Goal: Task Accomplishment & Management: Use online tool/utility

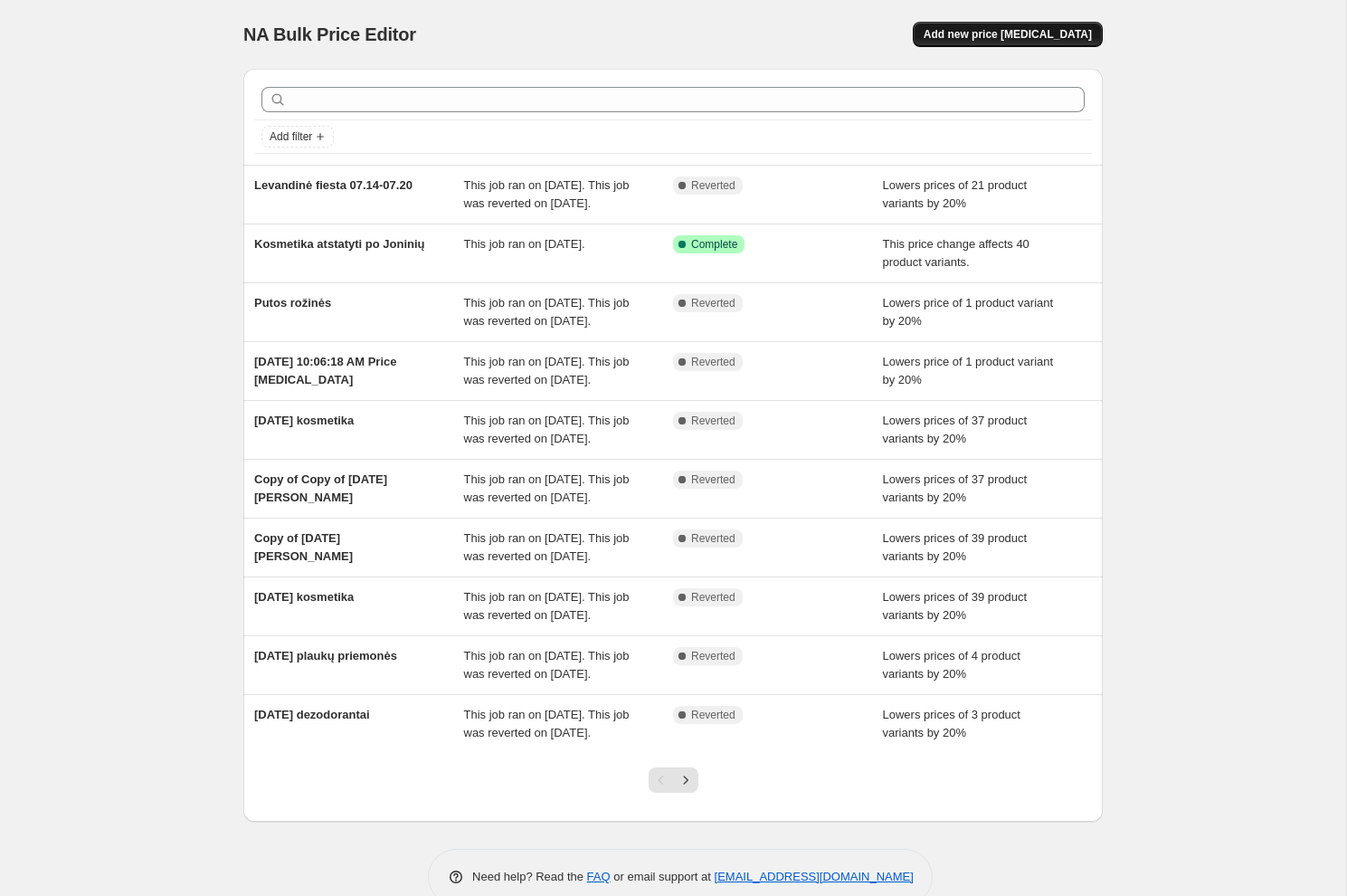
click at [1021, 37] on span "Add new price [MEDICAL_DATA]" at bounding box center [1008, 34] width 168 height 14
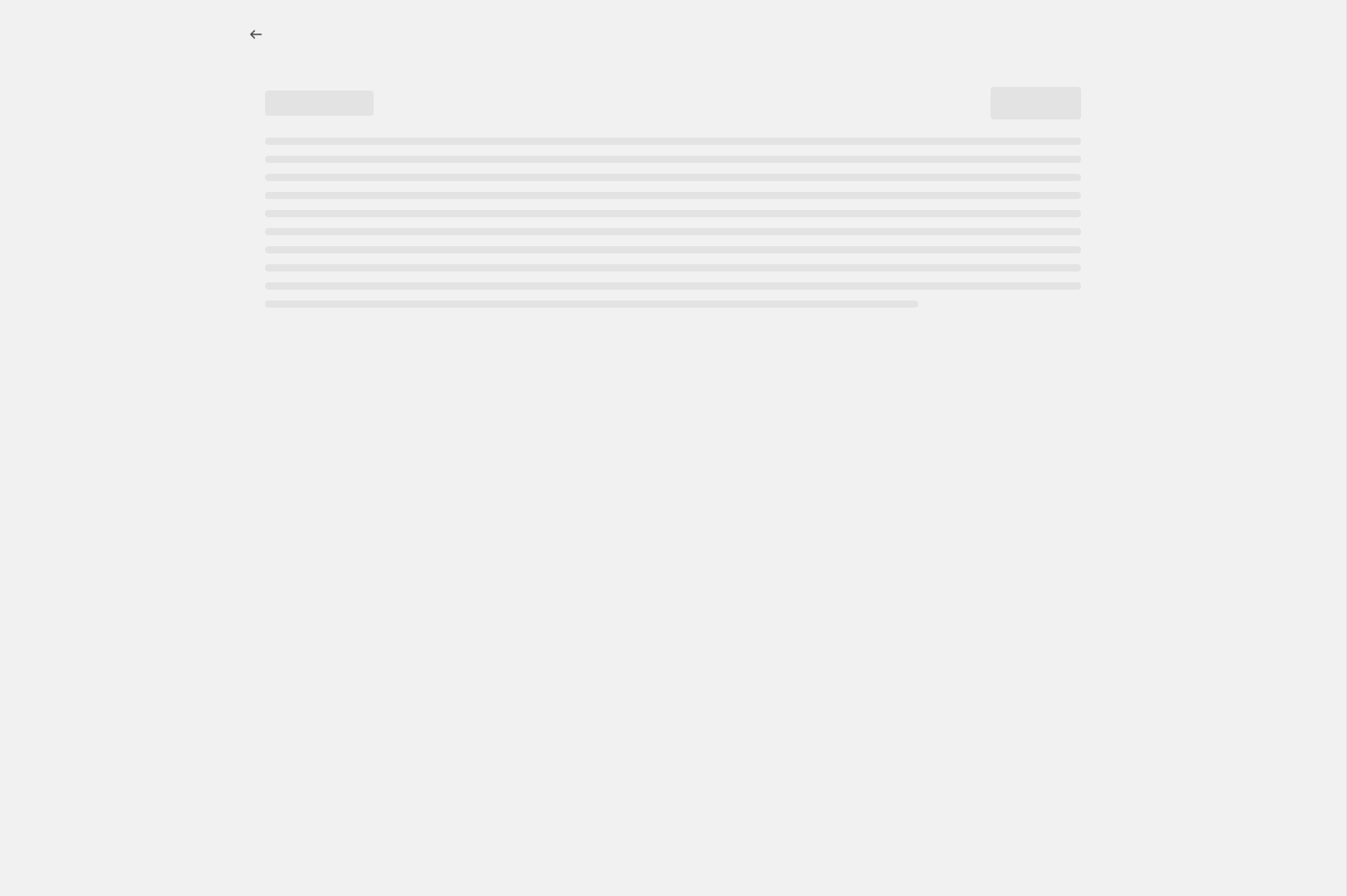
select select "percentage"
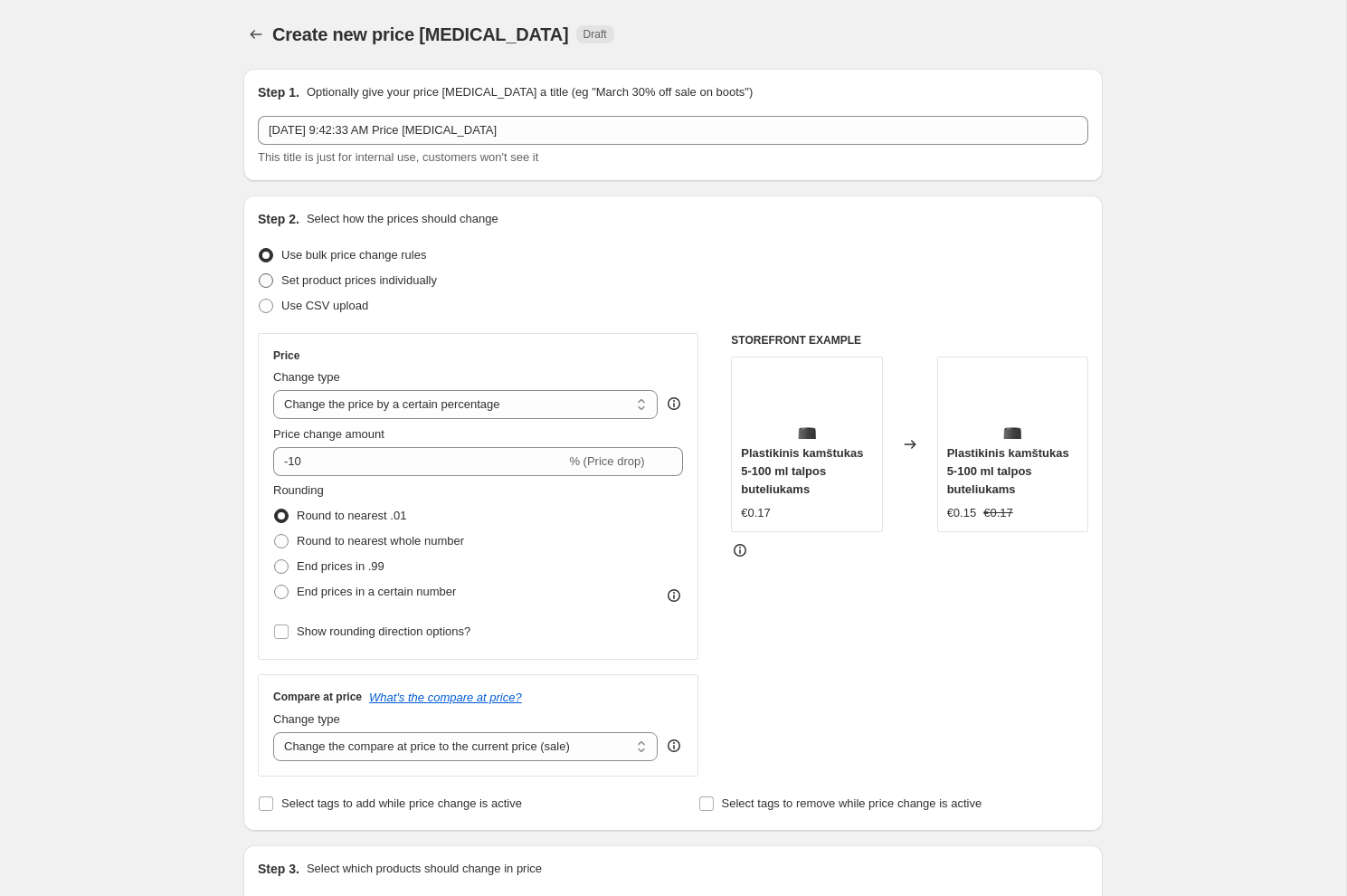
click at [390, 285] on span "Set product prices individually" at bounding box center [360, 280] width 156 height 13
click at [260, 274] on input "Set product prices individually" at bounding box center [259, 273] width 1 height 1
radio input "true"
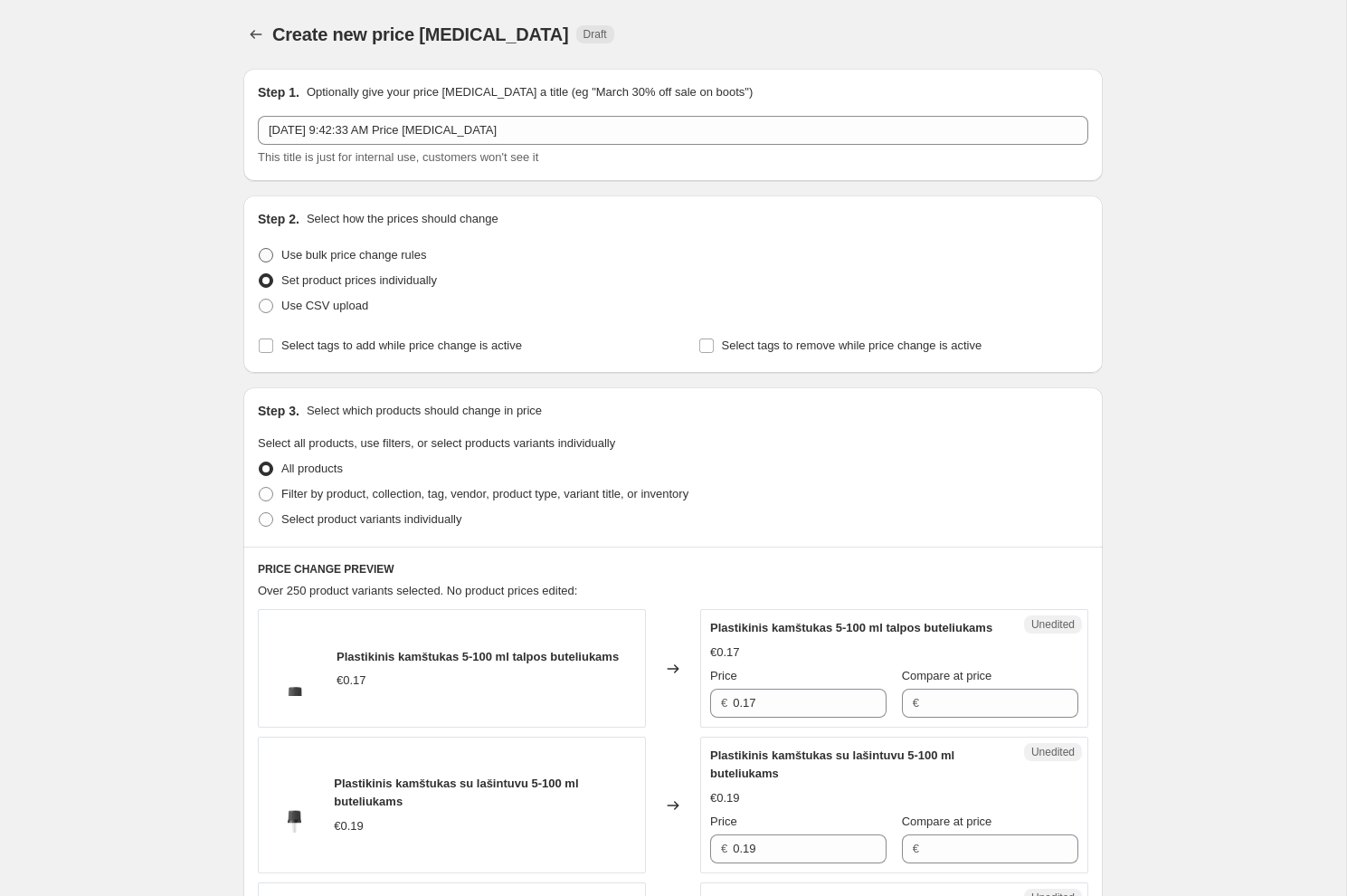
click at [375, 256] on span "Use bulk price change rules" at bounding box center [354, 255] width 145 height 13
click at [260, 249] on input "Use bulk price change rules" at bounding box center [259, 248] width 1 height 1
radio input "true"
select select "percentage"
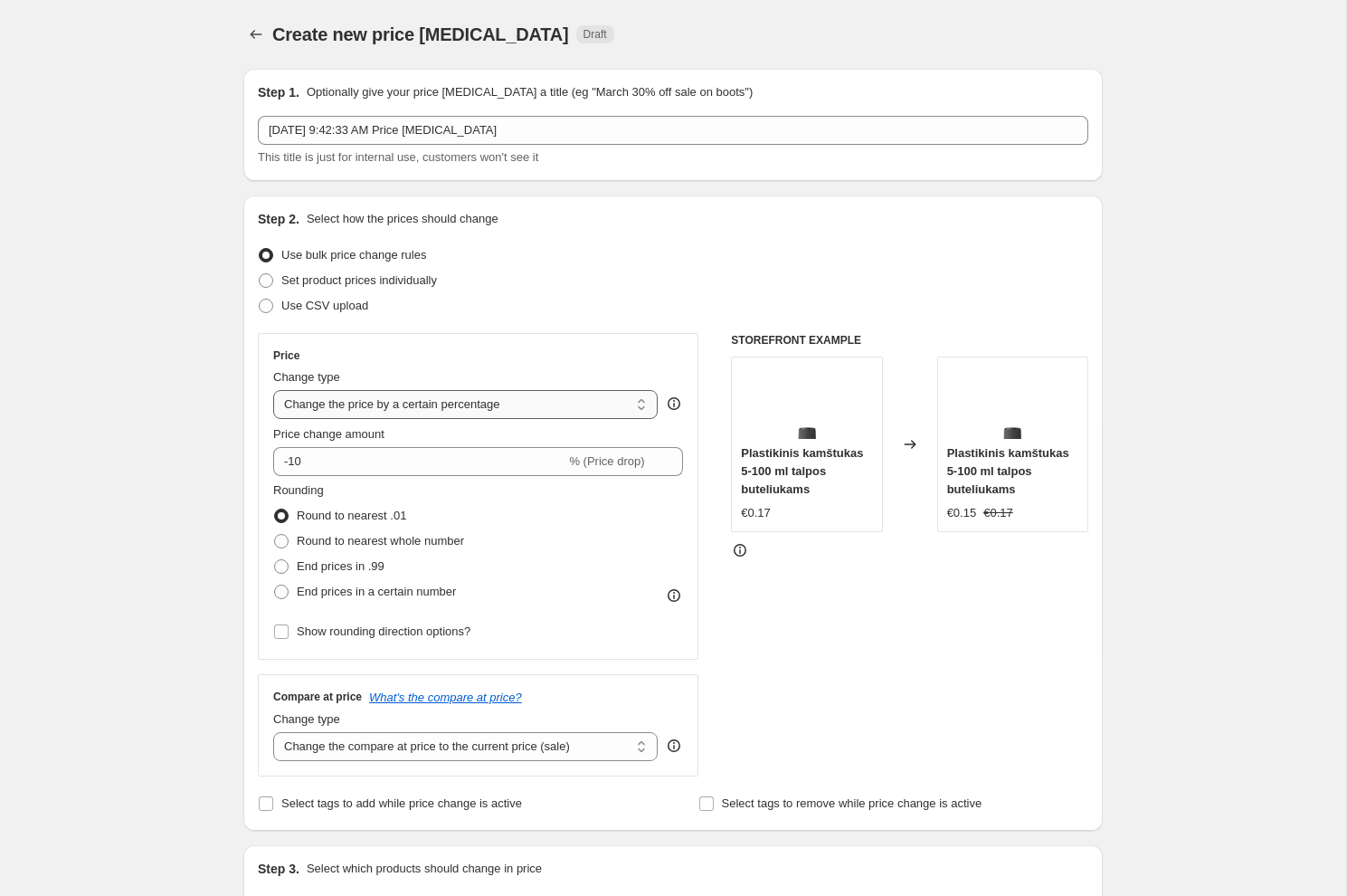
click at [378, 405] on select "Change the price to a certain amount Change the price by a certain amount Chang…" at bounding box center [465, 405] width 385 height 29
click at [273, 390] on select "Change the price to a certain amount Change the price by a certain amount Chang…" at bounding box center [465, 405] width 385 height 29
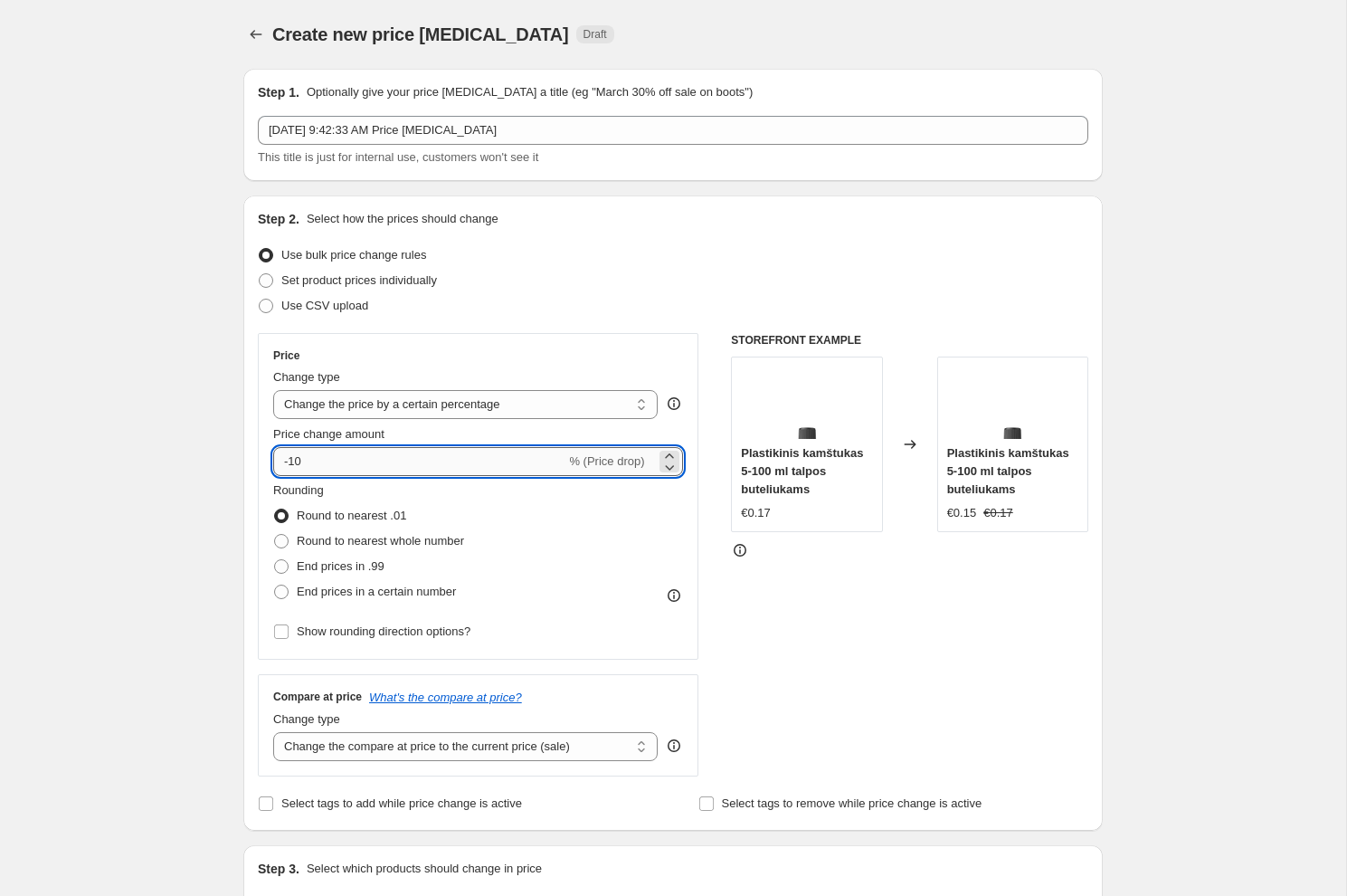
click at [379, 458] on input "-10" at bounding box center [419, 461] width 292 height 29
type input "2"
type input "-20"
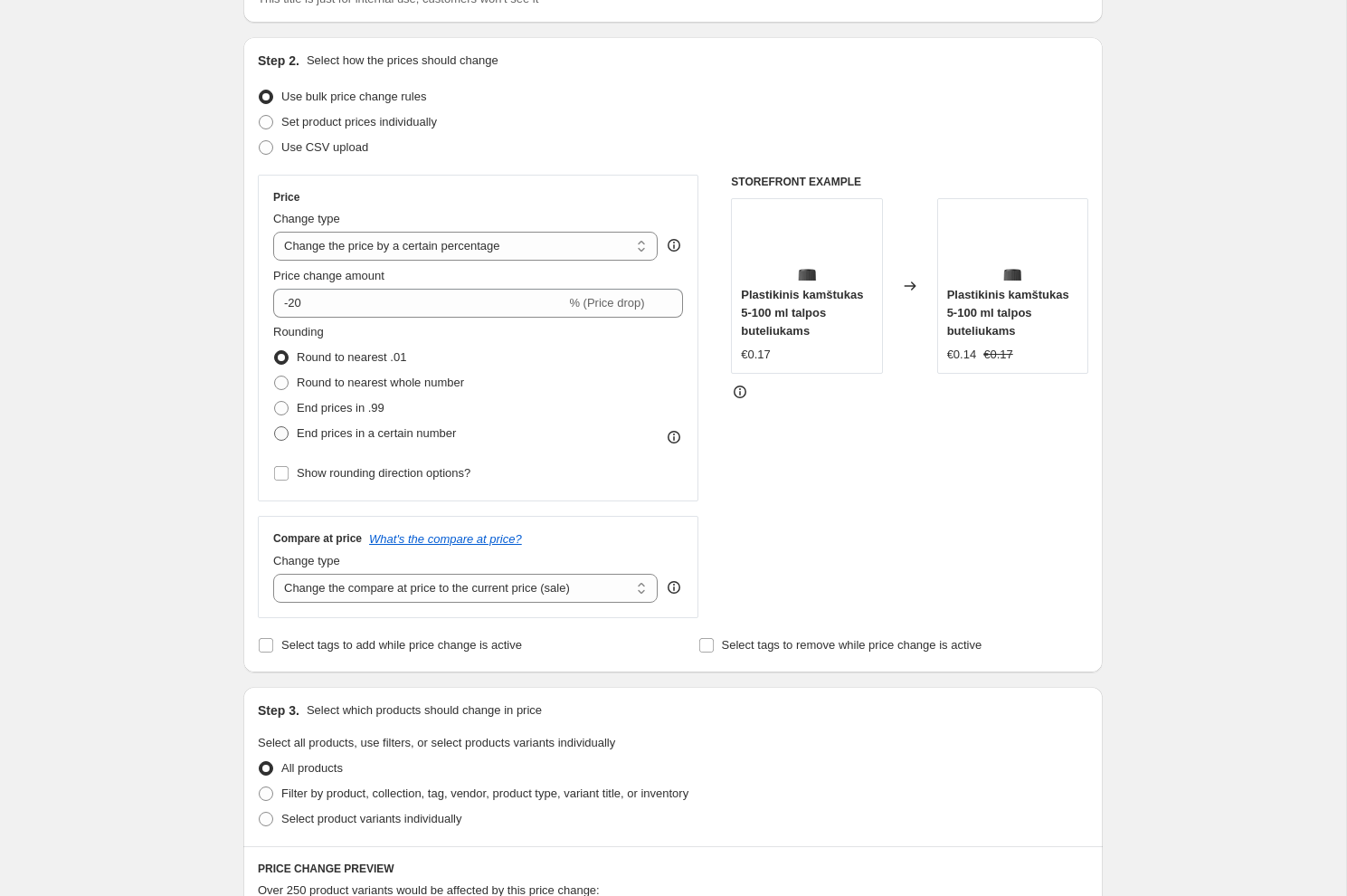
scroll to position [163, 0]
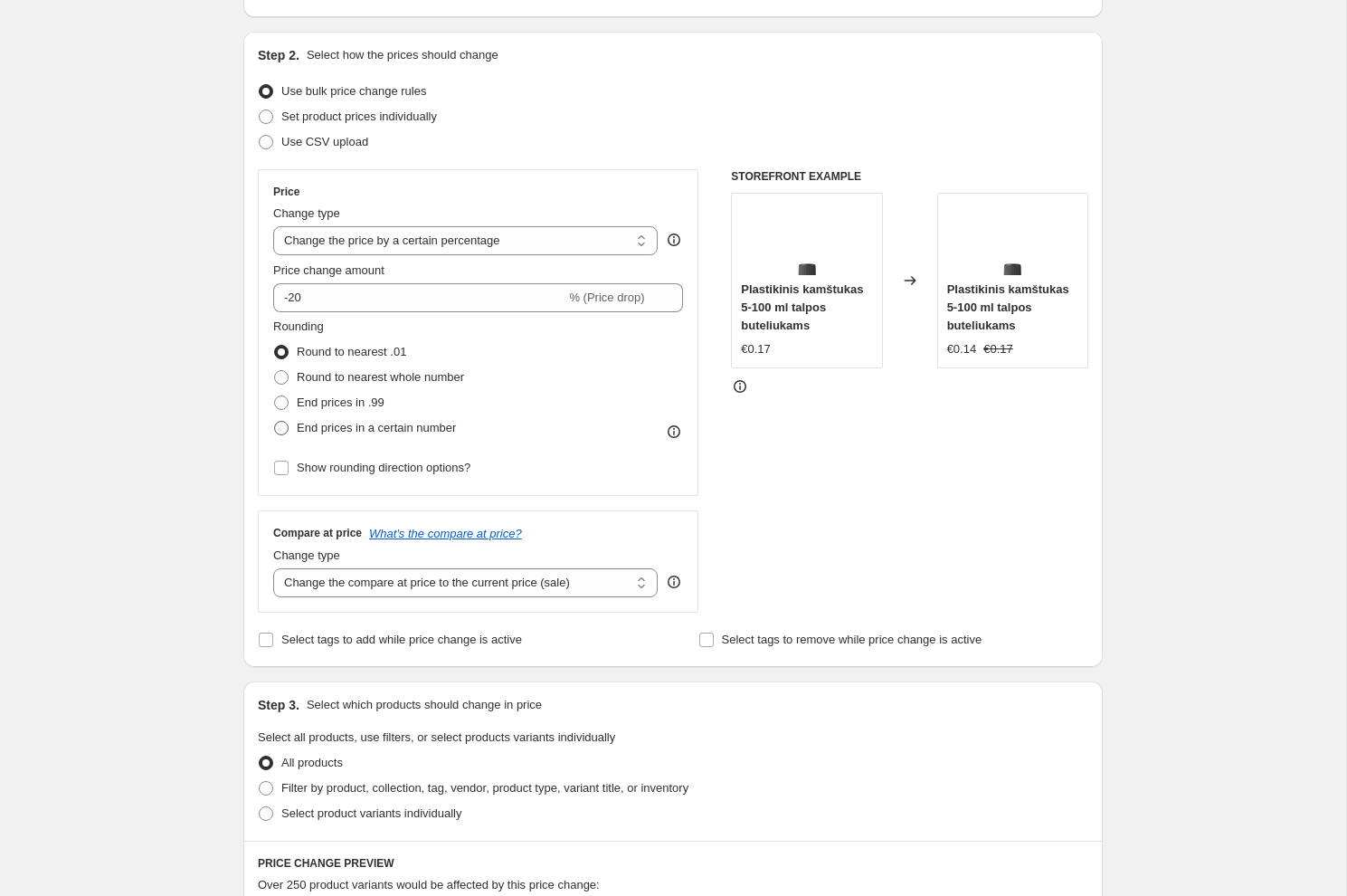
click at [384, 432] on span "End prices in a certain number" at bounding box center [377, 428] width 160 height 13
click at [275, 422] on input "End prices in a certain number" at bounding box center [274, 421] width 1 height 1
radio input "true"
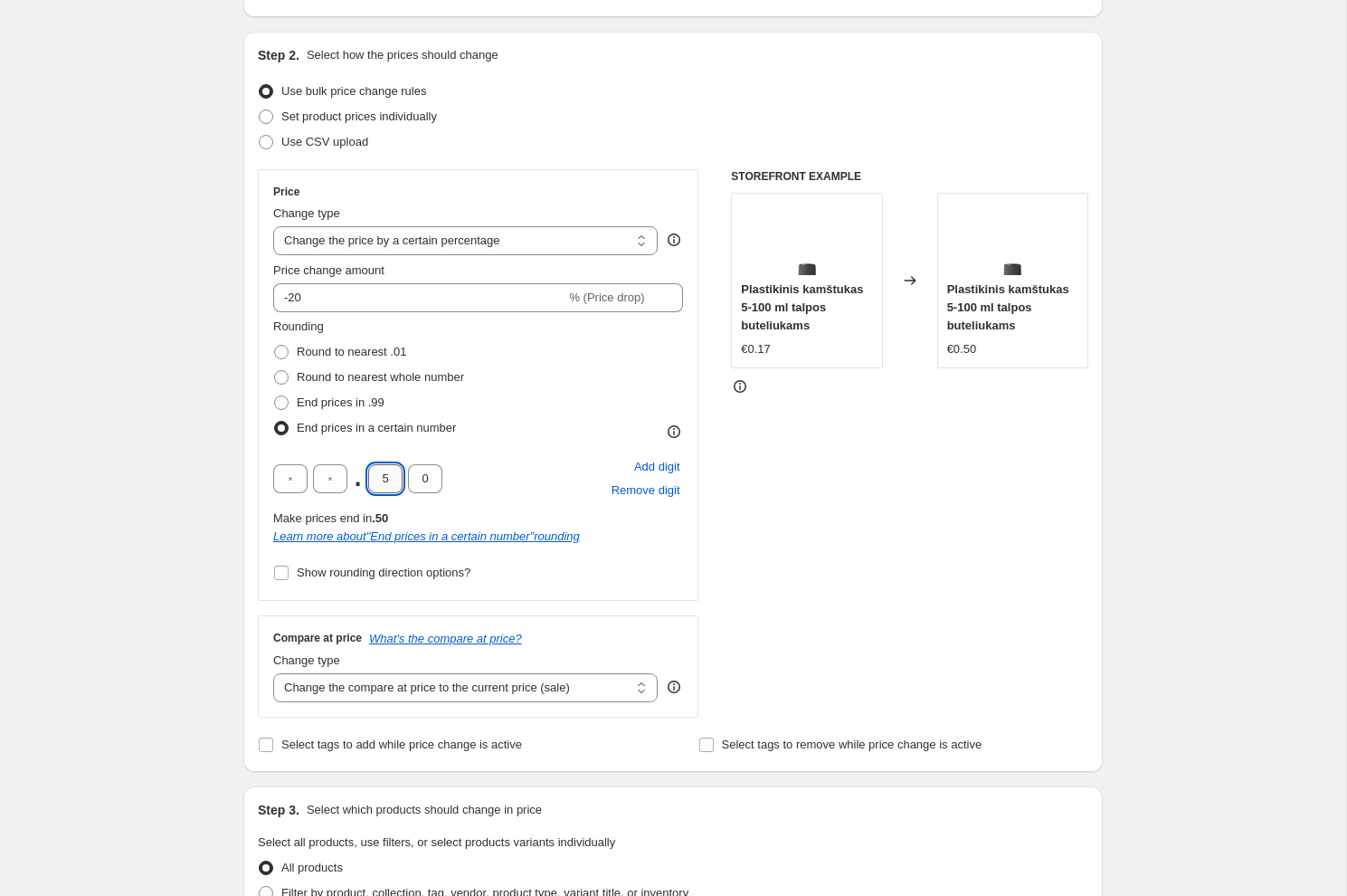
click at [389, 473] on input "5" at bounding box center [386, 479] width 35 height 29
click at [666, 488] on span "Remove digit" at bounding box center [646, 490] width 69 height 18
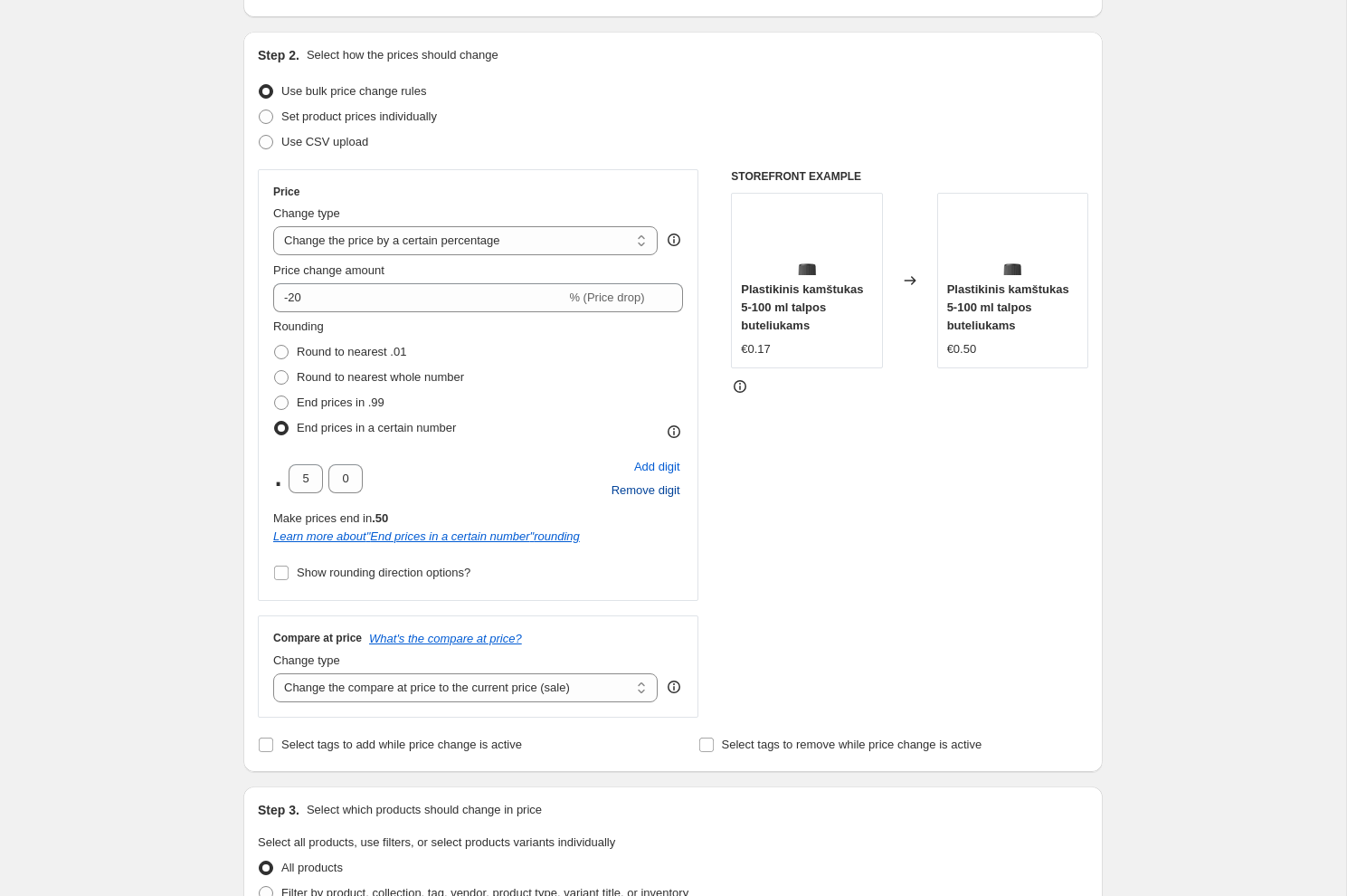
click at [666, 488] on div "Add digit Remove digit" at bounding box center [645, 478] width 74 height 47
click at [669, 469] on span "Add digit" at bounding box center [658, 466] width 46 height 18
drag, startPoint x: 403, startPoint y: 482, endPoint x: 359, endPoint y: 484, distance: 44.0
click at [359, 484] on div ". 5 0" at bounding box center [358, 479] width 169 height 29
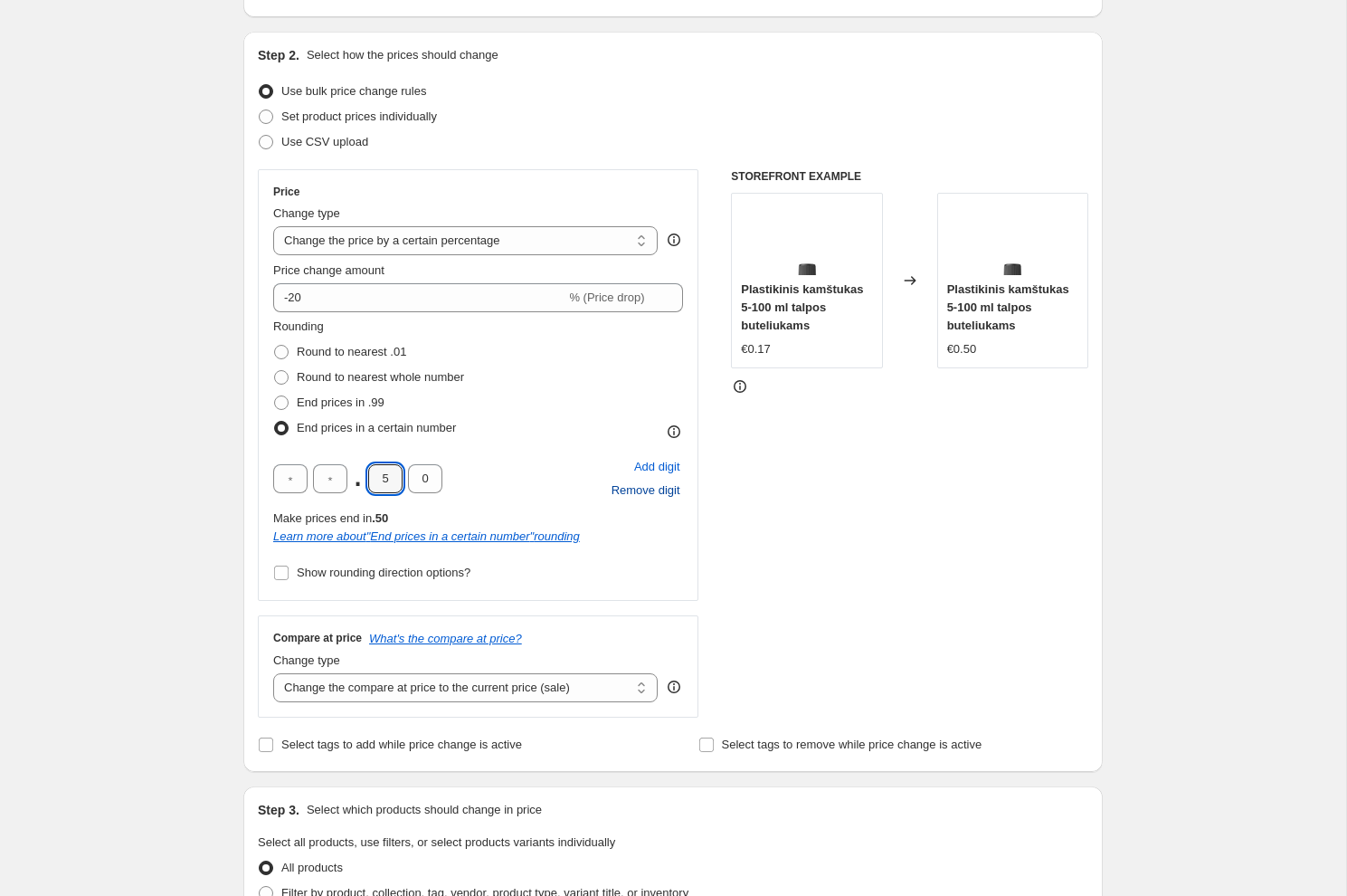
type input "5"
type input "9"
click at [396, 483] on input "5" at bounding box center [386, 479] width 35 height 29
click at [370, 576] on span "Show rounding direction options?" at bounding box center [384, 572] width 174 height 13
click at [288, 576] on input "Show rounding direction options?" at bounding box center [281, 572] width 14 height 14
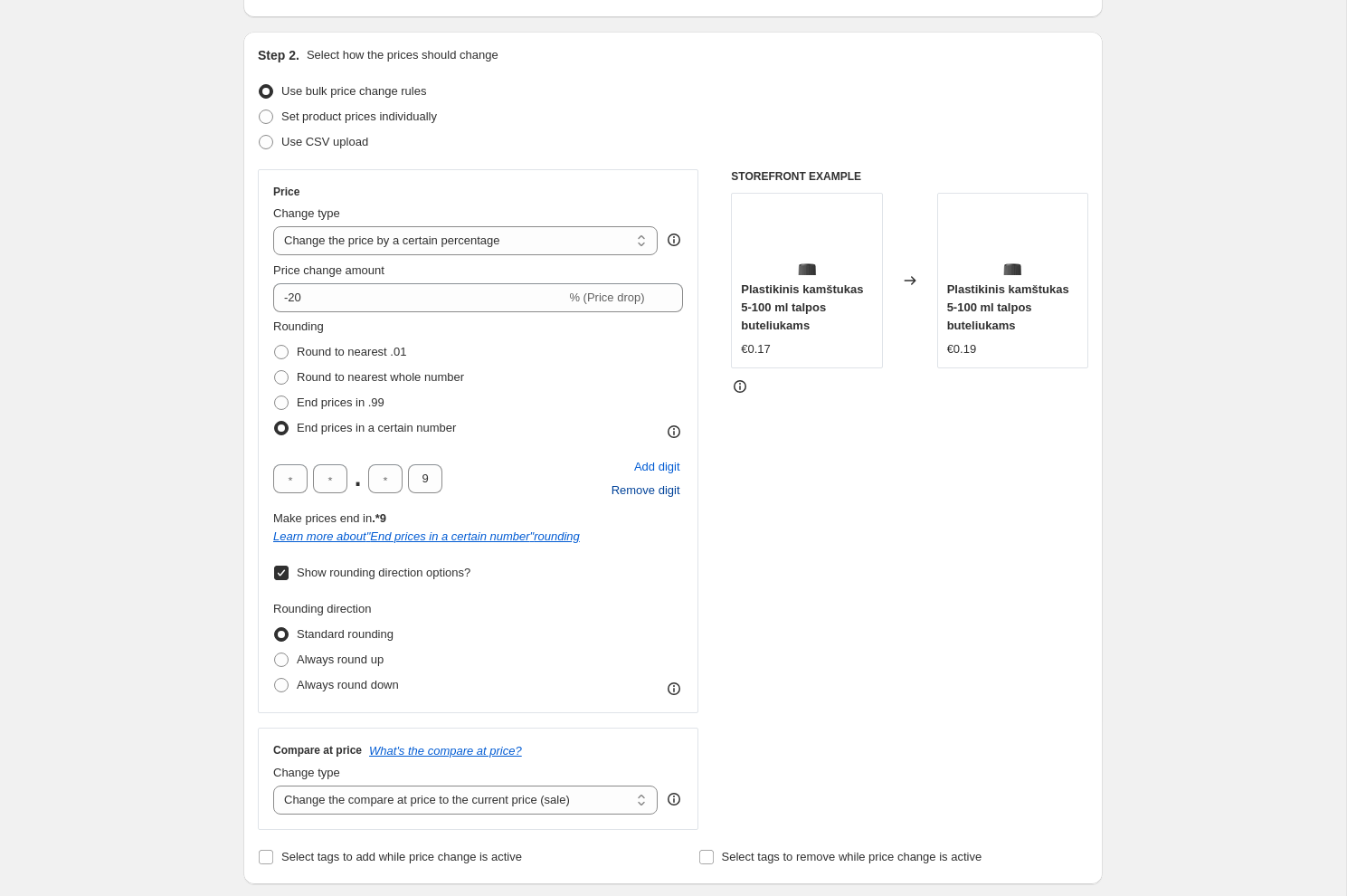
click at [370, 576] on span "Show rounding direction options?" at bounding box center [384, 572] width 174 height 13
click at [288, 576] on input "Show rounding direction options?" at bounding box center [281, 572] width 14 height 14
checkbox input "false"
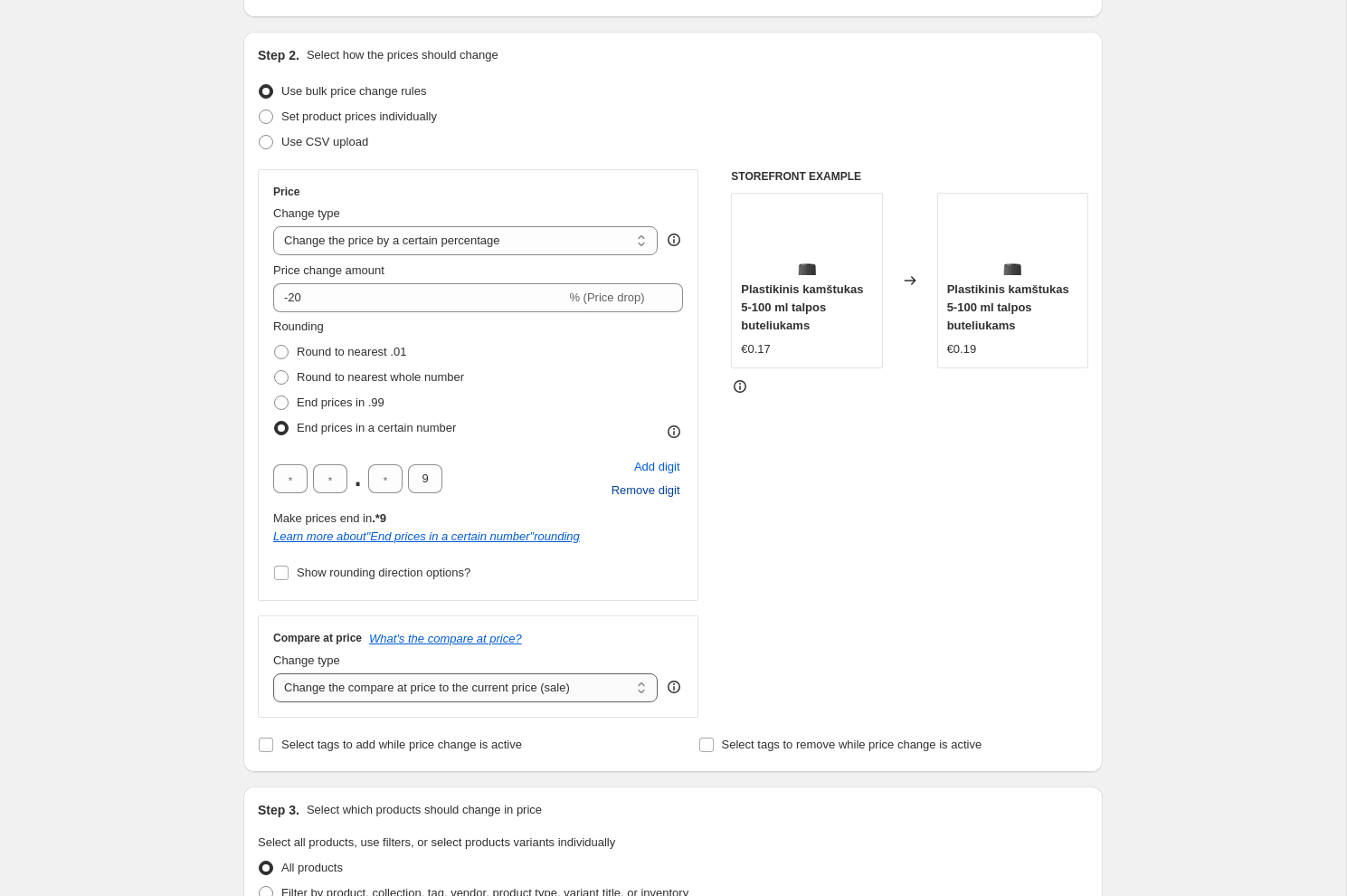
click at [409, 684] on select "Change the compare at price to the current price (sale) Change the compare at p…" at bounding box center [465, 687] width 385 height 29
click at [372, 356] on span "Round to nearest .01" at bounding box center [352, 352] width 110 height 13
click at [275, 346] on input "Round to nearest .01" at bounding box center [274, 345] width 1 height 1
radio input "true"
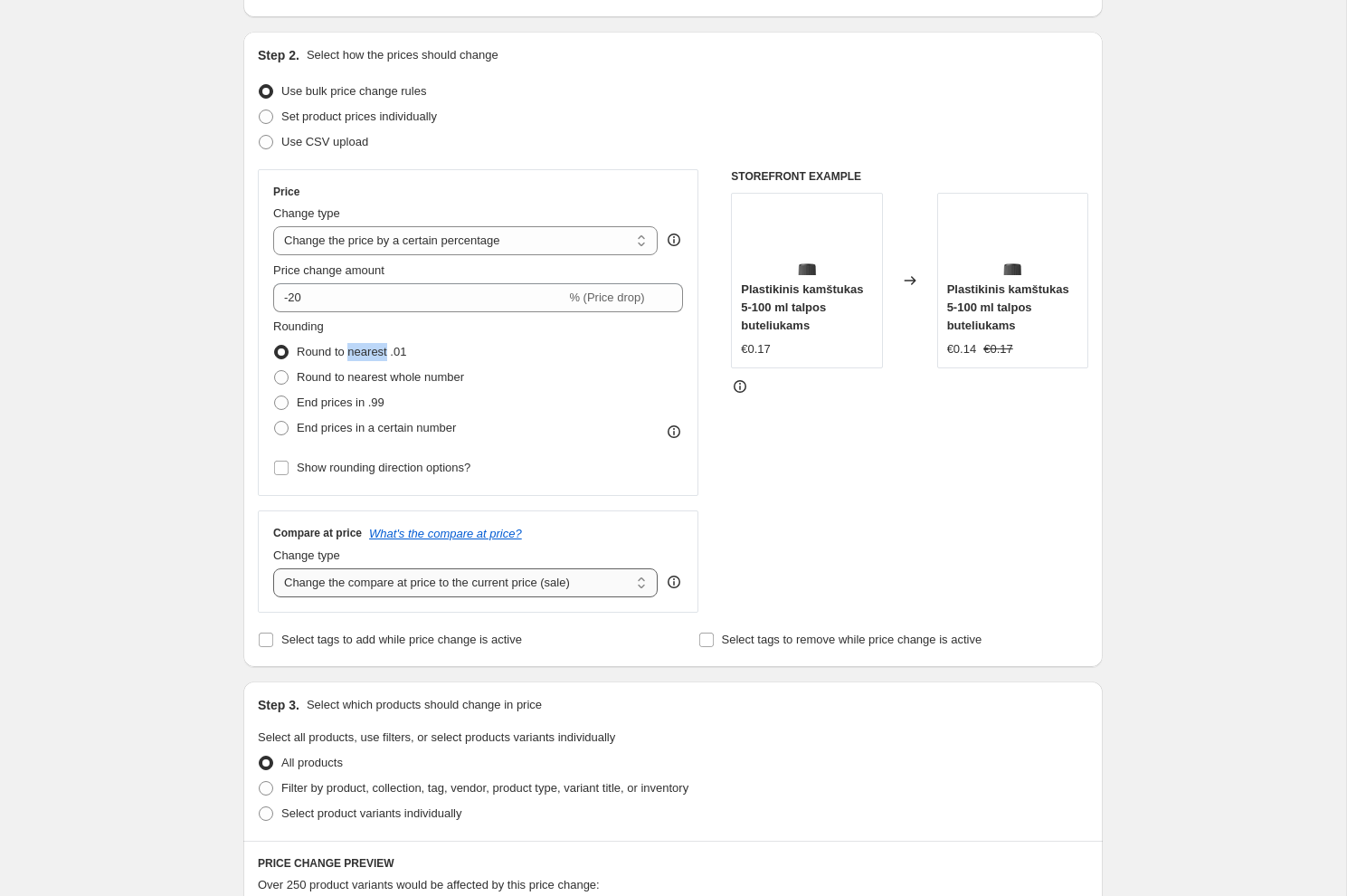
click at [383, 580] on select "Change the compare at price to the current price (sale) Change the compare at p…" at bounding box center [465, 583] width 385 height 29
click at [273, 568] on select "Change the compare at price to the current price (sale) Change the compare at p…" at bounding box center [465, 583] width 385 height 29
click at [423, 586] on select "Change the compare at price to the current price (sale) Change the compare at p…" at bounding box center [465, 583] width 385 height 29
click at [273, 568] on select "Change the compare at price to the current price (sale) Change the compare at p…" at bounding box center [465, 583] width 385 height 29
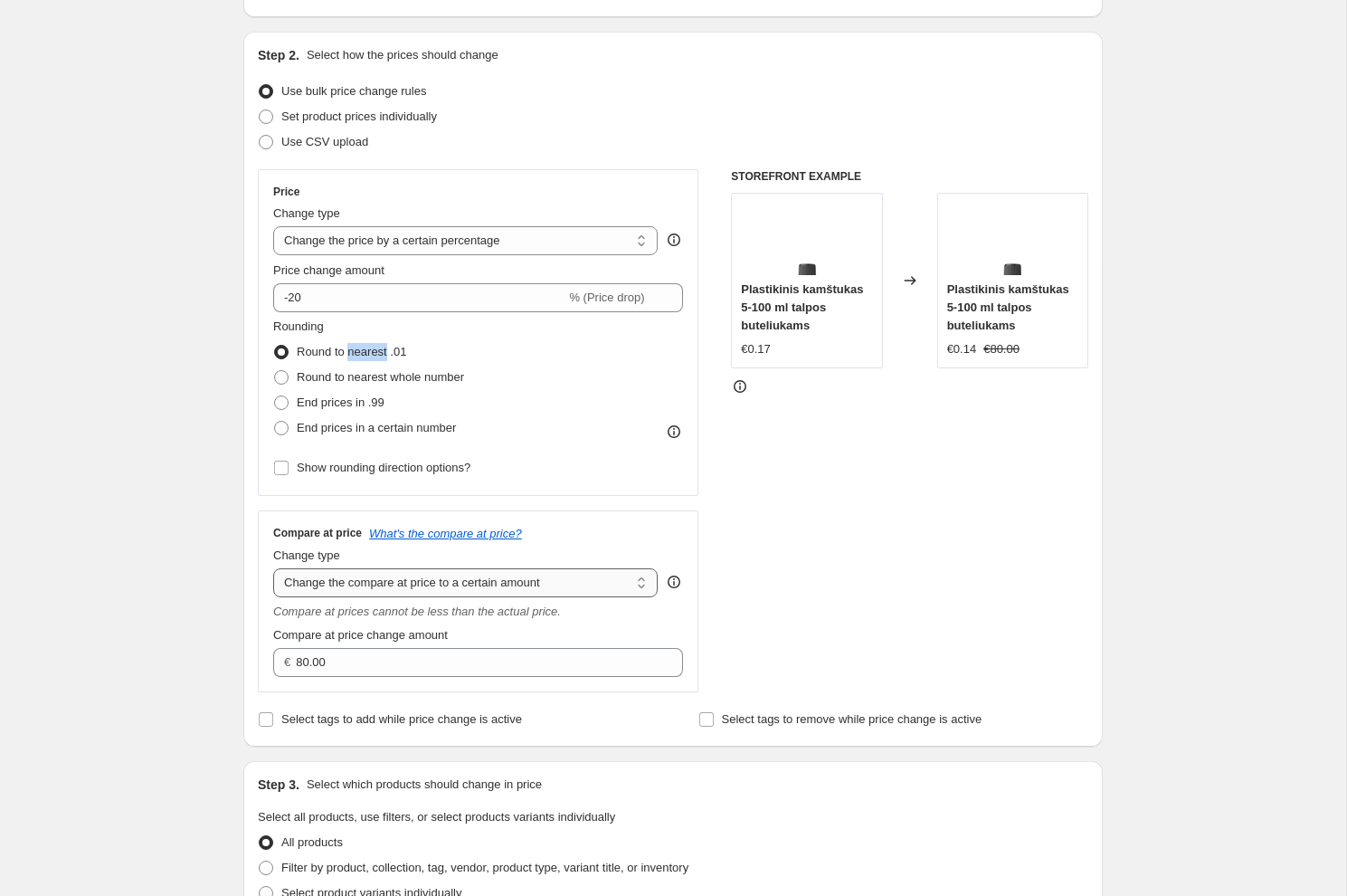
click at [442, 591] on select "Change the compare at price to the current price (sale) Change the compare at p…" at bounding box center [465, 583] width 385 height 29
select select "percentage"
click at [273, 568] on select "Change the compare at price to the current price (sale) Change the compare at p…" at bounding box center [465, 583] width 385 height 29
type input "-15"
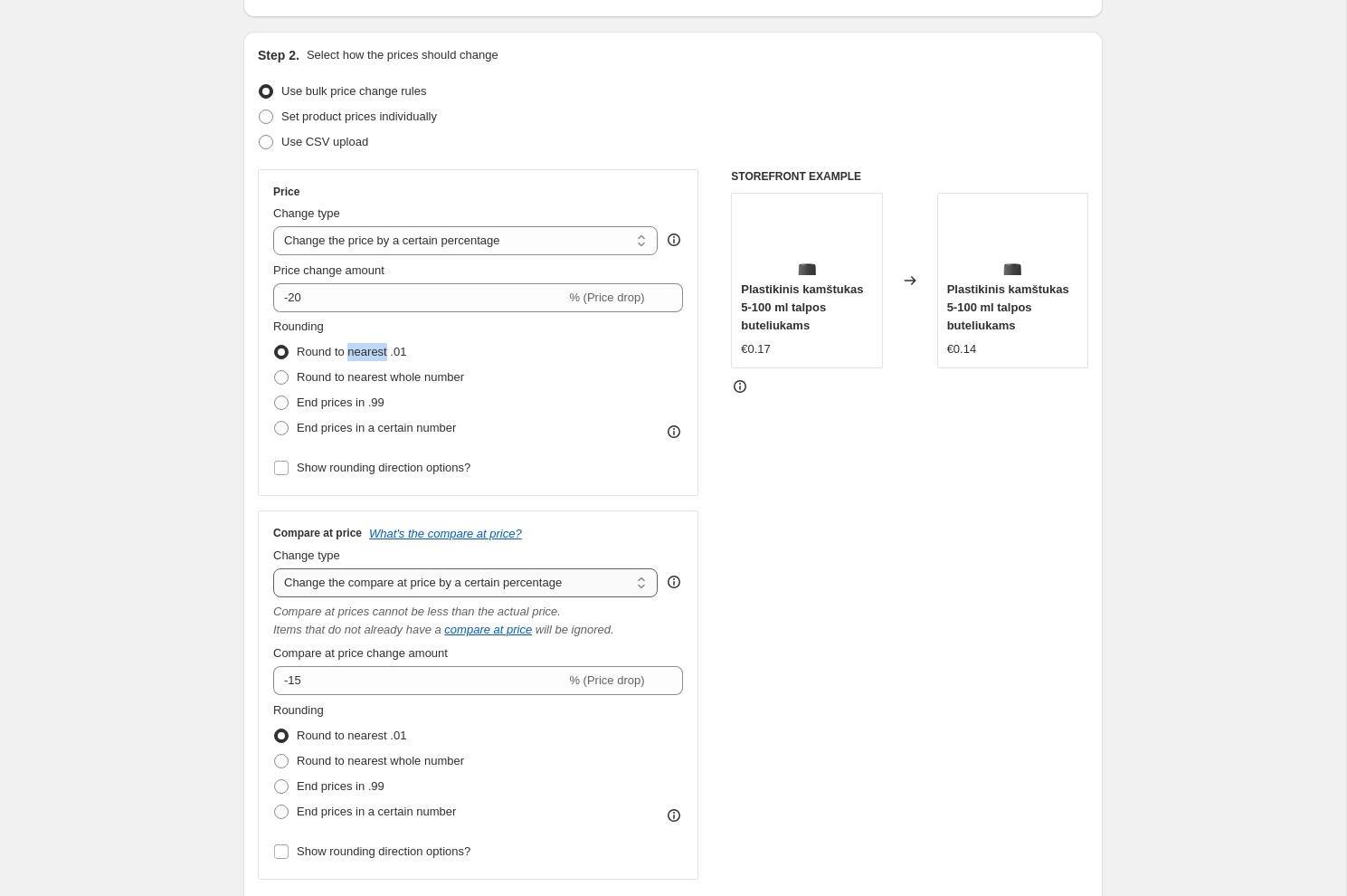
click at [457, 584] on select "Change the compare at price to the current price (sale) Change the compare at p…" at bounding box center [465, 583] width 385 height 29
click at [273, 568] on select "Change the compare at price to the current price (sale) Change the compare at p…" at bounding box center [465, 583] width 385 height 29
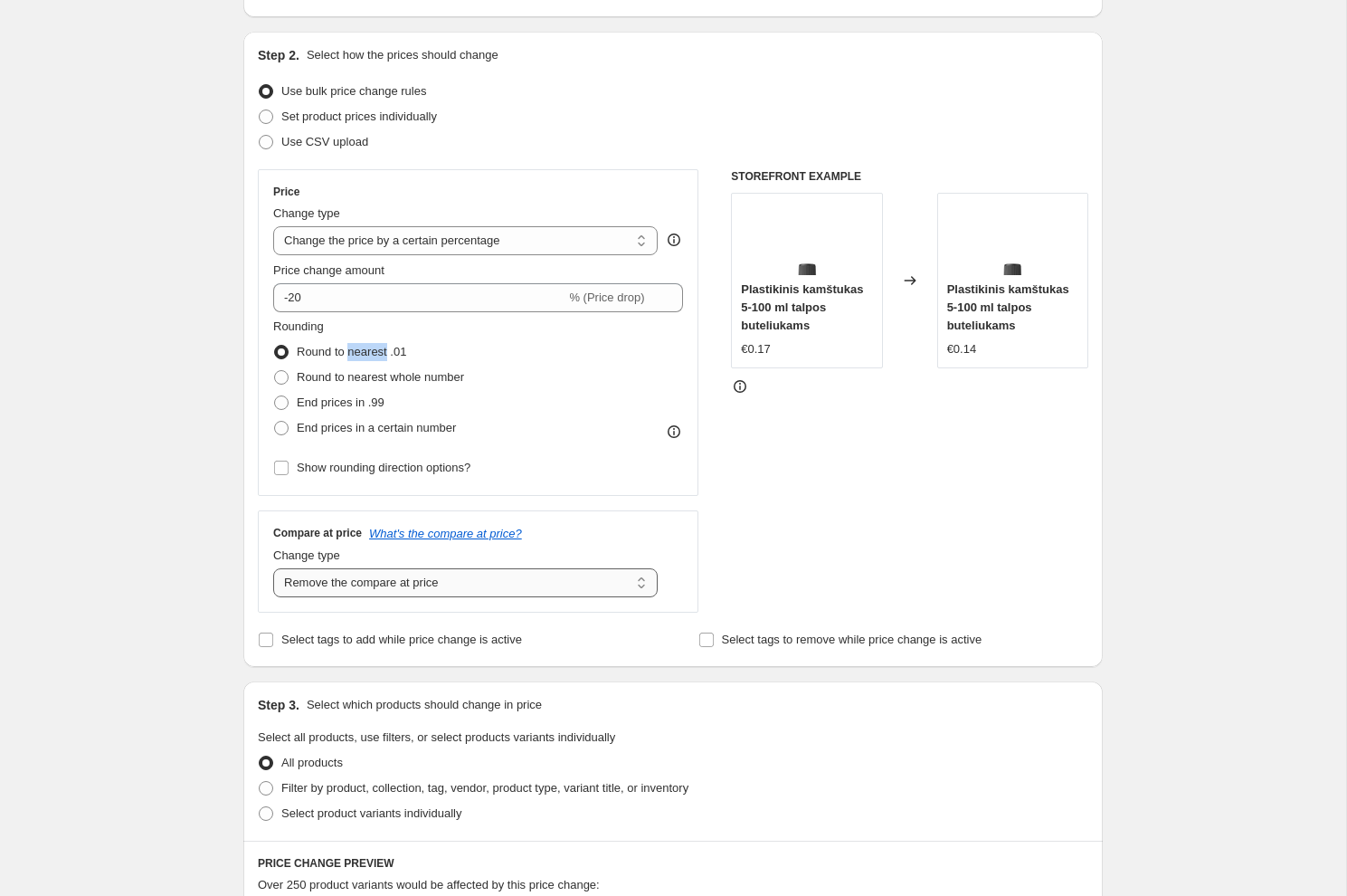
click at [470, 587] on select "Change the compare at price to the current price (sale) Change the compare at p…" at bounding box center [465, 583] width 385 height 29
select select "ep"
click at [273, 568] on select "Change the compare at price to the current price (sale) Change the compare at p…" at bounding box center [465, 583] width 385 height 29
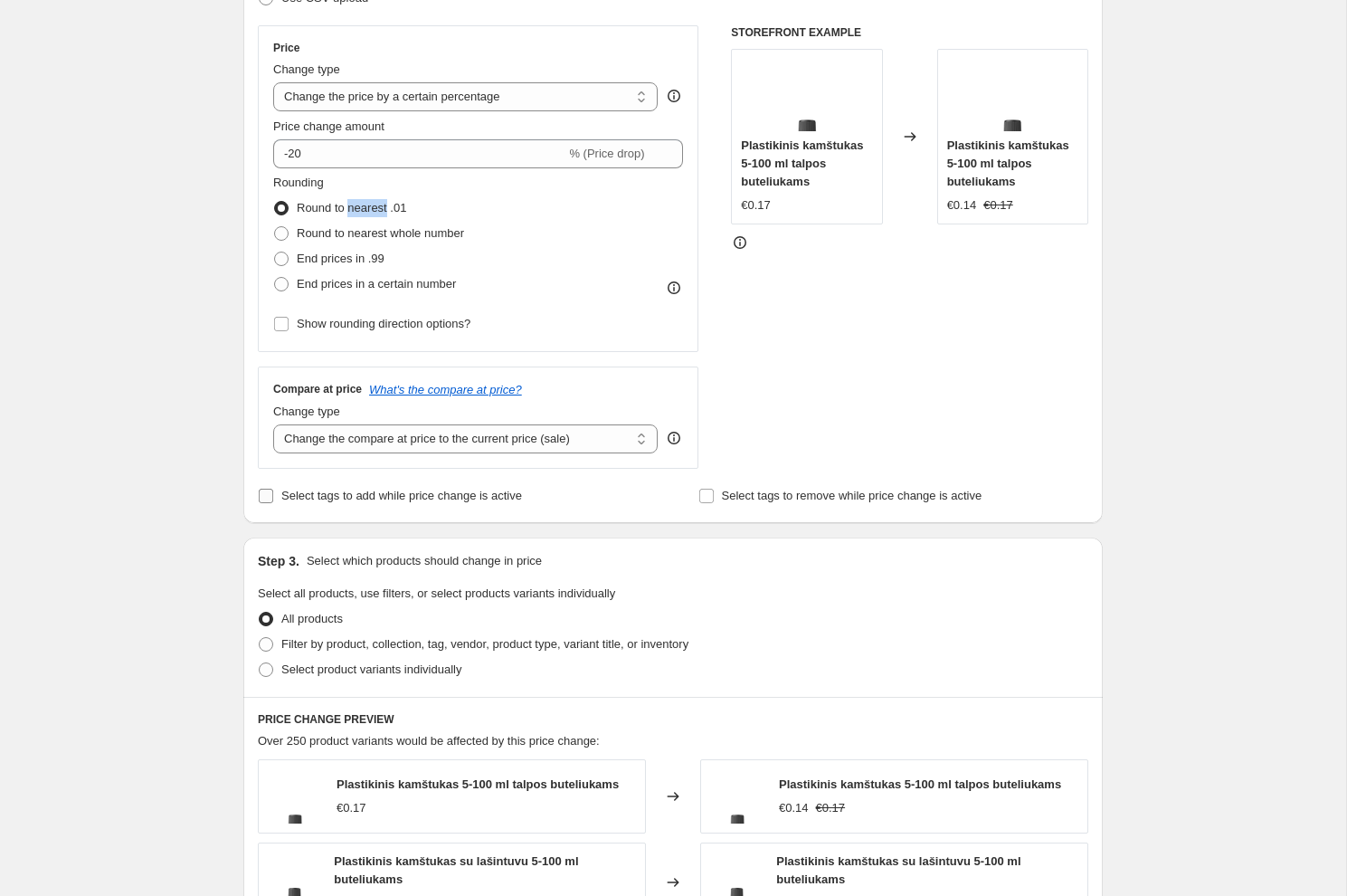
scroll to position [317, 0]
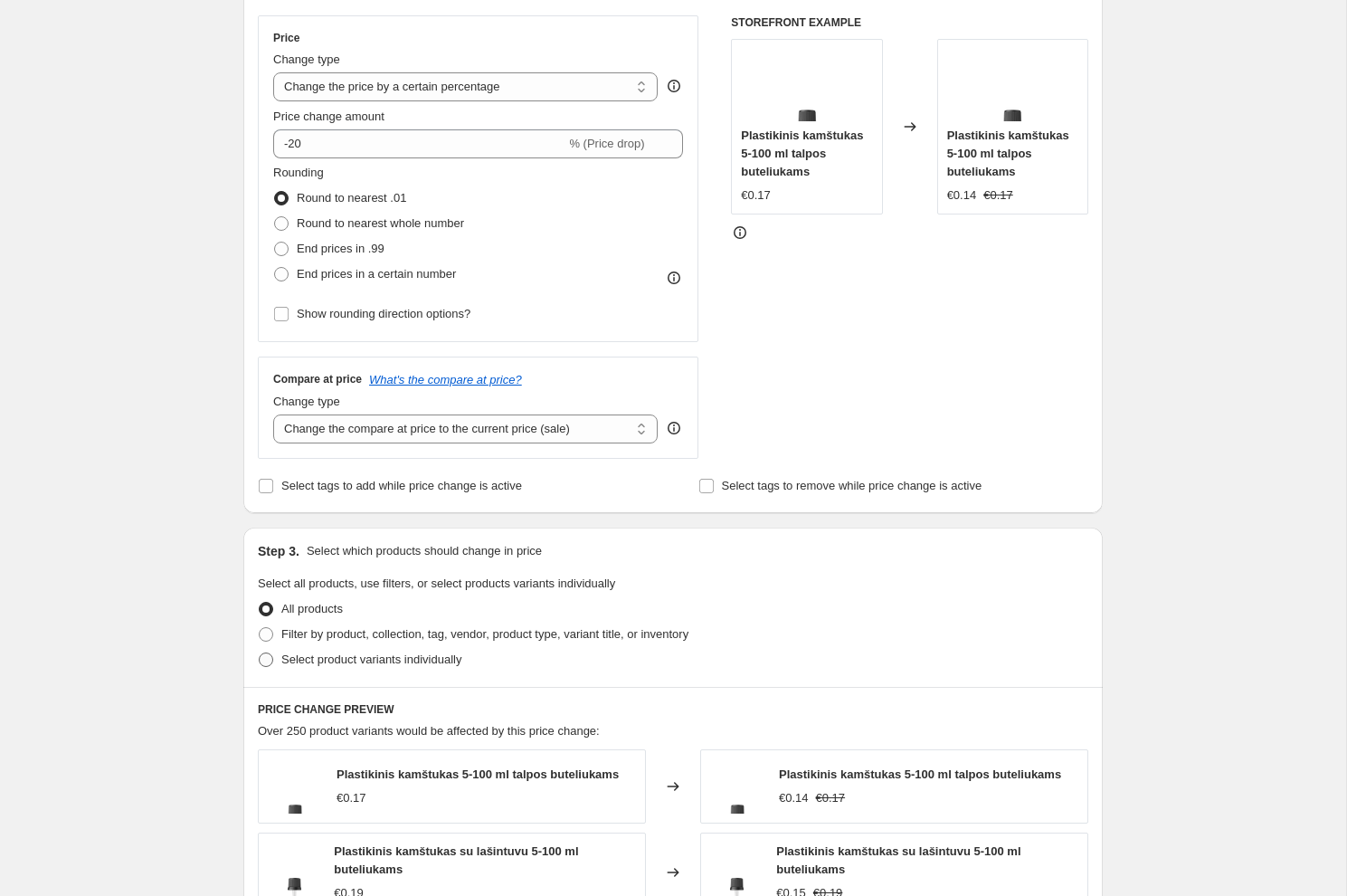
click at [396, 660] on span "Select product variants individually" at bounding box center [371, 660] width 180 height 13
click at [260, 654] on input "Select product variants individually" at bounding box center [259, 653] width 1 height 1
radio input "true"
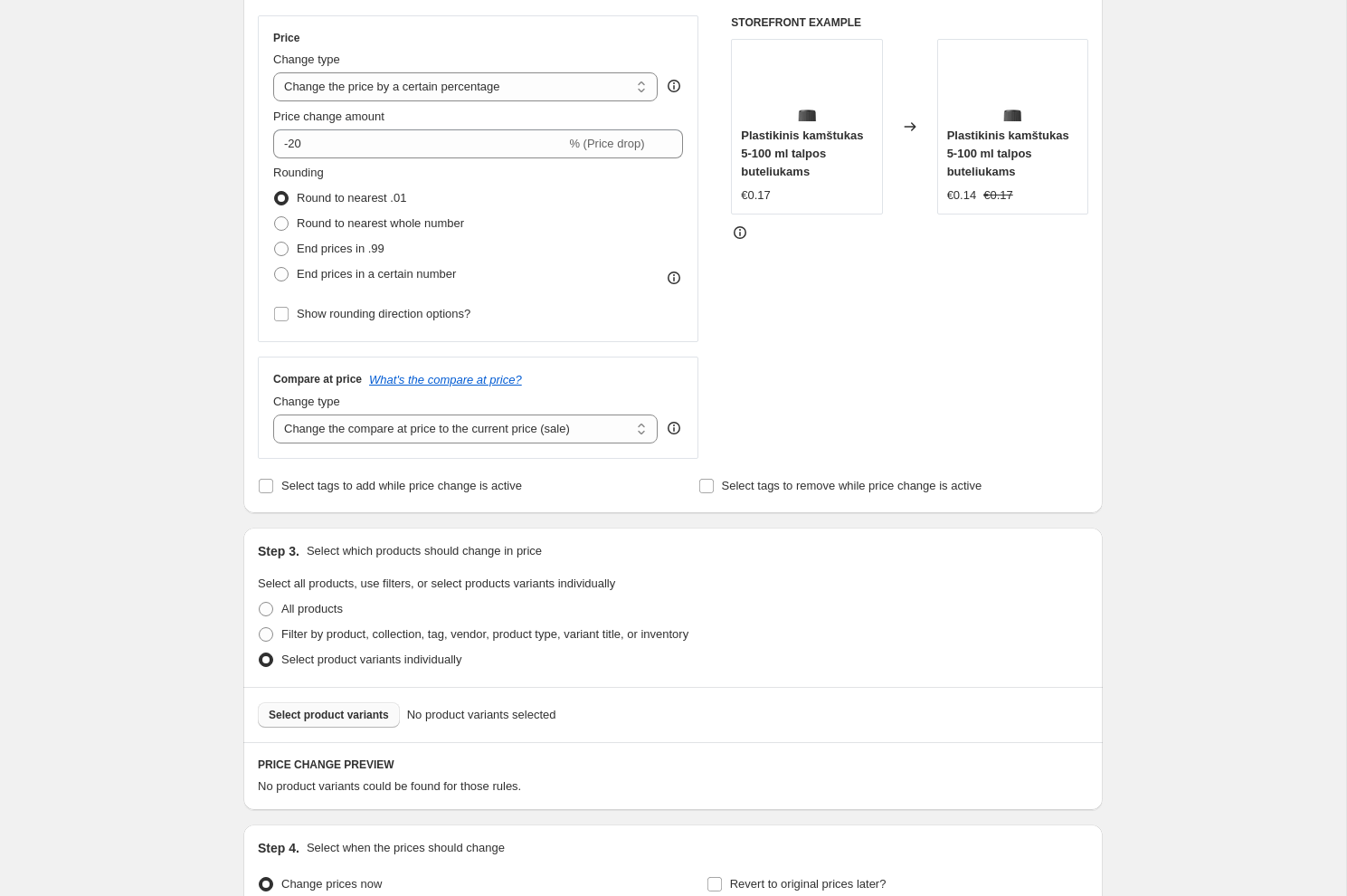
click at [363, 712] on span "Select product variants" at bounding box center [329, 714] width 120 height 14
click at [359, 718] on span "Select product variants" at bounding box center [329, 714] width 120 height 14
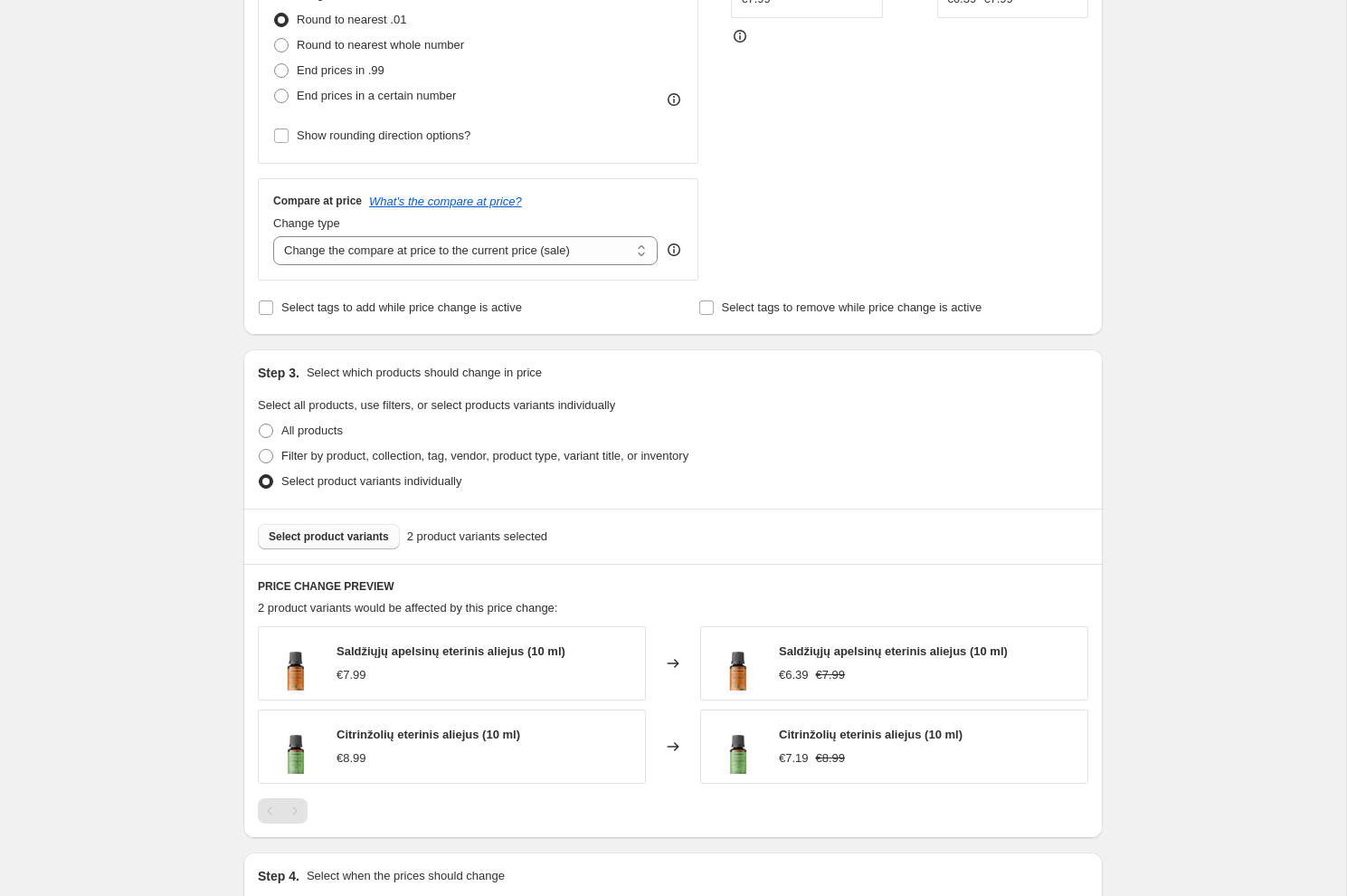
scroll to position [499, 0]
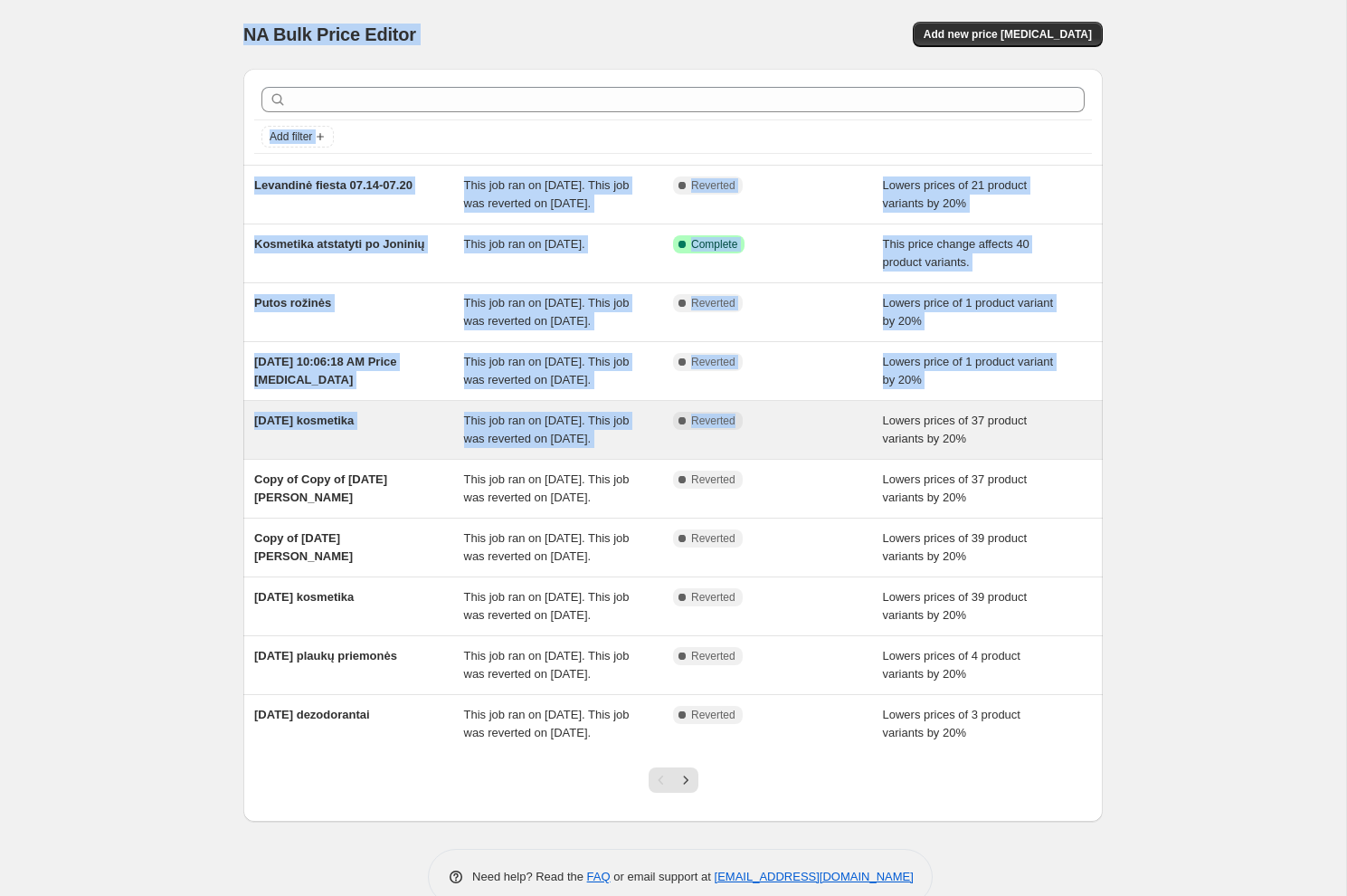
drag, startPoint x: 183, startPoint y: 22, endPoint x: 791, endPoint y: 467, distance: 753.5
click at [791, 467] on div "NA Bulk Price Editor. This page is ready NA Bulk Price Editor Add new price [ME…" at bounding box center [673, 465] width 1346 height 932
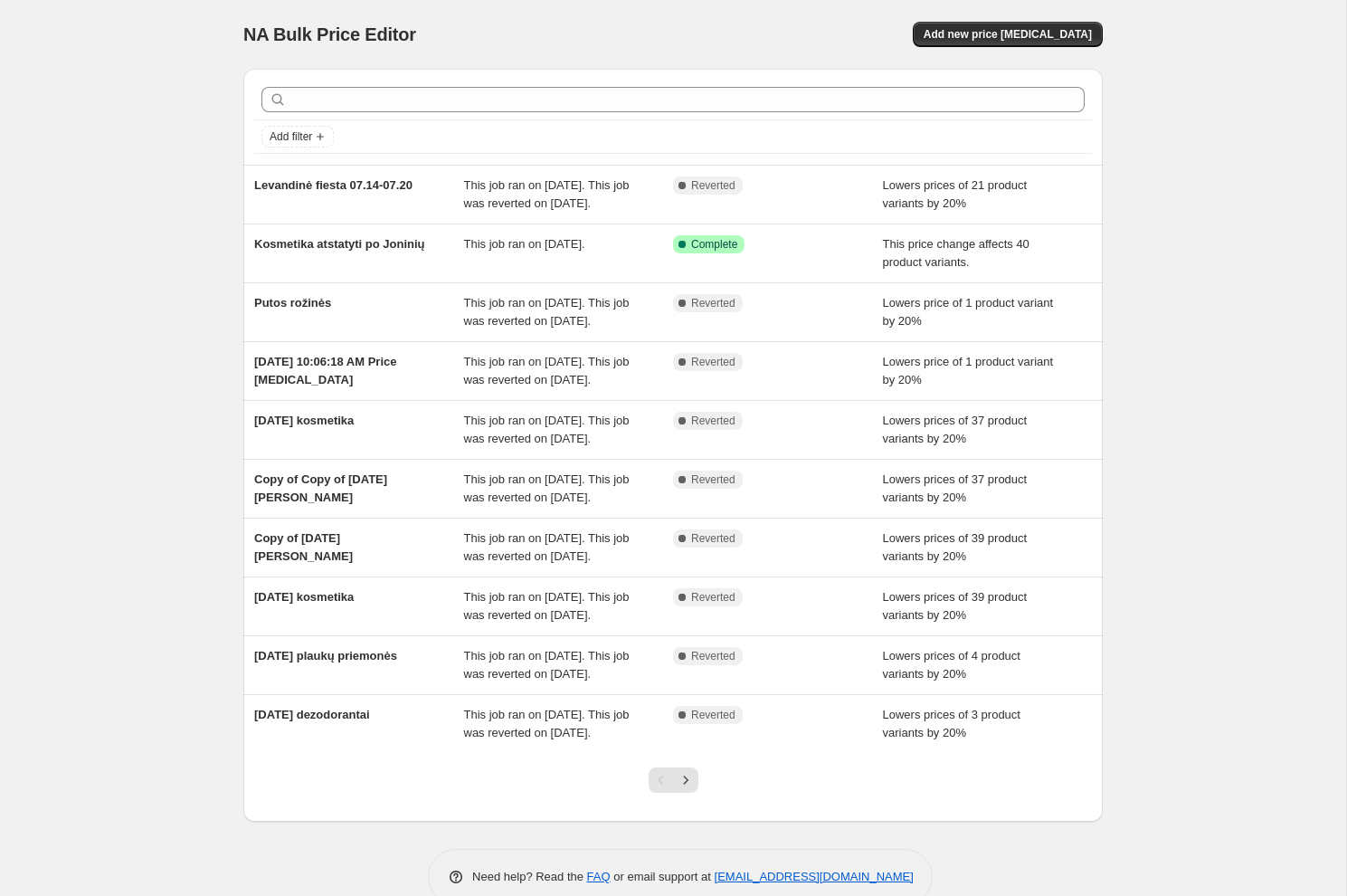
click at [839, 29] on div "Add new price [MEDICAL_DATA]" at bounding box center [886, 35] width 432 height 25
click at [1030, 35] on span "Add new price [MEDICAL_DATA]" at bounding box center [1008, 34] width 168 height 14
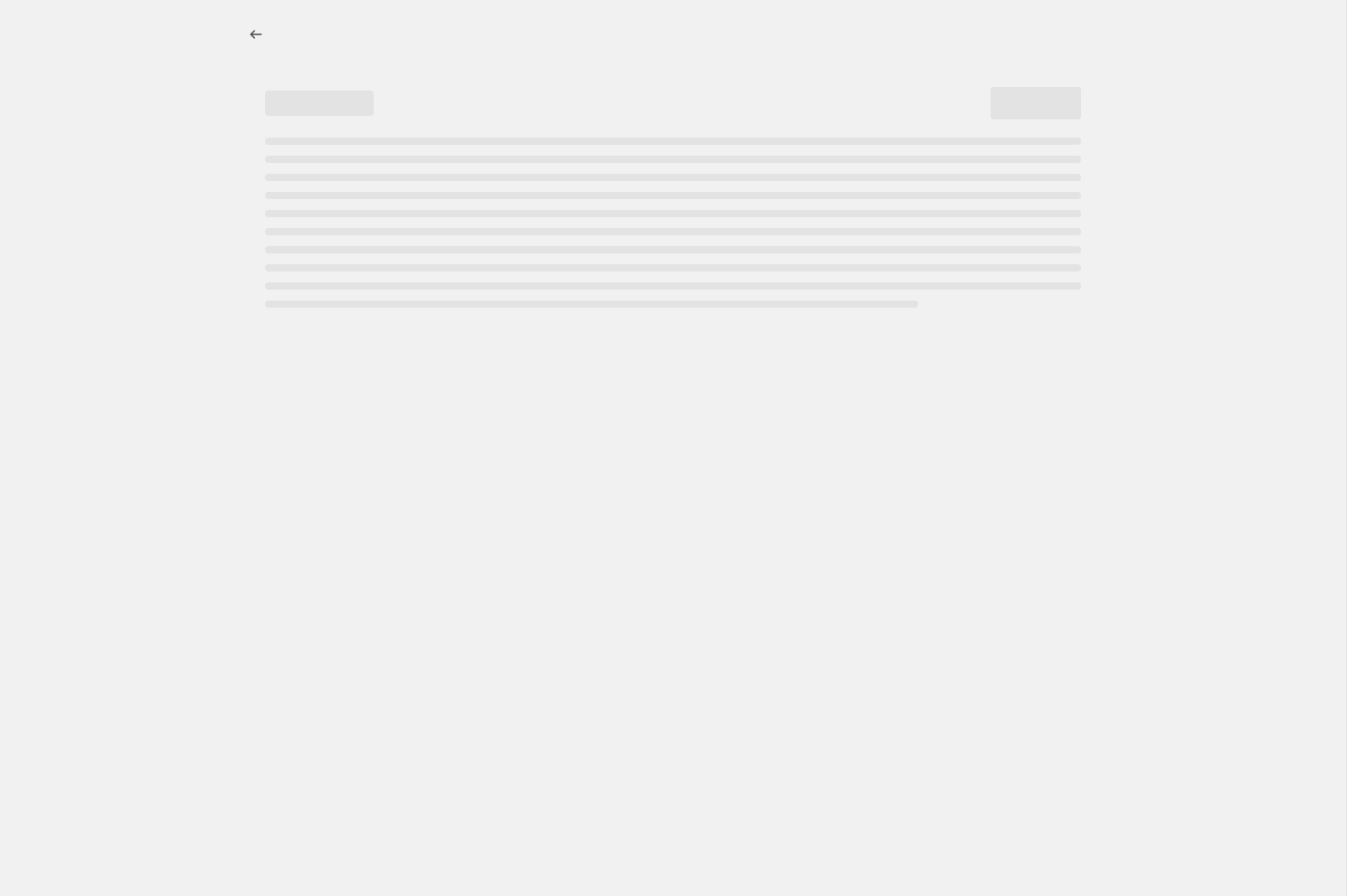
select select "percentage"
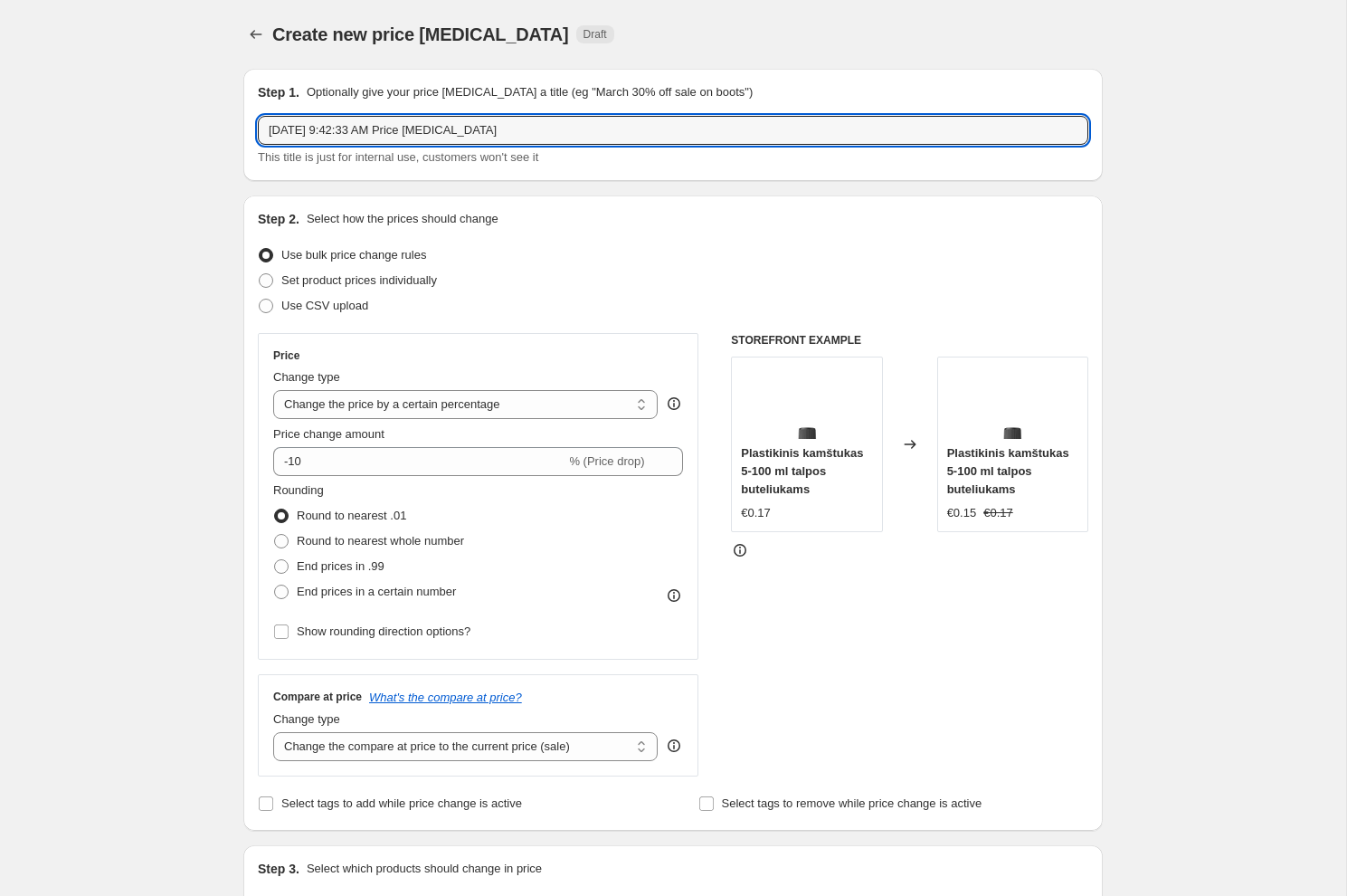
drag, startPoint x: 577, startPoint y: 141, endPoint x: 213, endPoint y: 132, distance: 364.1
click at [213, 132] on div "Create new price [MEDICAL_DATA]. This page is ready Create new price [MEDICAL_D…" at bounding box center [673, 907] width 1346 height 1814
click at [351, 154] on span "This title is just for internal use, customers won't see it" at bounding box center [398, 157] width 281 height 13
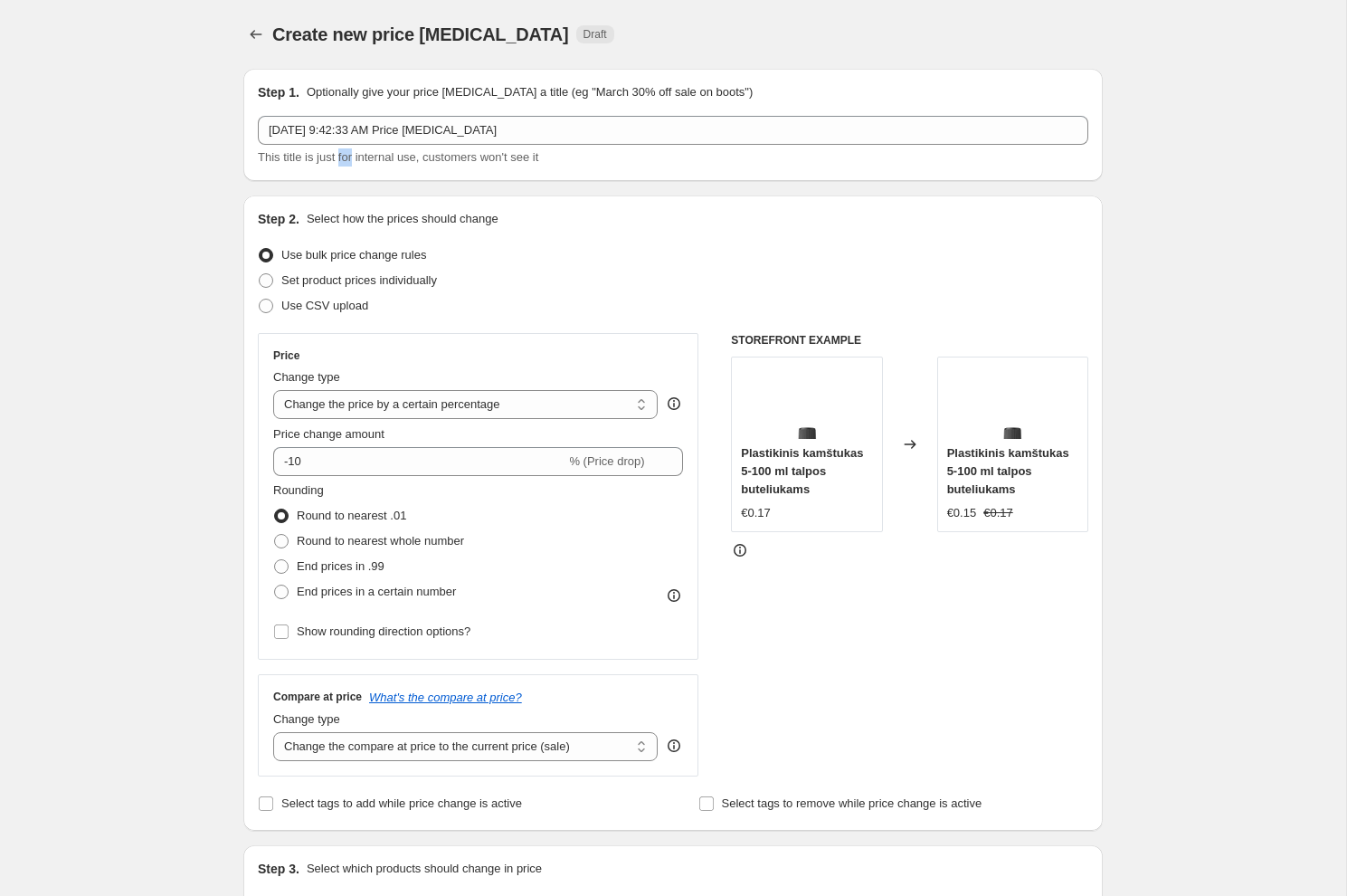
click at [351, 154] on span "This title is just for internal use, customers won't see it" at bounding box center [398, 157] width 281 height 13
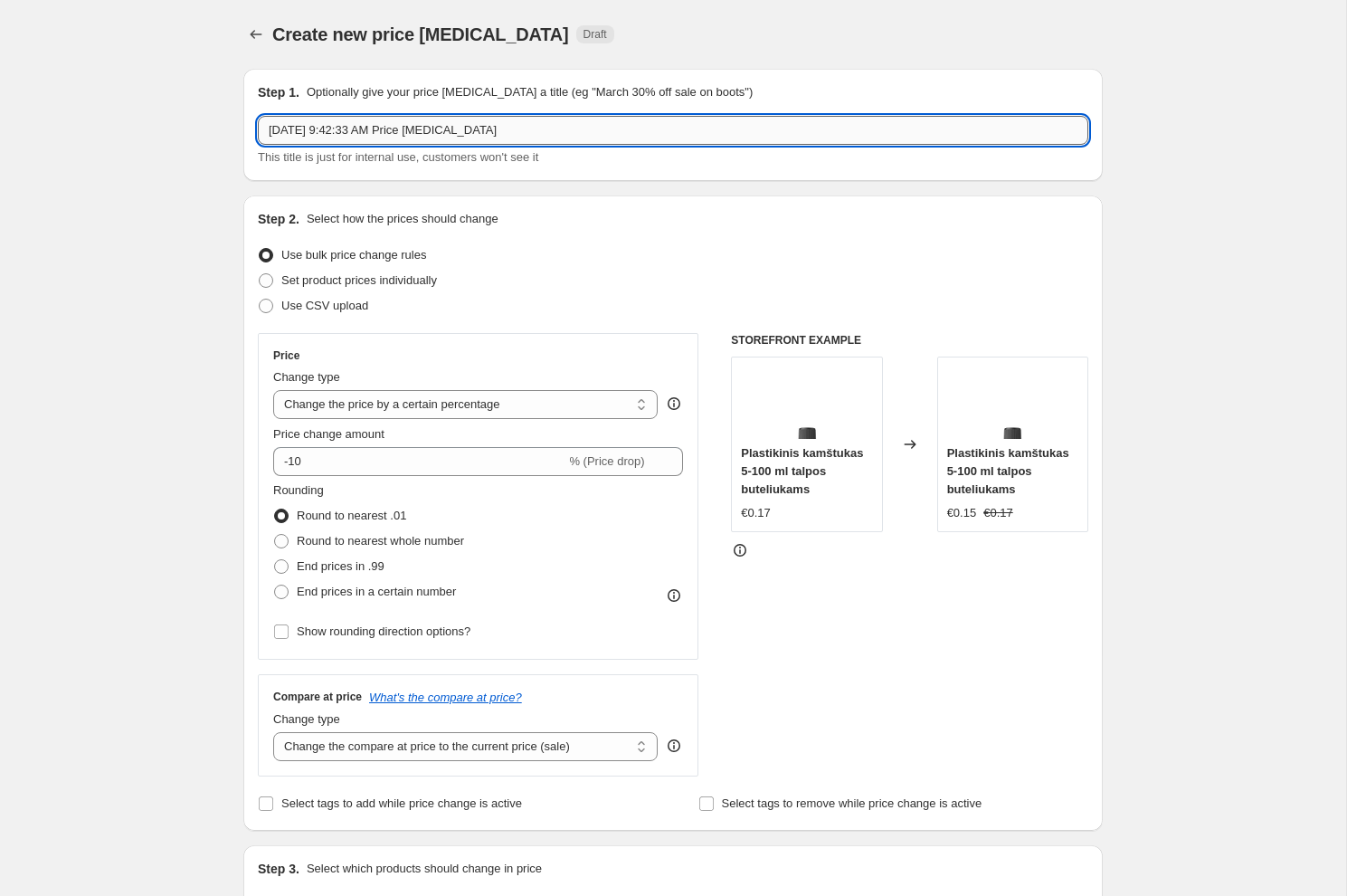
click at [396, 130] on input "[DATE] 9:42:33 AM Price [MEDICAL_DATA]" at bounding box center [673, 130] width 831 height 29
type input "Zoliniu akcija"
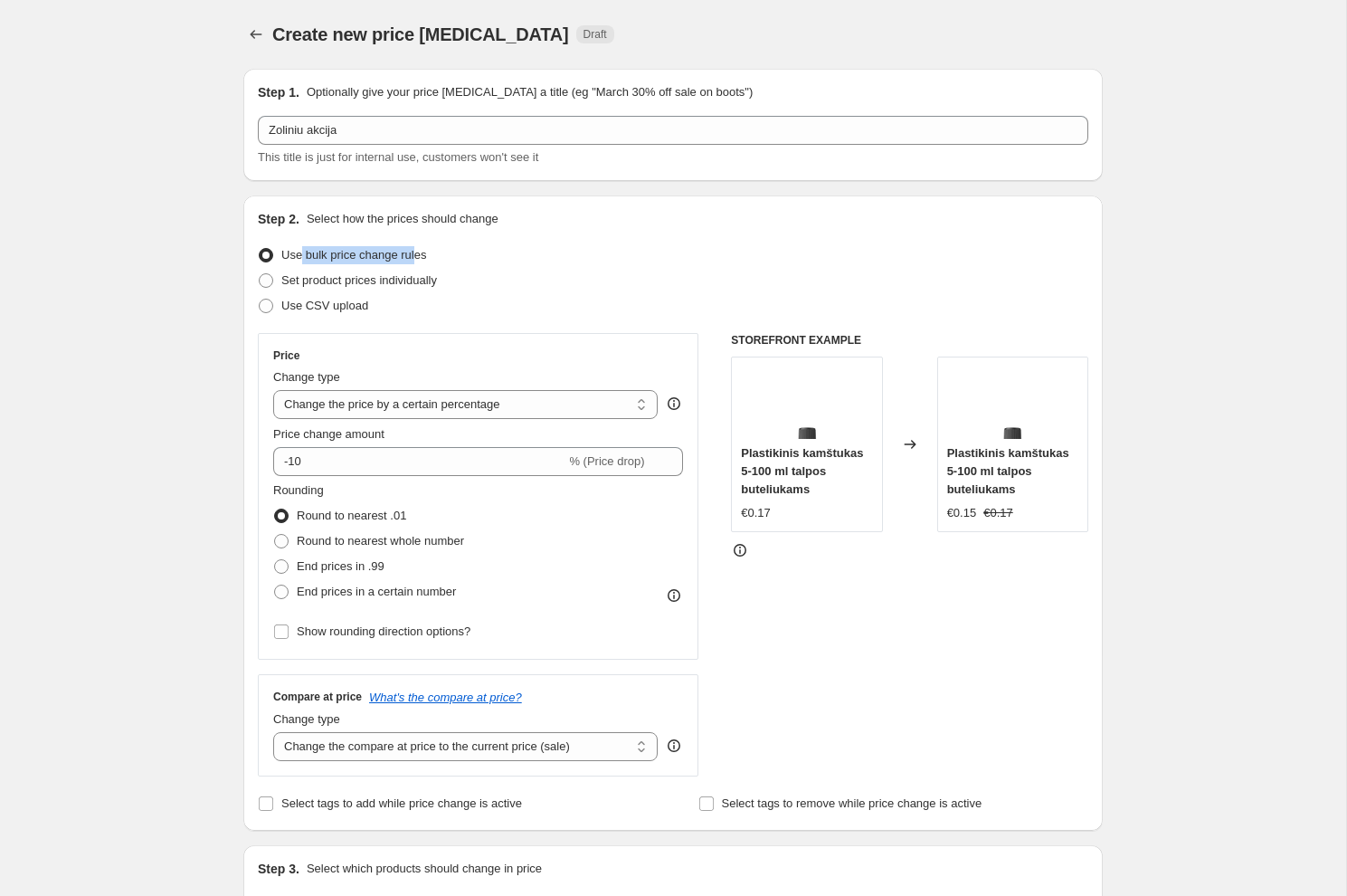
drag, startPoint x: 302, startPoint y: 255, endPoint x: 423, endPoint y: 258, distance: 121.0
click at [423, 258] on span "Use bulk price change rules" at bounding box center [354, 255] width 145 height 13
drag, startPoint x: 337, startPoint y: 285, endPoint x: 420, endPoint y: 285, distance: 83.0
click at [420, 285] on span "Set product prices individually" at bounding box center [360, 280] width 156 height 13
click at [359, 249] on span "Use bulk price change rules" at bounding box center [354, 255] width 145 height 13
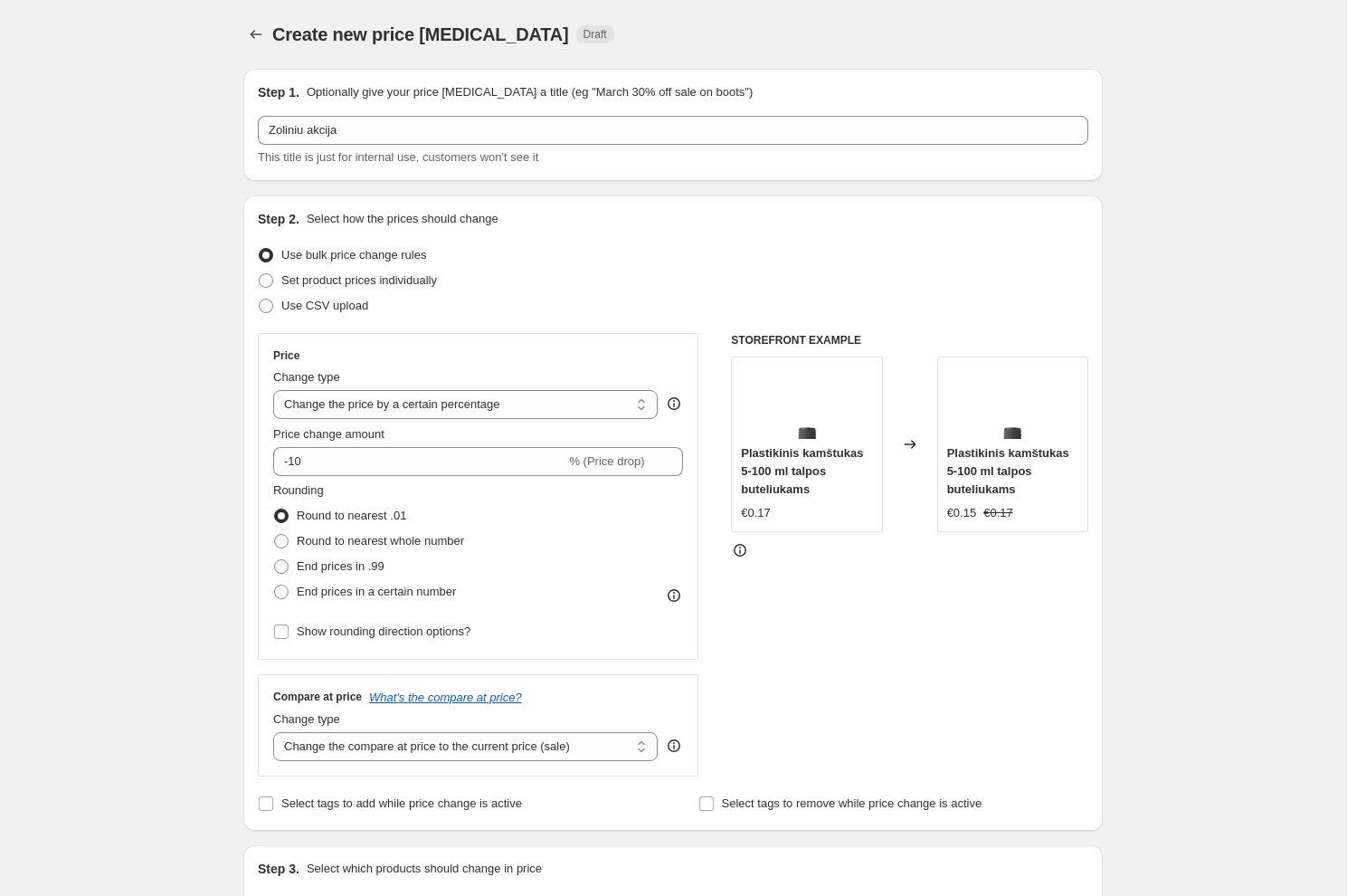
click at [260, 249] on input "Use bulk price change rules" at bounding box center [259, 248] width 1 height 1
click at [390, 404] on select "Change the price to a certain amount Change the price by a certain amount Chang…" at bounding box center [465, 405] width 385 height 29
click at [273, 390] on select "Change the price to a certain amount Change the price by a certain amount Chang…" at bounding box center [465, 405] width 385 height 29
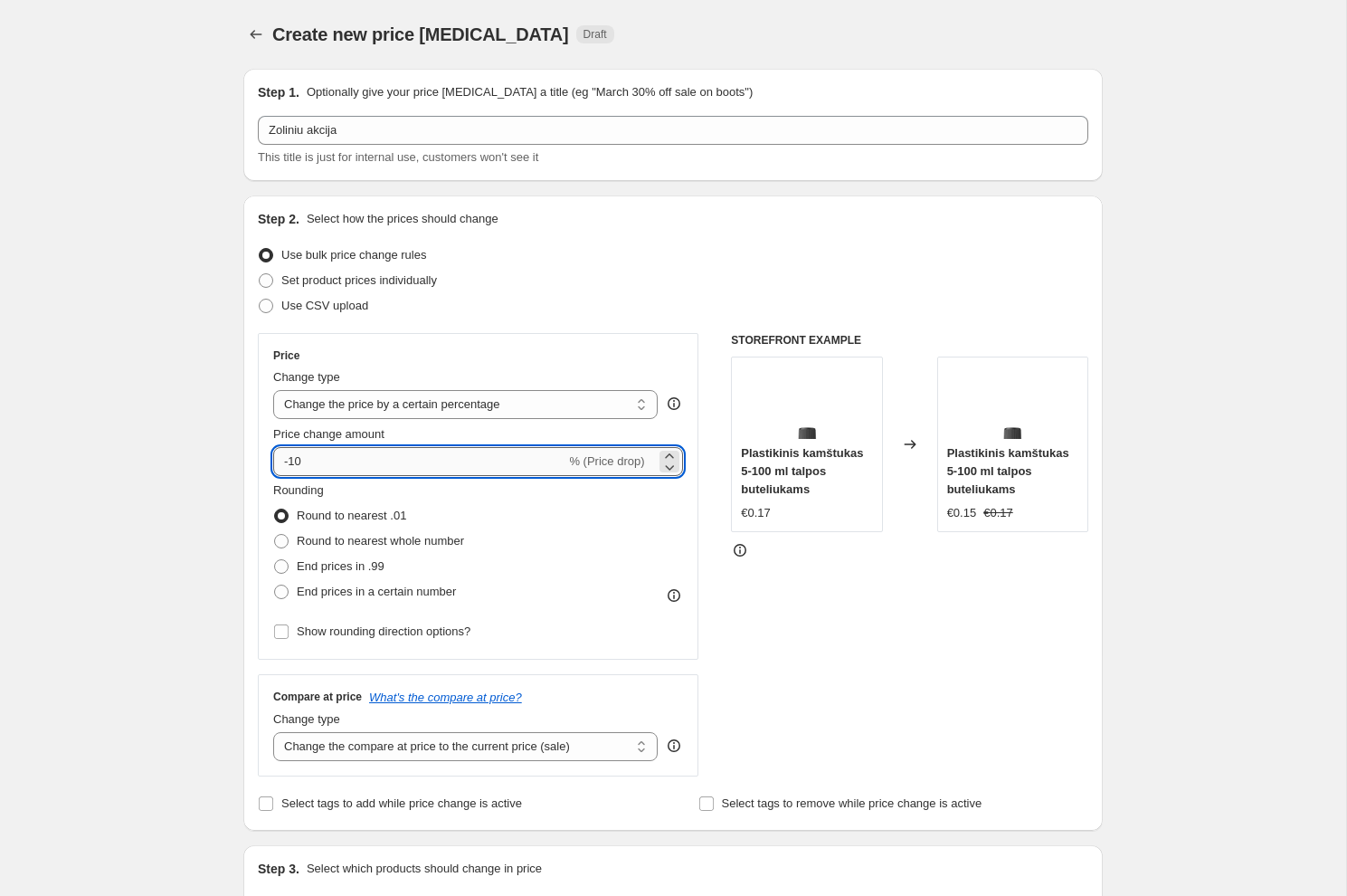
click at [375, 465] on input "-10" at bounding box center [419, 461] width 292 height 29
type input "-1"
type input "-2"
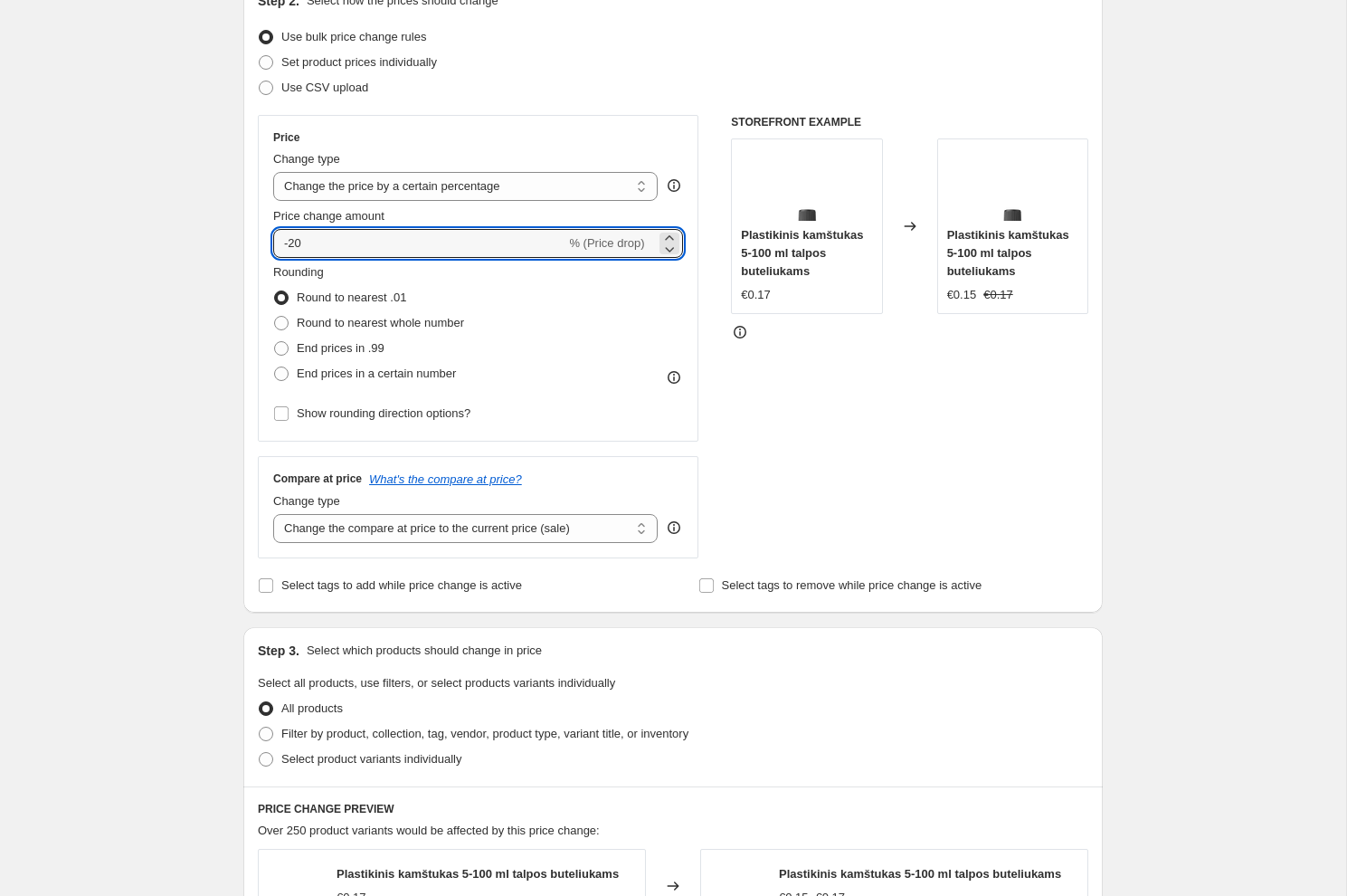
scroll to position [219, 0]
type input "-20"
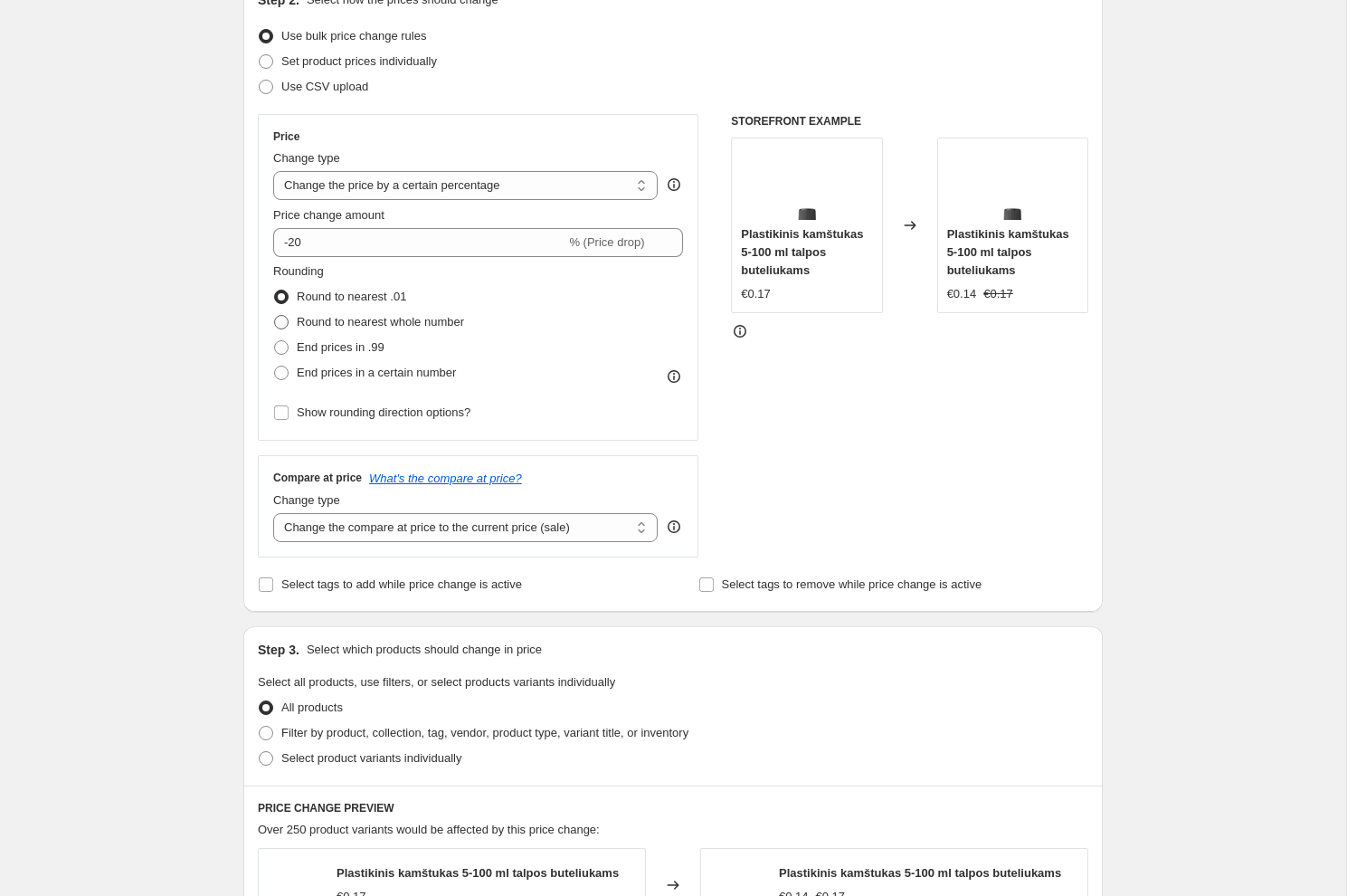
click at [453, 325] on span "Round to nearest whole number" at bounding box center [381, 322] width 167 height 13
click at [275, 315] on input "Round to nearest whole number" at bounding box center [274, 315] width 1 height 1
radio input "true"
click at [383, 296] on span "Round to nearest .01" at bounding box center [352, 296] width 110 height 13
click at [275, 290] on input "Round to nearest .01" at bounding box center [274, 289] width 1 height 1
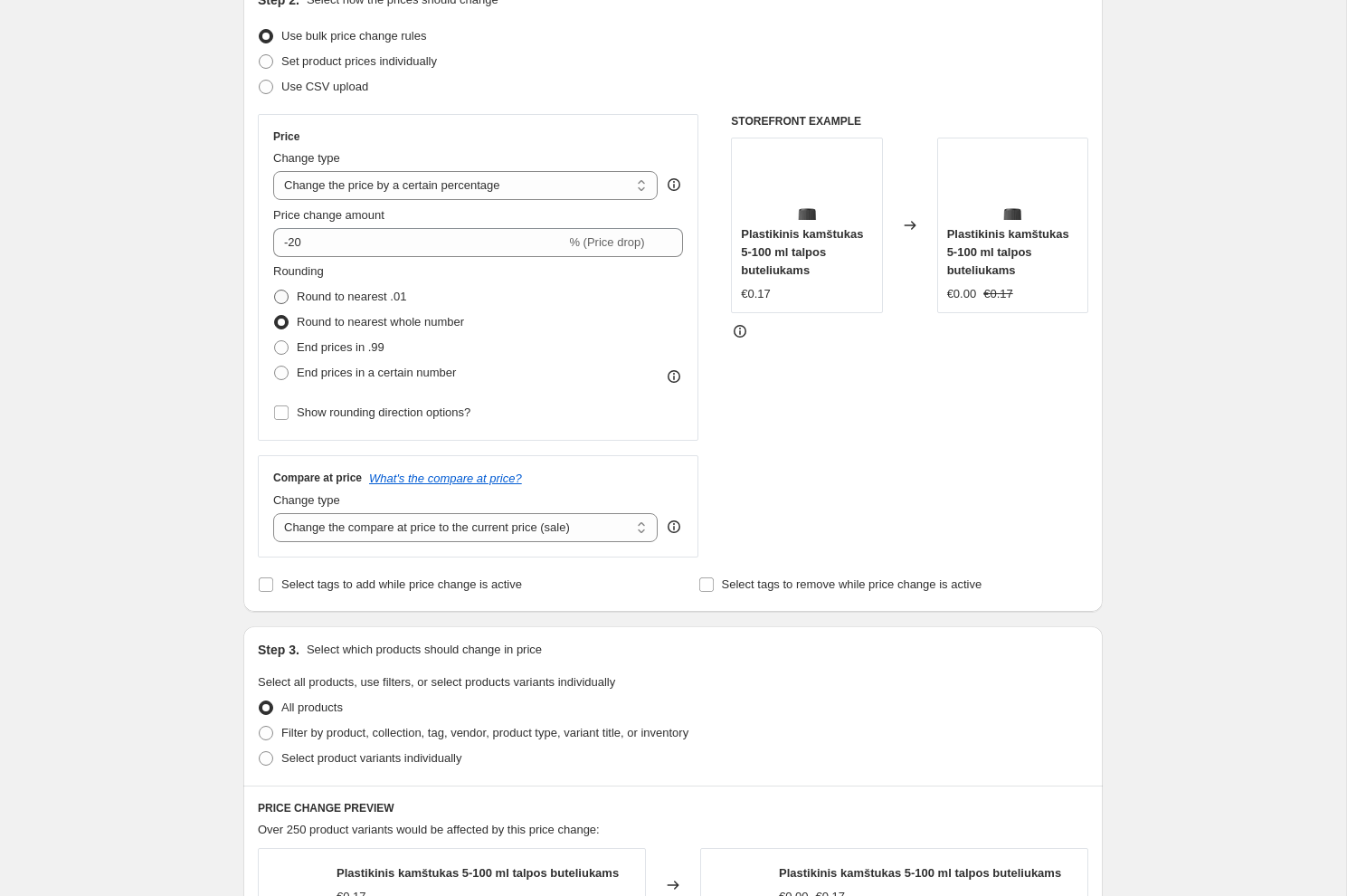
radio input "true"
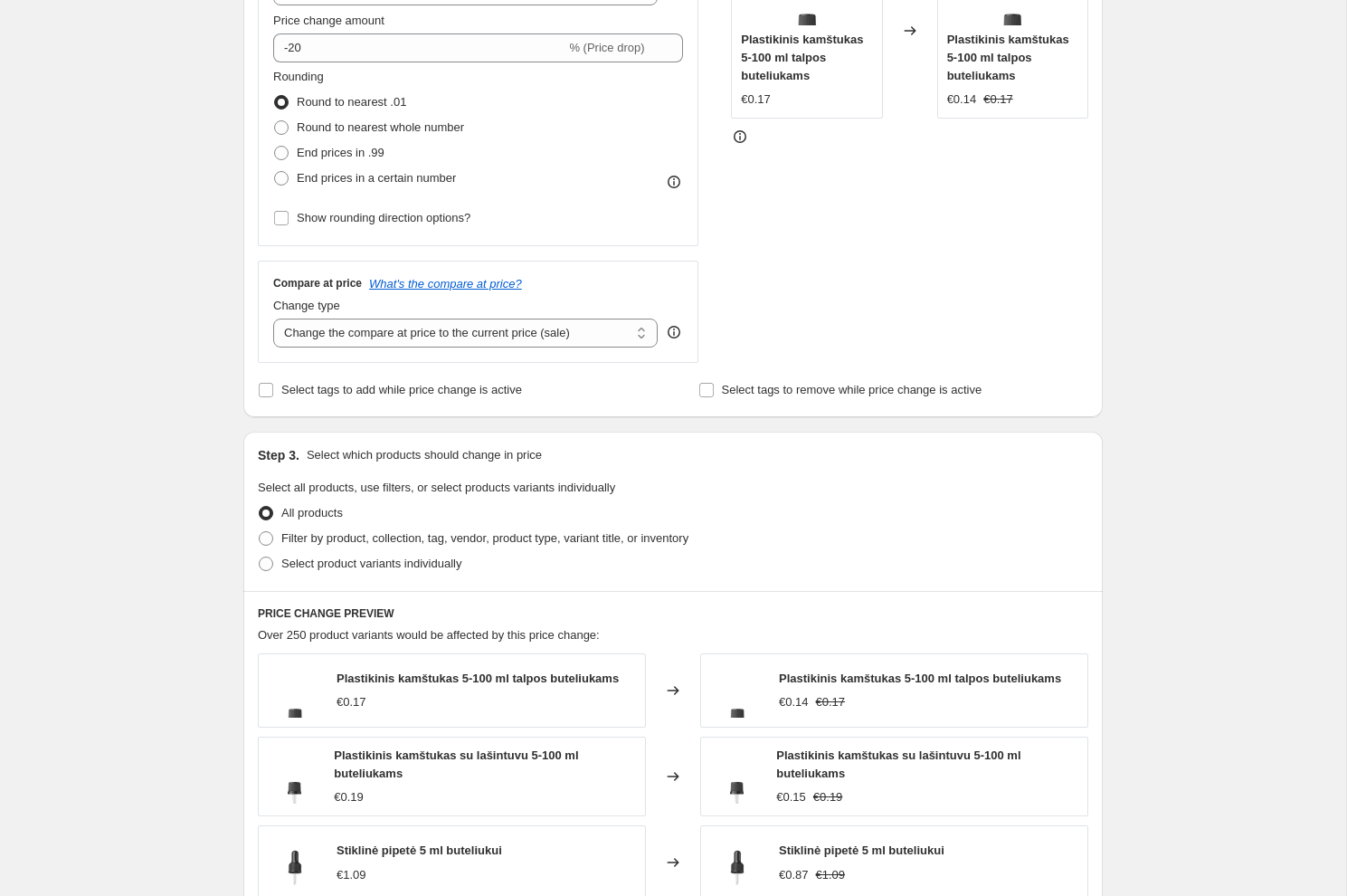
scroll to position [428, 0]
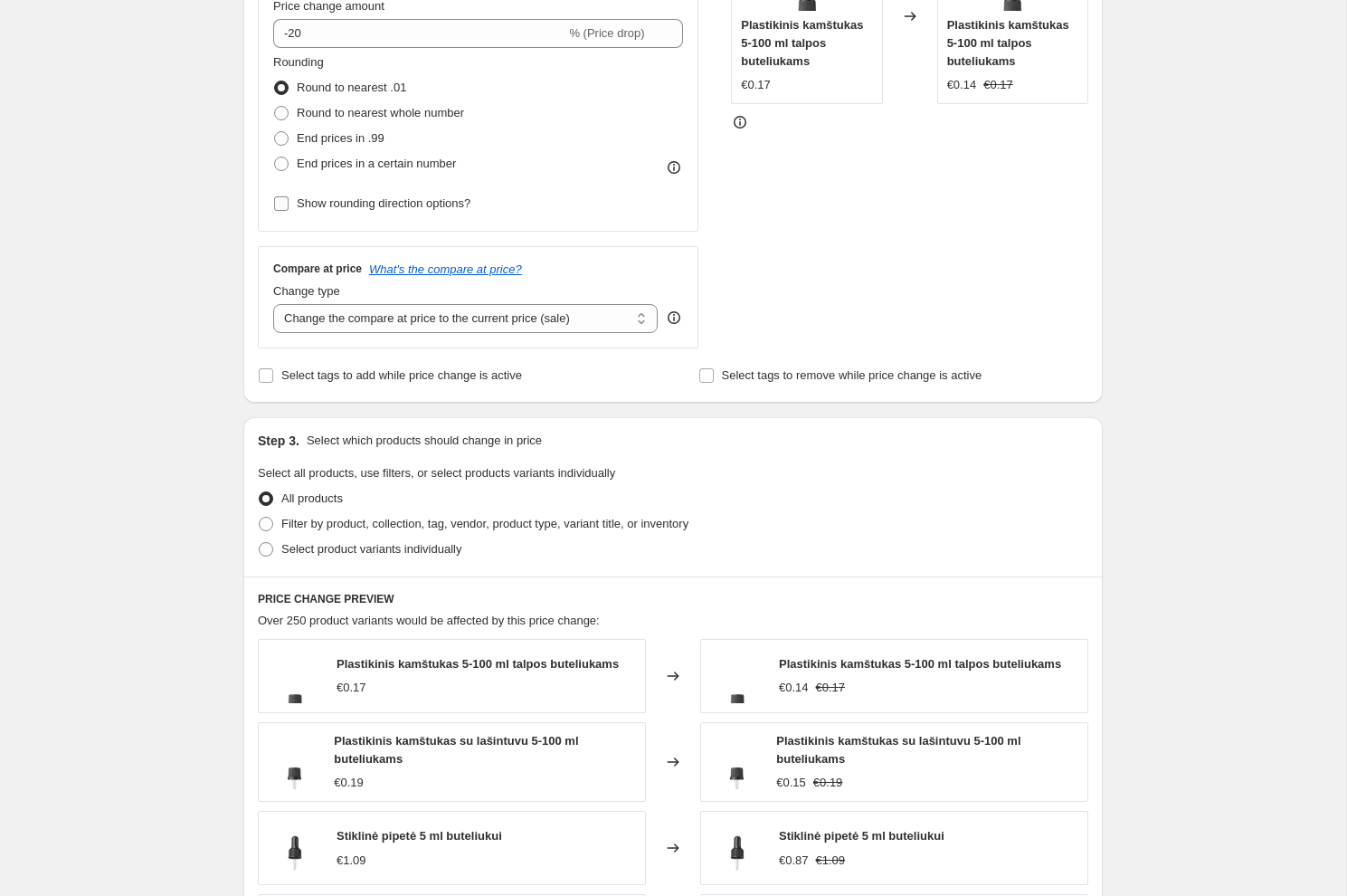
click at [412, 204] on span "Show rounding direction options?" at bounding box center [384, 203] width 174 height 13
click at [288, 204] on input "Show rounding direction options?" at bounding box center [281, 203] width 14 height 14
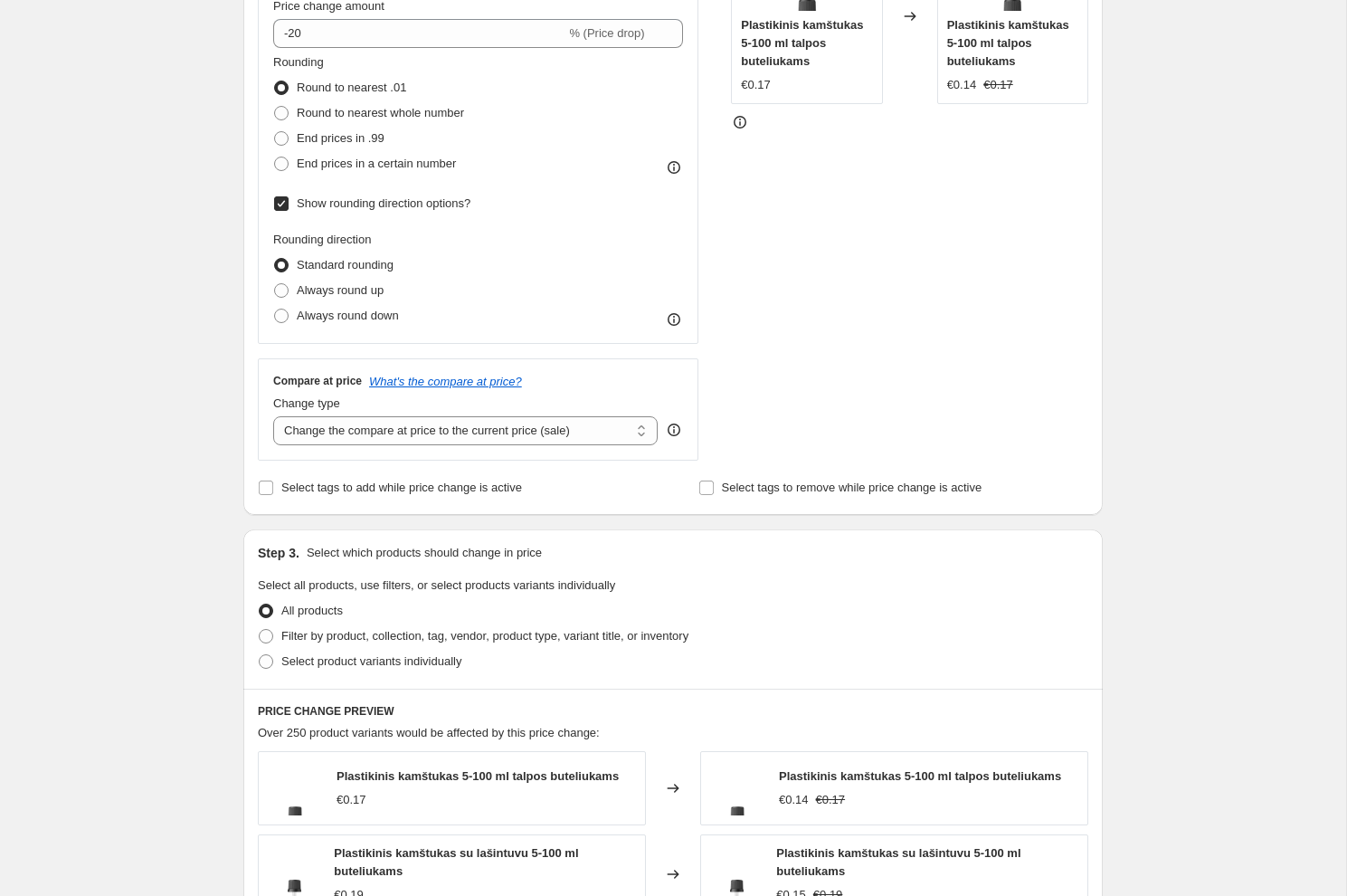
click at [416, 207] on span "Show rounding direction options?" at bounding box center [384, 203] width 174 height 13
click at [288, 207] on input "Show rounding direction options?" at bounding box center [281, 203] width 14 height 14
checkbox input "false"
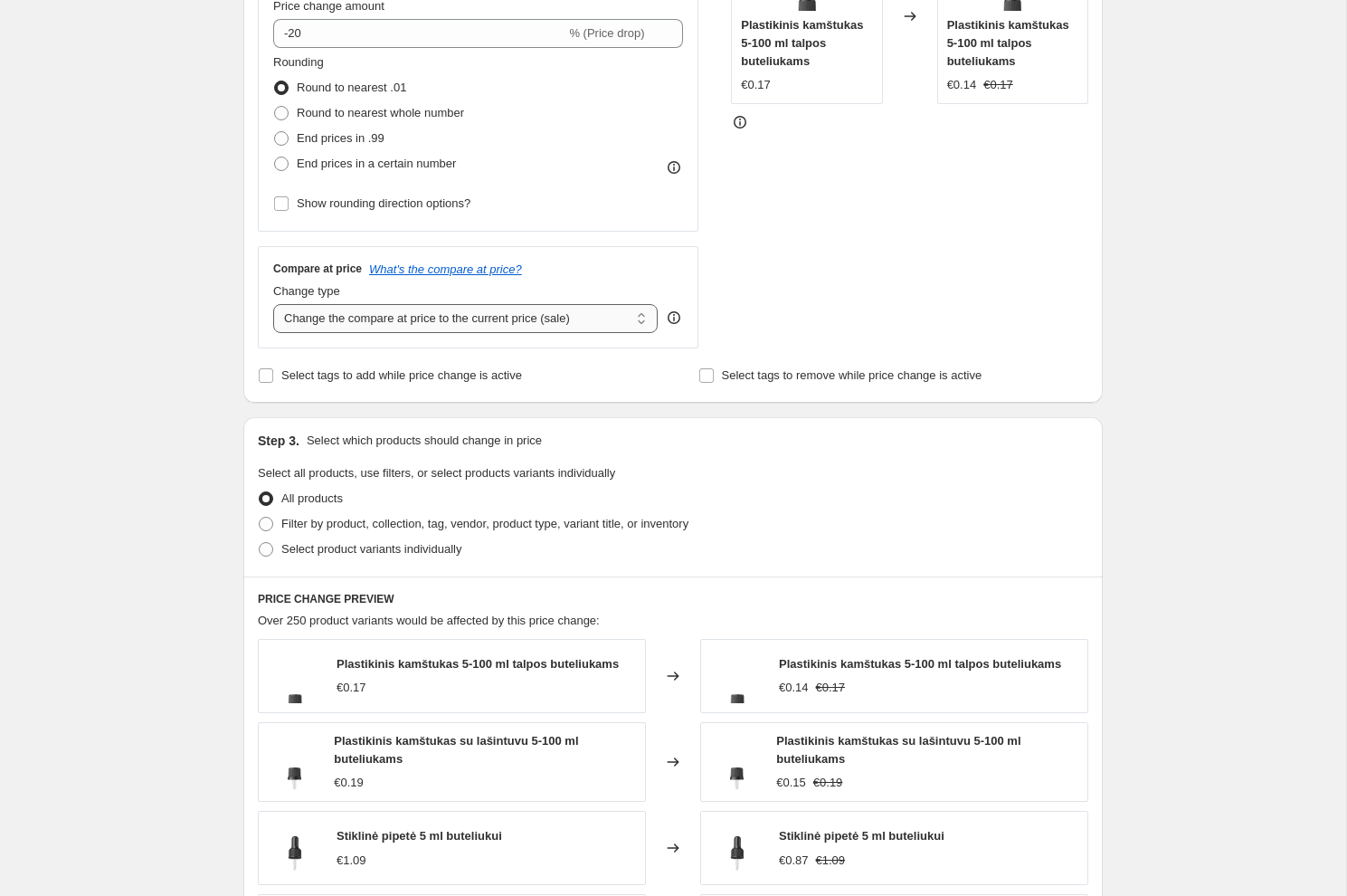
click at [462, 323] on select "Change the compare at price to the current price (sale) Change the compare at p…" at bounding box center [465, 318] width 385 height 29
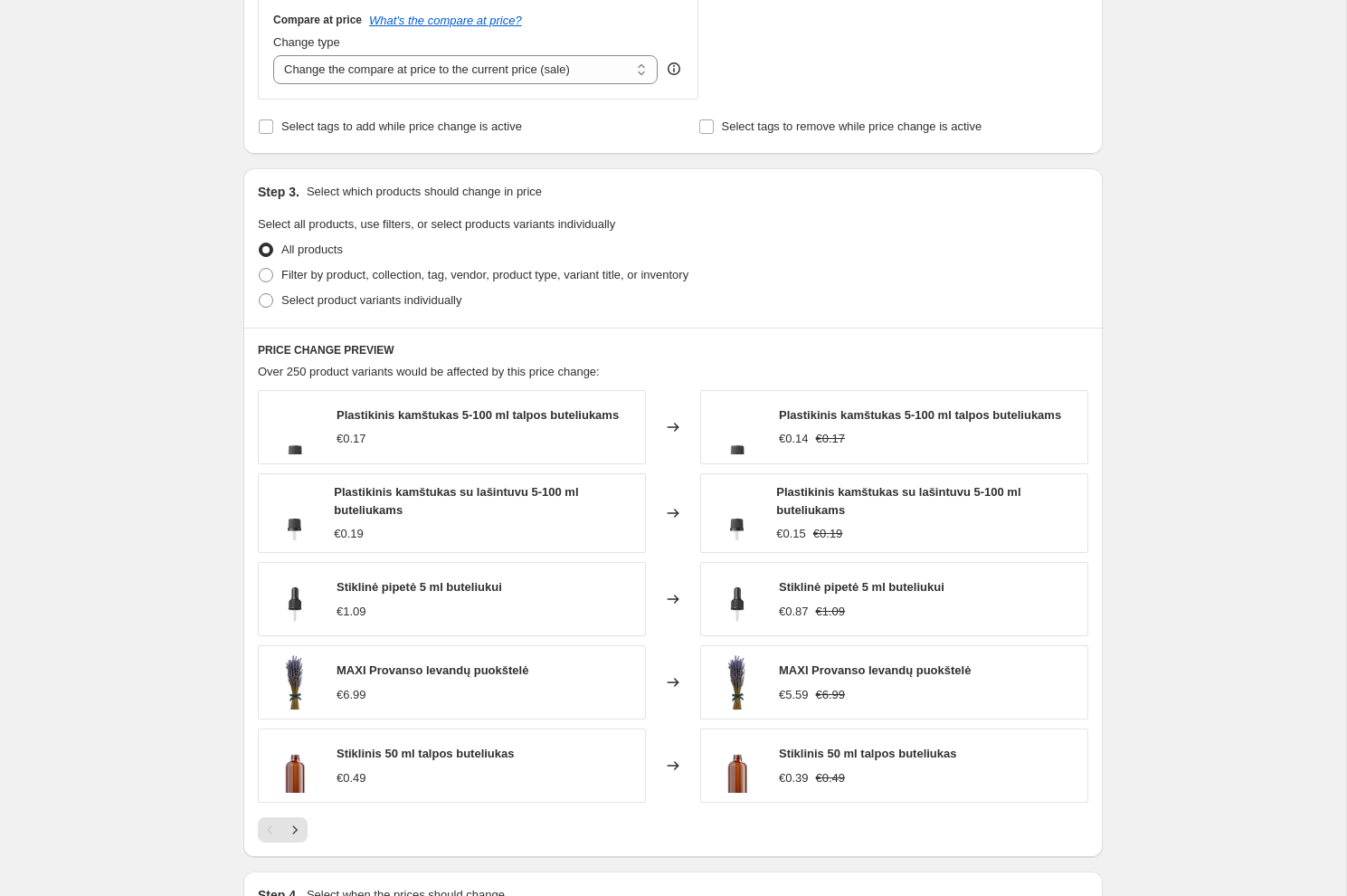
scroll to position [684, 0]
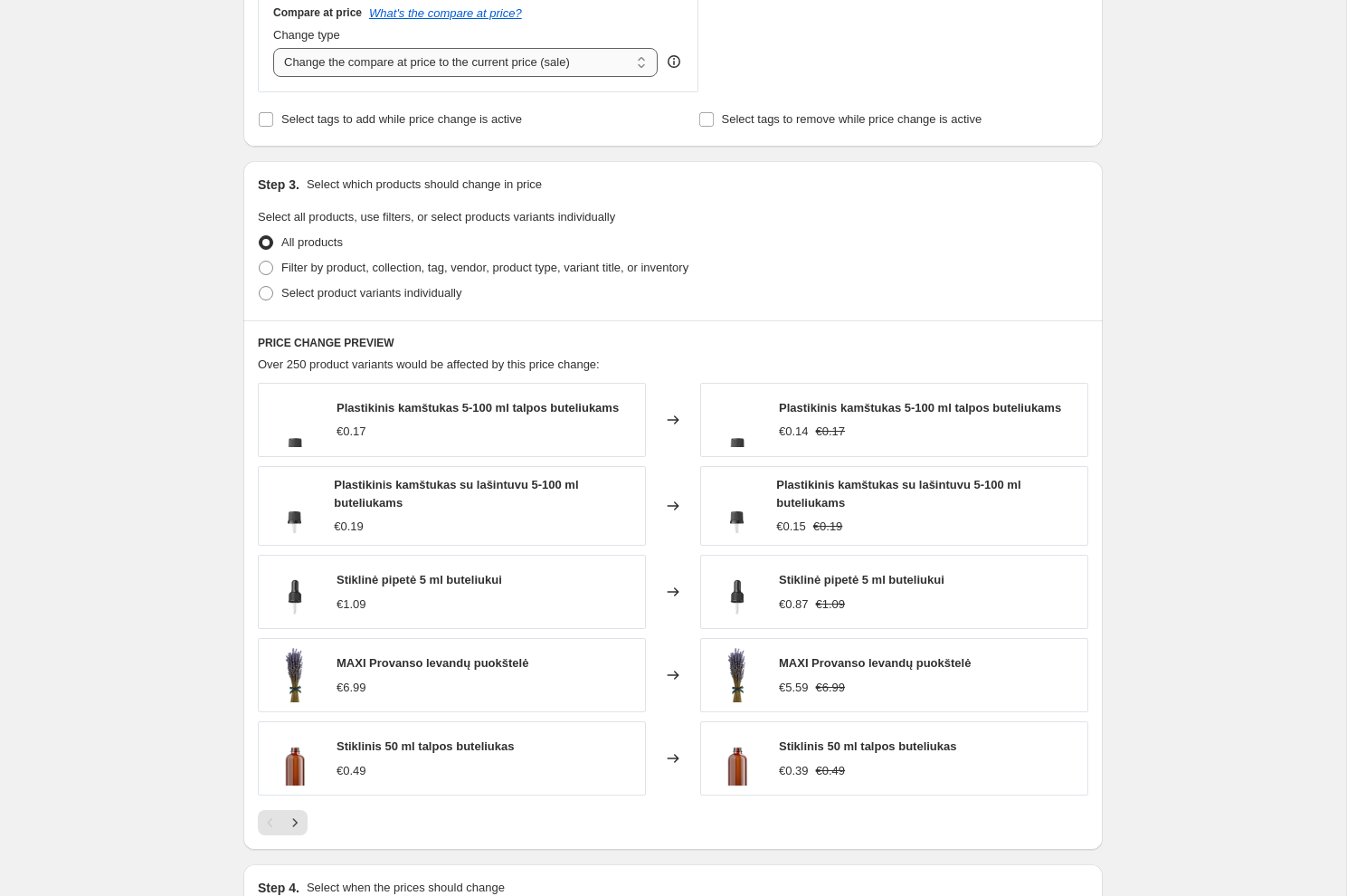
click at [486, 57] on select "Change the compare at price to the current price (sale) Change the compare at p…" at bounding box center [465, 62] width 385 height 29
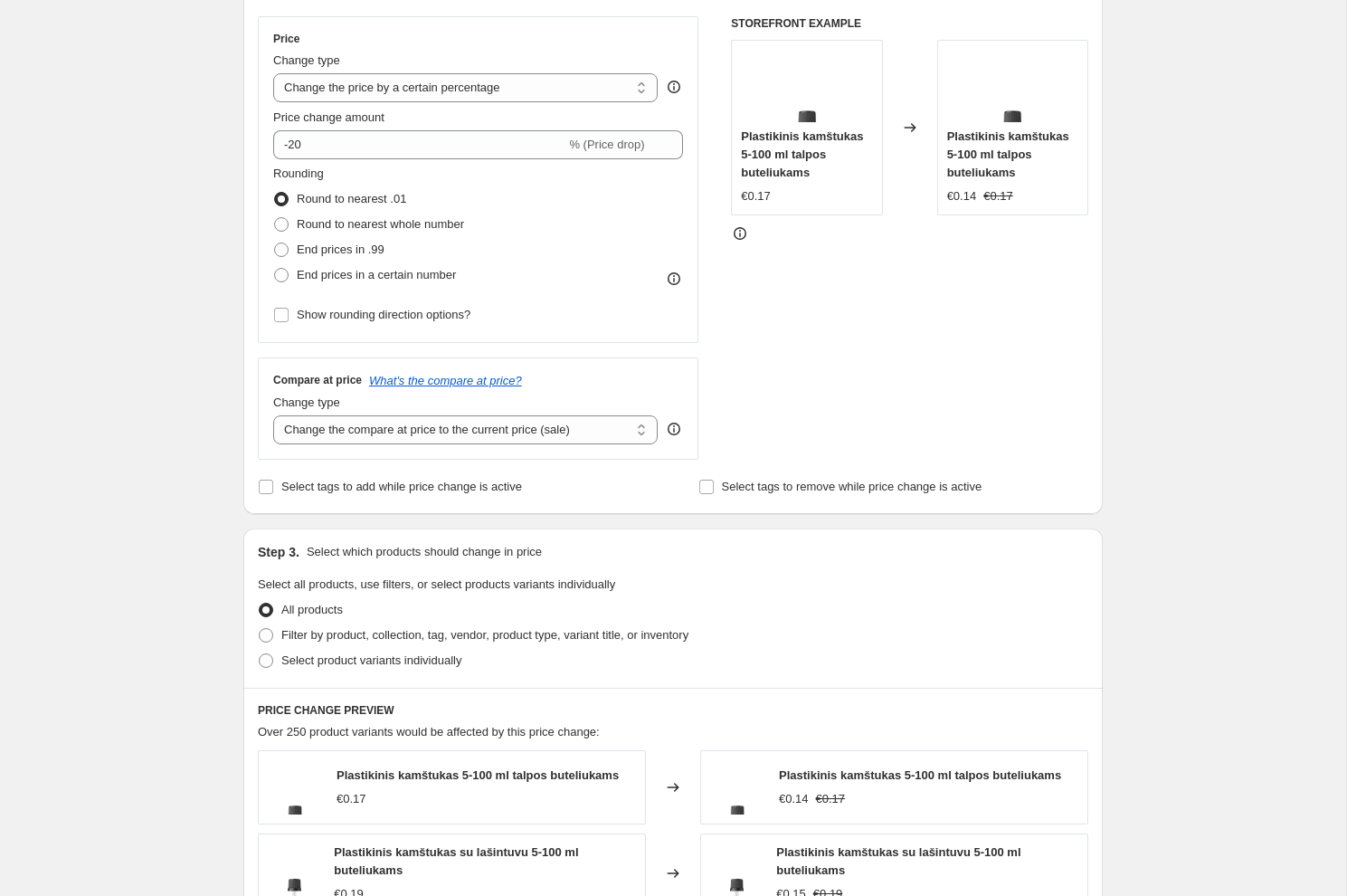
scroll to position [283, 0]
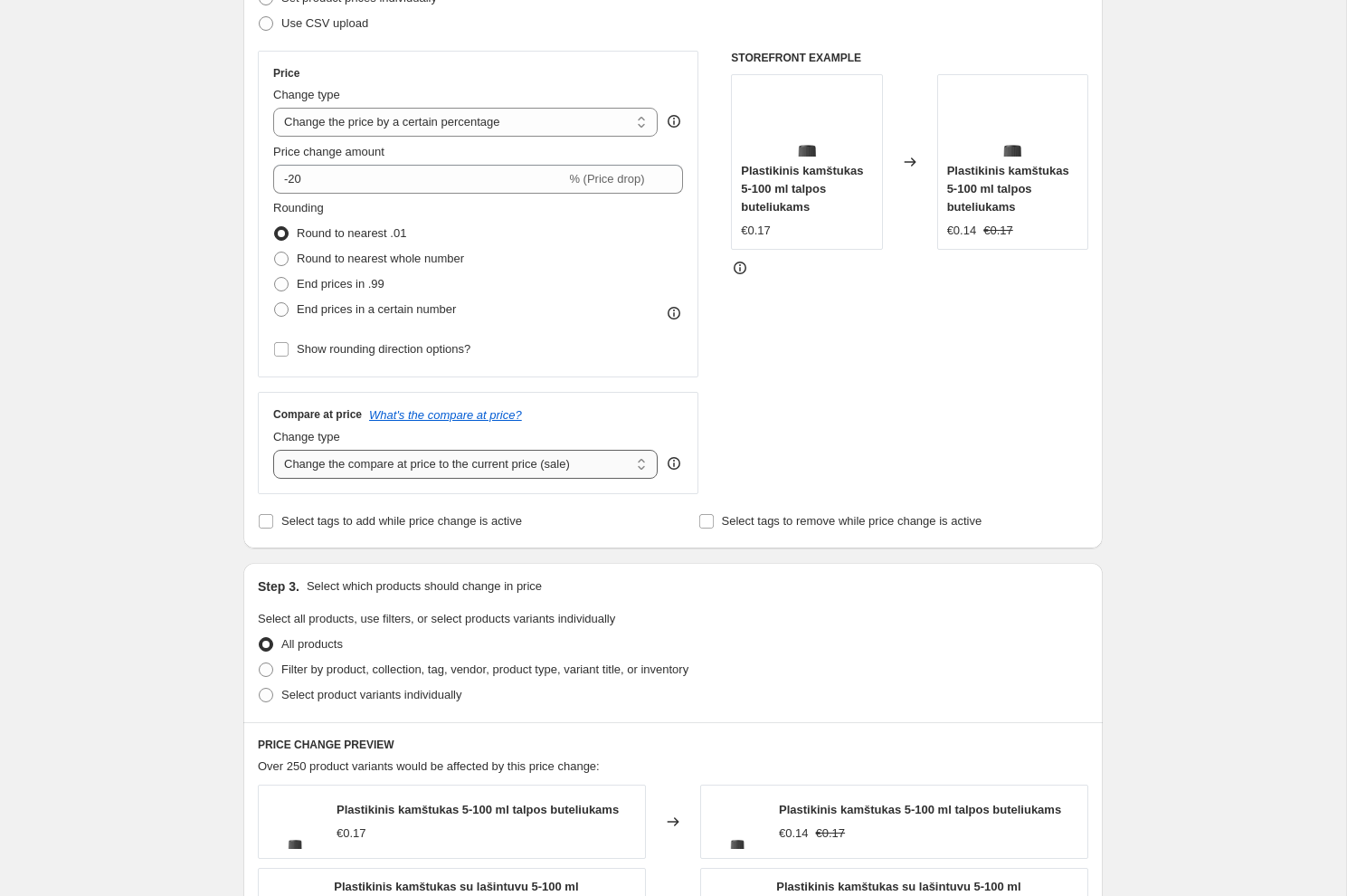
click at [542, 476] on select "Change the compare at price to the current price (sale) Change the compare at p…" at bounding box center [465, 464] width 385 height 29
click at [273, 450] on select "Change the compare at price to the current price (sale) Change the compare at p…" at bounding box center [465, 464] width 385 height 29
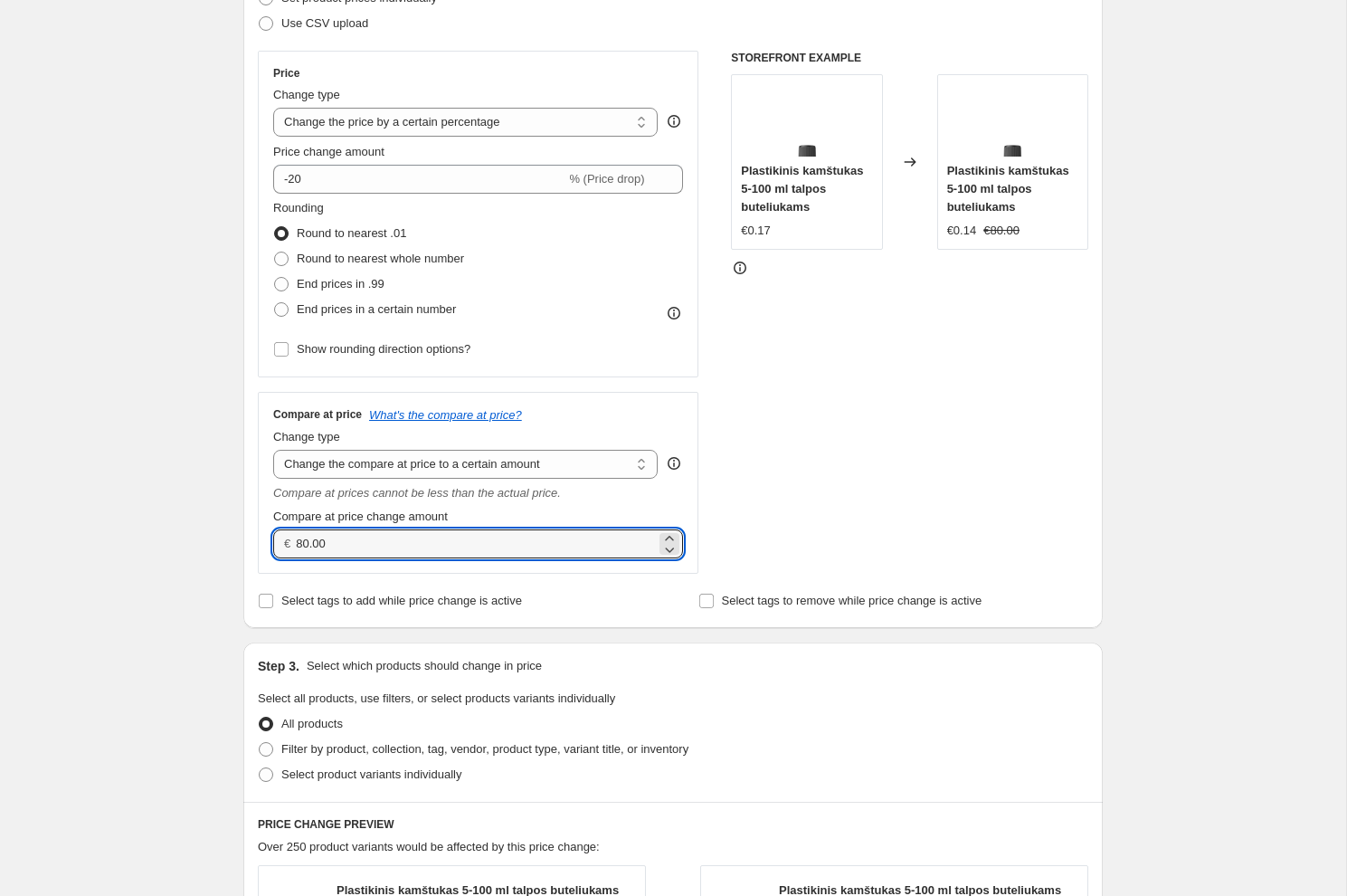
drag, startPoint x: 395, startPoint y: 552, endPoint x: 295, endPoint y: 546, distance: 100.2
click at [295, 546] on div "€ 80.00" at bounding box center [478, 544] width 410 height 29
click at [437, 464] on select "Change the compare at price to the current price (sale) Change the compare at p…" at bounding box center [465, 464] width 385 height 29
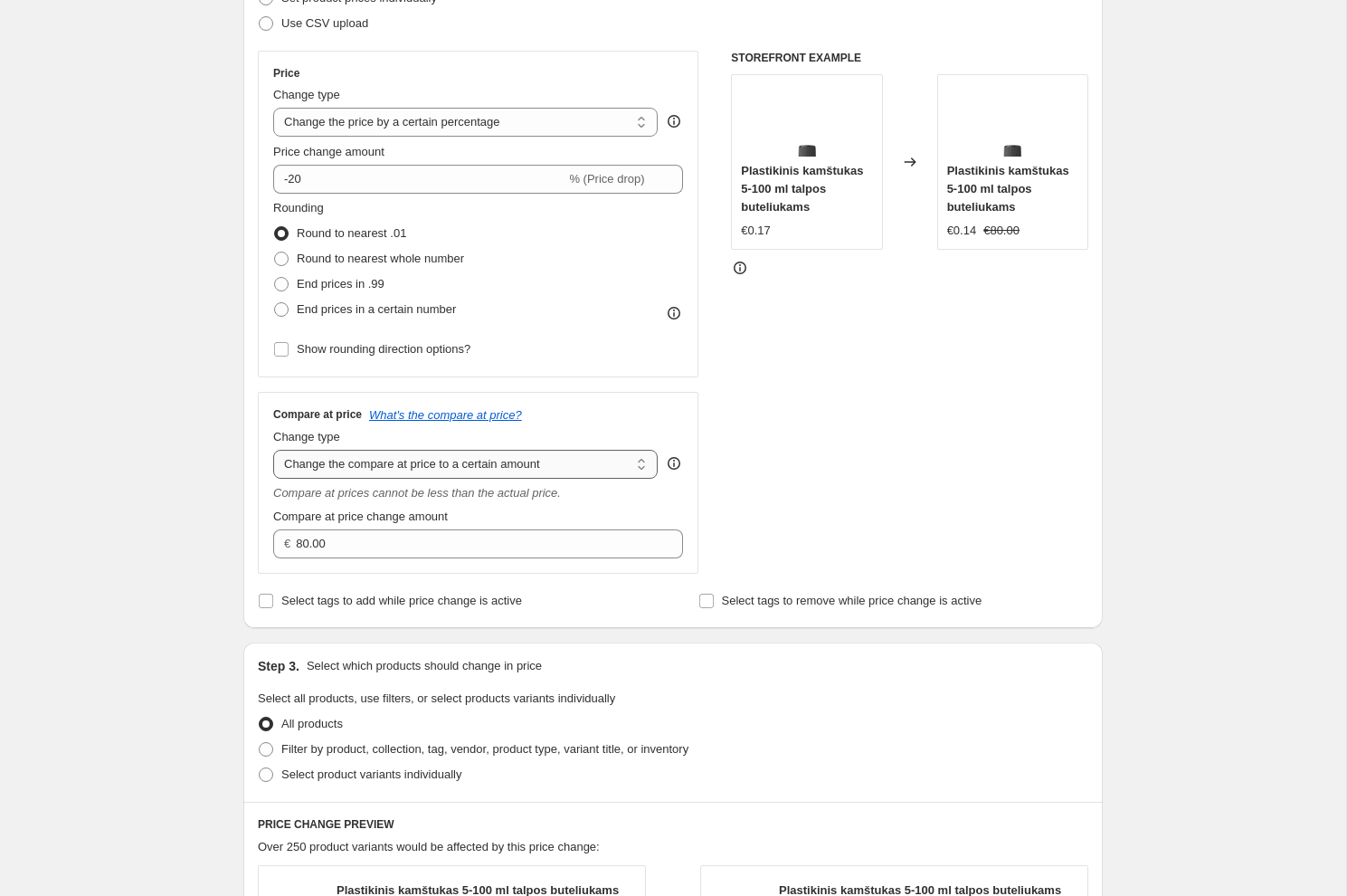
select select "ep"
click at [273, 450] on select "Change the compare at price to the current price (sale) Change the compare at p…" at bounding box center [465, 464] width 385 height 29
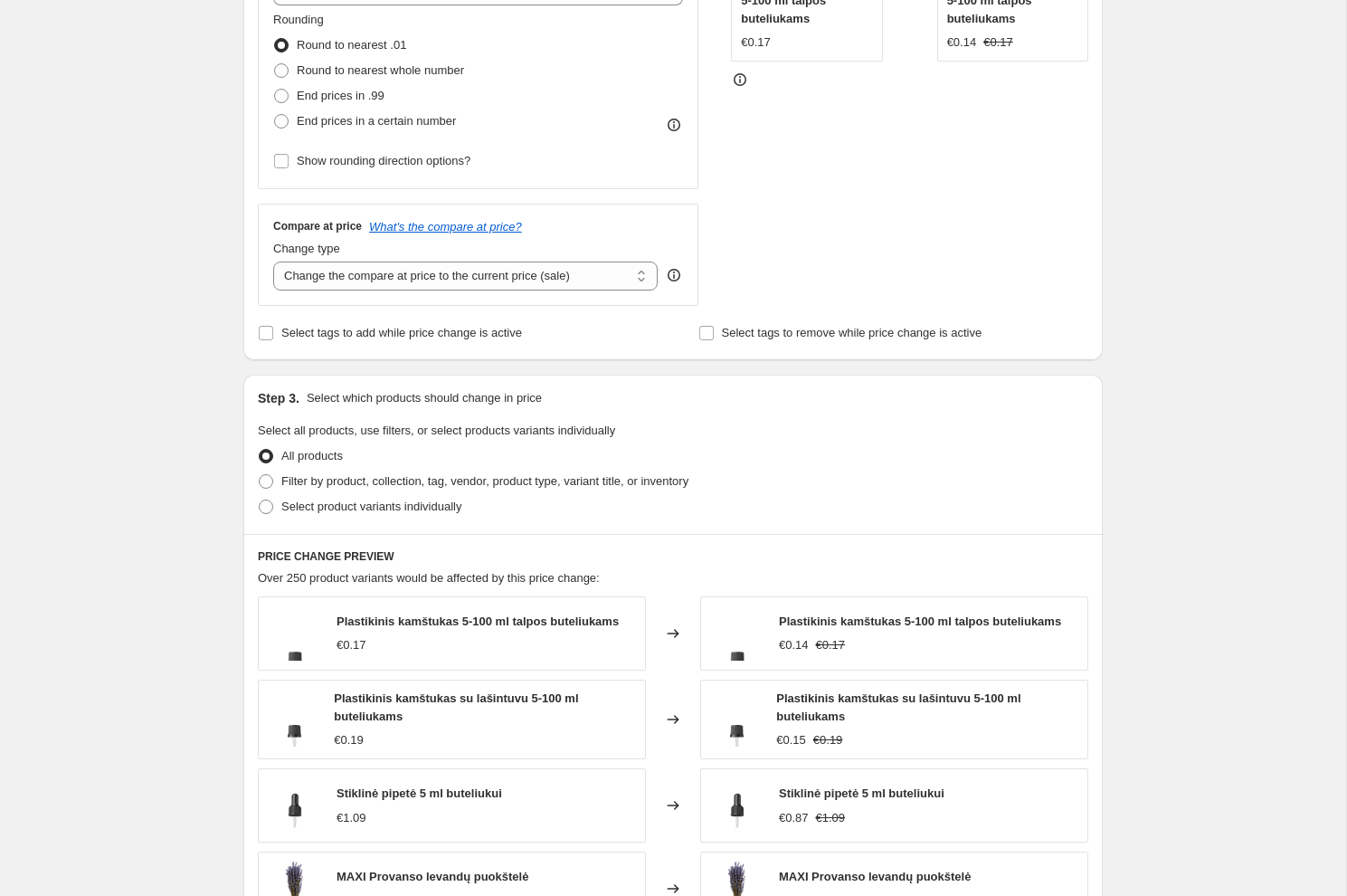
scroll to position [478, 0]
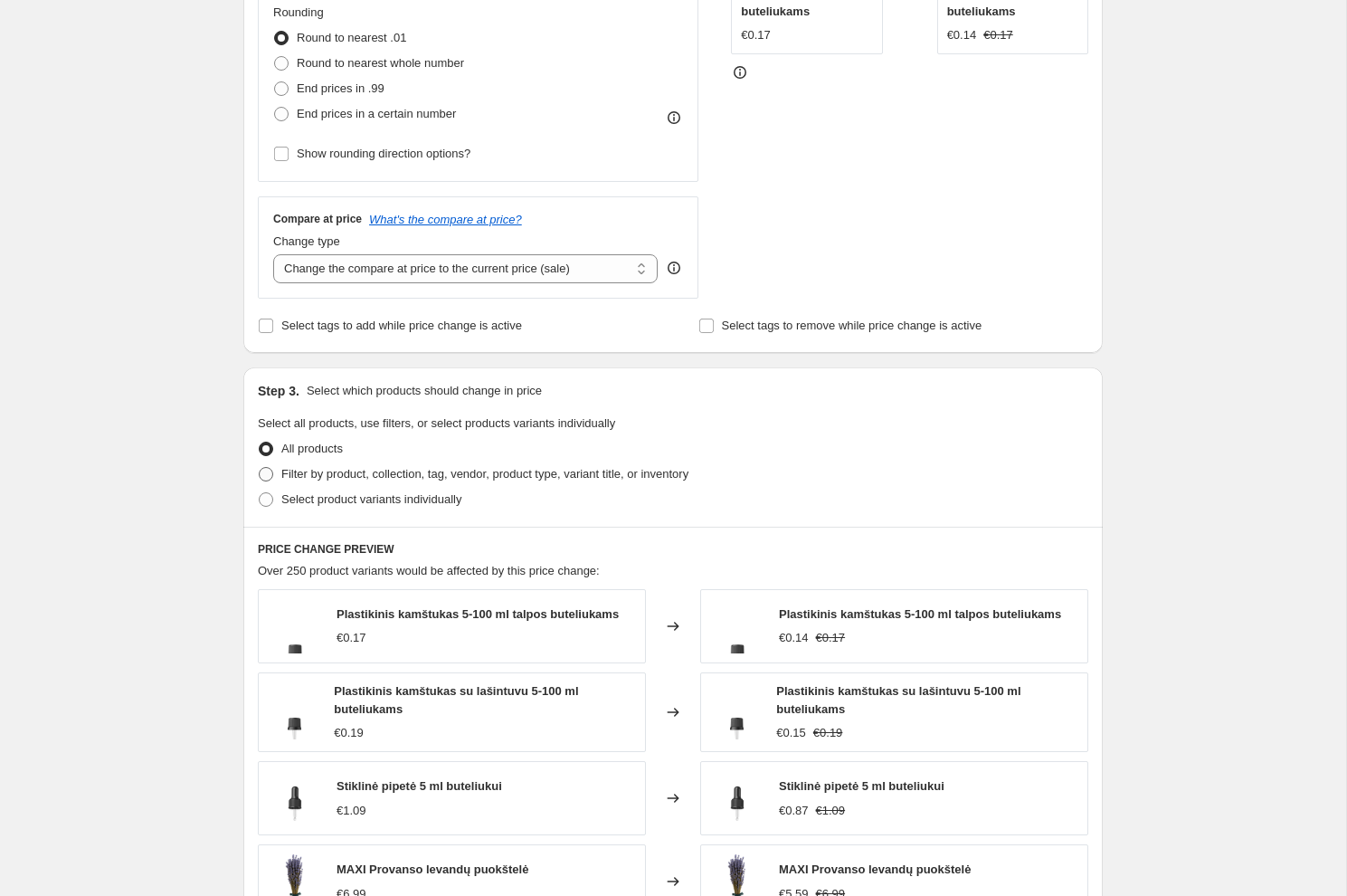
click at [423, 473] on span "Filter by product, collection, tag, vendor, product type, variant title, or inv…" at bounding box center [486, 474] width 408 height 13
click at [260, 468] on input "Filter by product, collection, tag, vendor, product type, variant title, or inv…" at bounding box center [259, 467] width 1 height 1
radio input "true"
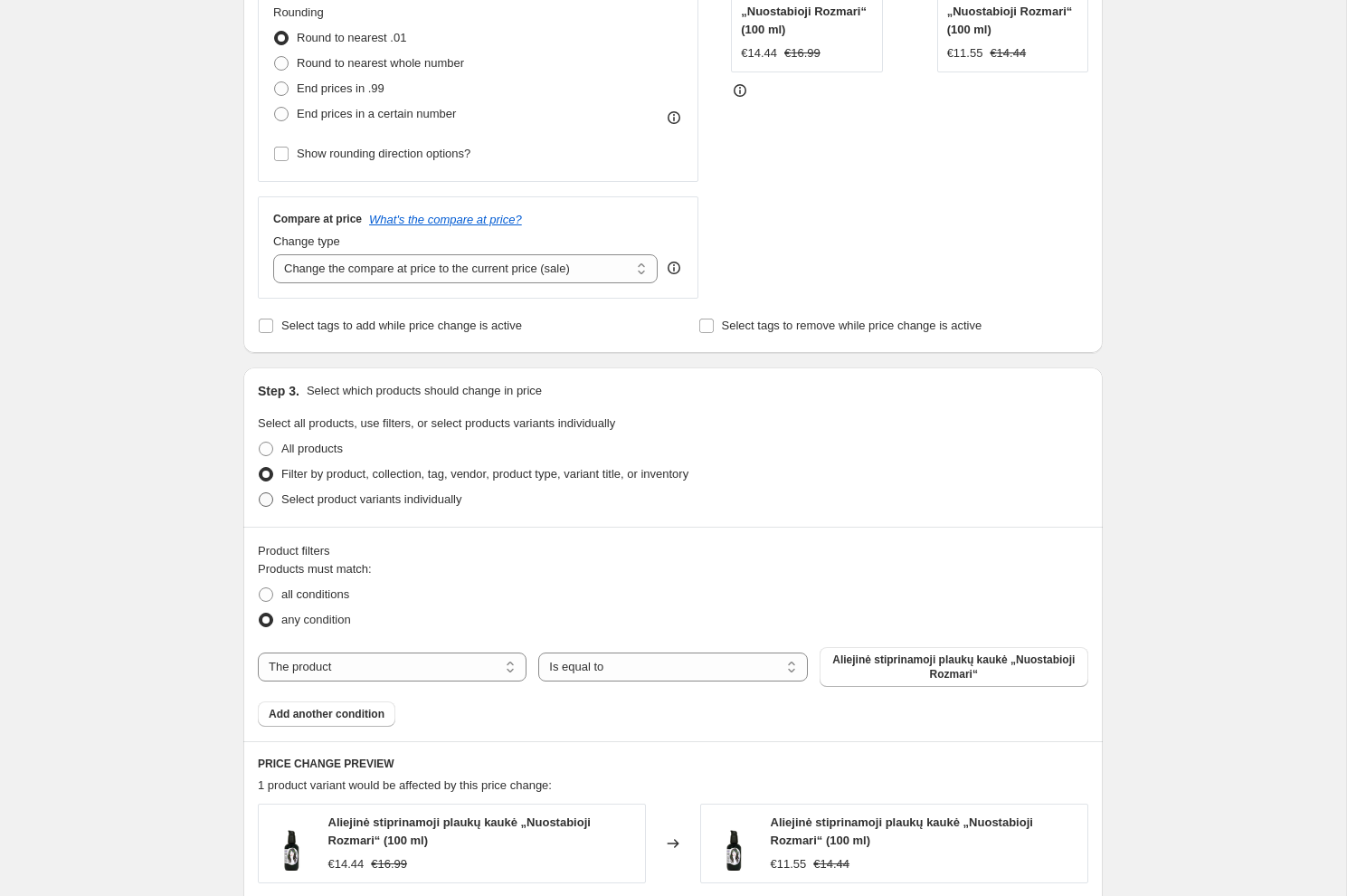
click at [416, 502] on span "Select product variants individually" at bounding box center [371, 499] width 180 height 13
click at [260, 493] on input "Select product variants individually" at bounding box center [259, 492] width 1 height 1
radio input "true"
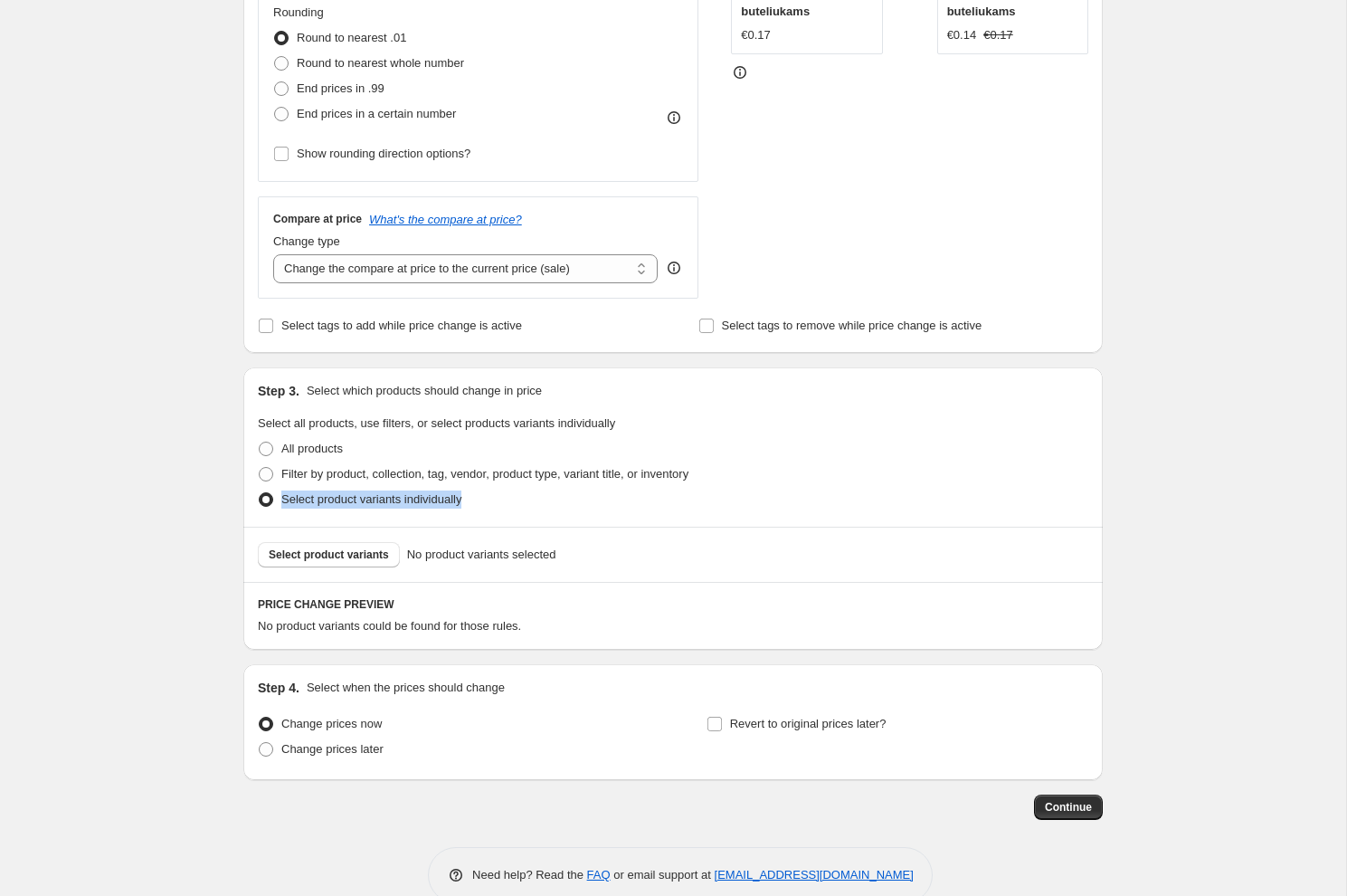
drag, startPoint x: 493, startPoint y: 500, endPoint x: 281, endPoint y: 500, distance: 212.0
click at [281, 500] on div "Select product variants individually" at bounding box center [673, 499] width 831 height 25
drag, startPoint x: 284, startPoint y: 474, endPoint x: 721, endPoint y: 476, distance: 437.0
click at [688, 476] on span "Filter by product, collection, tag, vendor, product type, variant title, or inv…" at bounding box center [486, 474] width 408 height 13
click at [500, 472] on span "Filter by product, collection, tag, vendor, product type, variant title, or inv…" at bounding box center [486, 474] width 408 height 13
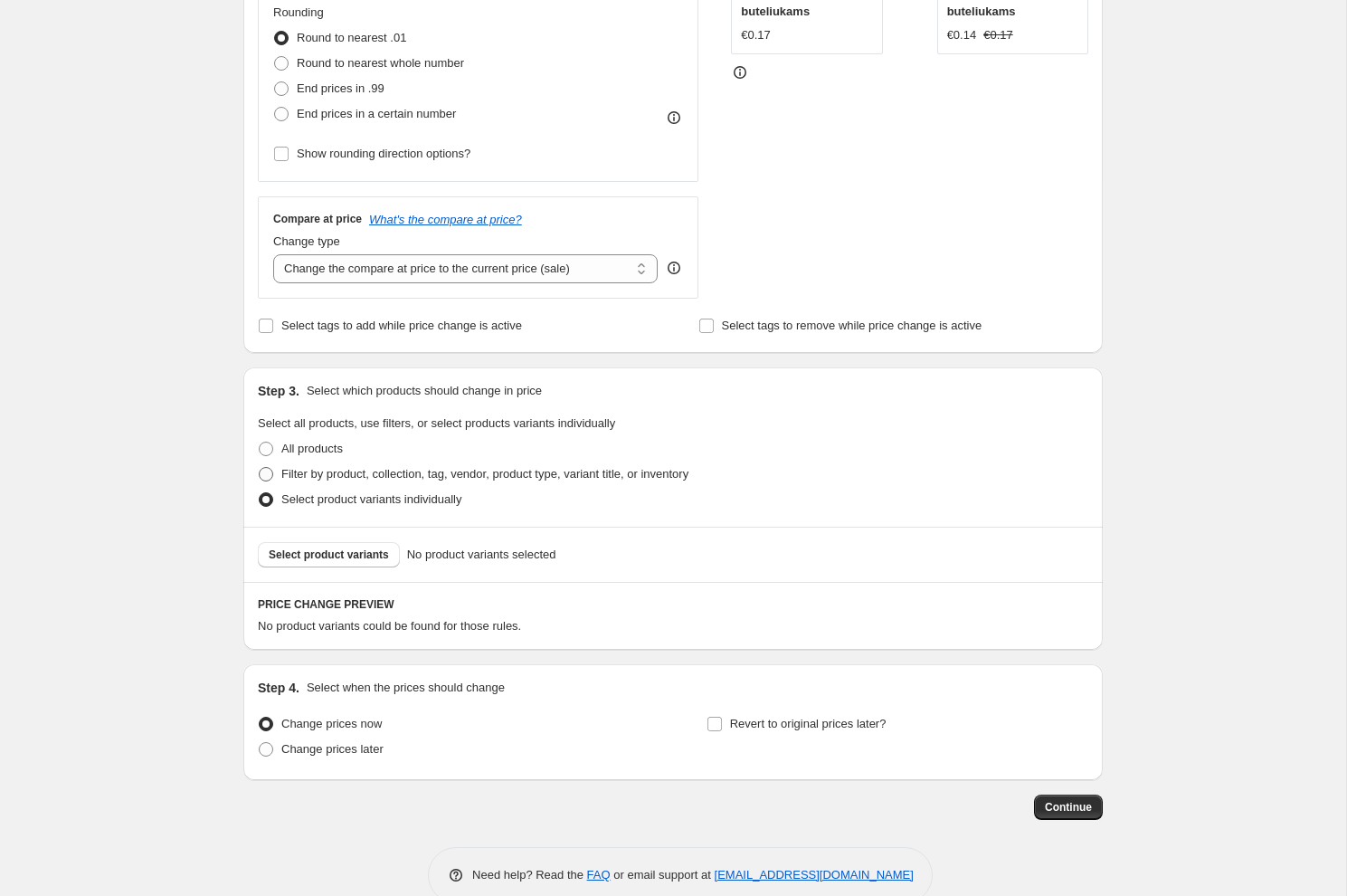
click at [260, 468] on input "Filter by product, collection, tag, vendor, product type, variant title, or inv…" at bounding box center [259, 467] width 1 height 1
radio input "true"
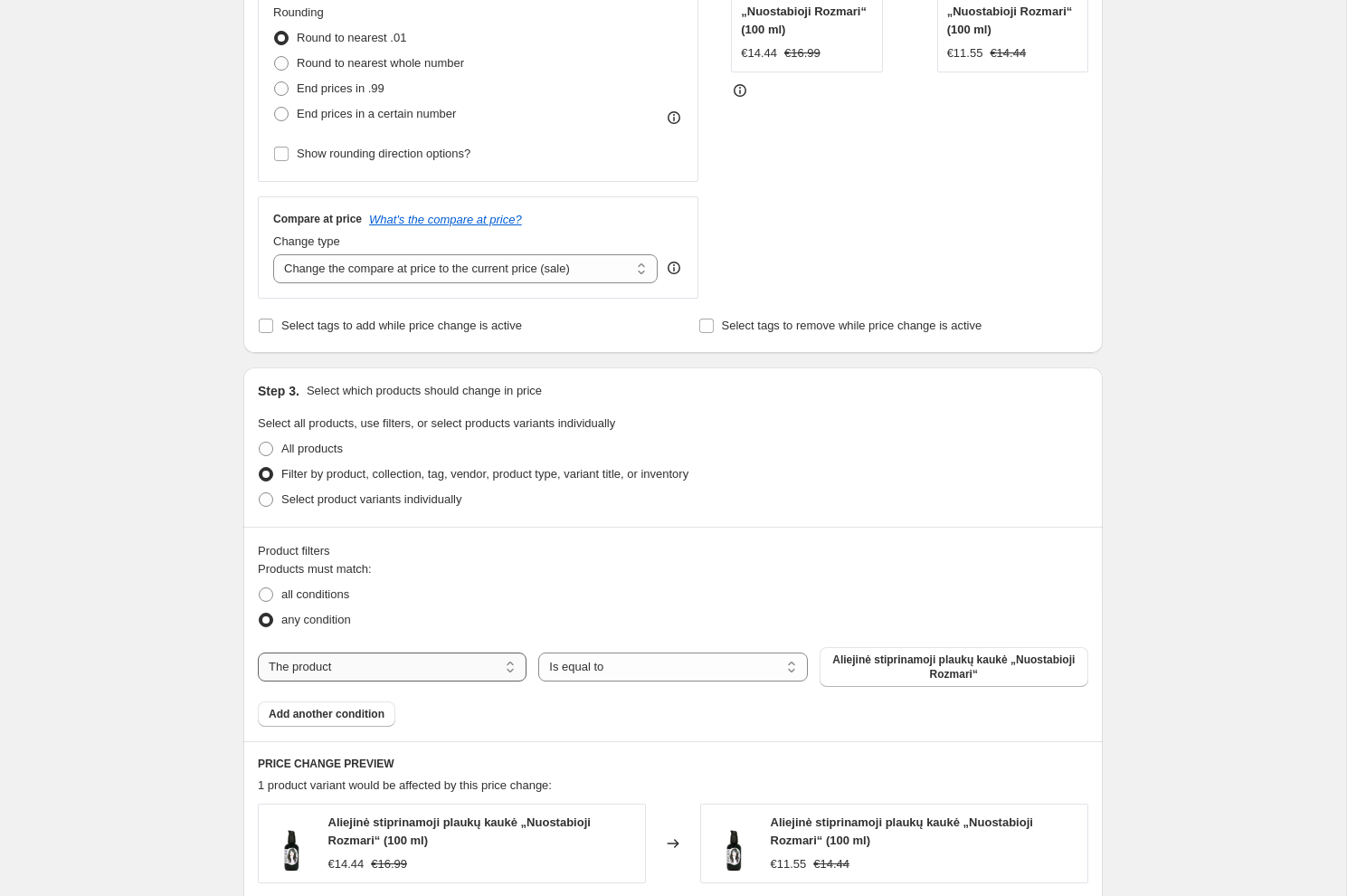
click at [327, 664] on select "The product The product's collection The product's tag The product's vendor The…" at bounding box center [392, 667] width 269 height 29
click at [258, 653] on select "The product The product's collection The product's tag The product's vendor The…" at bounding box center [392, 667] width 269 height 29
click at [357, 665] on select "The product The product's collection The product's tag The product's vendor The…" at bounding box center [392, 667] width 269 height 29
select select "collection"
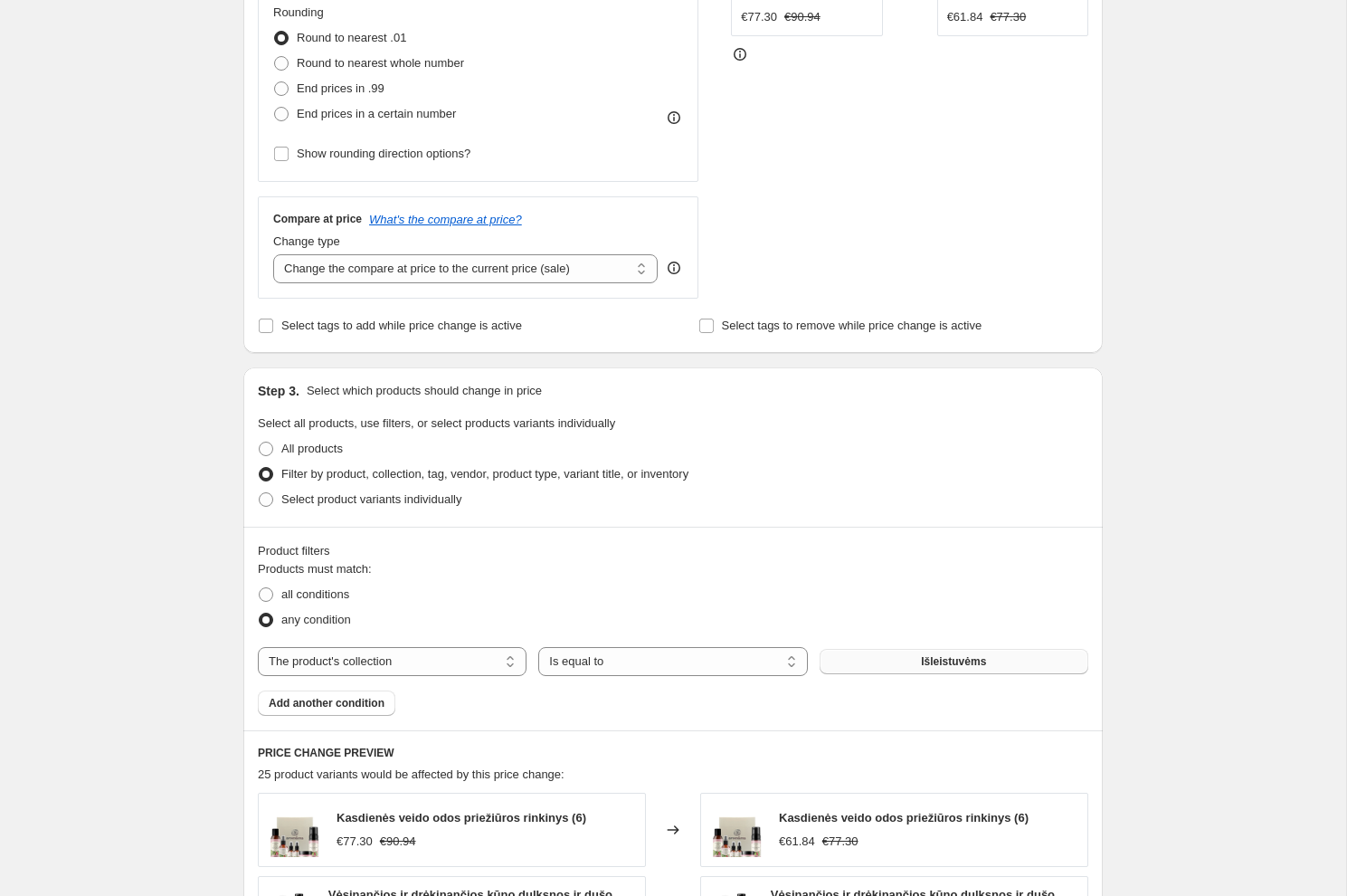
click at [863, 664] on button "Išleistuvėms" at bounding box center [955, 661] width 269 height 25
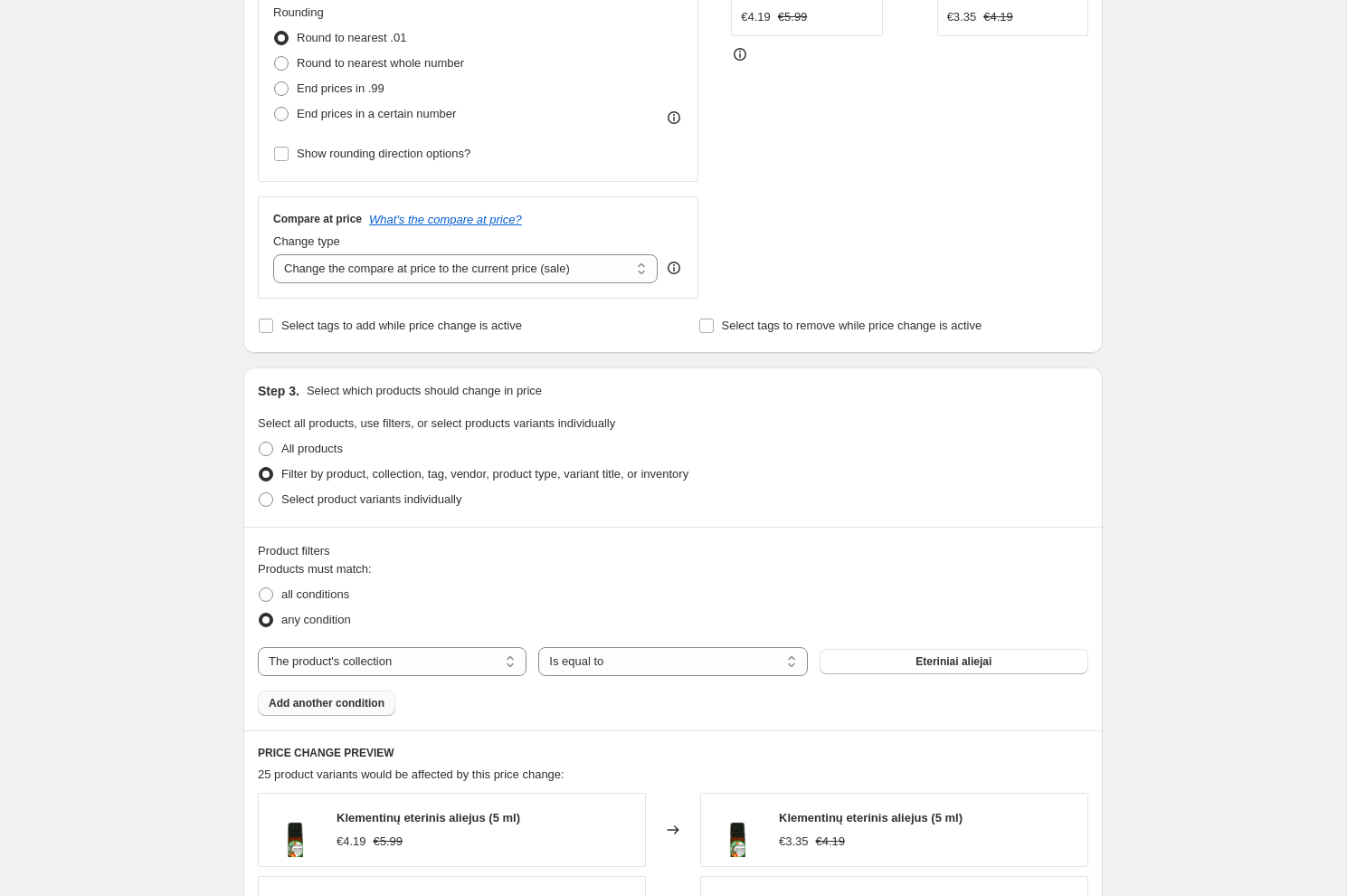
click at [365, 710] on button "Add another condition" at bounding box center [326, 703] width 137 height 25
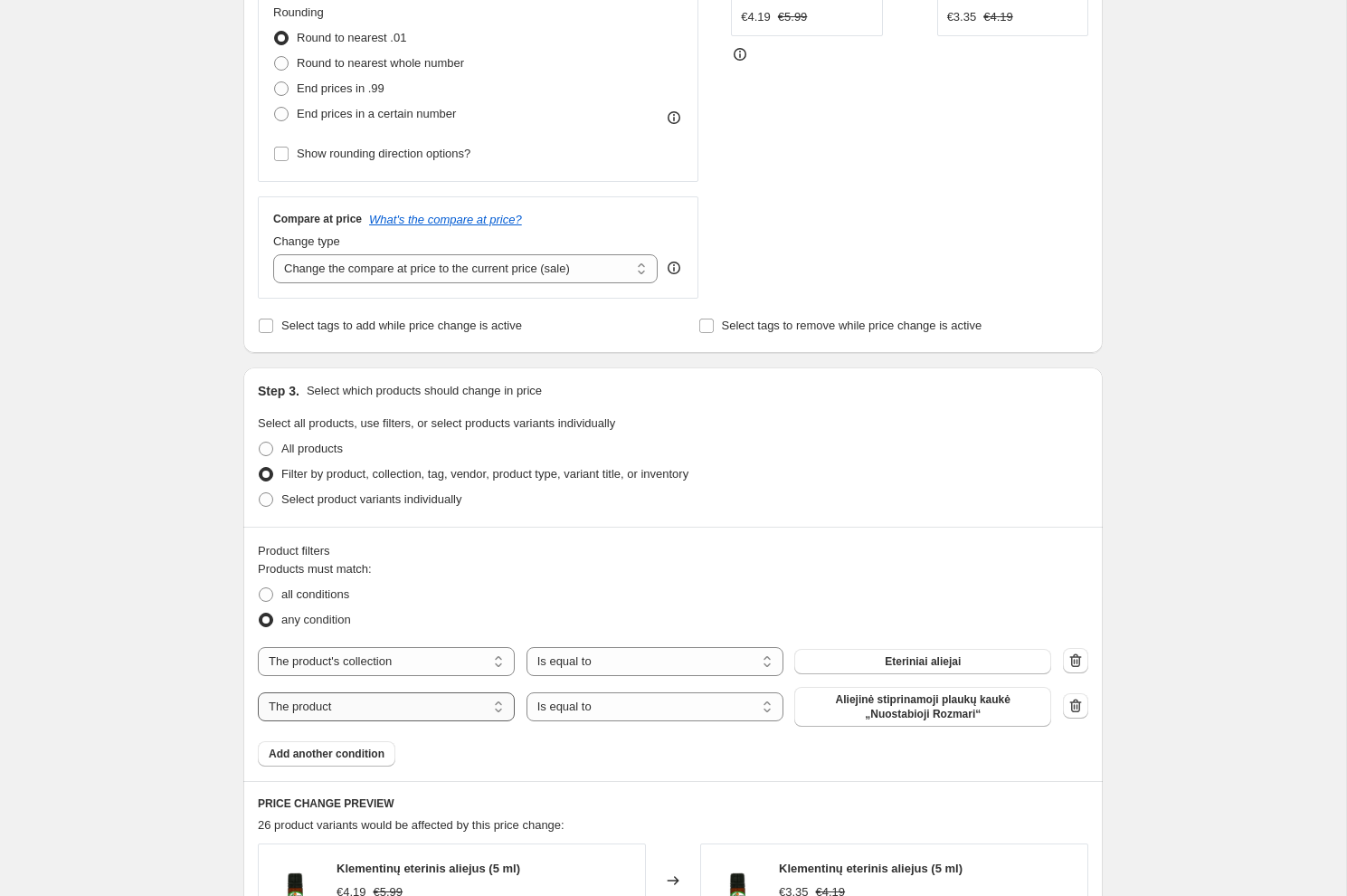
click at [372, 714] on select "The product The product's collection The product's tag The product's vendor The…" at bounding box center [386, 707] width 257 height 29
select select "collection"
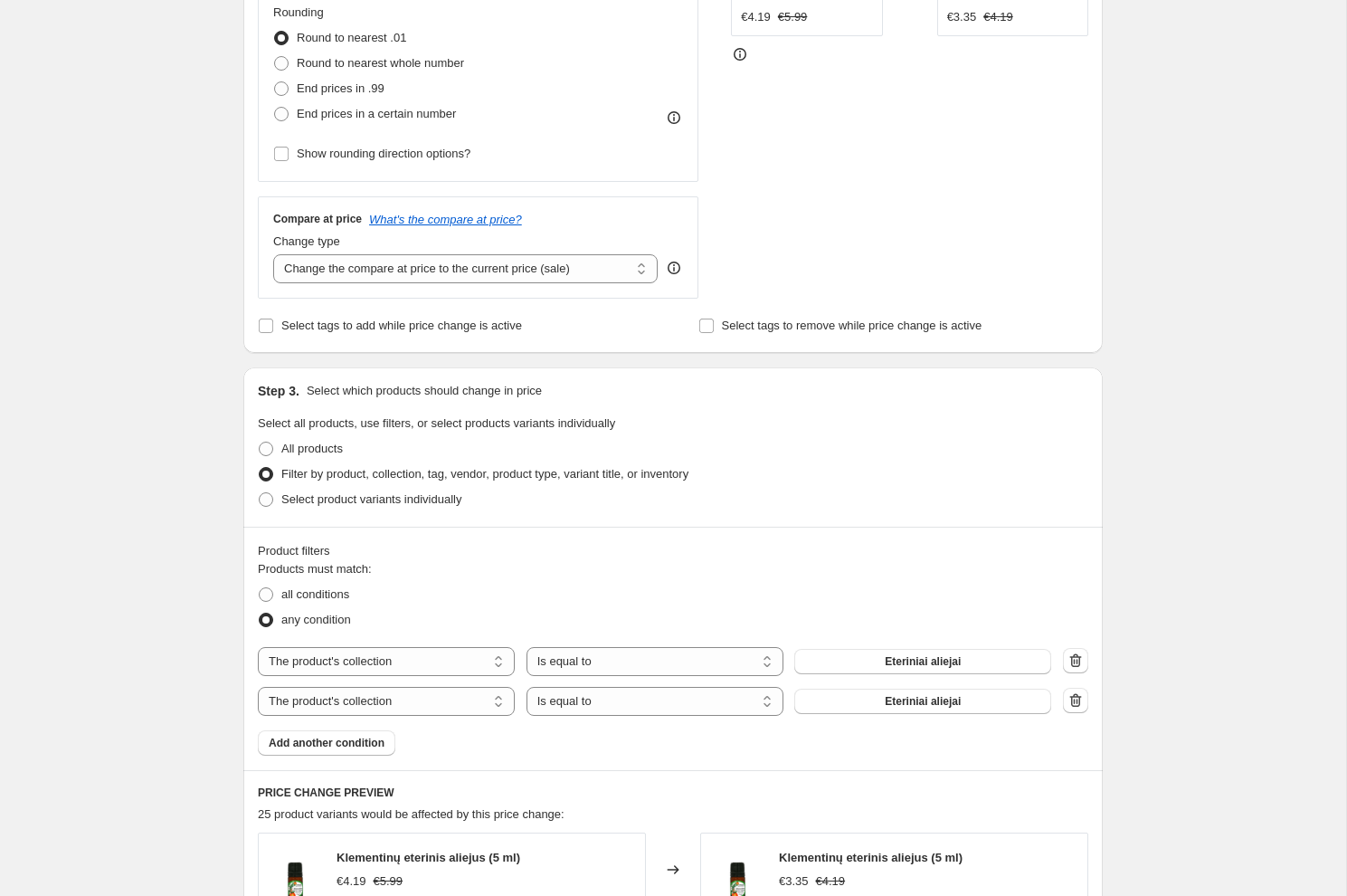
click at [908, 713] on div "Products must match: all conditions any condition The product The product's col…" at bounding box center [673, 658] width 831 height 195
click at [924, 694] on span "Eteriniai aliejai" at bounding box center [922, 701] width 76 height 14
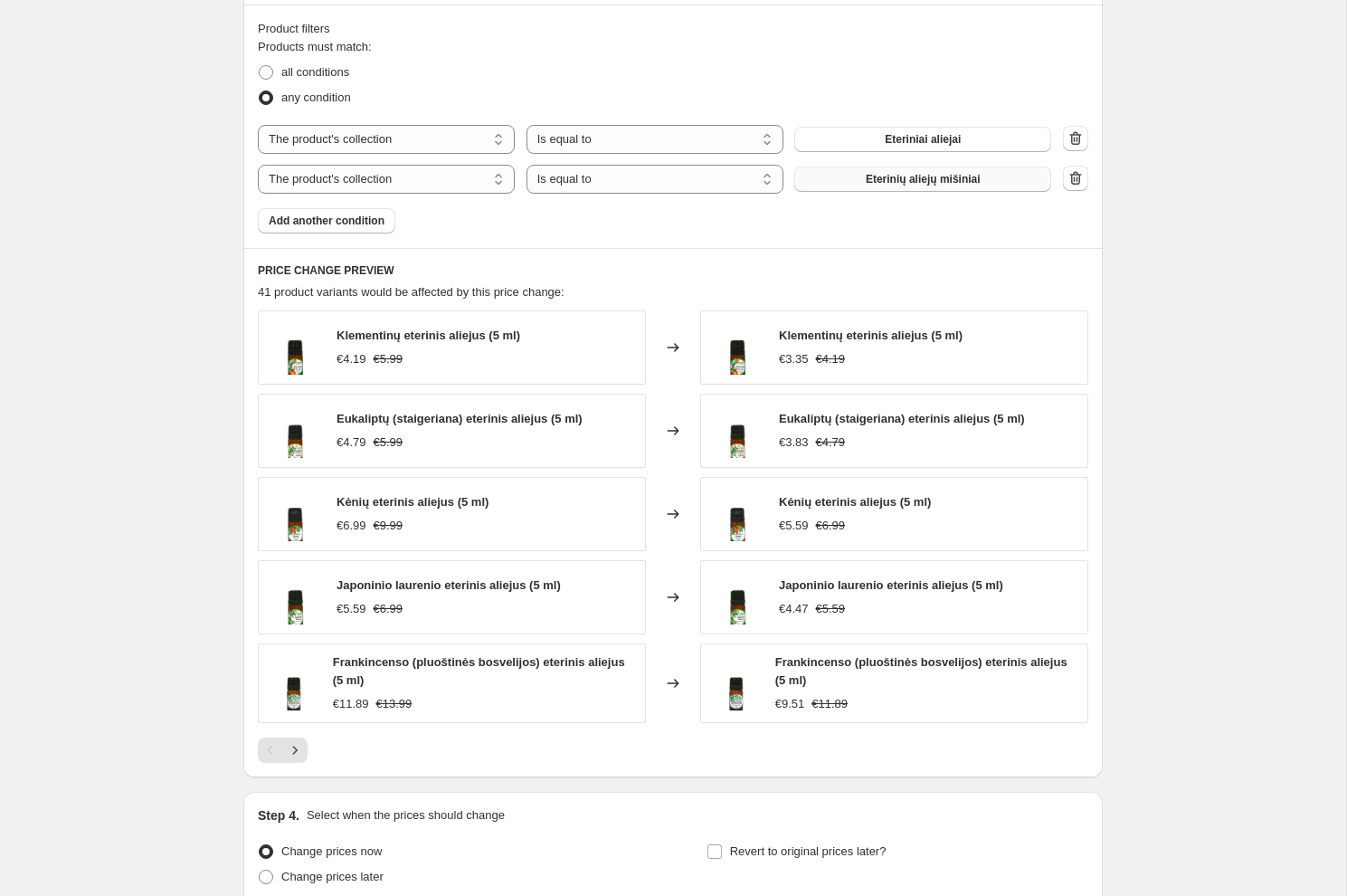
scroll to position [1013, 0]
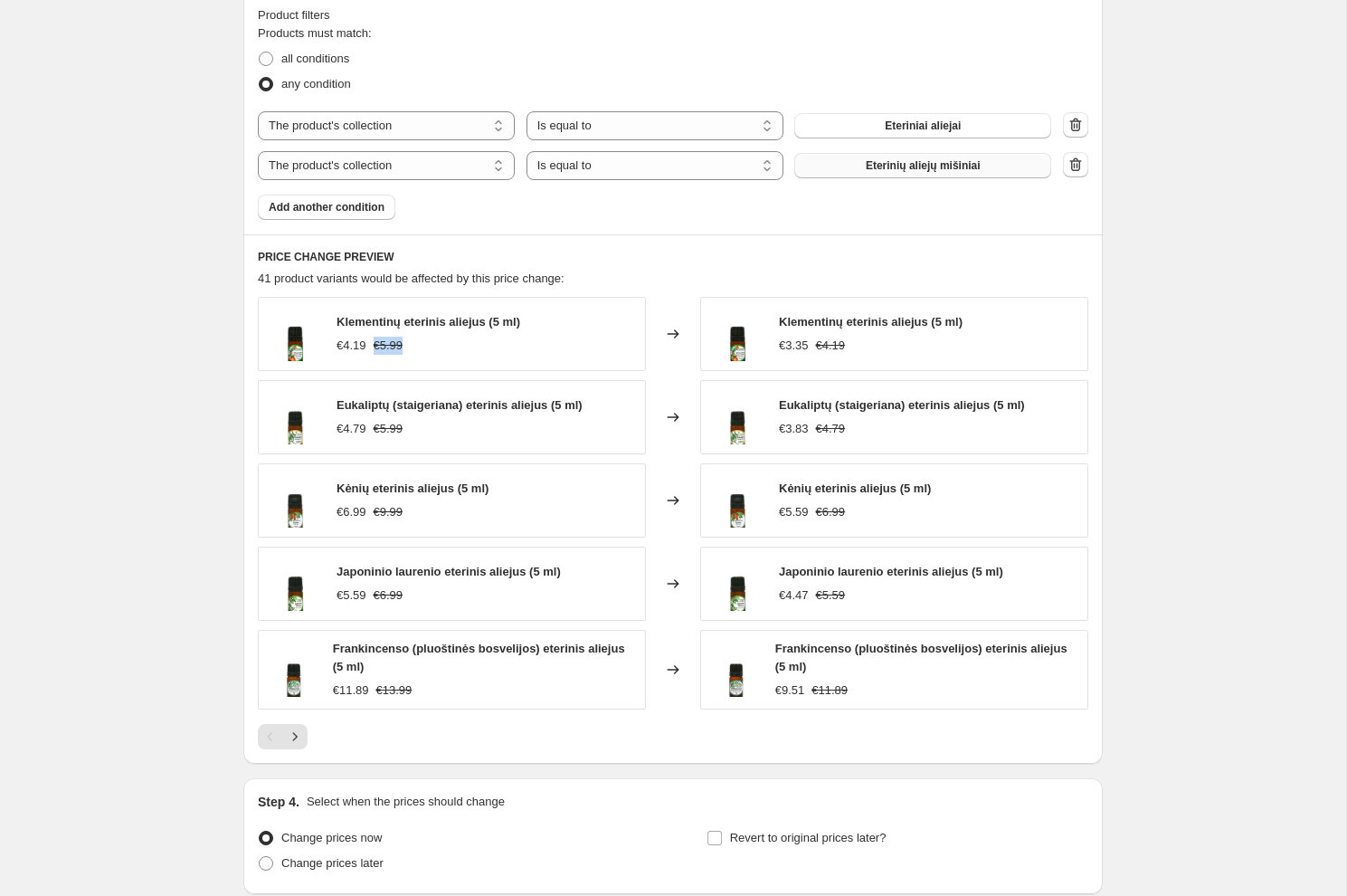
drag, startPoint x: 438, startPoint y: 344, endPoint x: 370, endPoint y: 345, distance: 68.0
click at [370, 344] on div "€4.19 €5.99" at bounding box center [428, 345] width 184 height 18
click at [341, 344] on div "€4.19" at bounding box center [351, 345] width 30 height 18
drag, startPoint x: 341, startPoint y: 344, endPoint x: 367, endPoint y: 343, distance: 26.0
click at [367, 343] on div "€4.19 €5.99" at bounding box center [428, 345] width 184 height 18
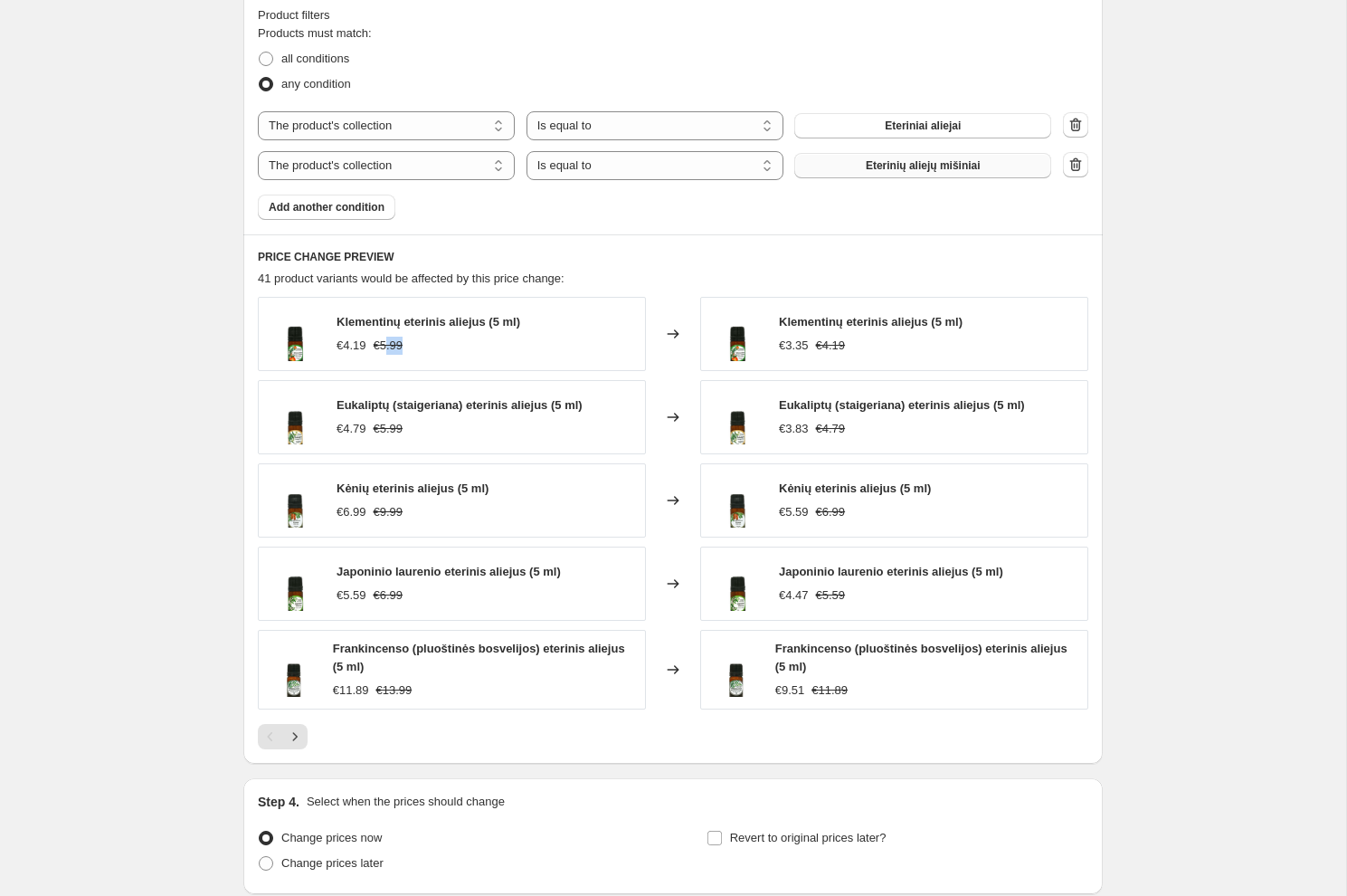
drag, startPoint x: 415, startPoint y: 345, endPoint x: 385, endPoint y: 344, distance: 30.0
click at [385, 344] on div "€4.19 €5.99" at bounding box center [428, 345] width 184 height 18
drag, startPoint x: 361, startPoint y: 344, endPoint x: 349, endPoint y: 343, distance: 12.0
click at [349, 343] on div "€4.19" at bounding box center [351, 345] width 30 height 18
drag, startPoint x: 853, startPoint y: 343, endPoint x: 831, endPoint y: 343, distance: 22.0
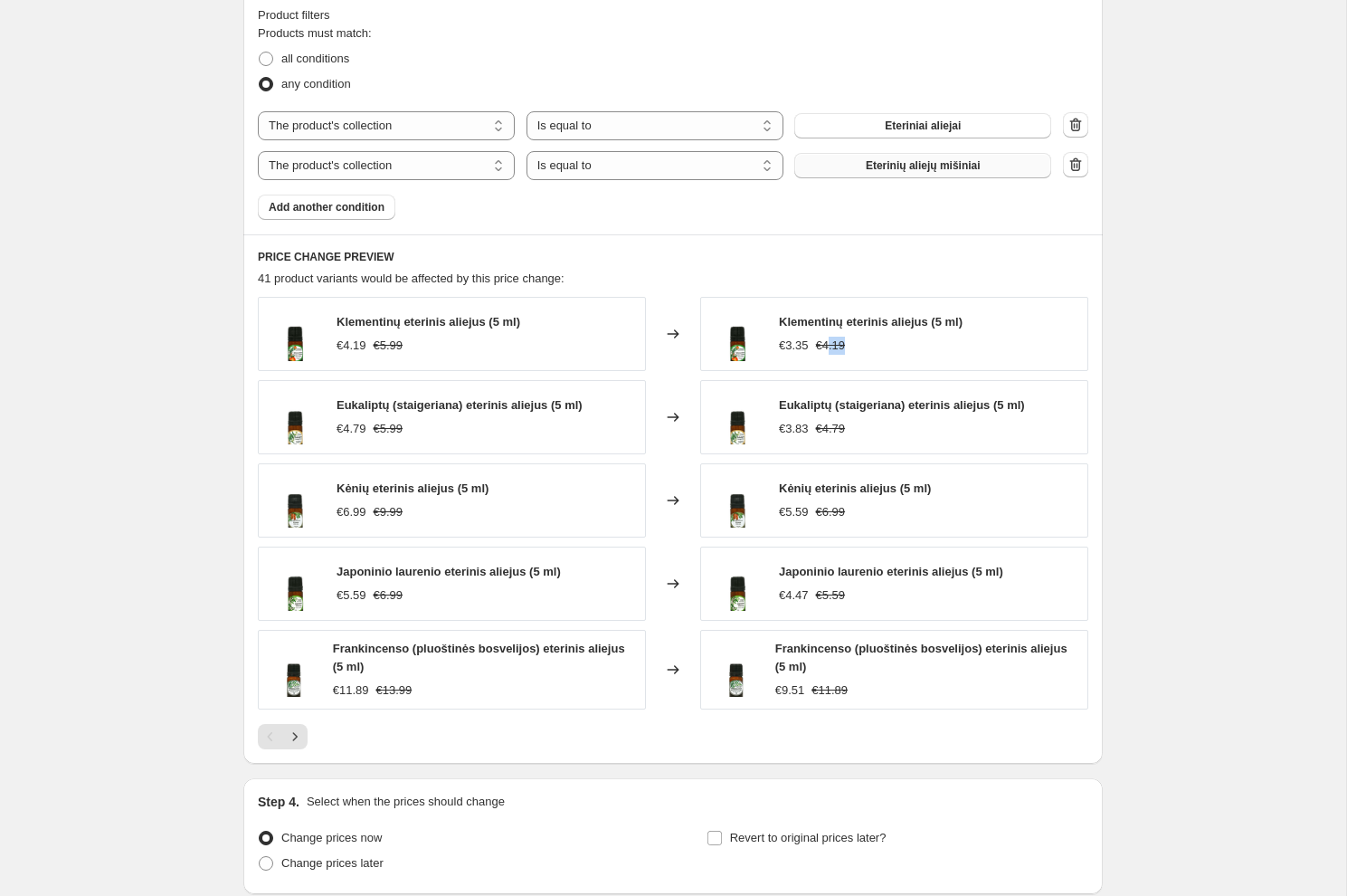
click at [831, 343] on div "€3.35 €4.19" at bounding box center [870, 345] width 184 height 18
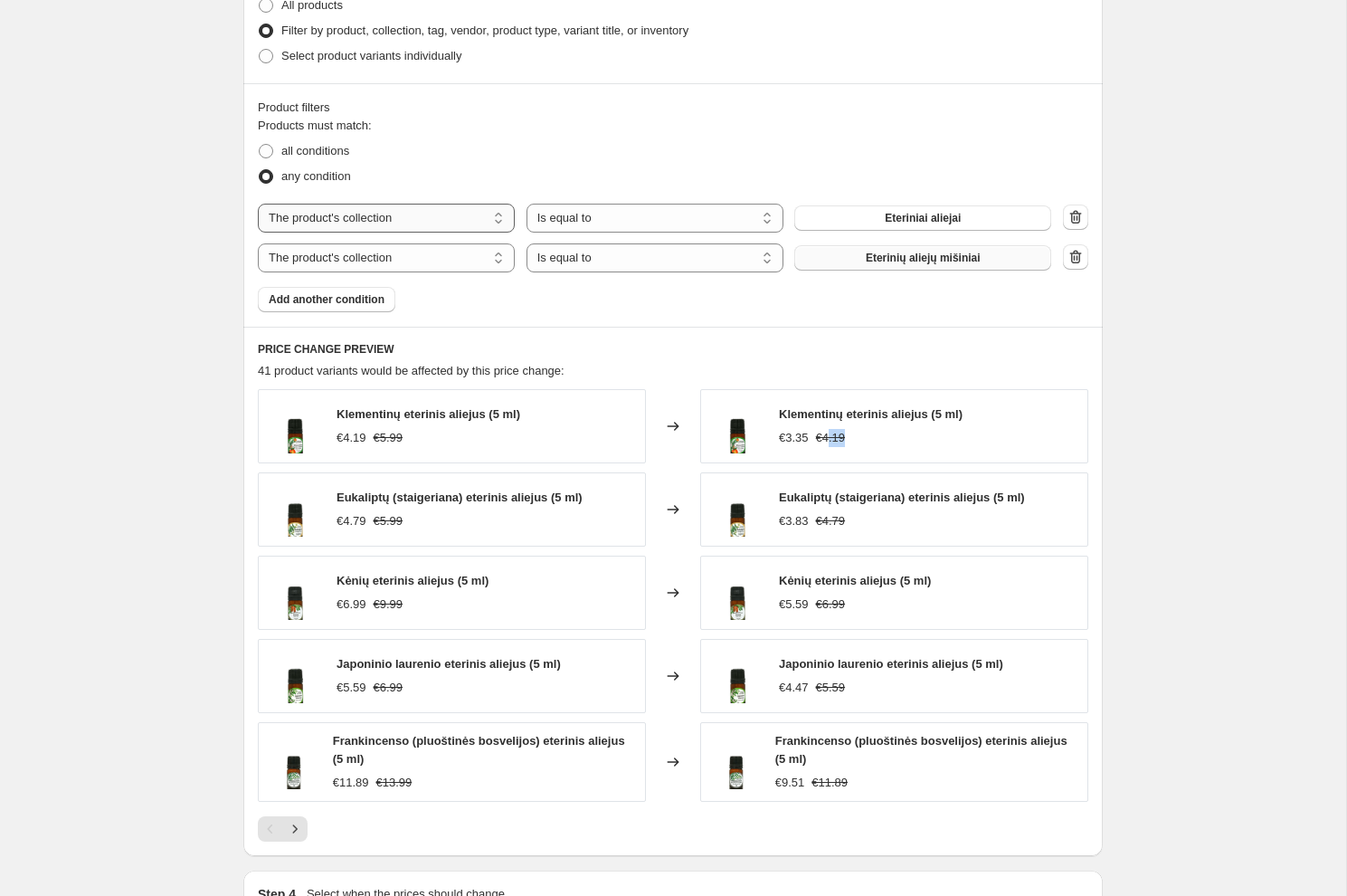
scroll to position [914, 0]
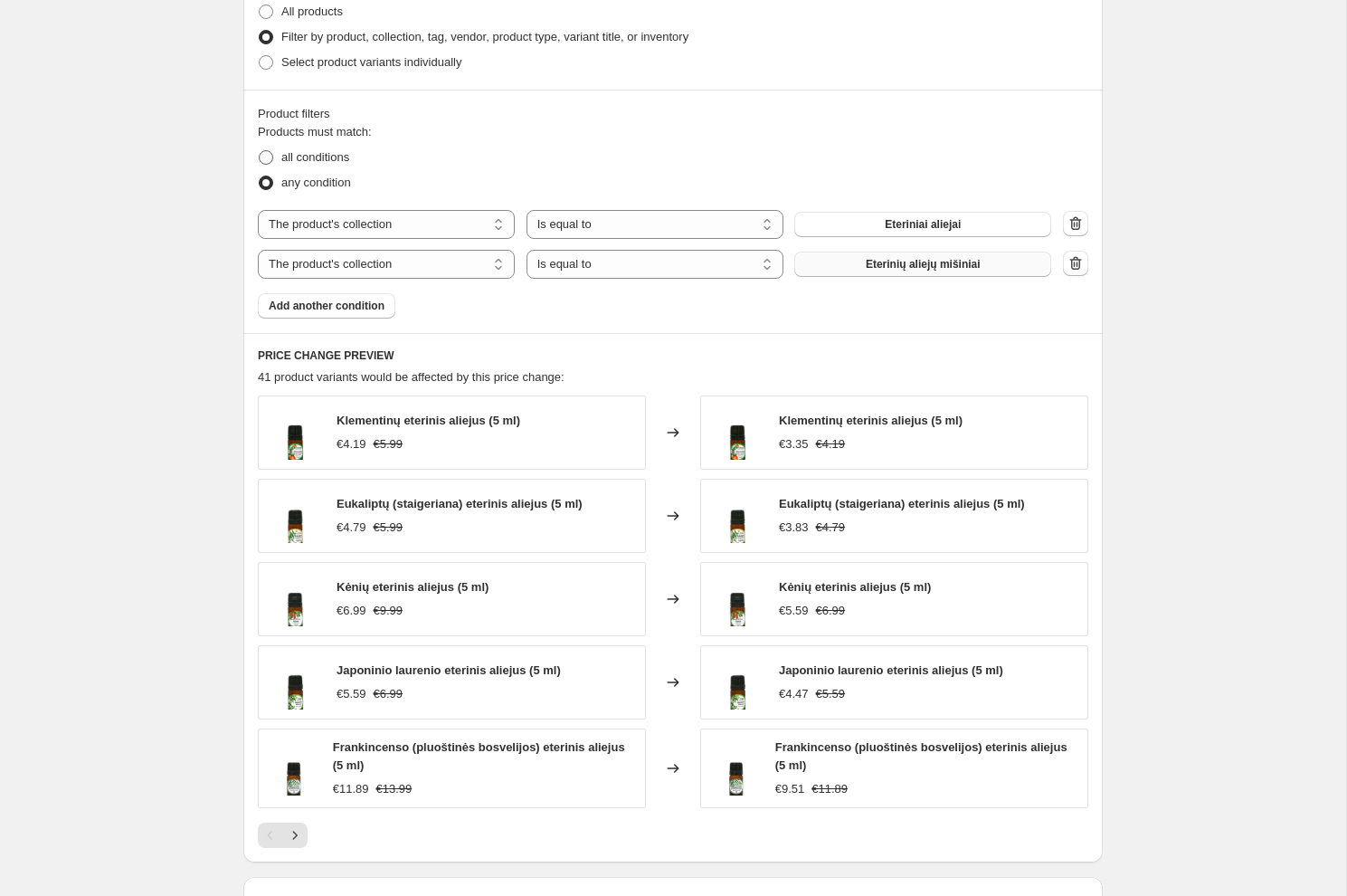
click at [329, 150] on span "all conditions" at bounding box center [315, 157] width 68 height 13
click at [260, 150] on input "all conditions" at bounding box center [259, 150] width 1 height 1
radio input "true"
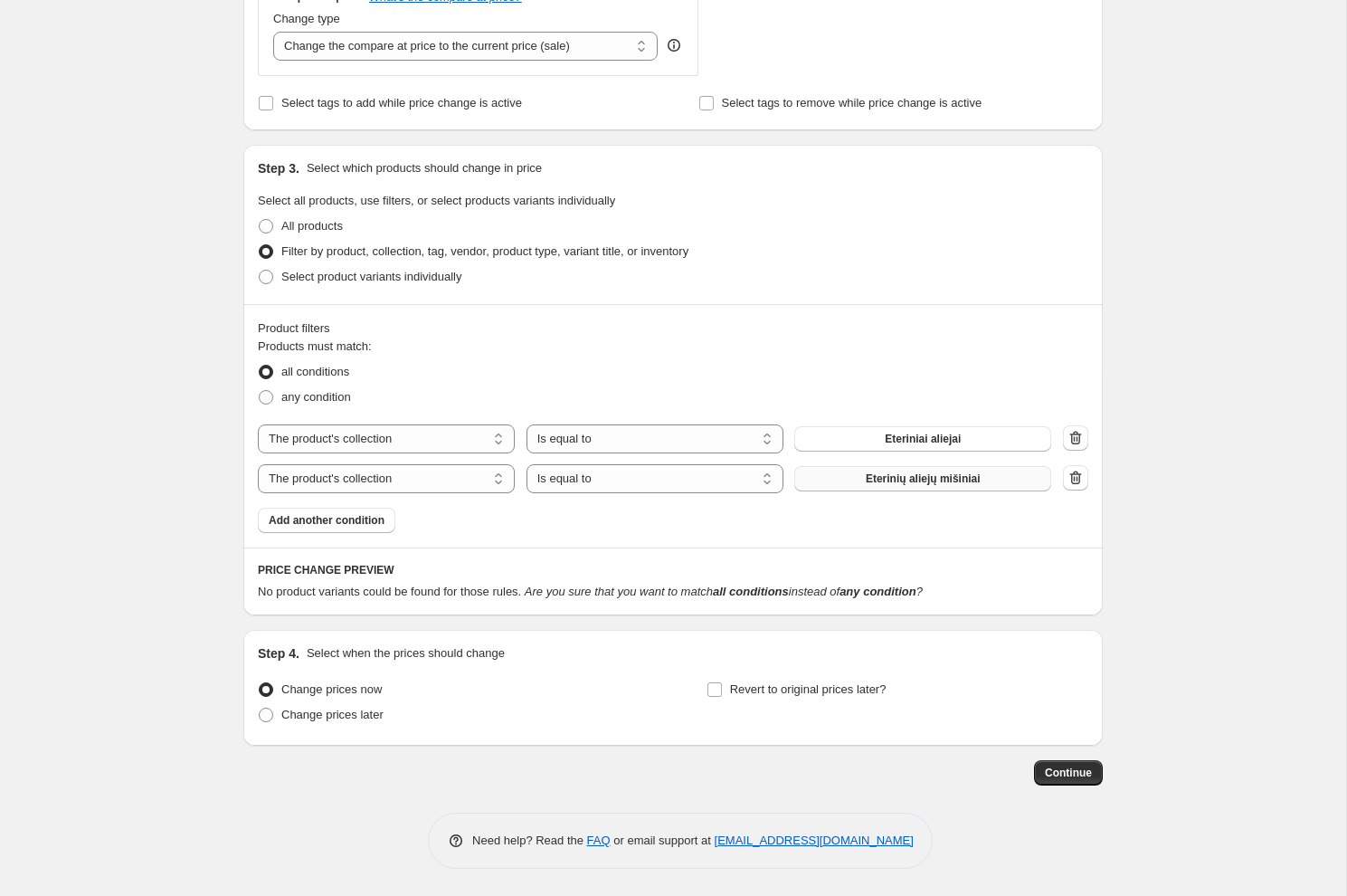
scroll to position [697, 0]
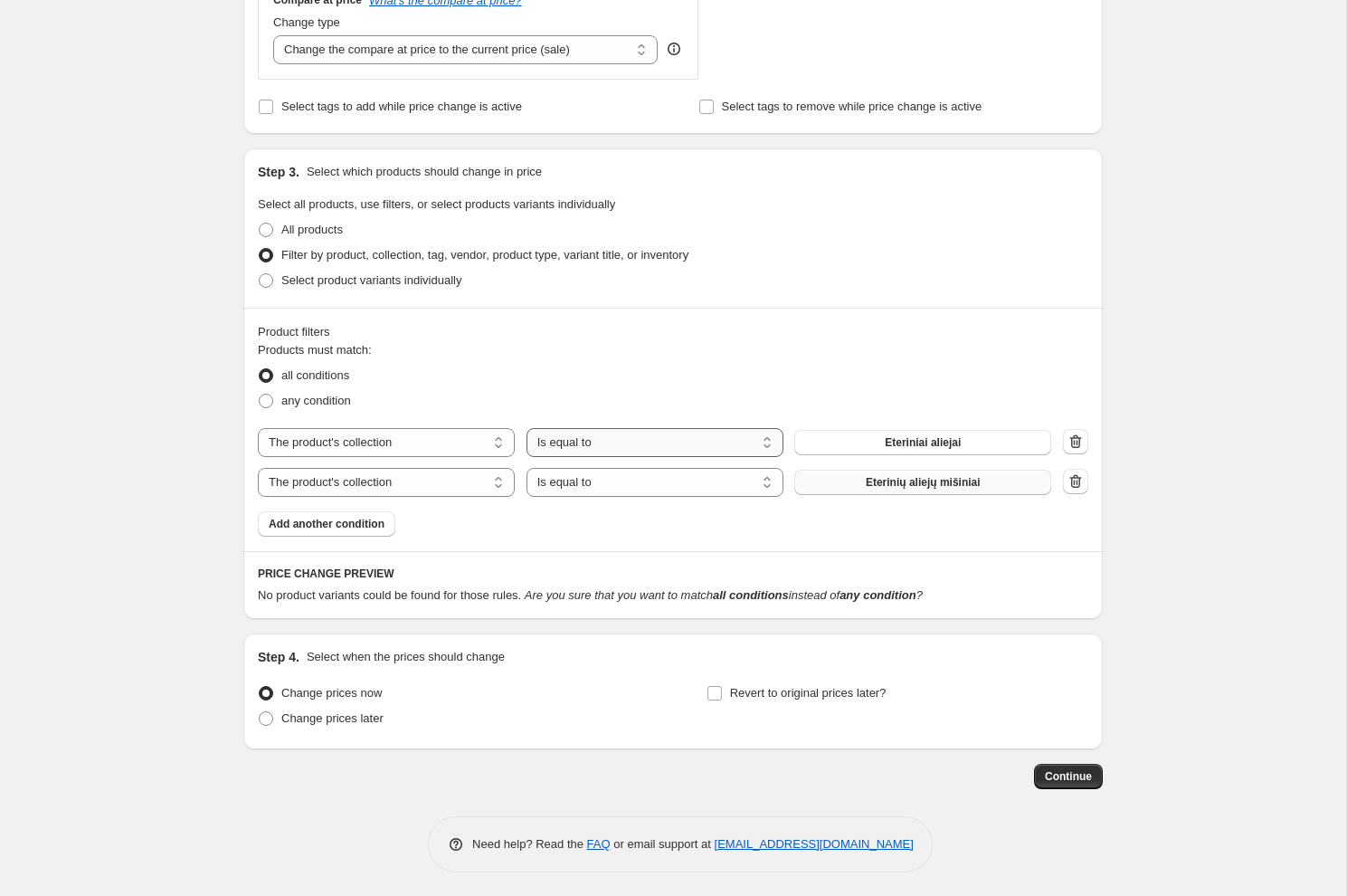
click at [760, 441] on select "Is equal to Is not equal to" at bounding box center [655, 442] width 257 height 29
click at [527, 428] on select "Is equal to Is not equal to" at bounding box center [655, 442] width 257 height 29
click at [926, 436] on span "Eteriniai aliejai" at bounding box center [922, 442] width 76 height 14
click at [408, 477] on select "The product The product's collection The product's tag The product's vendor The…" at bounding box center [386, 483] width 257 height 29
select select "inventory_quantity"
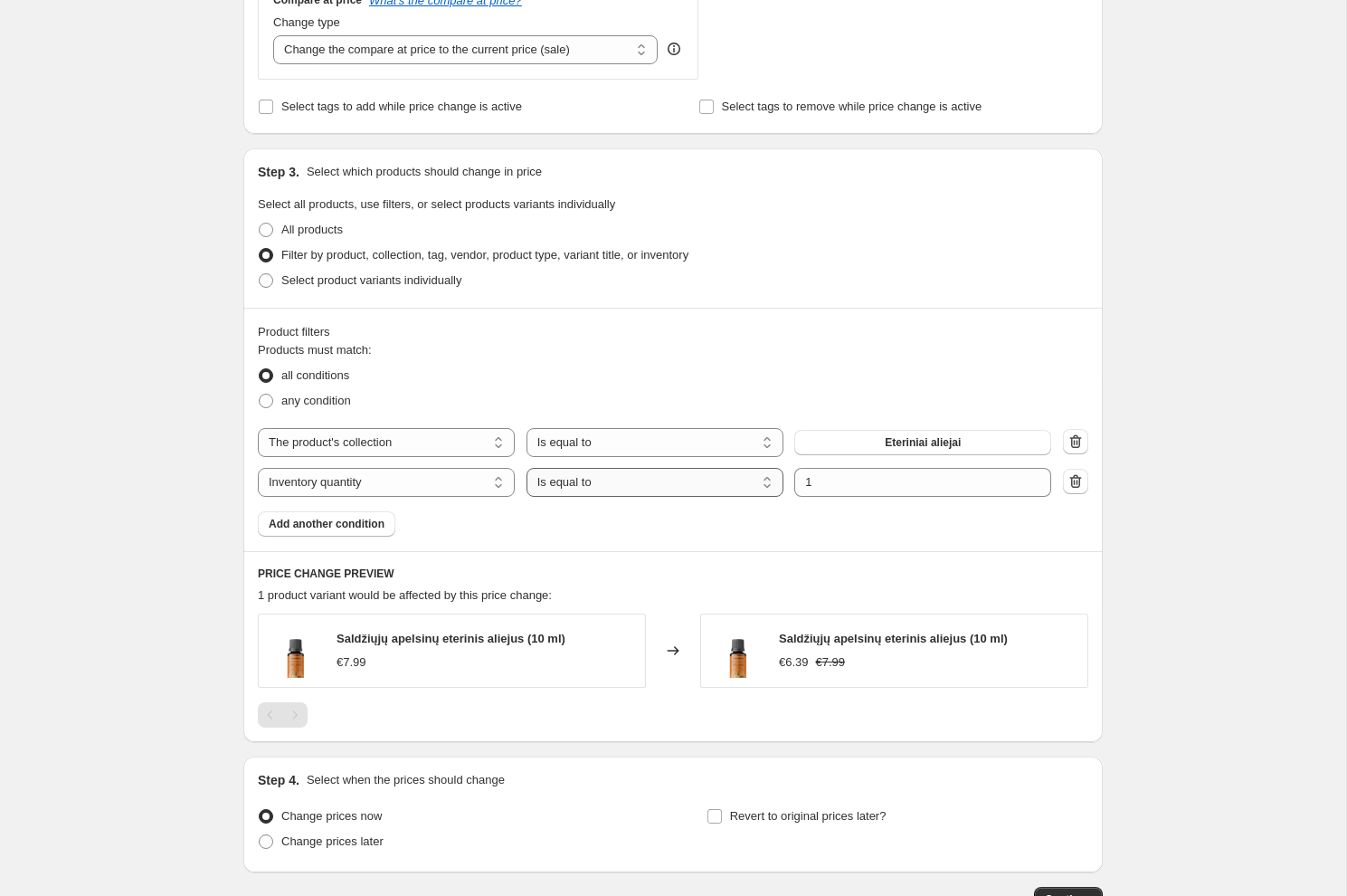
click at [735, 488] on select "Is equal to Is not equal to Is greater than Is less than" at bounding box center [655, 483] width 257 height 29
select select ">"
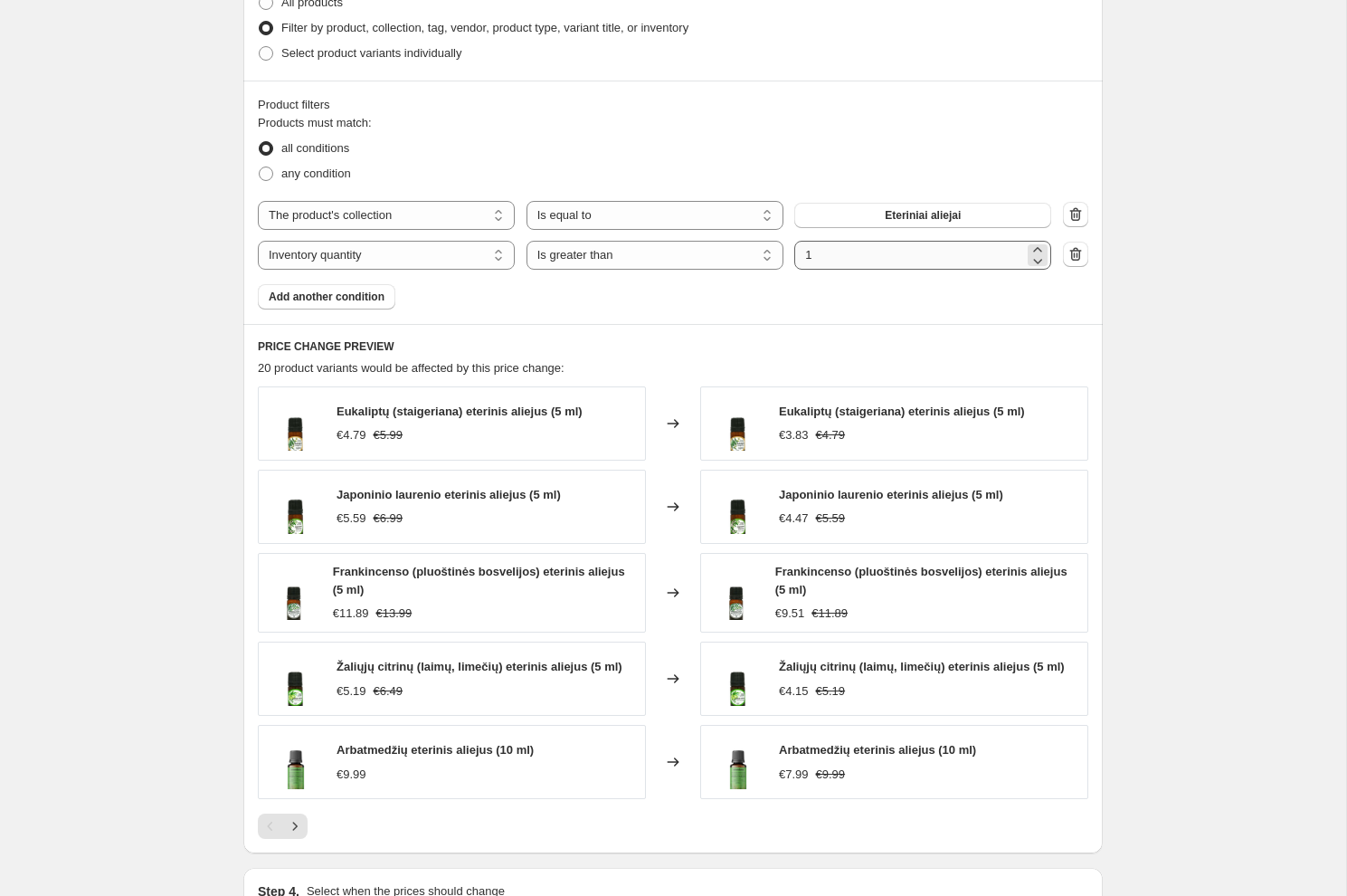
scroll to position [969, 0]
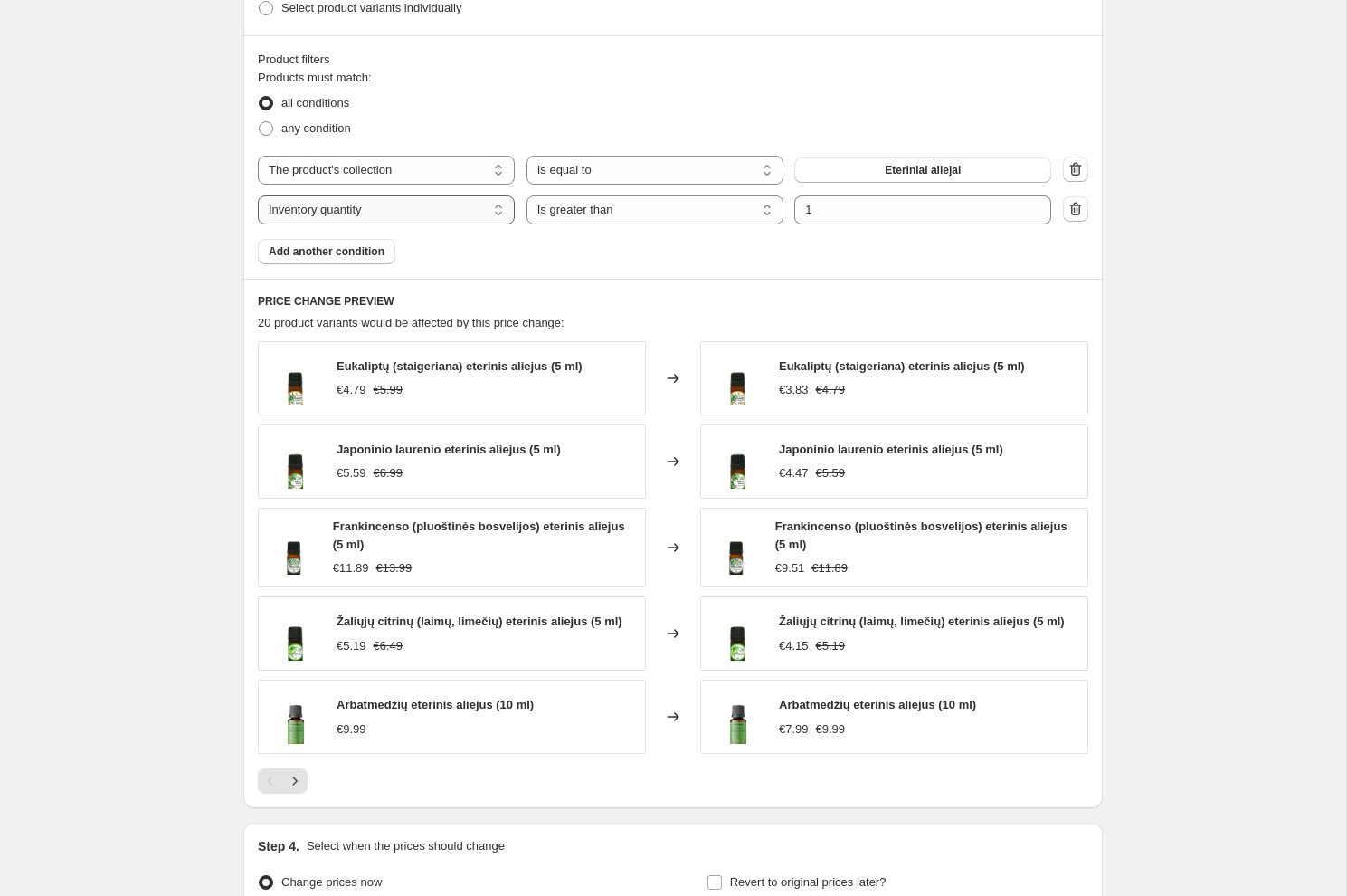
click at [426, 211] on select "The product The product's collection The product's tag The product's vendor The…" at bounding box center [386, 210] width 257 height 29
select select "product_status"
select select "equal"
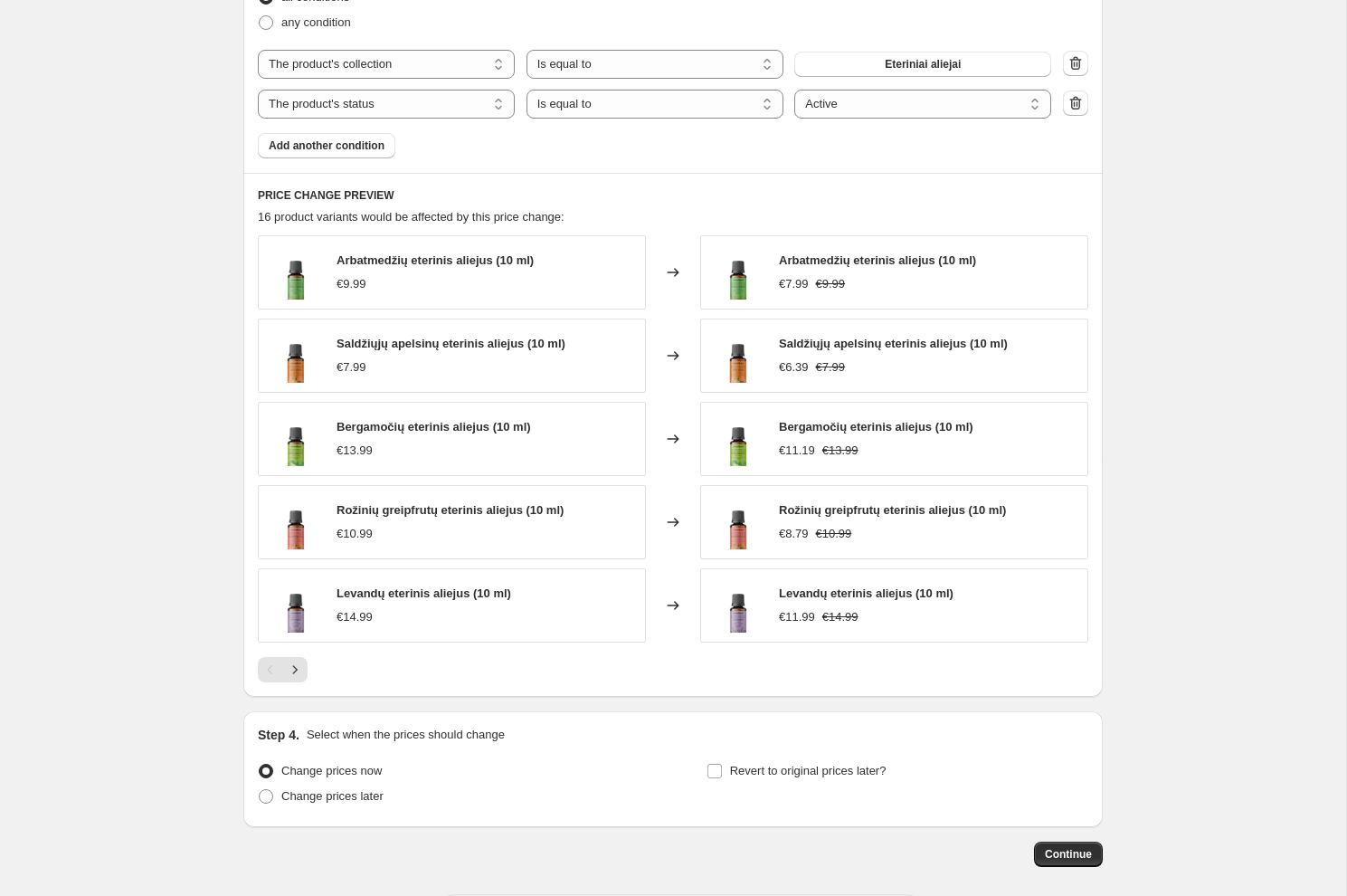
scroll to position [1057, 0]
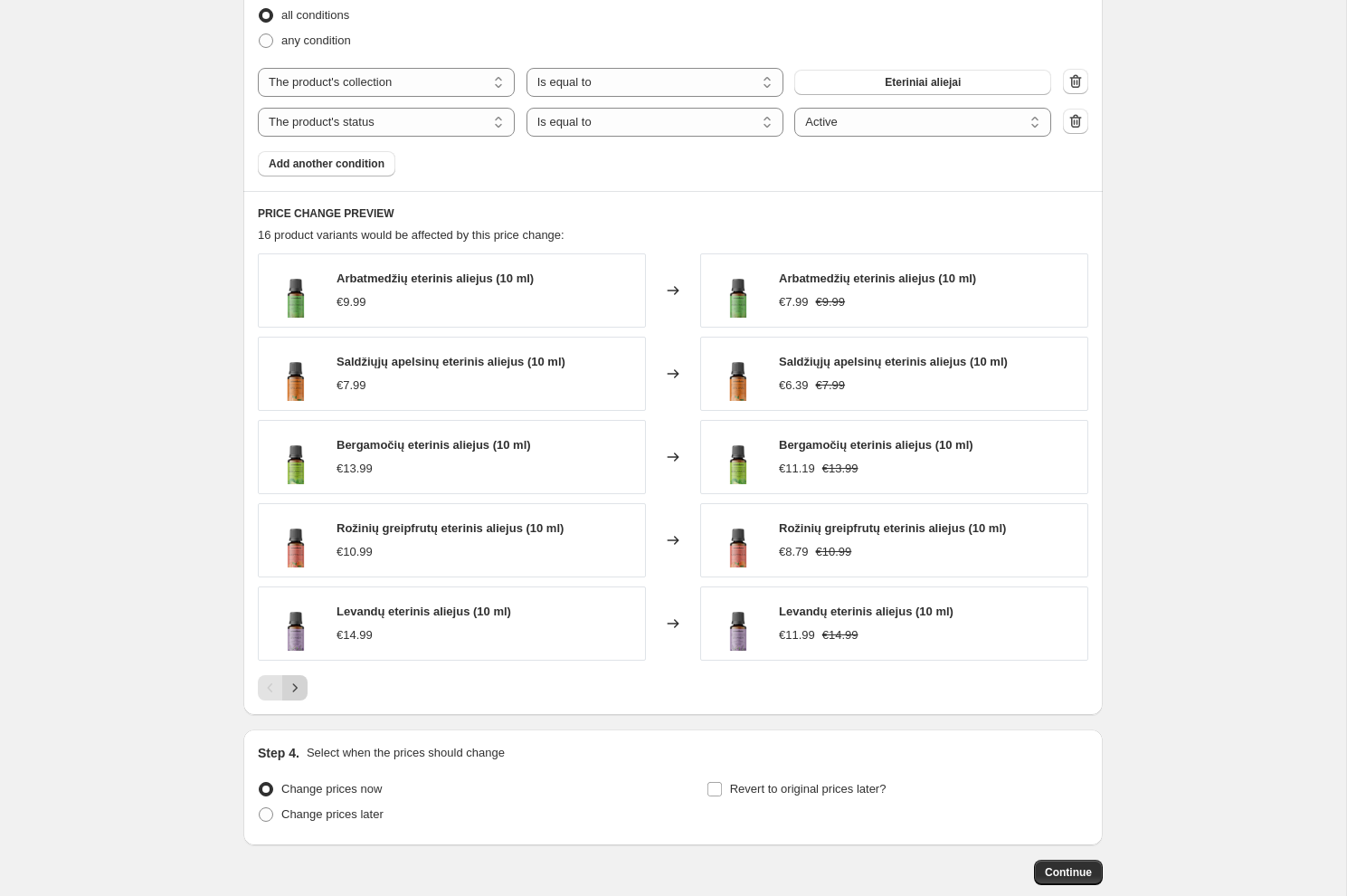
click at [298, 682] on icon "Next" at bounding box center [294, 687] width 18 height 18
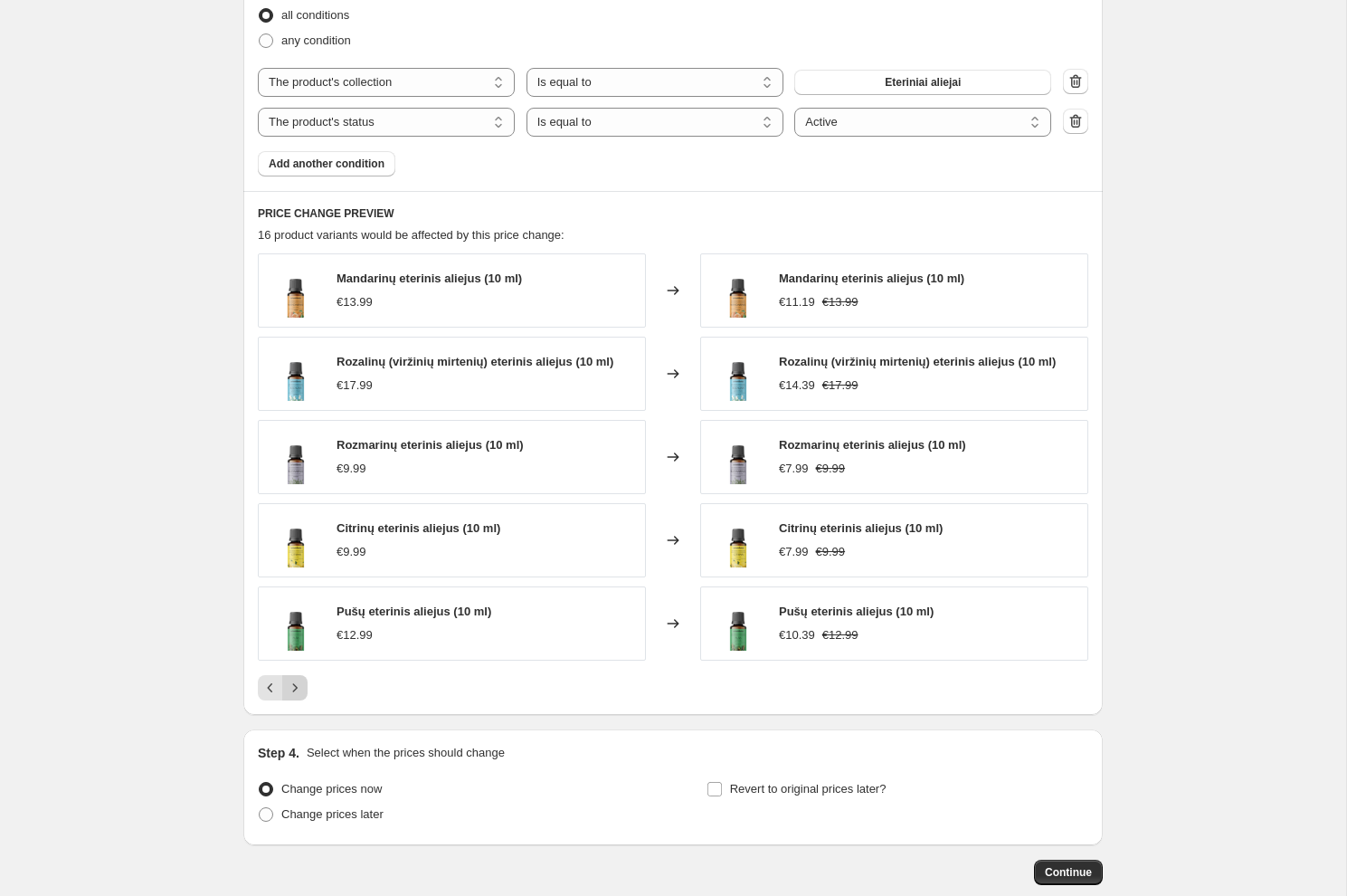
click at [298, 682] on icon "Next" at bounding box center [294, 687] width 18 height 18
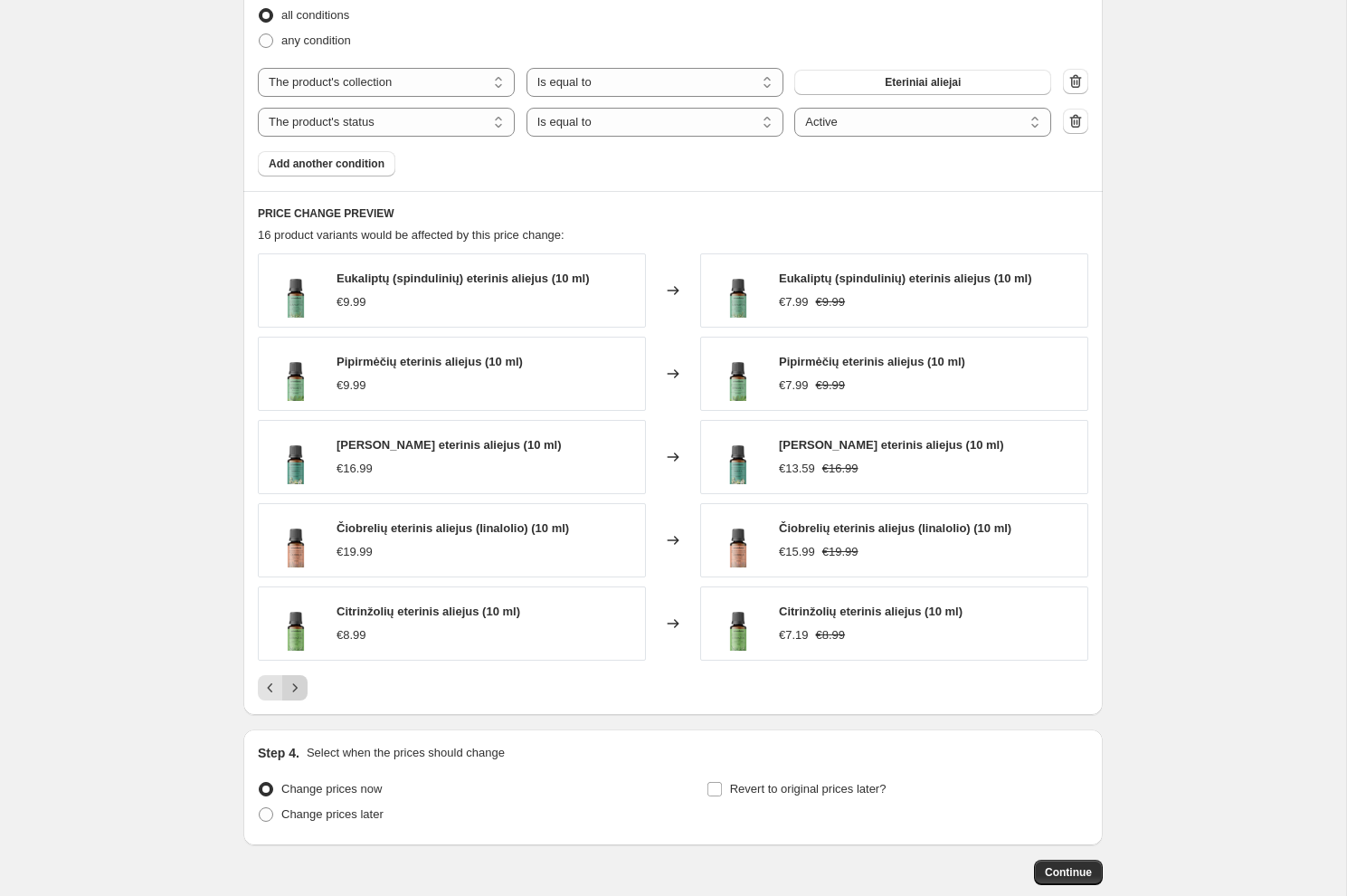
click at [298, 682] on icon "Next" at bounding box center [294, 687] width 18 height 18
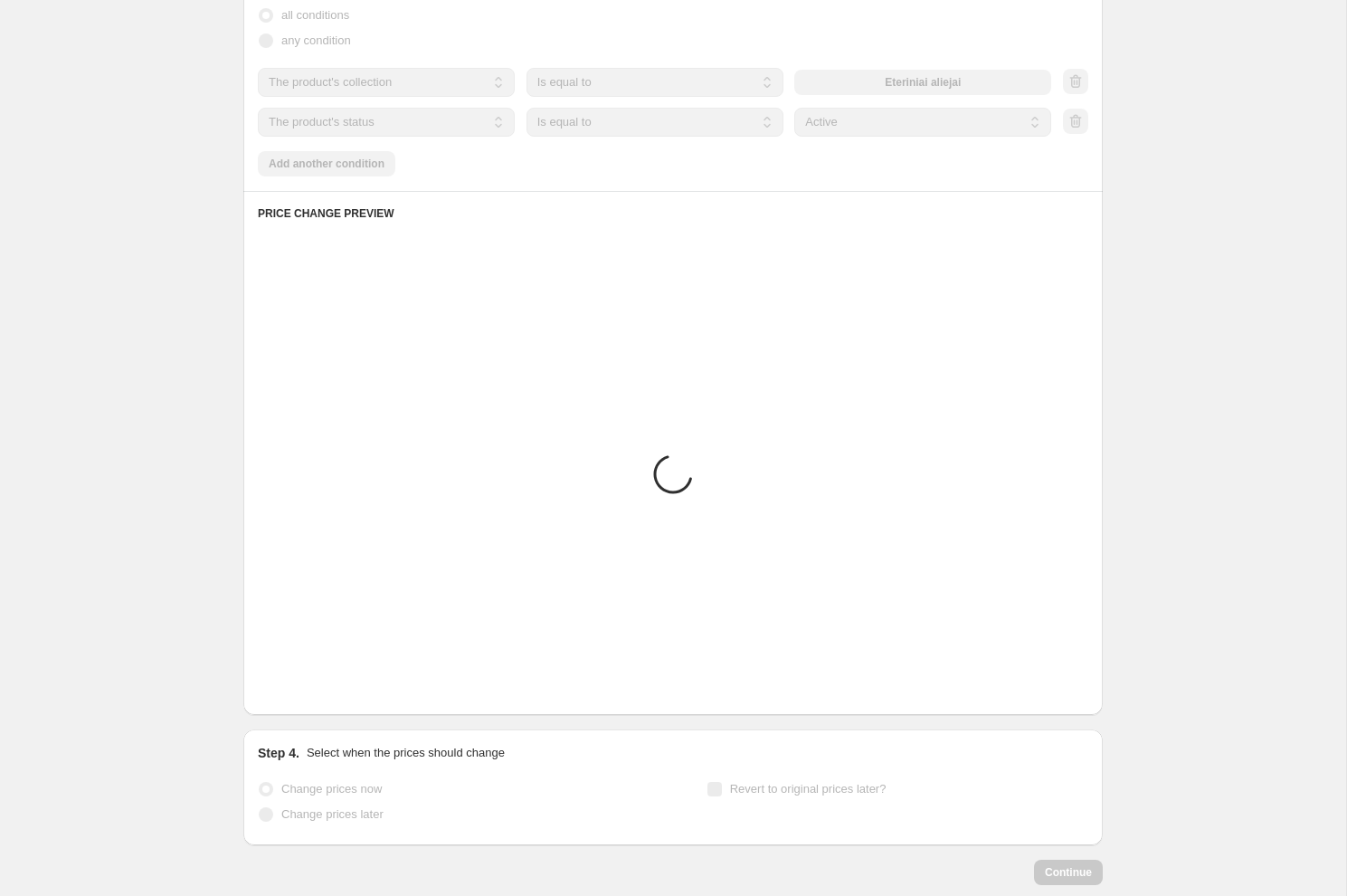
scroll to position [824, 0]
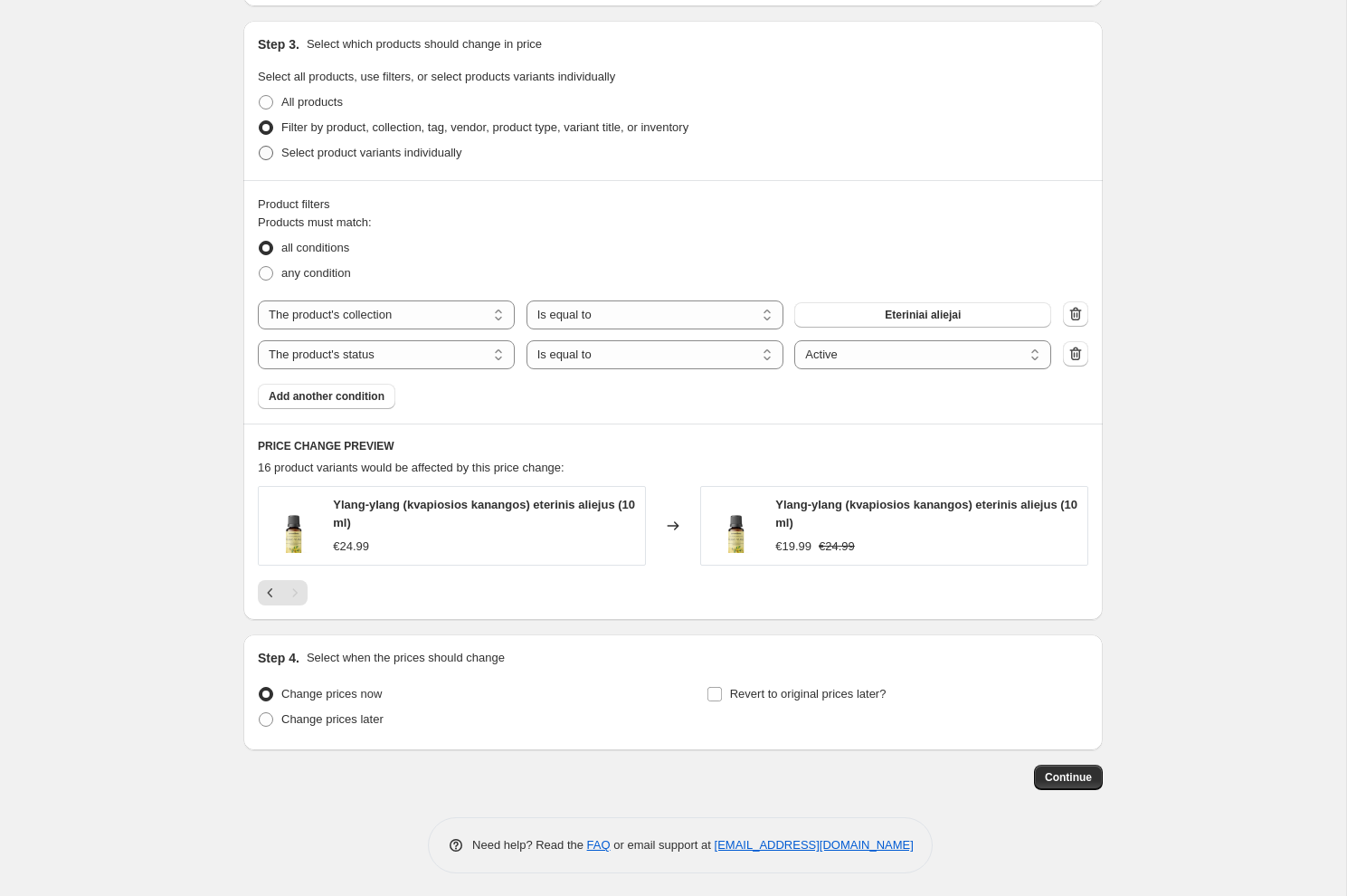
click at [356, 158] on span "Select product variants individually" at bounding box center [371, 153] width 180 height 18
click at [260, 146] on input "Select product variants individually" at bounding box center [259, 146] width 1 height 1
radio input "true"
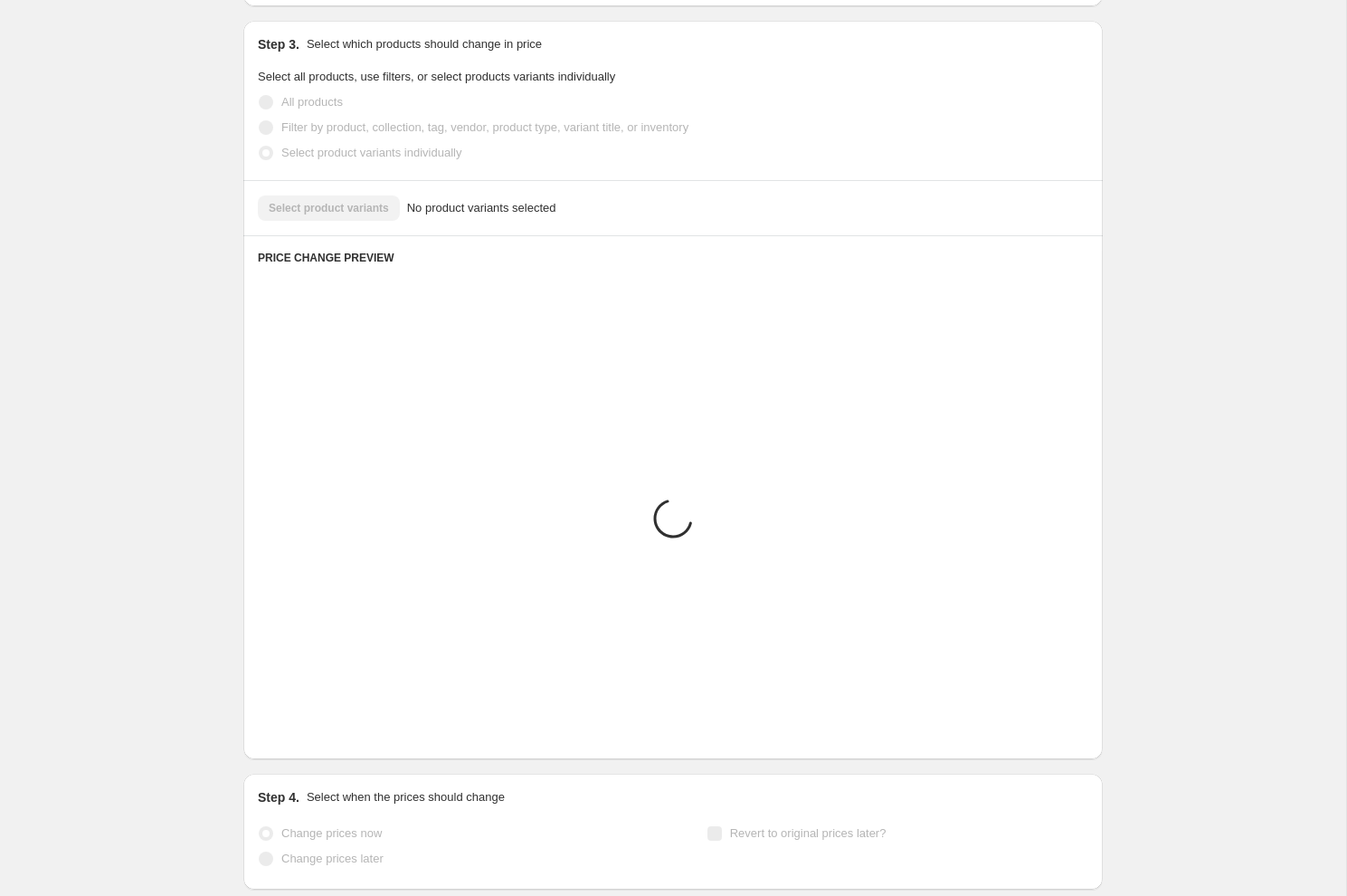
scroll to position [509, 0]
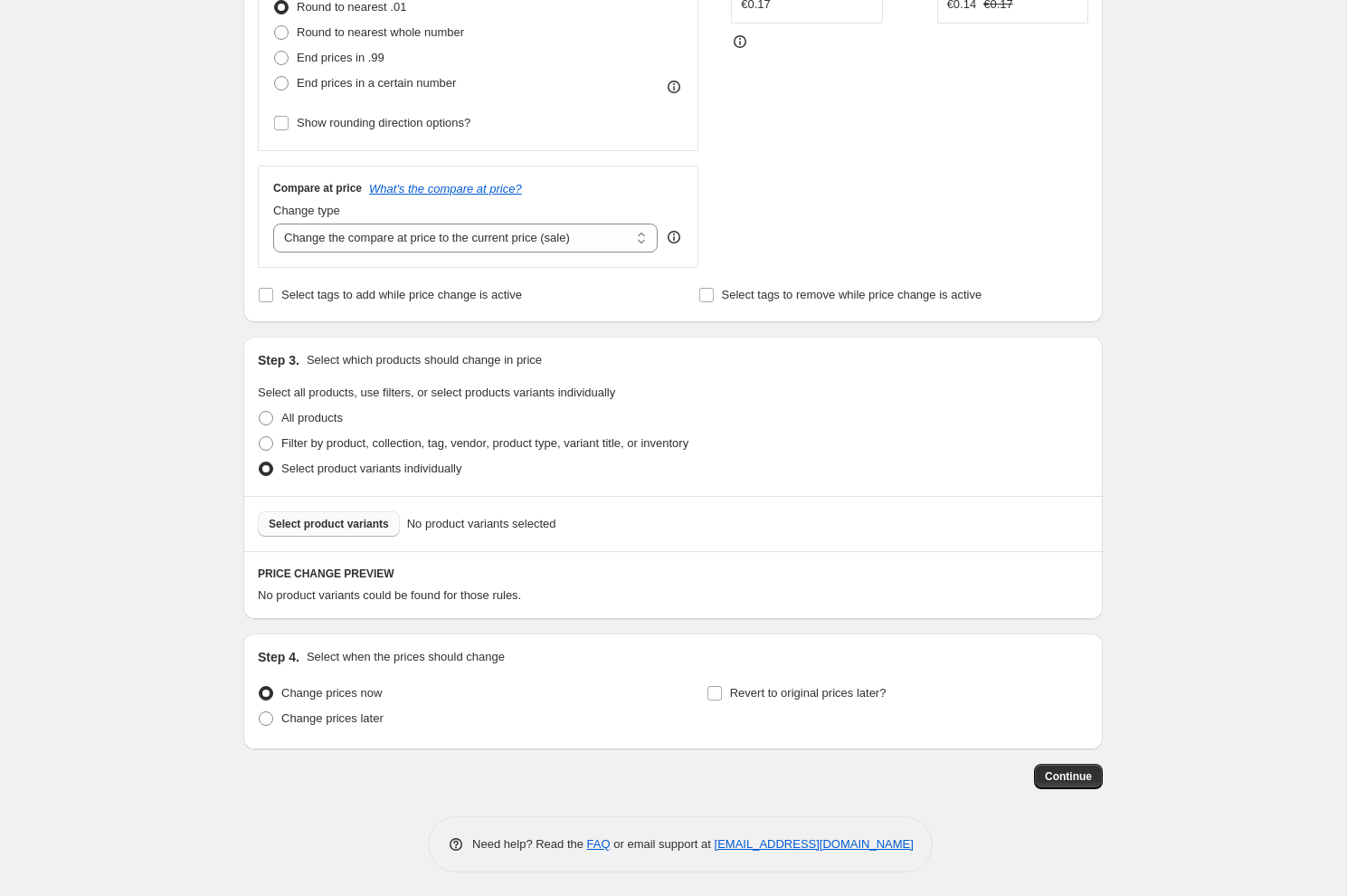
click at [360, 522] on span "Select product variants" at bounding box center [329, 523] width 120 height 14
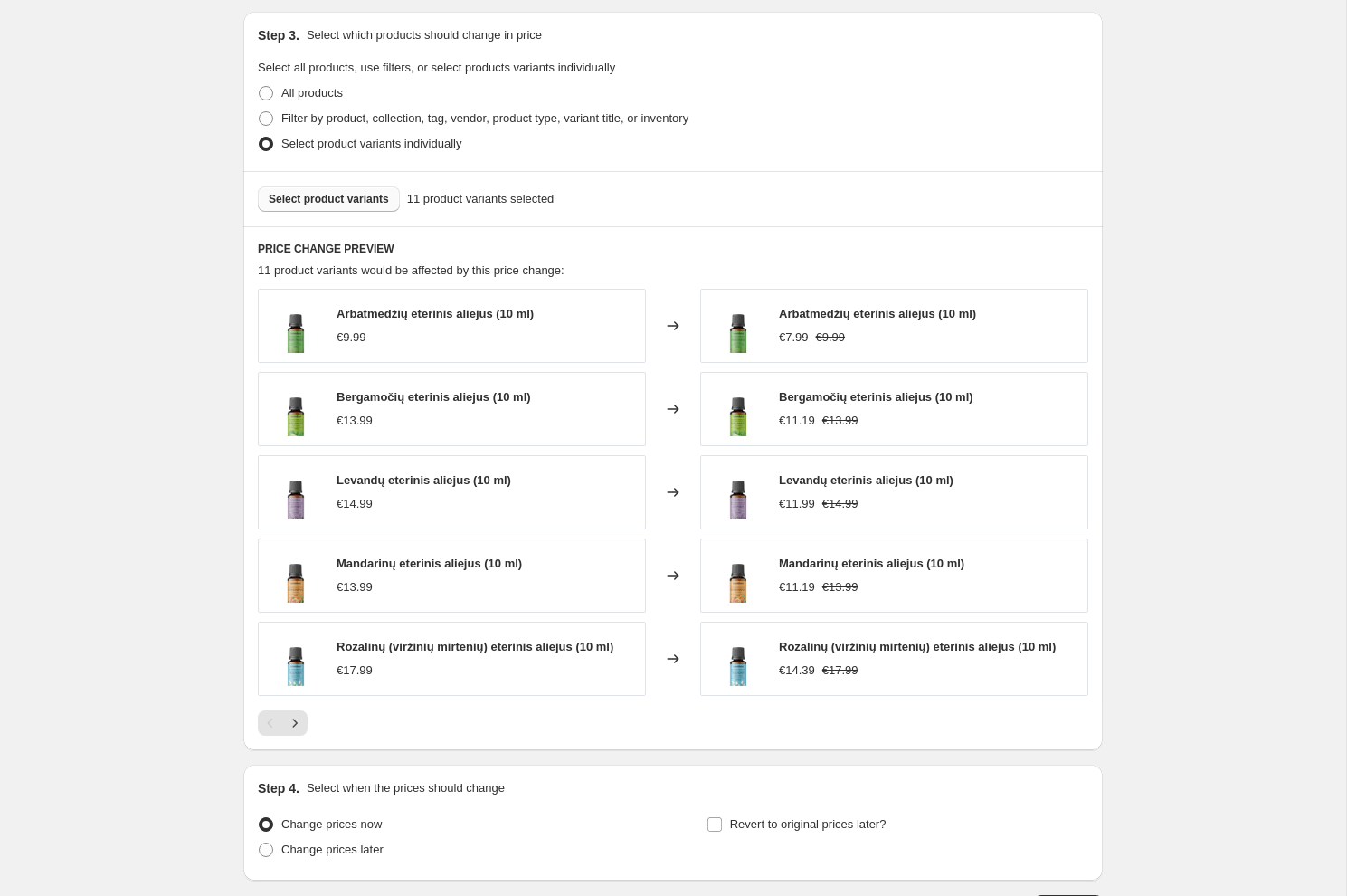
scroll to position [846, 0]
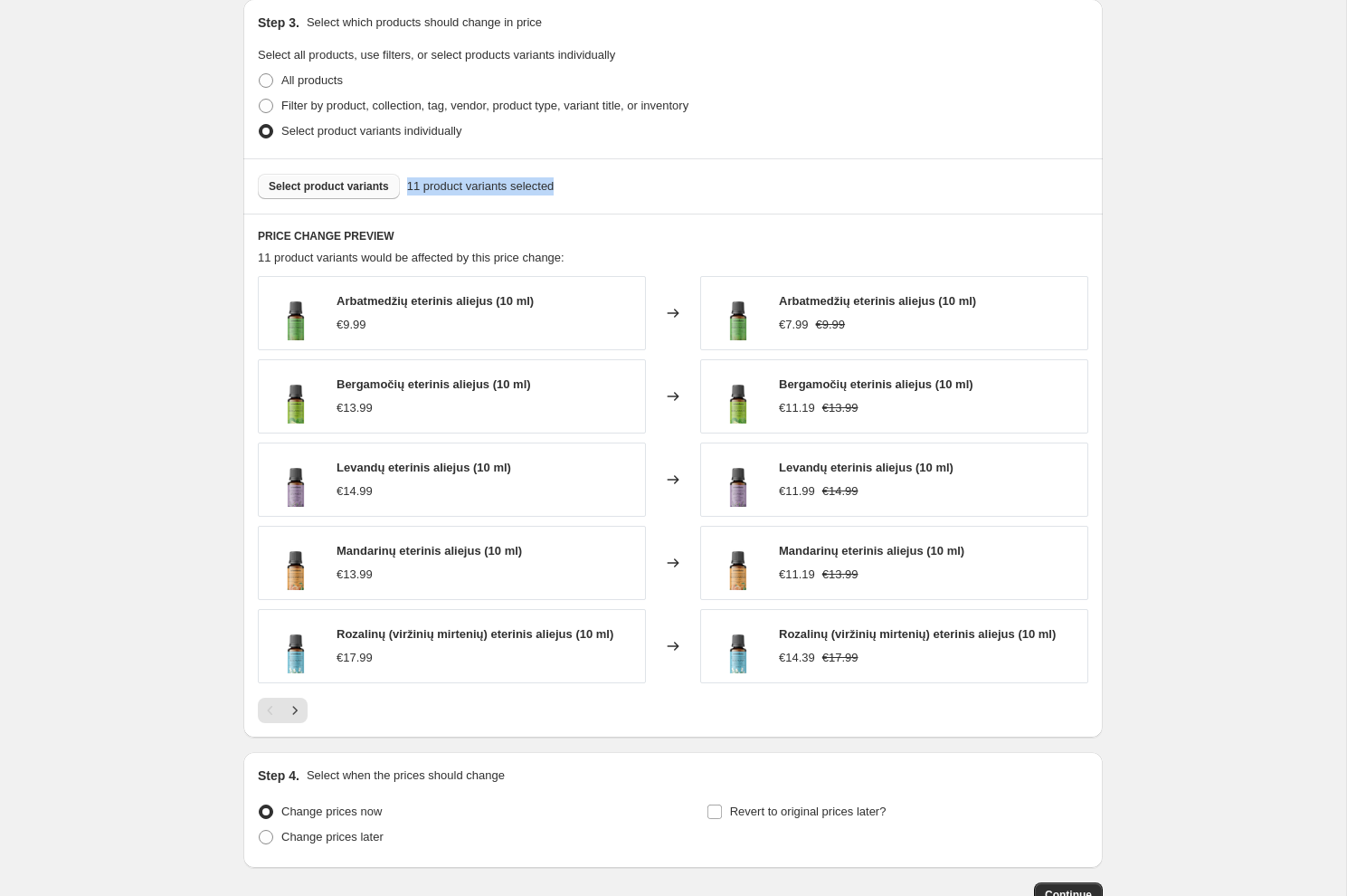
drag, startPoint x: 409, startPoint y: 183, endPoint x: 600, endPoint y: 186, distance: 191.0
click at [600, 186] on div "Select product variants 11 product variants selected" at bounding box center [673, 187] width 831 height 25
click at [301, 708] on icon "Next" at bounding box center [294, 709] width 18 height 18
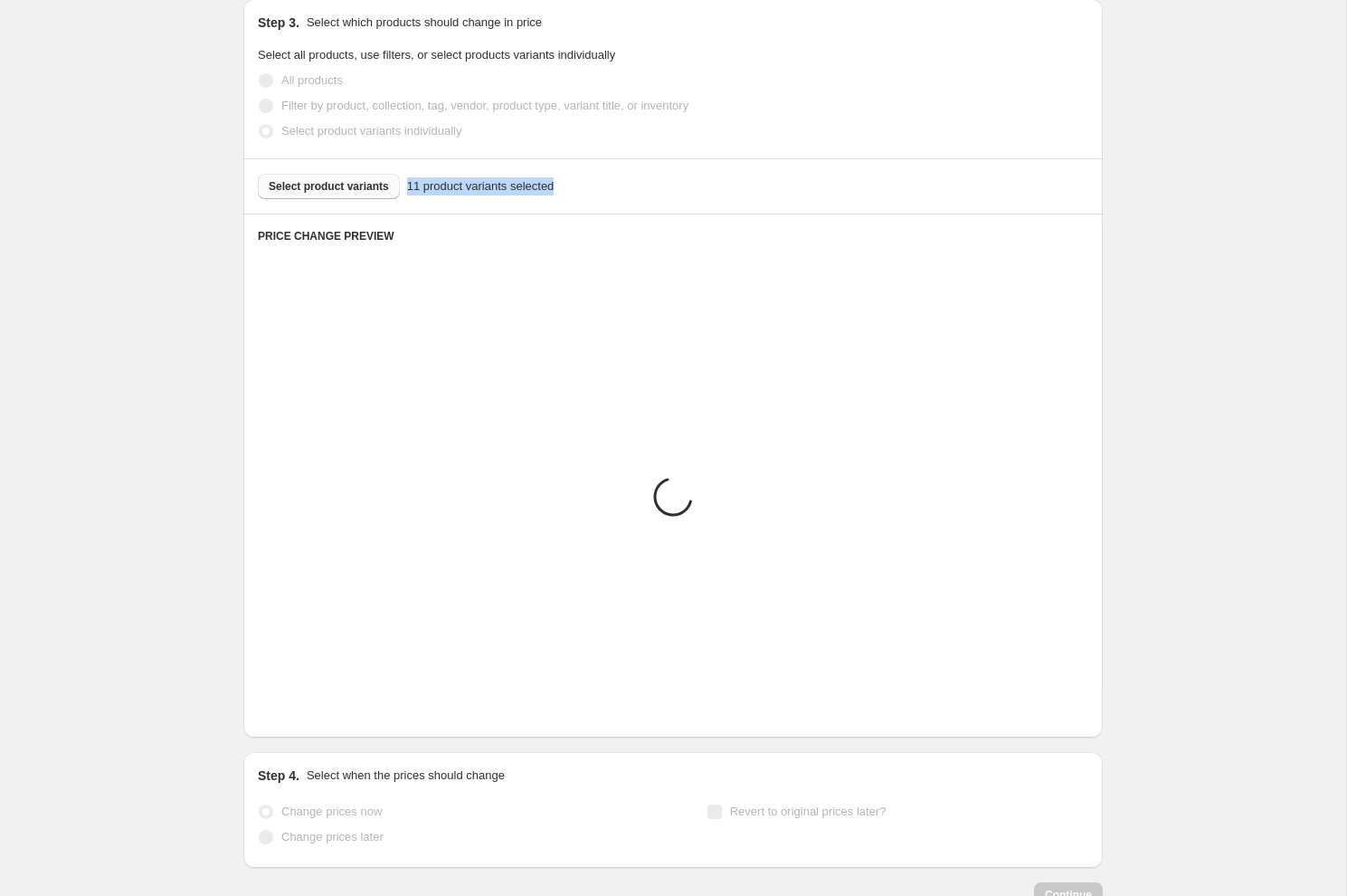
scroll to position [631, 0]
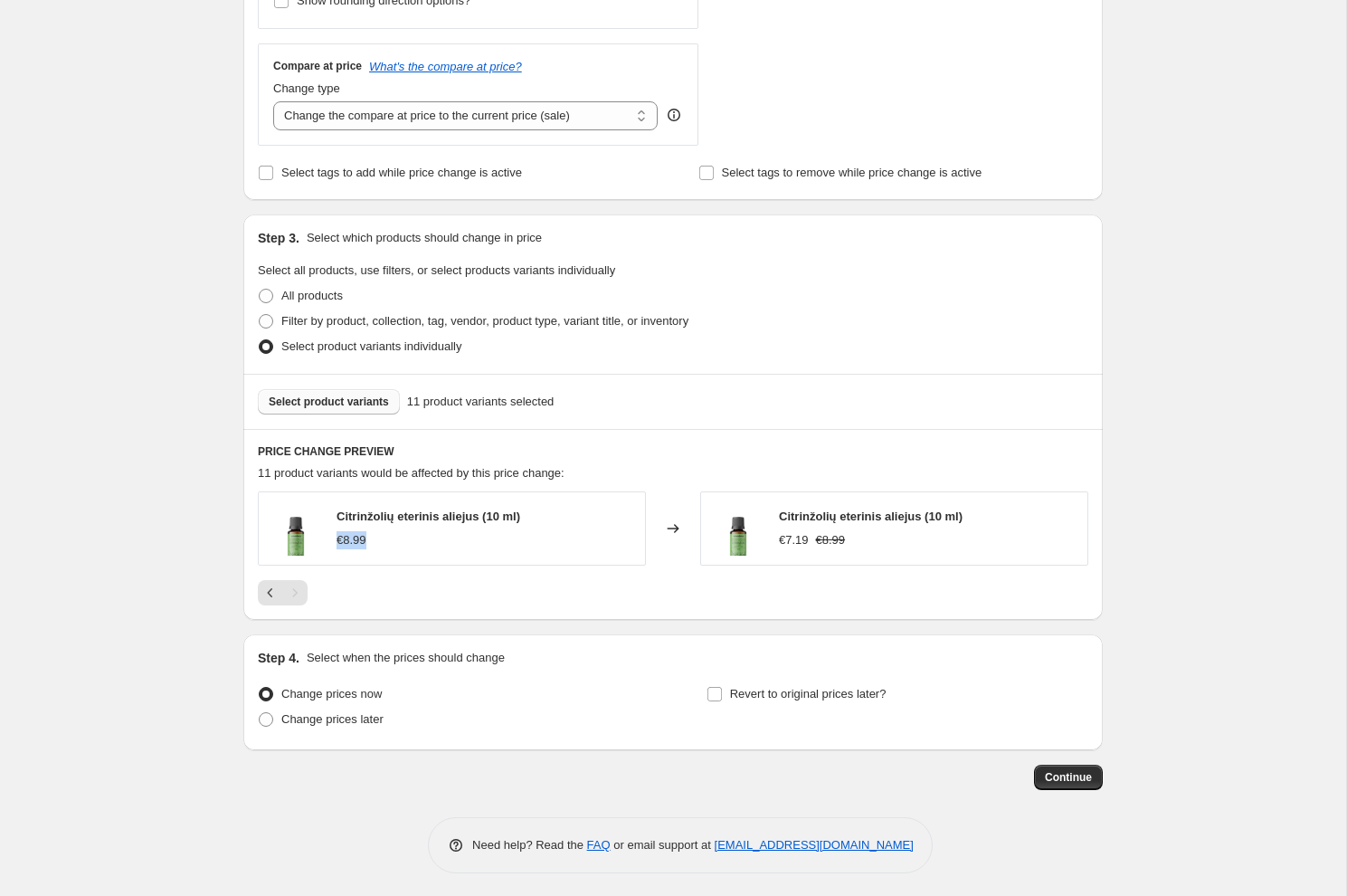
drag, startPoint x: 383, startPoint y: 543, endPoint x: 334, endPoint y: 542, distance: 49.0
click at [334, 542] on div "Citrinžolių eterinis aliejus (10 ml) €8.99" at bounding box center [452, 528] width 388 height 74
click at [266, 590] on icon "Previous" at bounding box center [270, 592] width 18 height 18
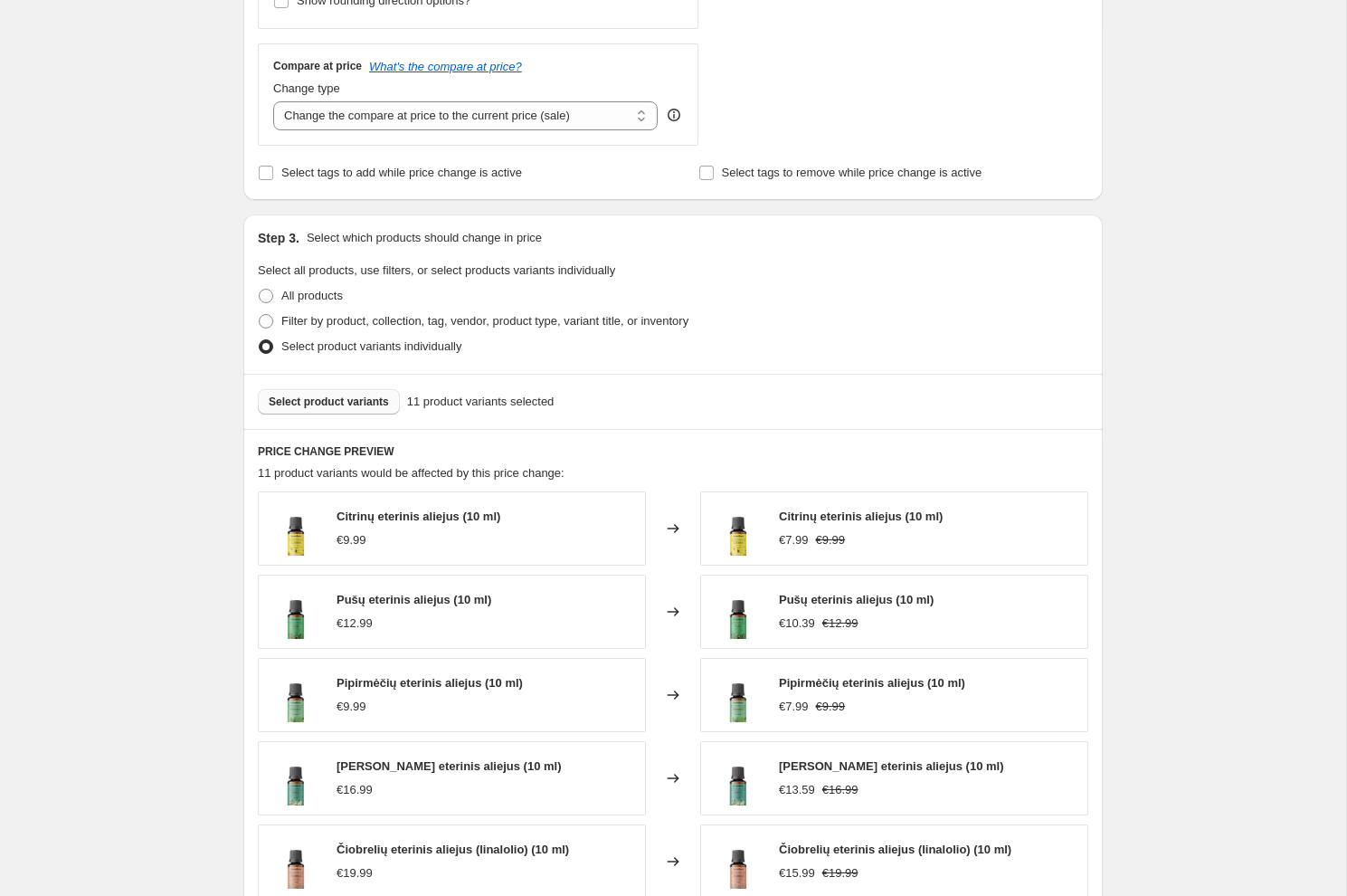
scroll to position [960, 0]
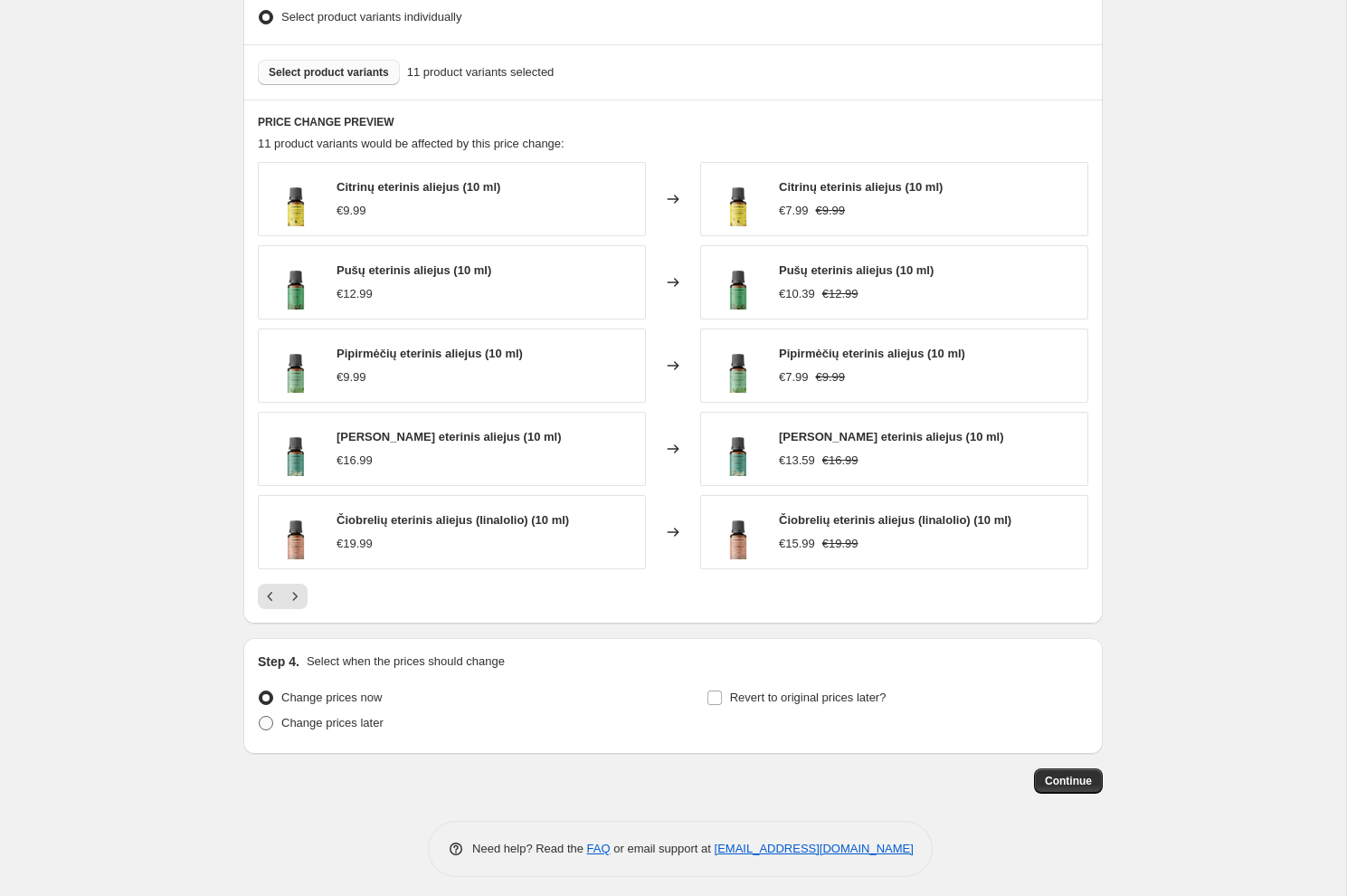
click at [346, 719] on span "Change prices later" at bounding box center [333, 722] width 102 height 13
click at [260, 716] on input "Change prices later" at bounding box center [259, 715] width 1 height 1
radio input "true"
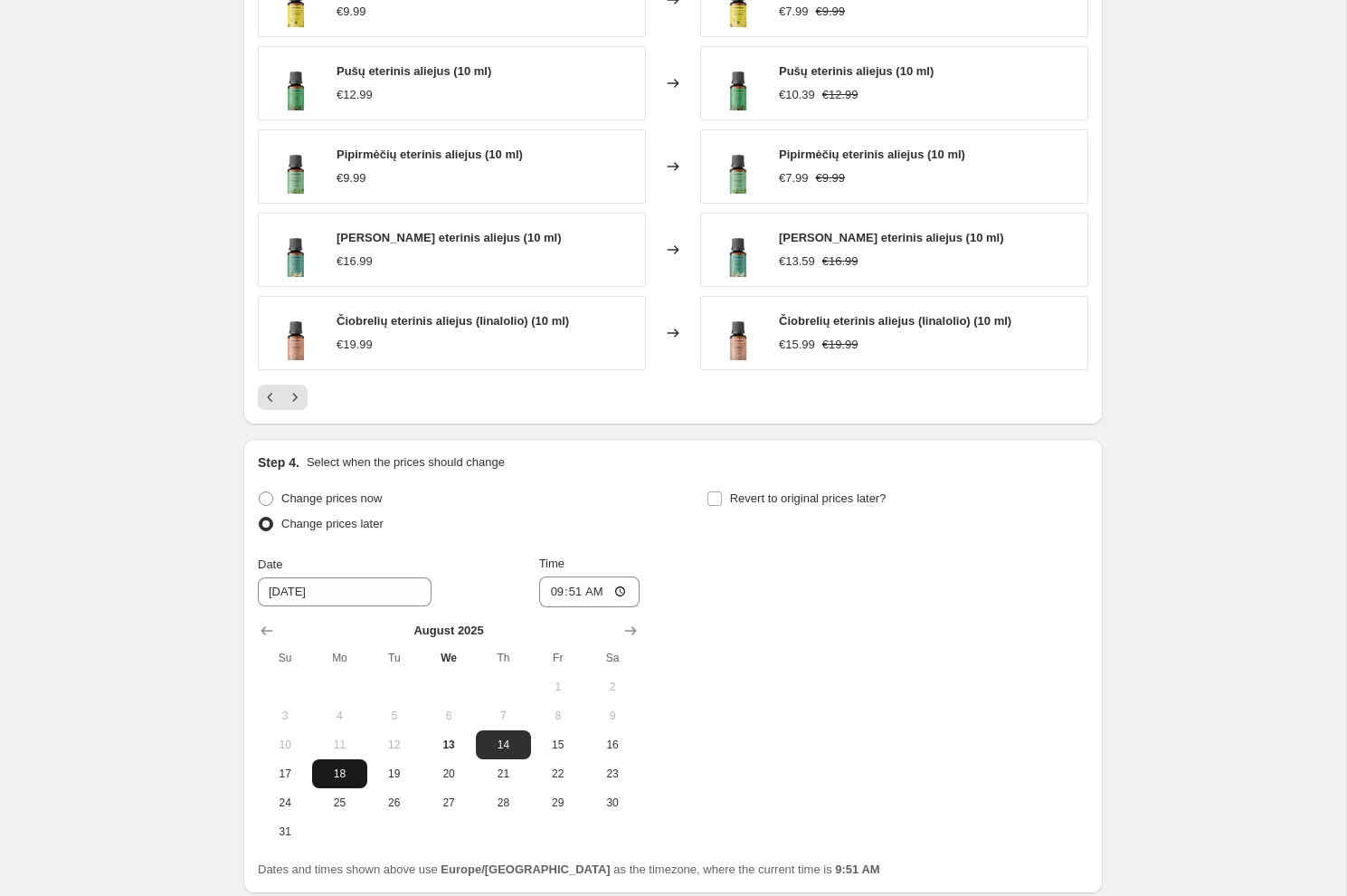
scroll to position [1181, 0]
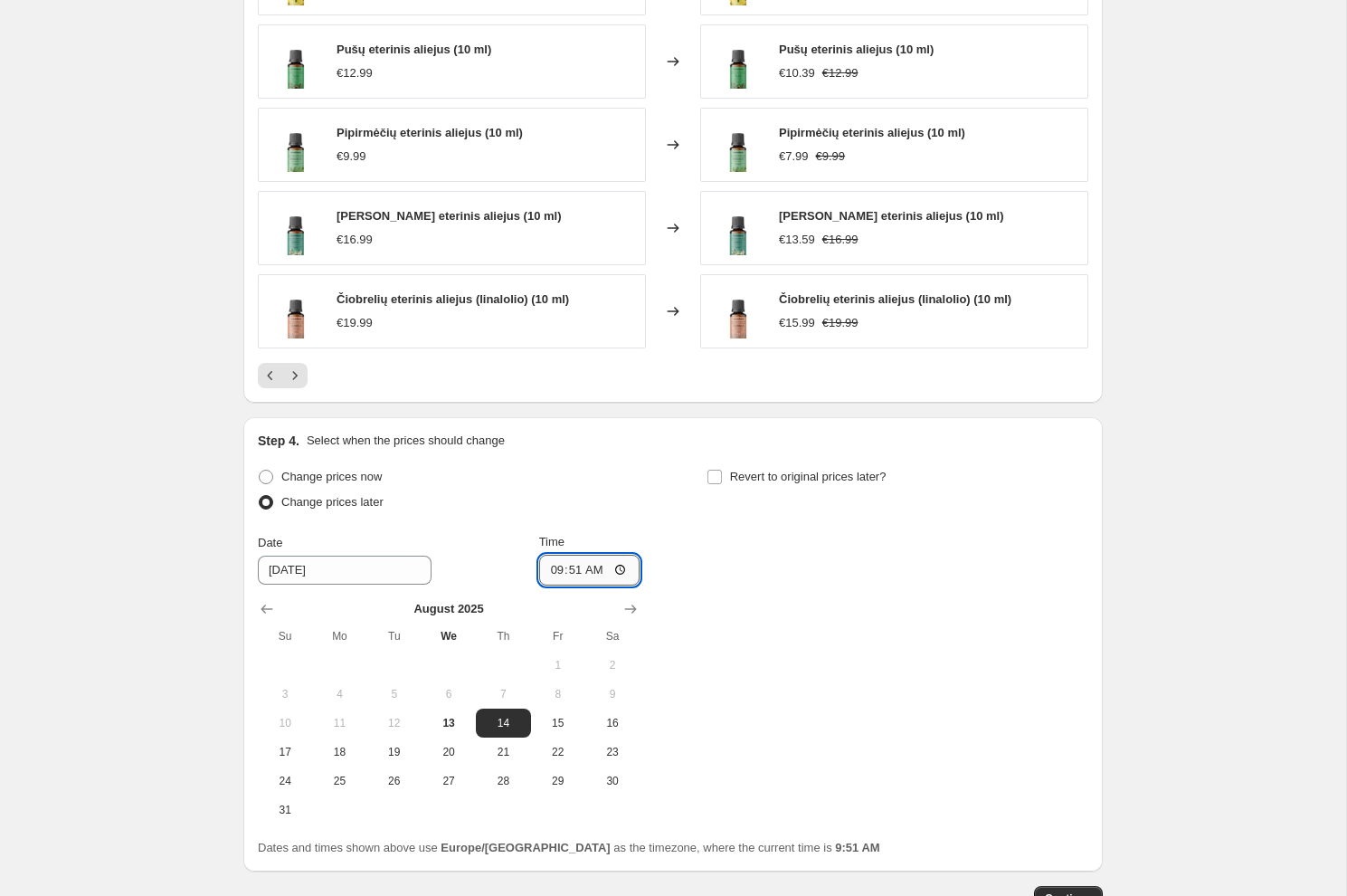
click at [597, 568] on input "09:51" at bounding box center [589, 570] width 101 height 31
click at [832, 472] on span "Revert to original prices later?" at bounding box center [808, 476] width 157 height 13
click at [722, 472] on input "Revert to original prices later?" at bounding box center [714, 476] width 14 height 14
checkbox input "true"
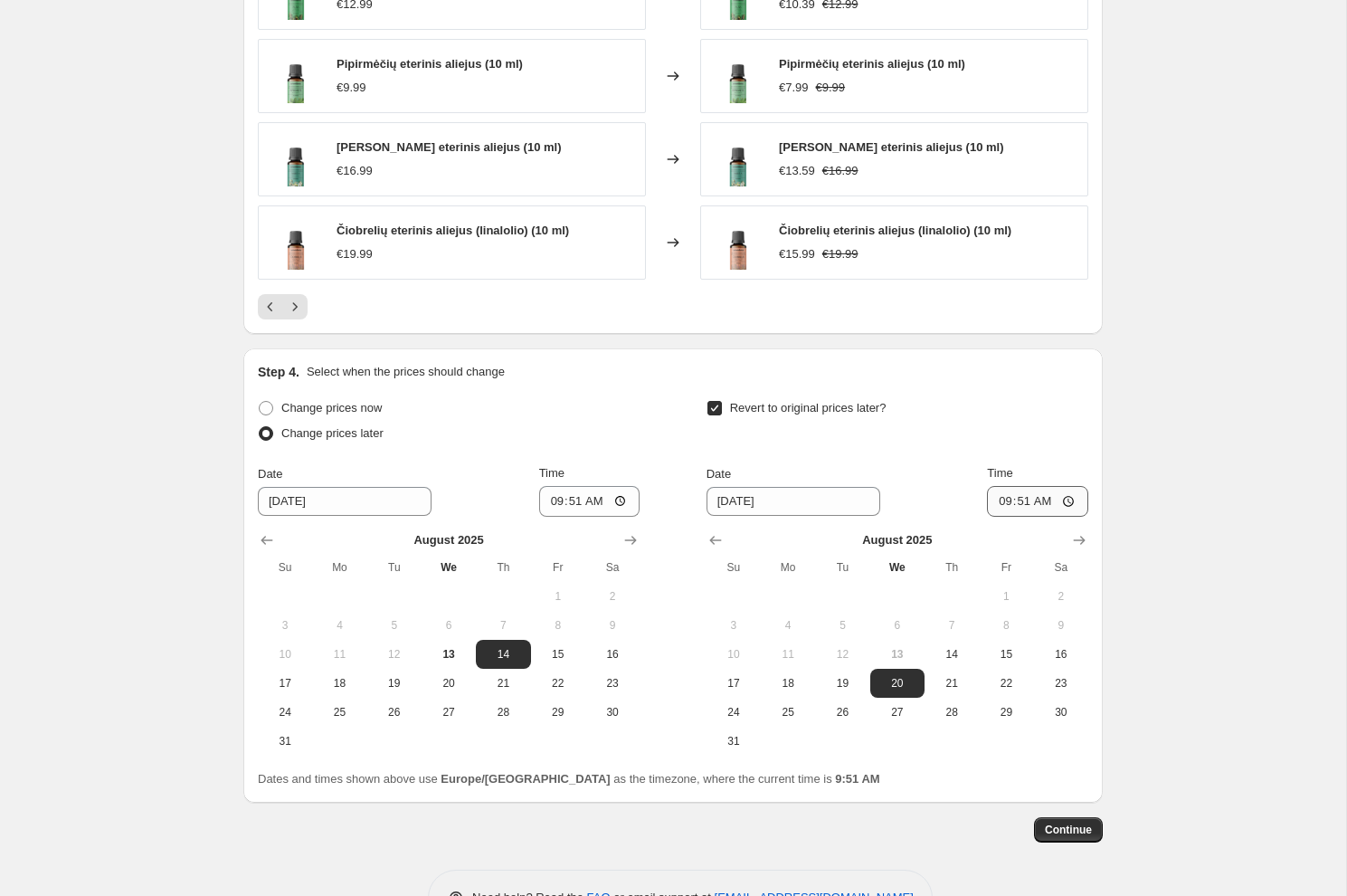
scroll to position [1299, 0]
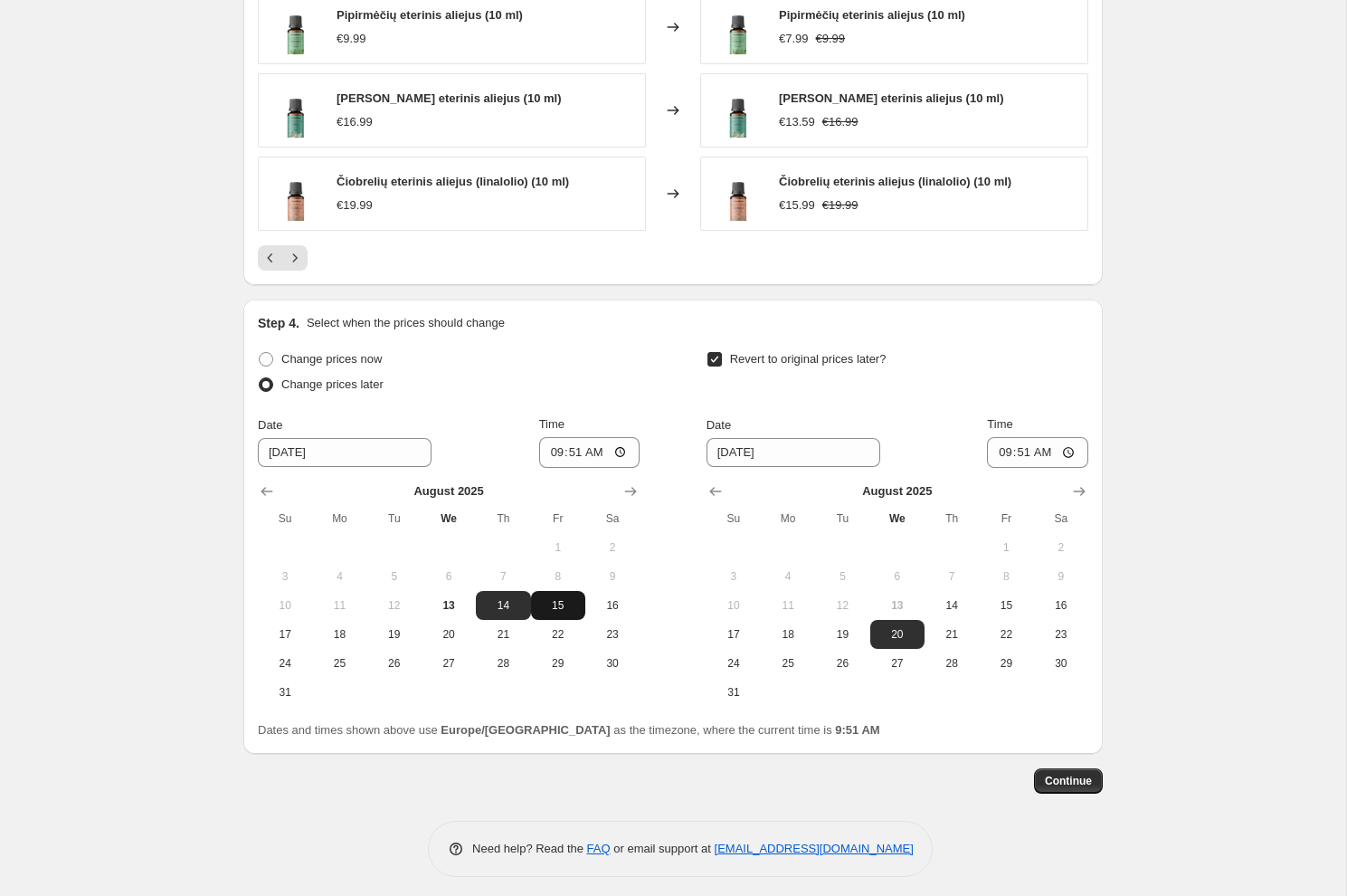
click at [557, 598] on span "15" at bounding box center [558, 605] width 39 height 14
type input "[DATE]"
click at [1076, 774] on span "Continue" at bounding box center [1068, 781] width 47 height 14
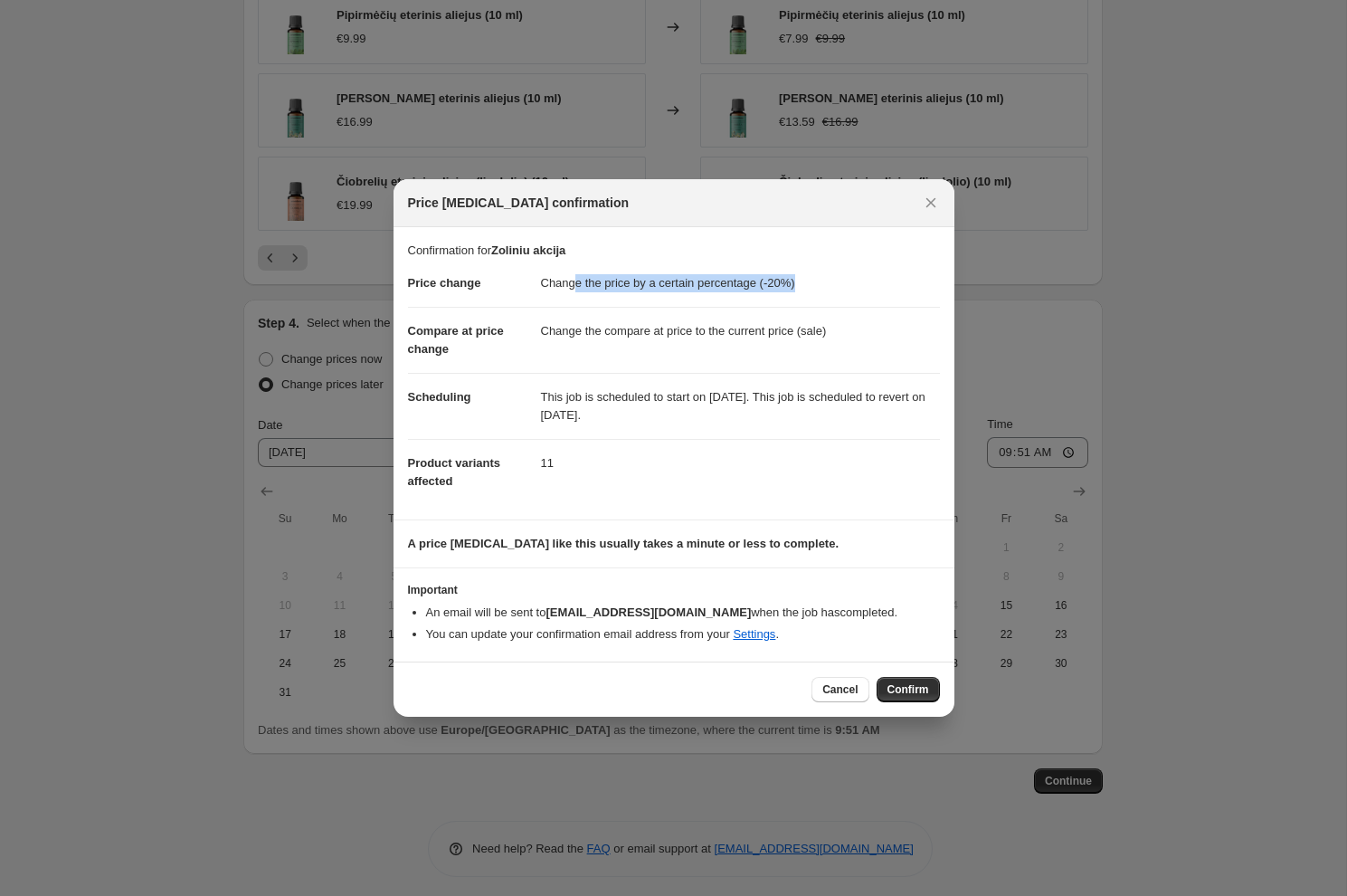
drag, startPoint x: 574, startPoint y: 278, endPoint x: 852, endPoint y: 284, distance: 278.1
click at [852, 284] on dd "Change the price by a certain percentage (-20%)" at bounding box center [740, 283] width 399 height 47
drag, startPoint x: 807, startPoint y: 284, endPoint x: 695, endPoint y: 284, distance: 112.0
click at [695, 284] on dd "Change the price by a certain percentage (-20%)" at bounding box center [740, 283] width 399 height 47
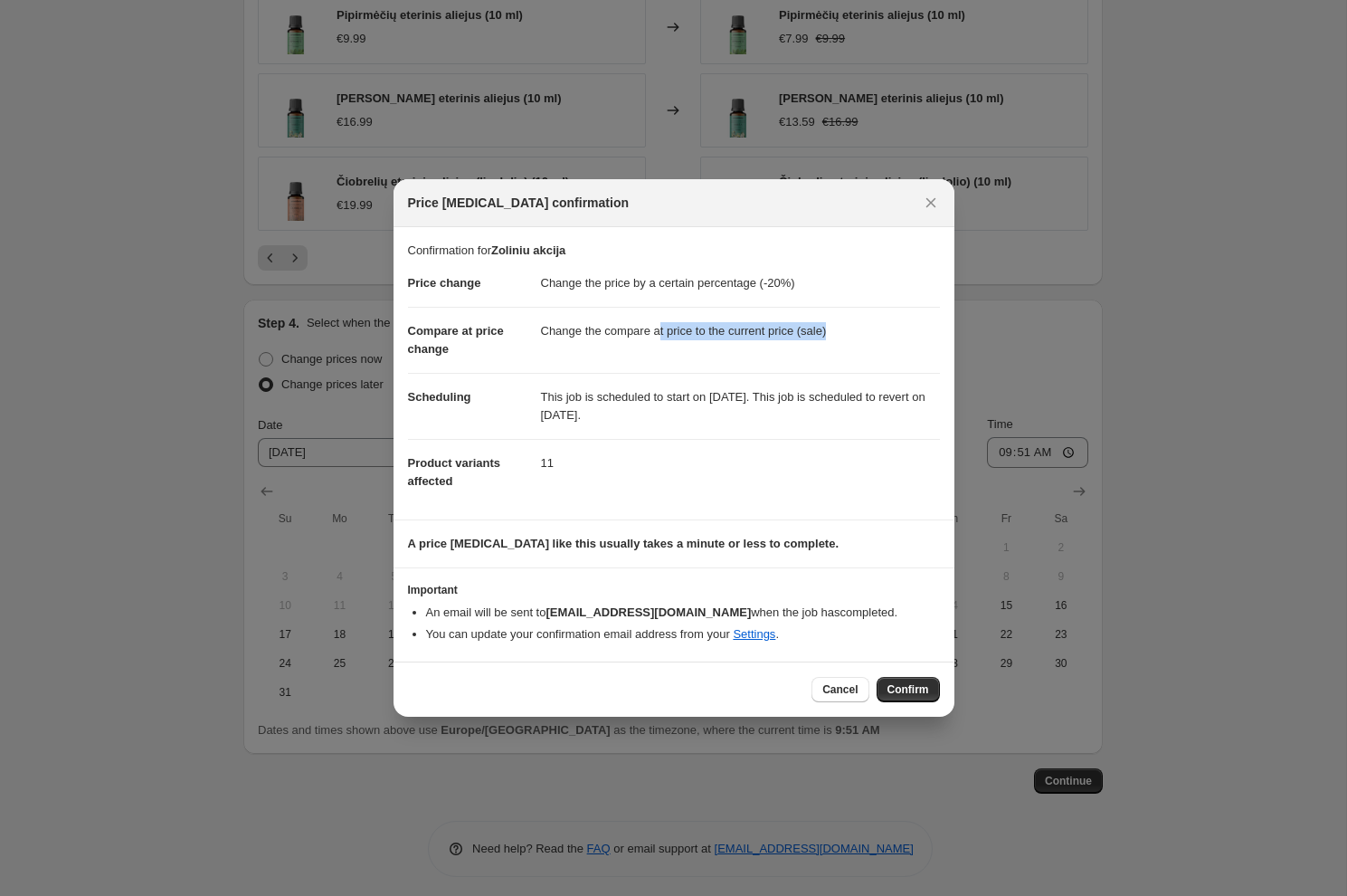
drag, startPoint x: 670, startPoint y: 332, endPoint x: 856, endPoint y: 335, distance: 186.0
click at [856, 335] on dd "Change the compare at price to the current price (sale)" at bounding box center [740, 331] width 399 height 48
click at [758, 284] on dd "Change the price by a certain percentage (-20%)" at bounding box center [740, 283] width 399 height 47
click at [506, 276] on dt "Price change" at bounding box center [474, 283] width 133 height 47
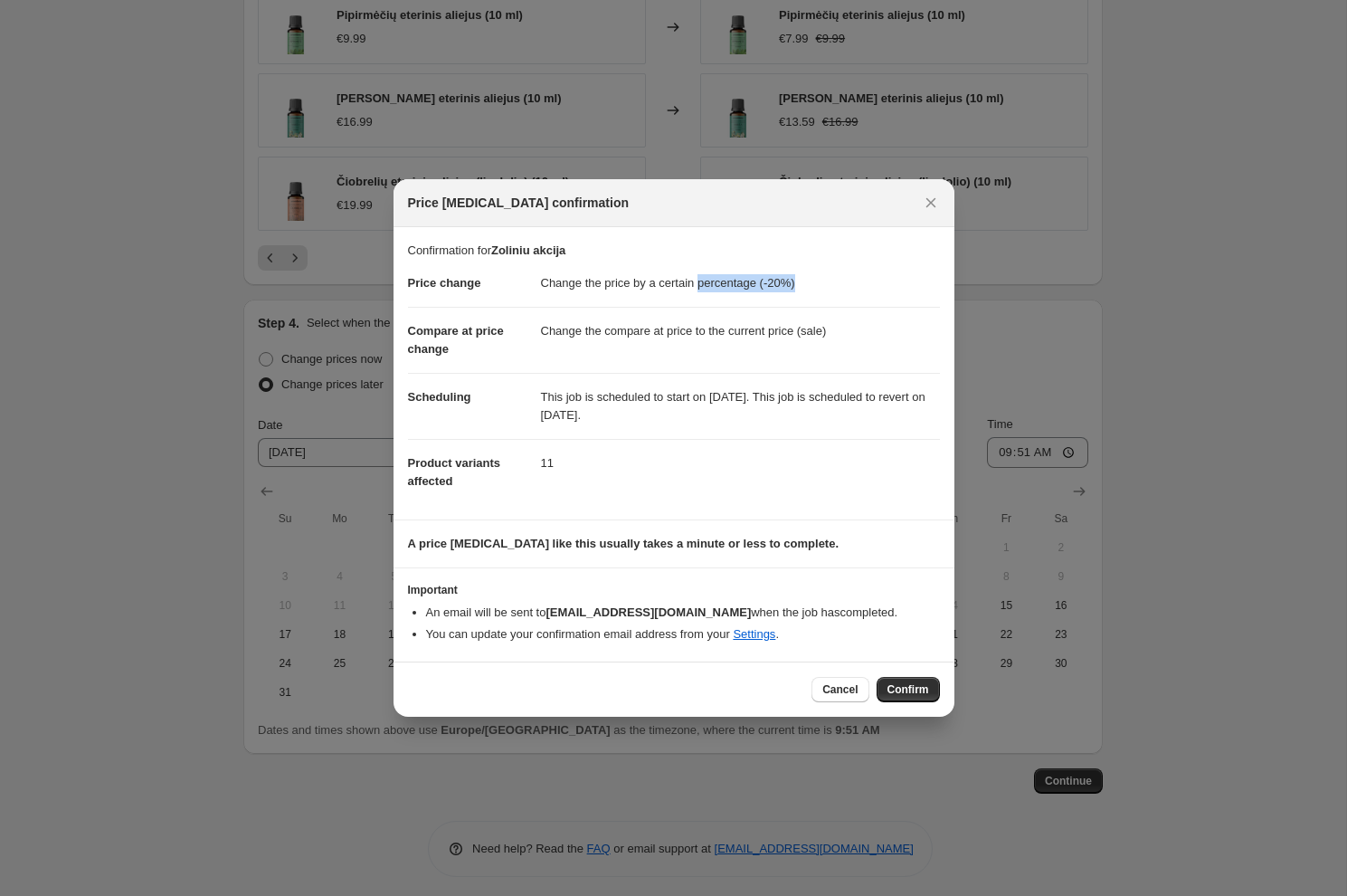
drag, startPoint x: 709, startPoint y: 282, endPoint x: 836, endPoint y: 285, distance: 127.0
click at [836, 285] on dd "Change the price by a certain percentage (-20%)" at bounding box center [740, 283] width 399 height 47
drag, startPoint x: 701, startPoint y: 333, endPoint x: 810, endPoint y: 333, distance: 109.0
click at [810, 333] on dd "Change the compare at price to the current price (sale)" at bounding box center [740, 331] width 399 height 48
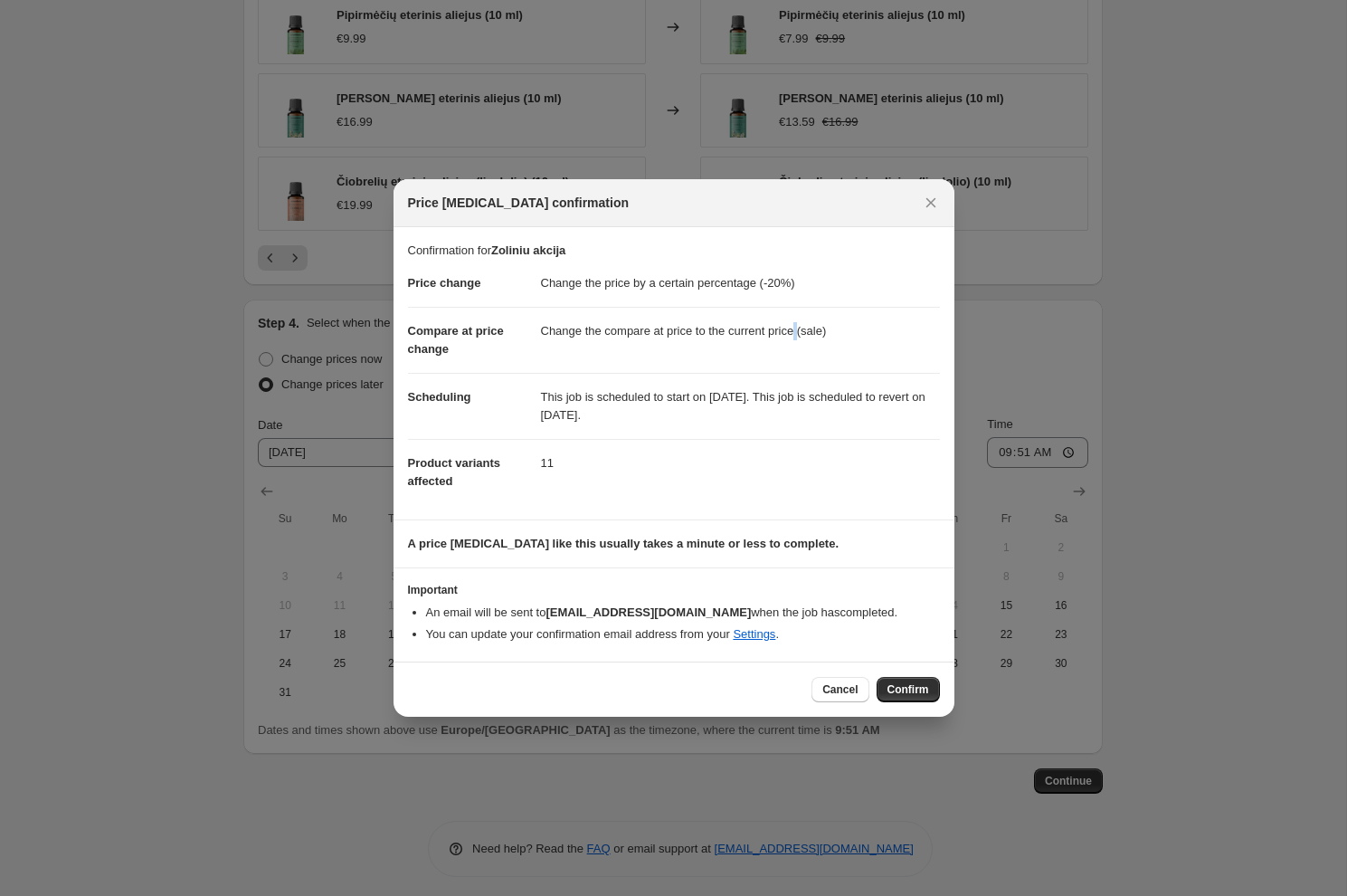
click at [810, 333] on dd "Change the compare at price to the current price (sale)" at bounding box center [740, 331] width 399 height 48
drag, startPoint x: 684, startPoint y: 395, endPoint x: 817, endPoint y: 393, distance: 133.0
click at [817, 393] on dd "This job is scheduled to start on [DATE]. This job is scheduled to revert on [D…" at bounding box center [740, 406] width 399 height 66
drag, startPoint x: 754, startPoint y: 417, endPoint x: 600, endPoint y: 418, distance: 154.0
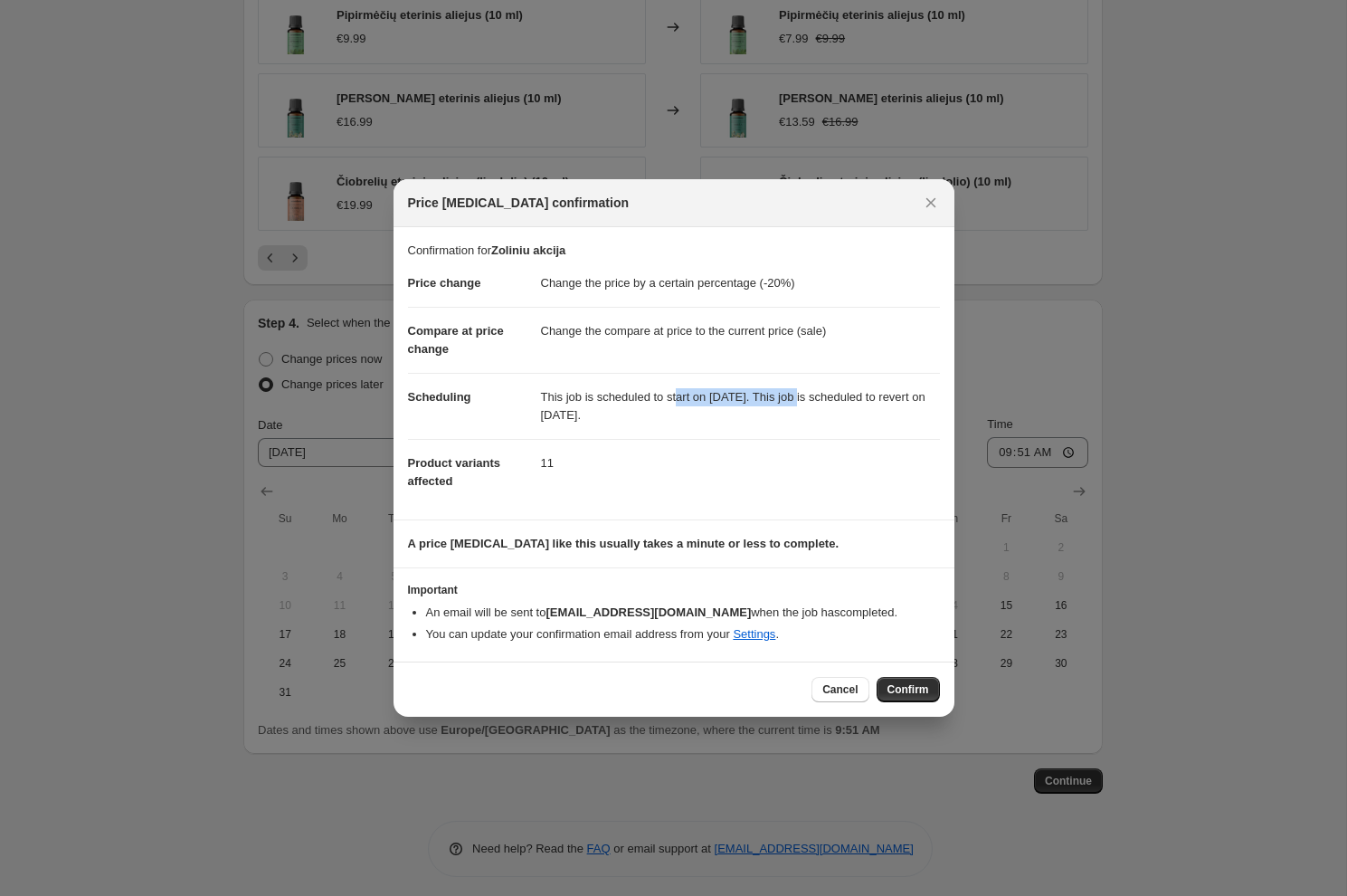
click at [600, 417] on dd "This job is scheduled to start on [DATE]. This job is scheduled to revert on [D…" at bounding box center [740, 406] width 399 height 66
drag, startPoint x: 514, startPoint y: 469, endPoint x: 586, endPoint y: 469, distance: 72.0
click at [586, 469] on dl "Price change Change the price by a certain percentage (-20%) Compare at price c…" at bounding box center [673, 382] width 532 height 245
drag, startPoint x: 462, startPoint y: 608, endPoint x: 692, endPoint y: 619, distance: 230.3
click at [692, 619] on li "An email will be sent to [EMAIL_ADDRESS][DOMAIN_NAME] when the job has complete…" at bounding box center [683, 612] width 514 height 18
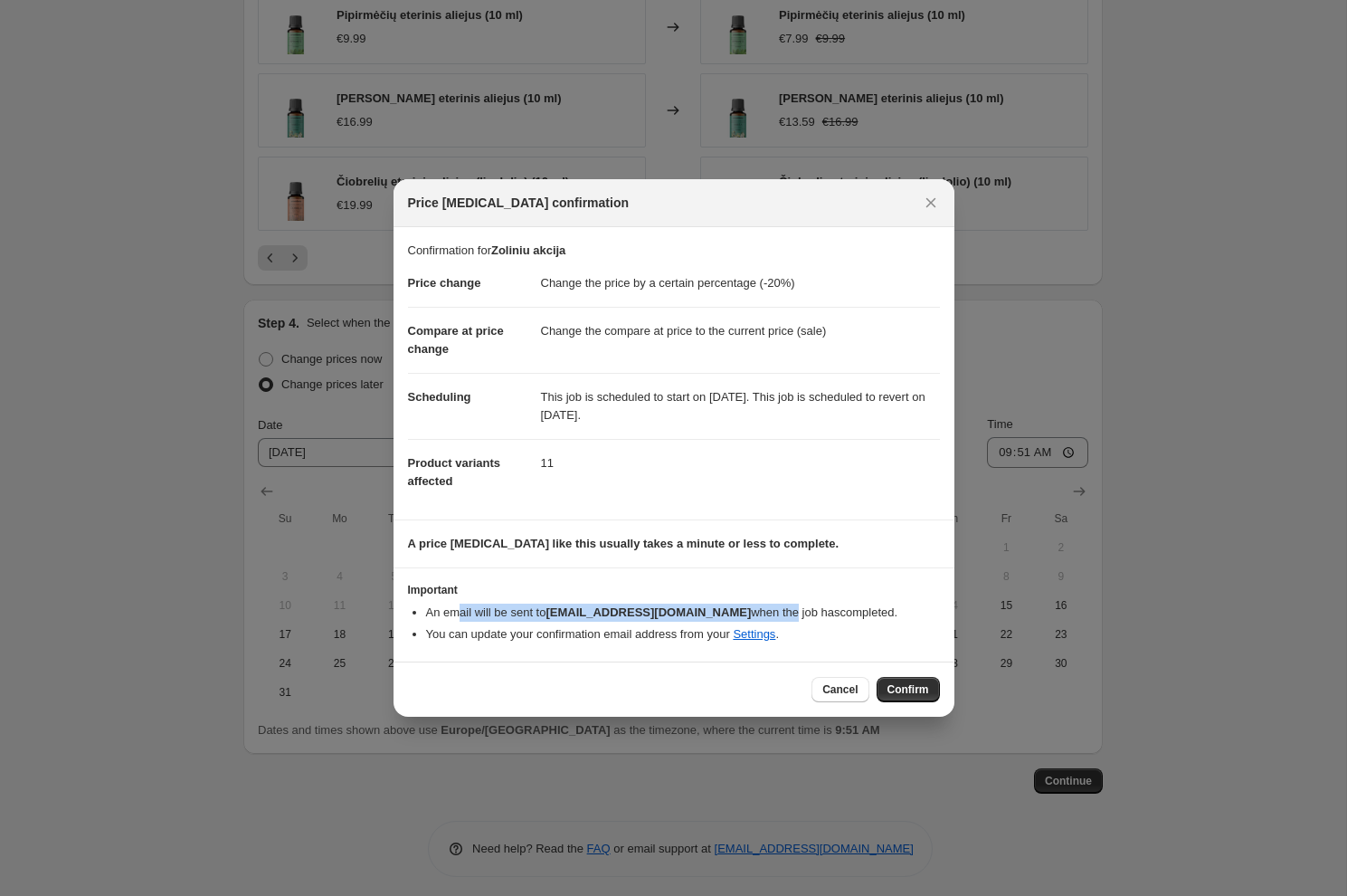
click at [692, 619] on li "An email will be sent to [EMAIL_ADDRESS][DOMAIN_NAME] when the job has complete…" at bounding box center [683, 612] width 514 height 18
click at [555, 609] on li "An email will be sent to [EMAIL_ADDRESS][DOMAIN_NAME] when the job has complete…" at bounding box center [683, 612] width 514 height 18
click at [907, 688] on span "Confirm" at bounding box center [908, 689] width 41 height 14
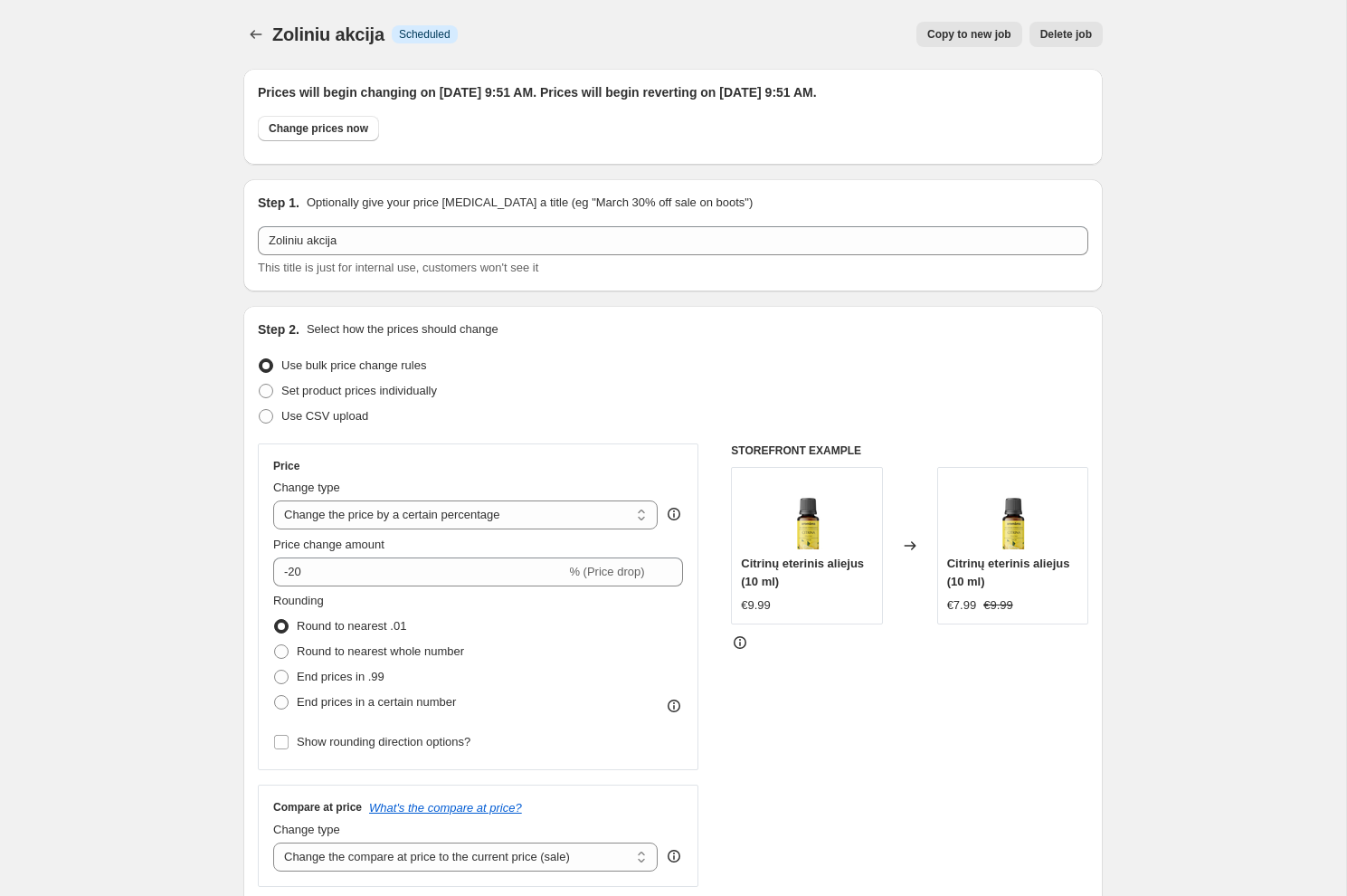
scroll to position [1299, 0]
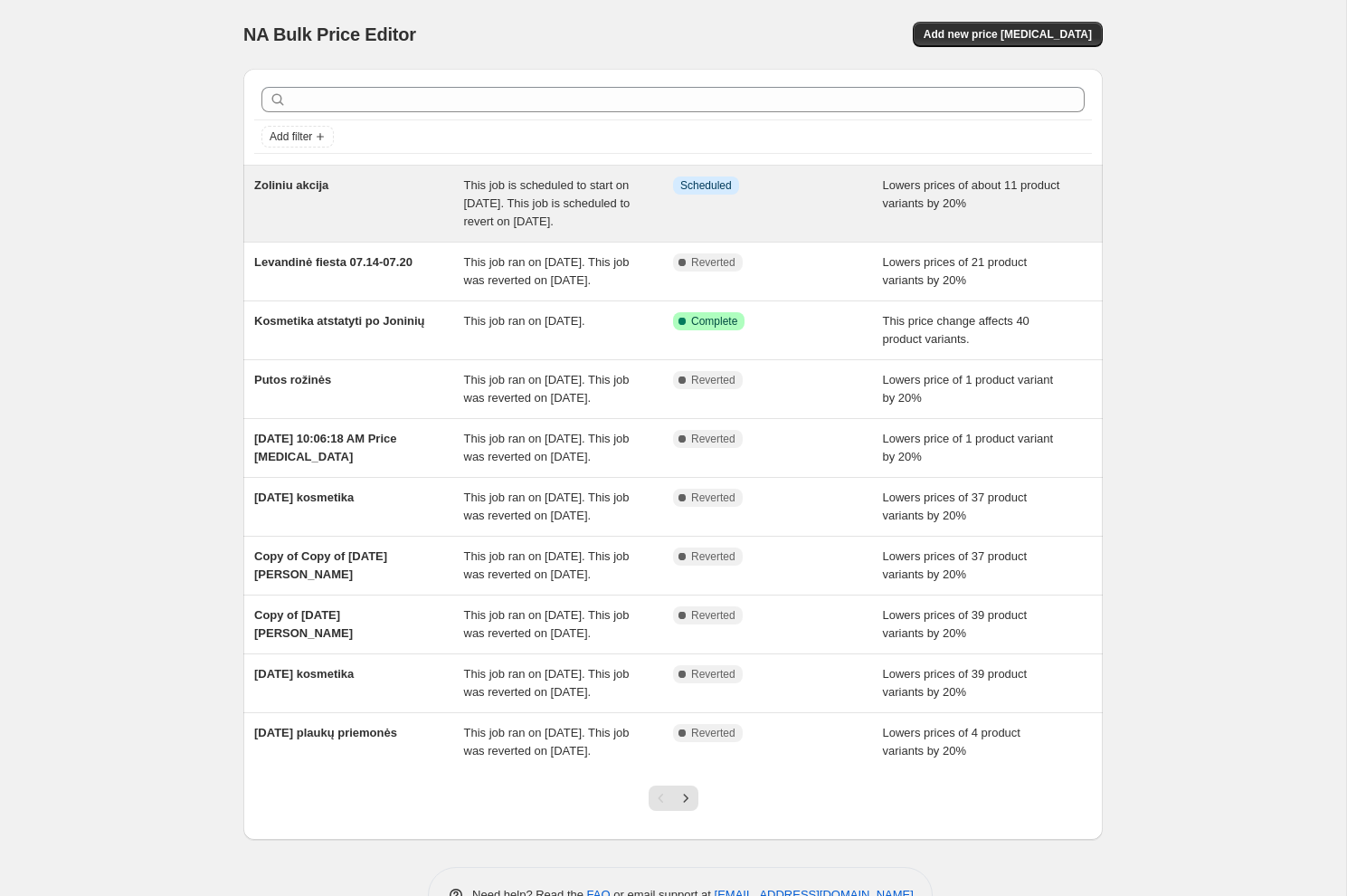
click at [817, 208] on div "Info Scheduled" at bounding box center [778, 204] width 210 height 54
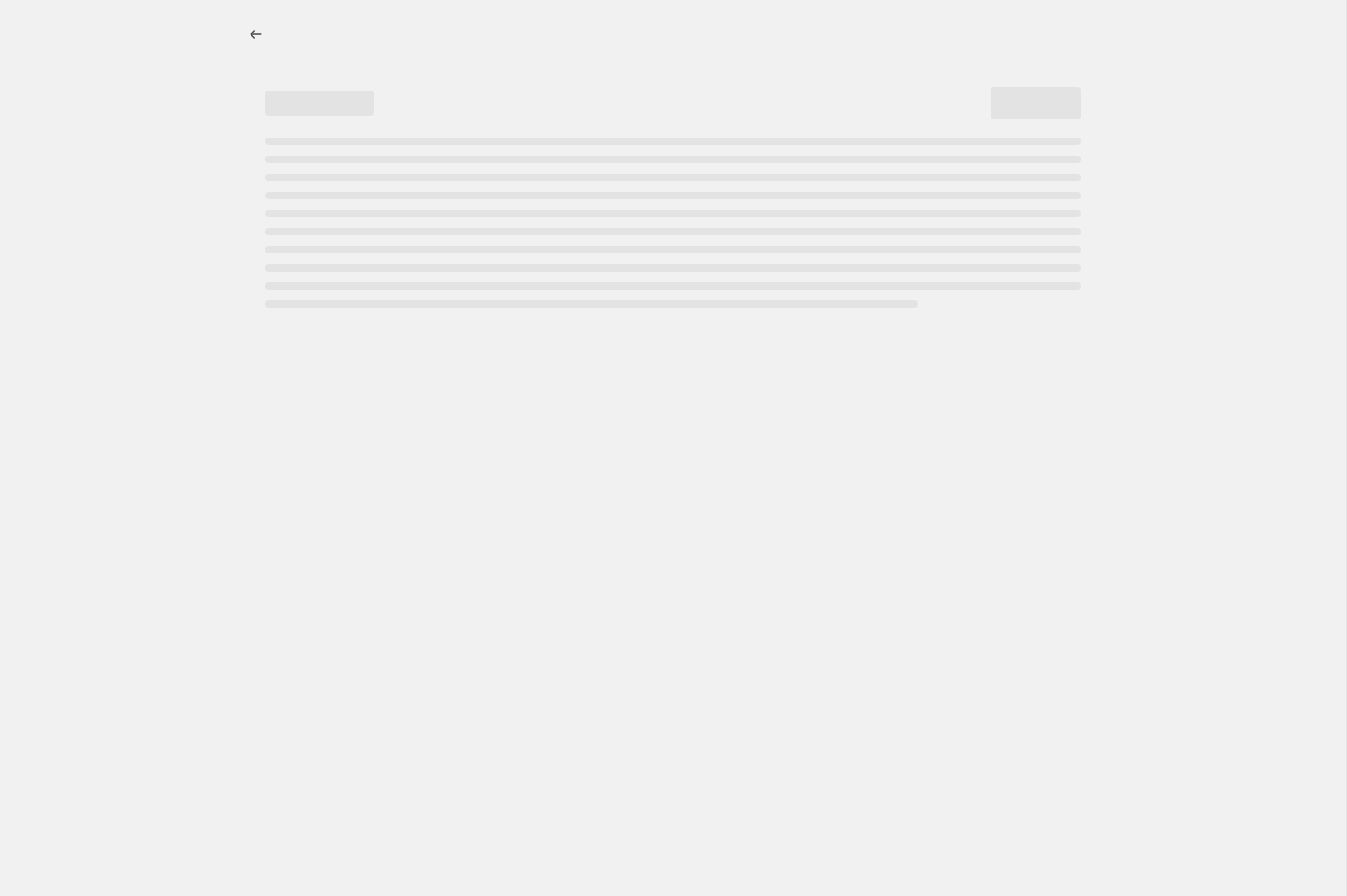
select select "percentage"
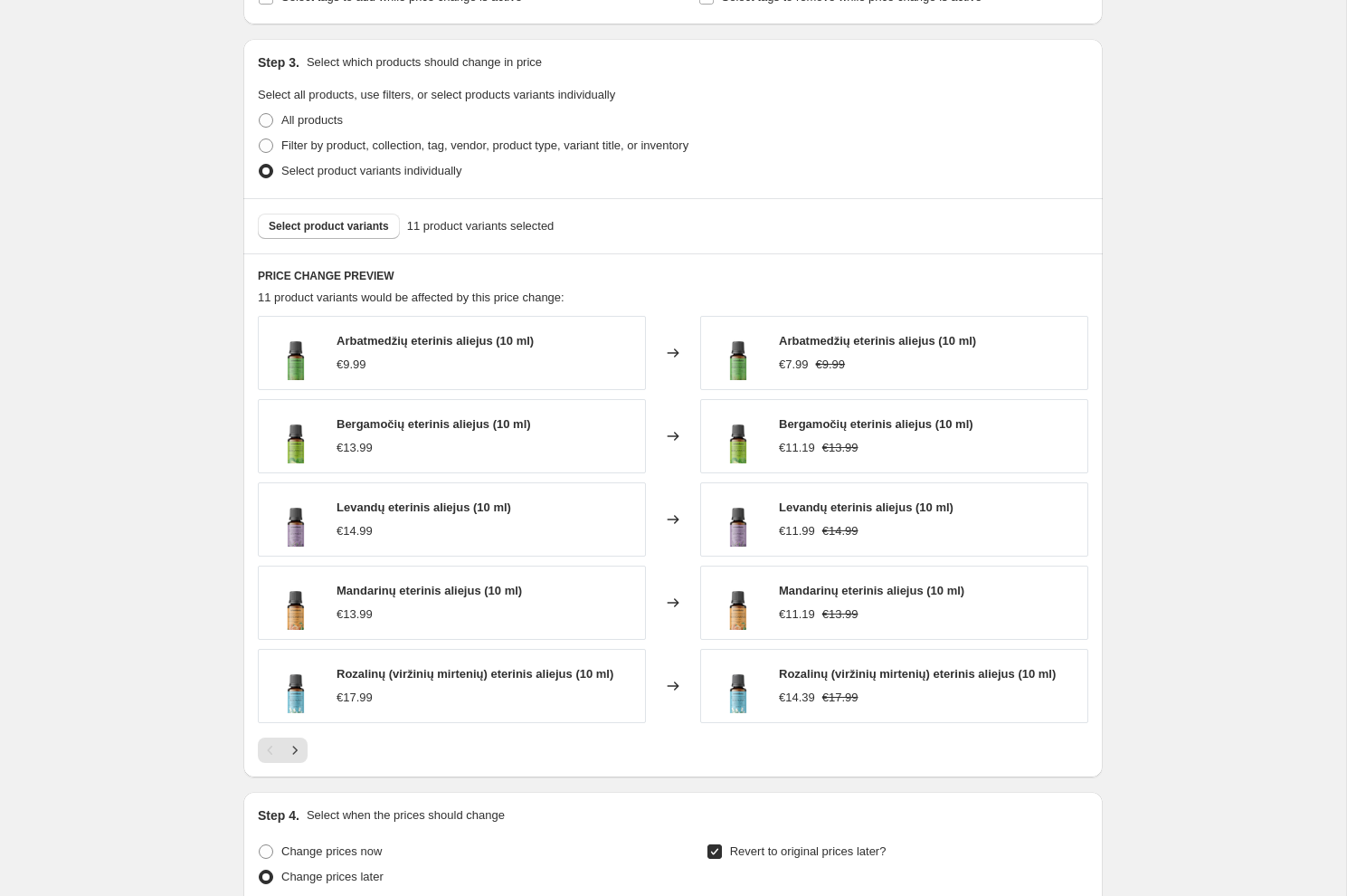
scroll to position [988, 0]
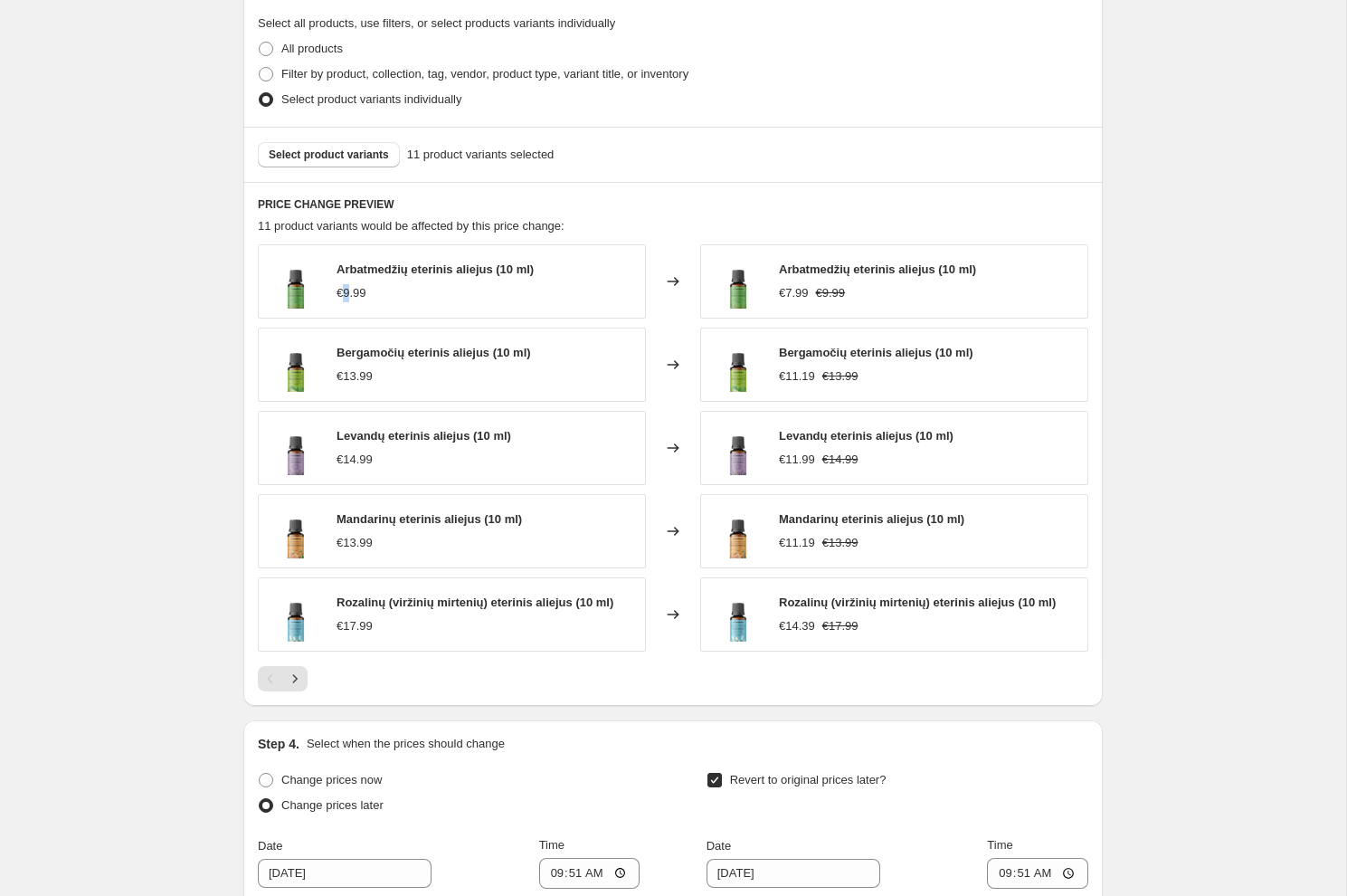
drag, startPoint x: 351, startPoint y: 289, endPoint x: 336, endPoint y: 289, distance: 15.0
click at [340, 289] on div "€9.99" at bounding box center [351, 293] width 30 height 18
drag, startPoint x: 335, startPoint y: 289, endPoint x: 423, endPoint y: 289, distance: 88.0
click at [423, 289] on div "Arbatmedžių eterinis aliejus (10 ml) €9.99" at bounding box center [452, 281] width 388 height 74
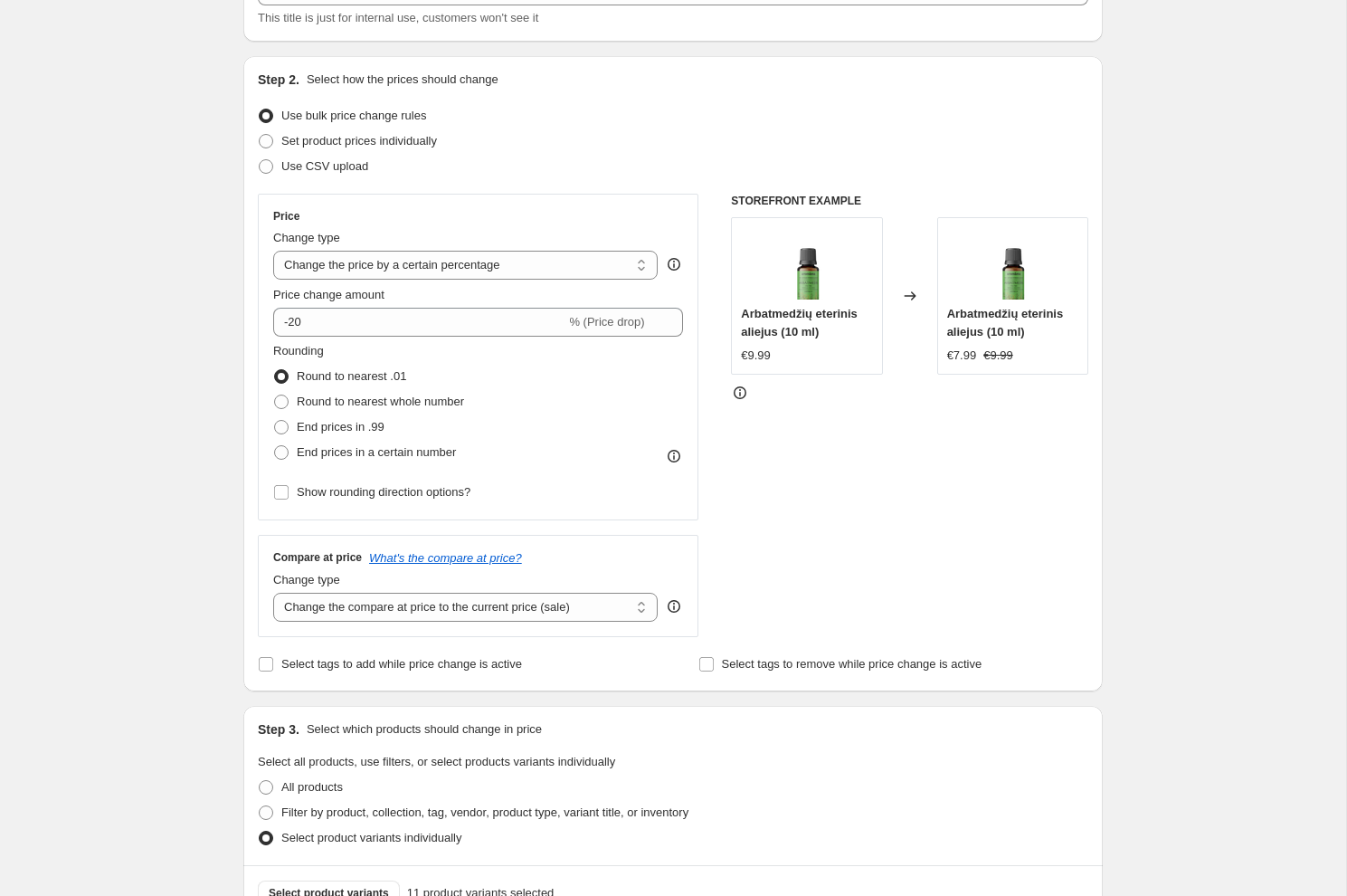
scroll to position [0, 0]
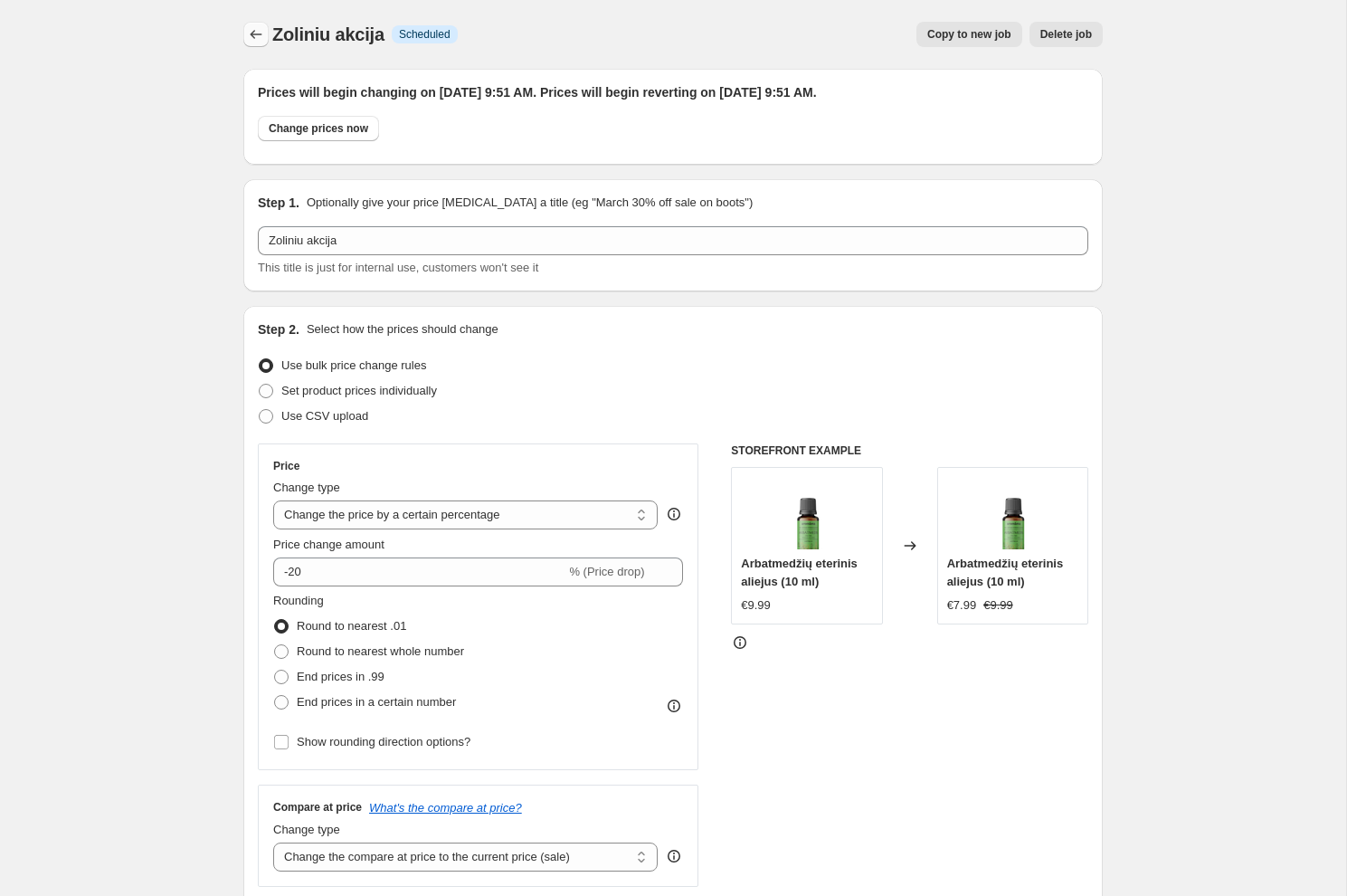
click at [247, 30] on icon "Price change jobs" at bounding box center [256, 34] width 18 height 18
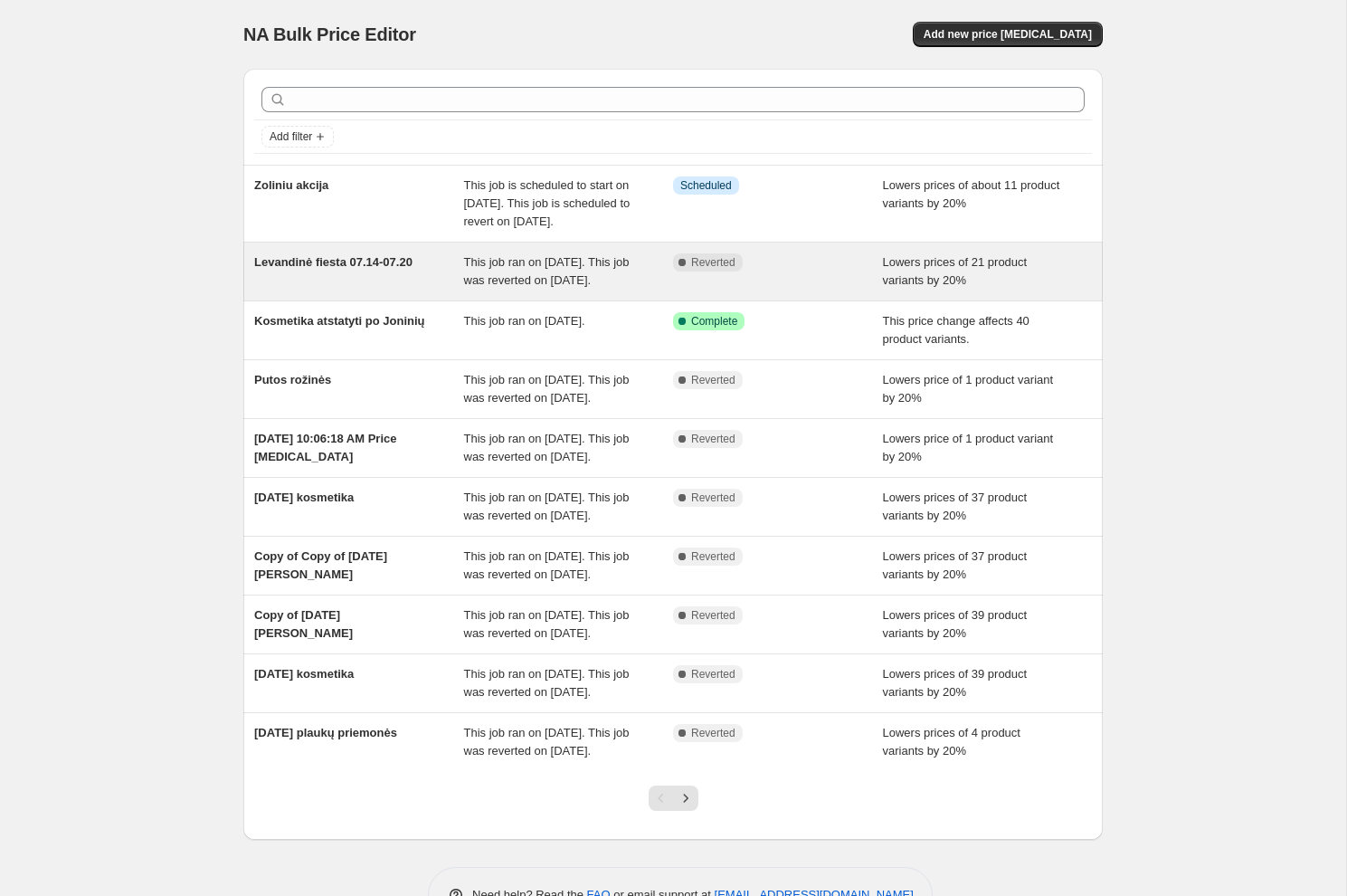
click at [309, 289] on div "Levandinė fiesta 07.14-07.20" at bounding box center [359, 272] width 210 height 37
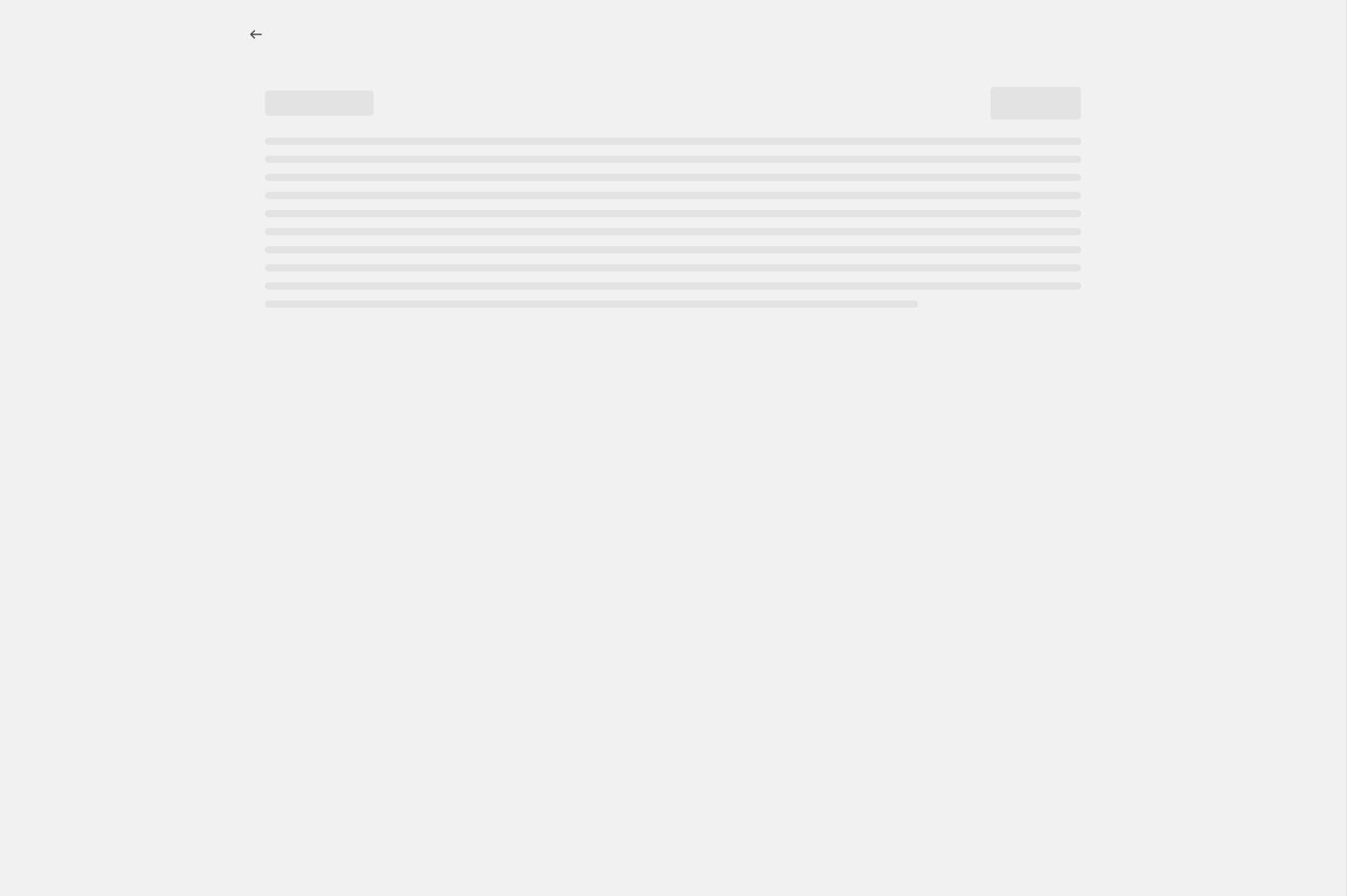
select select "percentage"
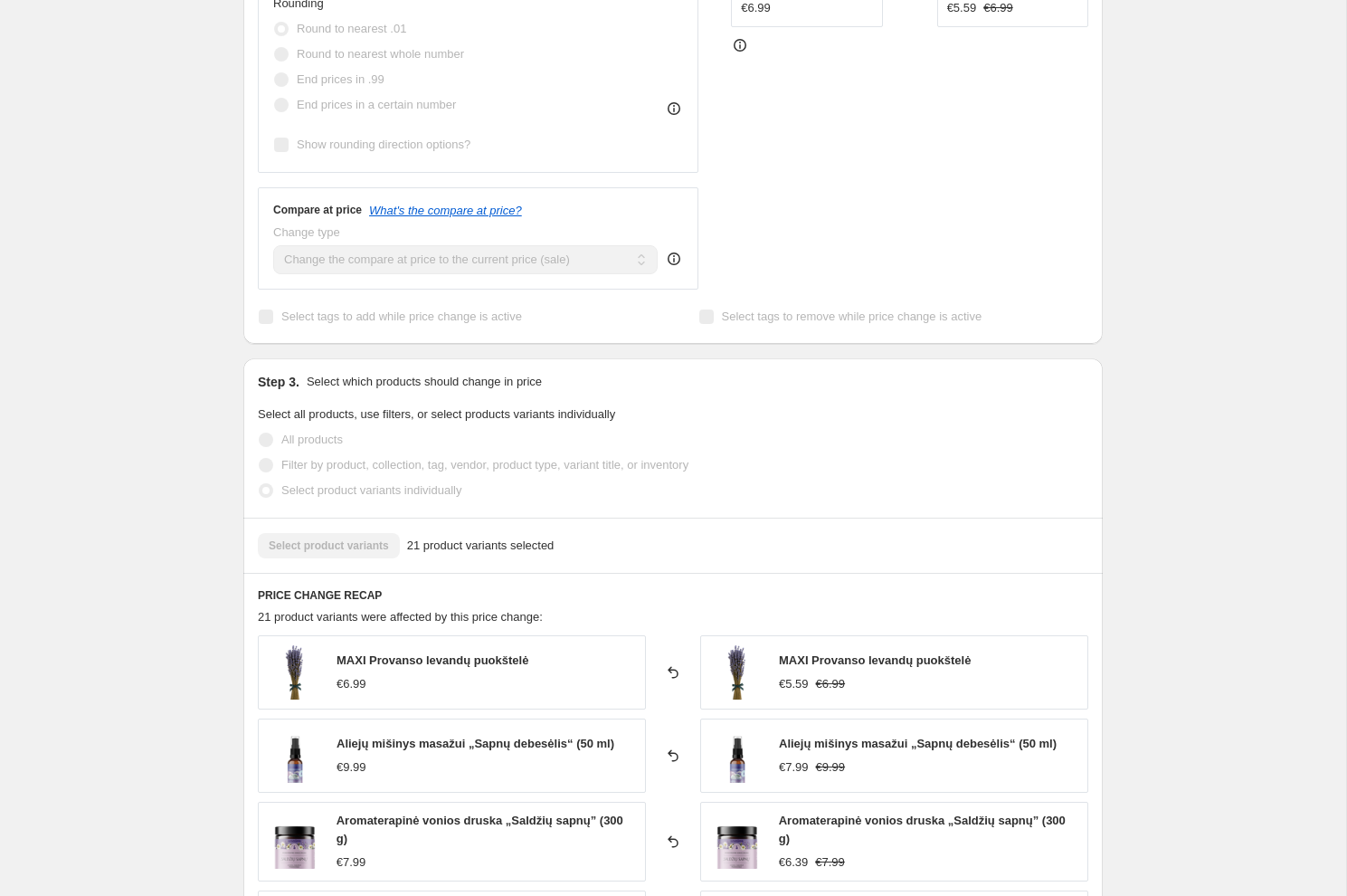
scroll to position [635, 0]
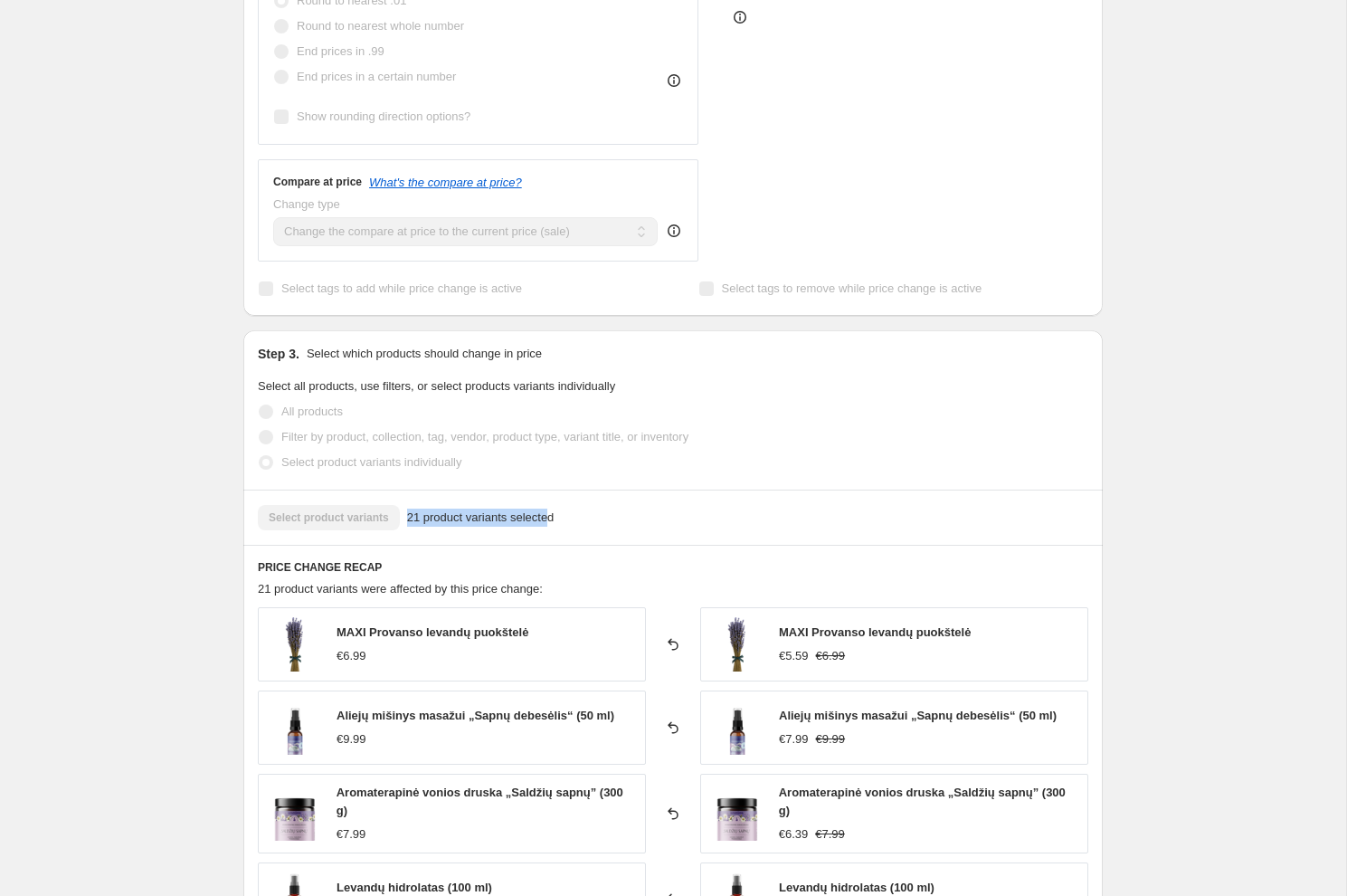
drag, startPoint x: 402, startPoint y: 516, endPoint x: 559, endPoint y: 513, distance: 157.0
click at [559, 513] on div "Select product variants 21 product variants selected" at bounding box center [673, 517] width 831 height 25
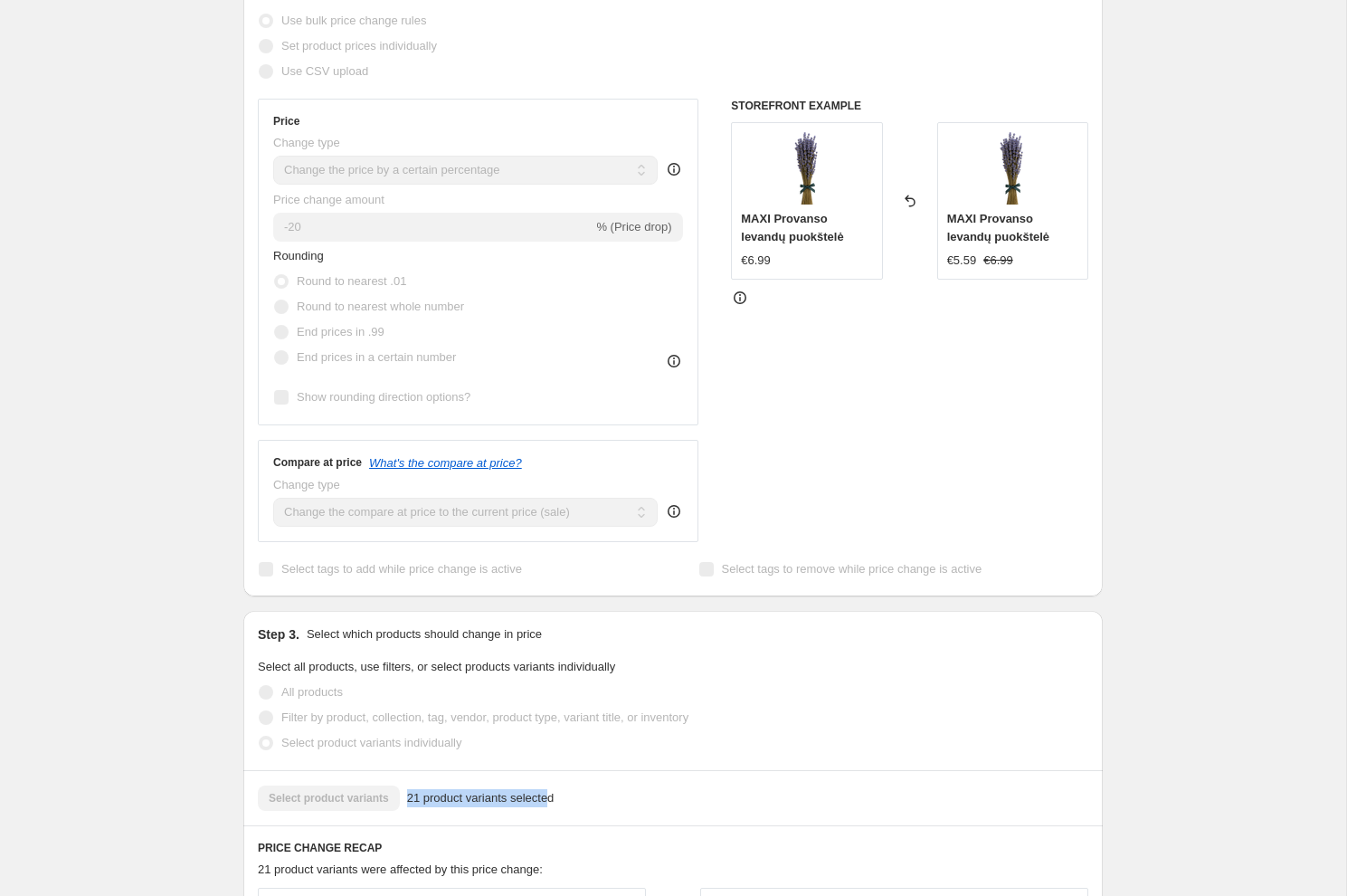
scroll to position [0, 0]
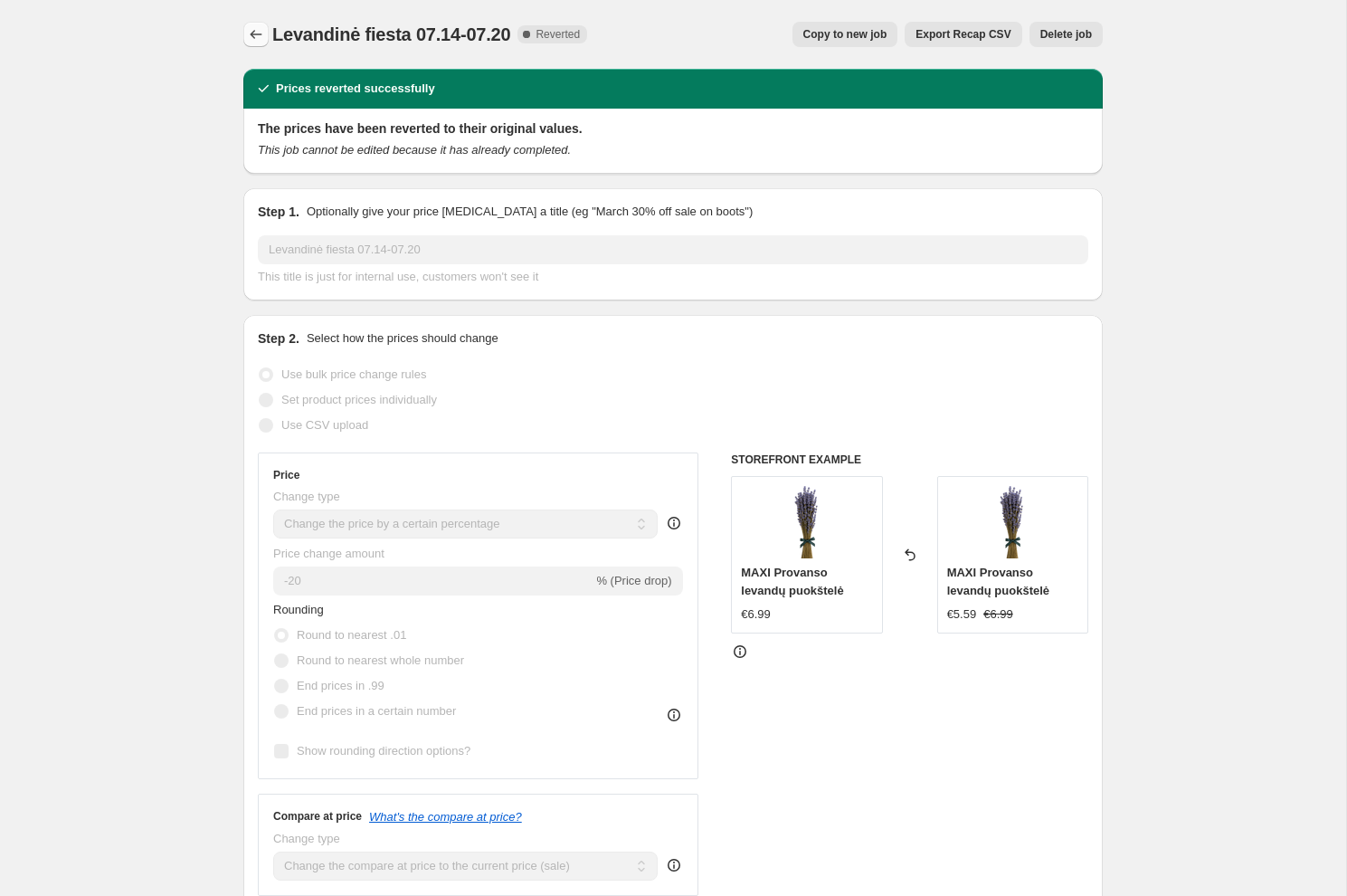
click at [262, 32] on icon "Price change jobs" at bounding box center [256, 34] width 18 height 18
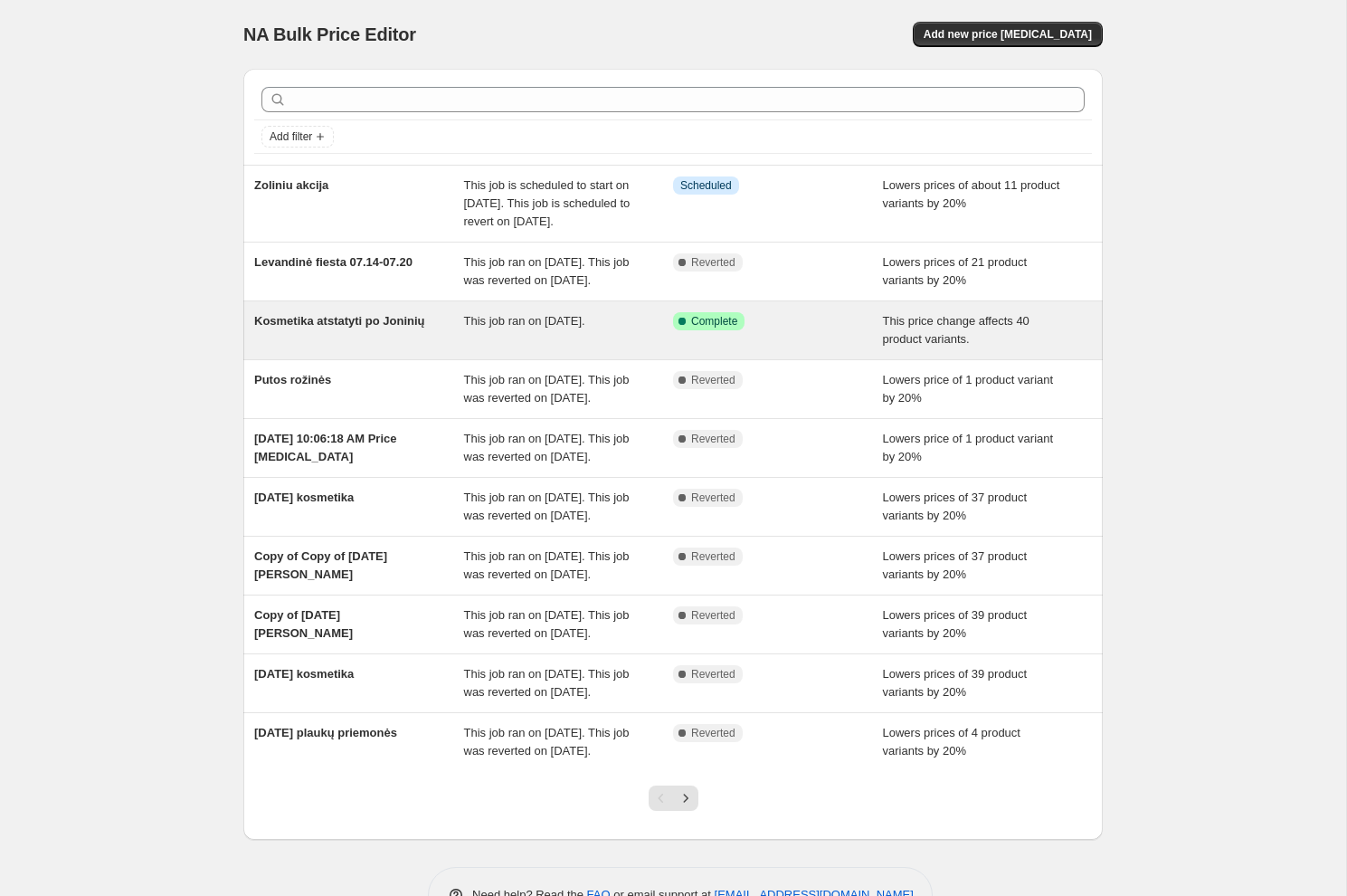
click at [581, 348] on div "This job ran on [DATE]." at bounding box center [569, 331] width 210 height 37
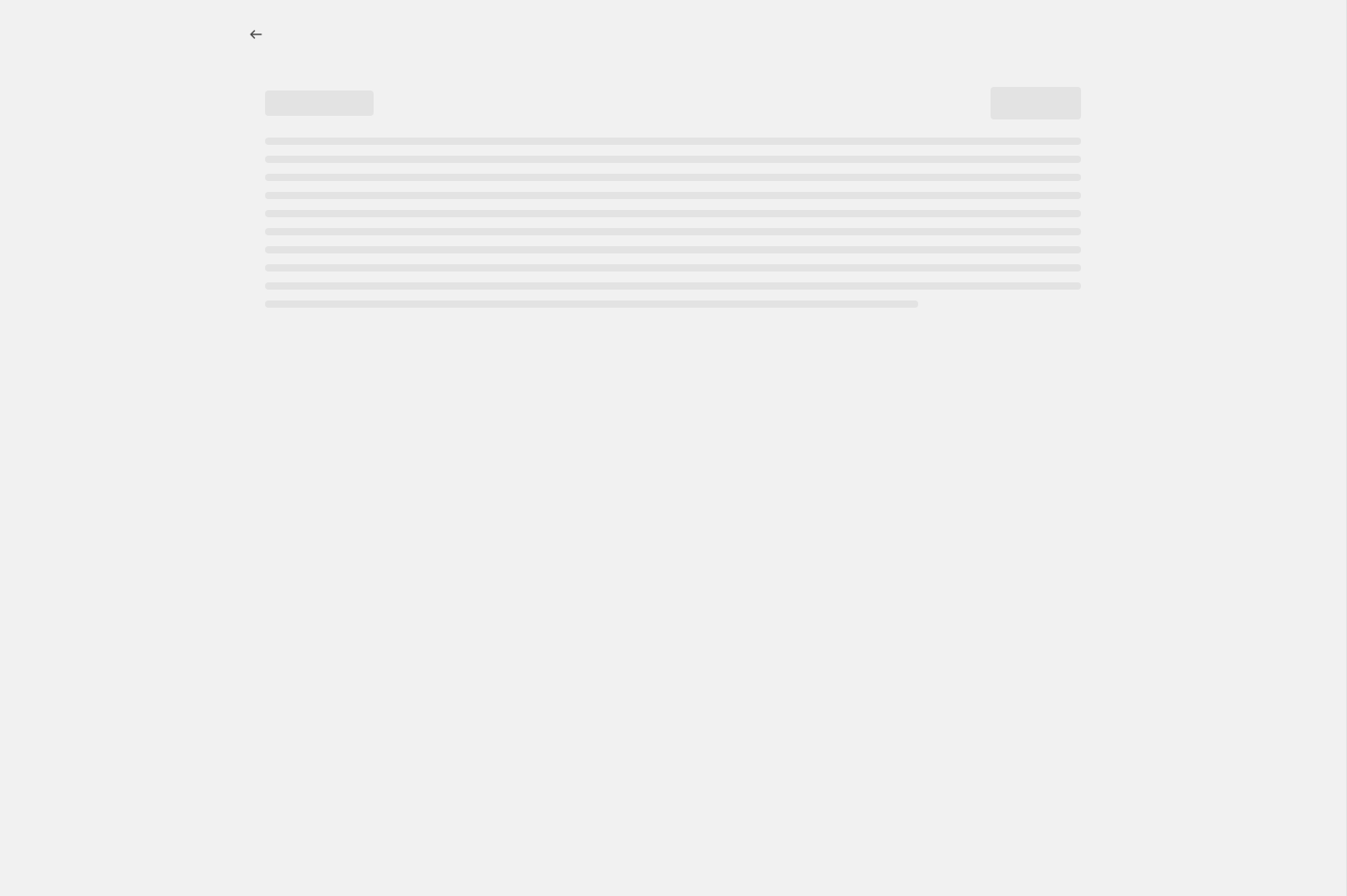
select select "ecap"
select select "remove"
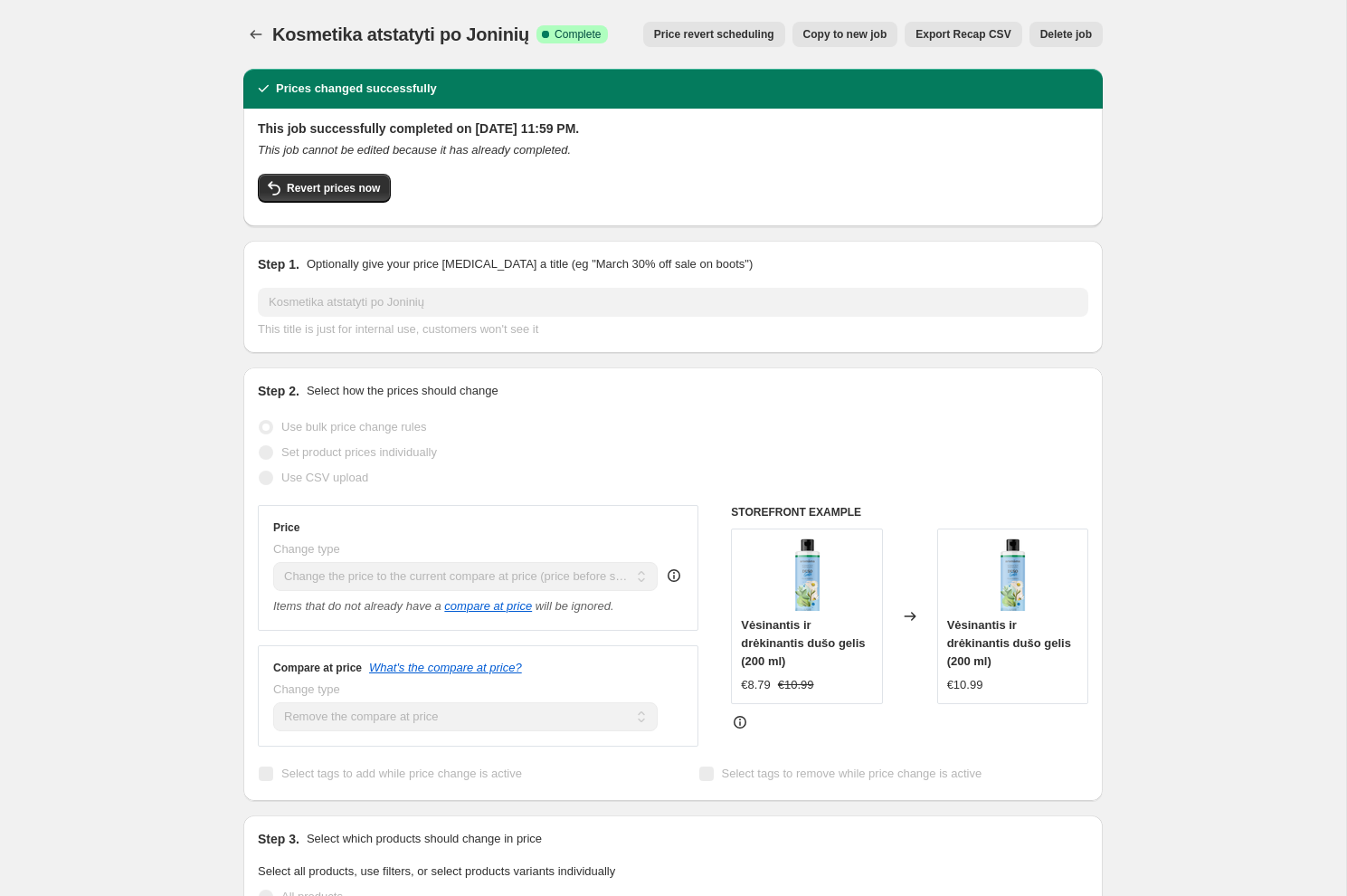
drag, startPoint x: 453, startPoint y: 127, endPoint x: 589, endPoint y: 127, distance: 136.0
click at [589, 127] on h2 "This job successfully completed on [DATE] 11:59 PM." at bounding box center [673, 128] width 831 height 18
click at [497, 124] on h2 "This job successfully completed on [DATE] 11:59 PM." at bounding box center [673, 128] width 831 height 18
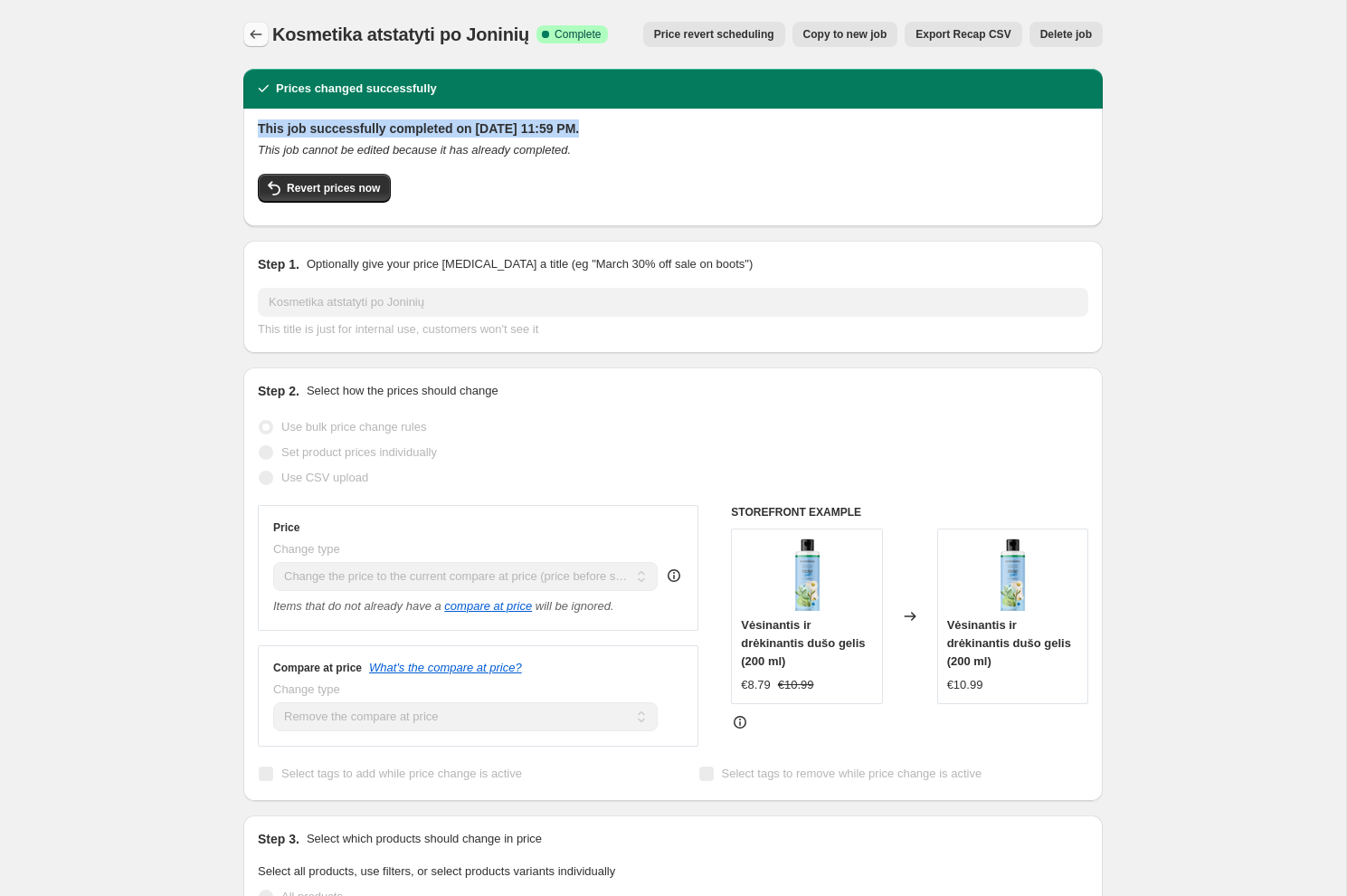
click at [257, 26] on icon "Price change jobs" at bounding box center [256, 34] width 18 height 18
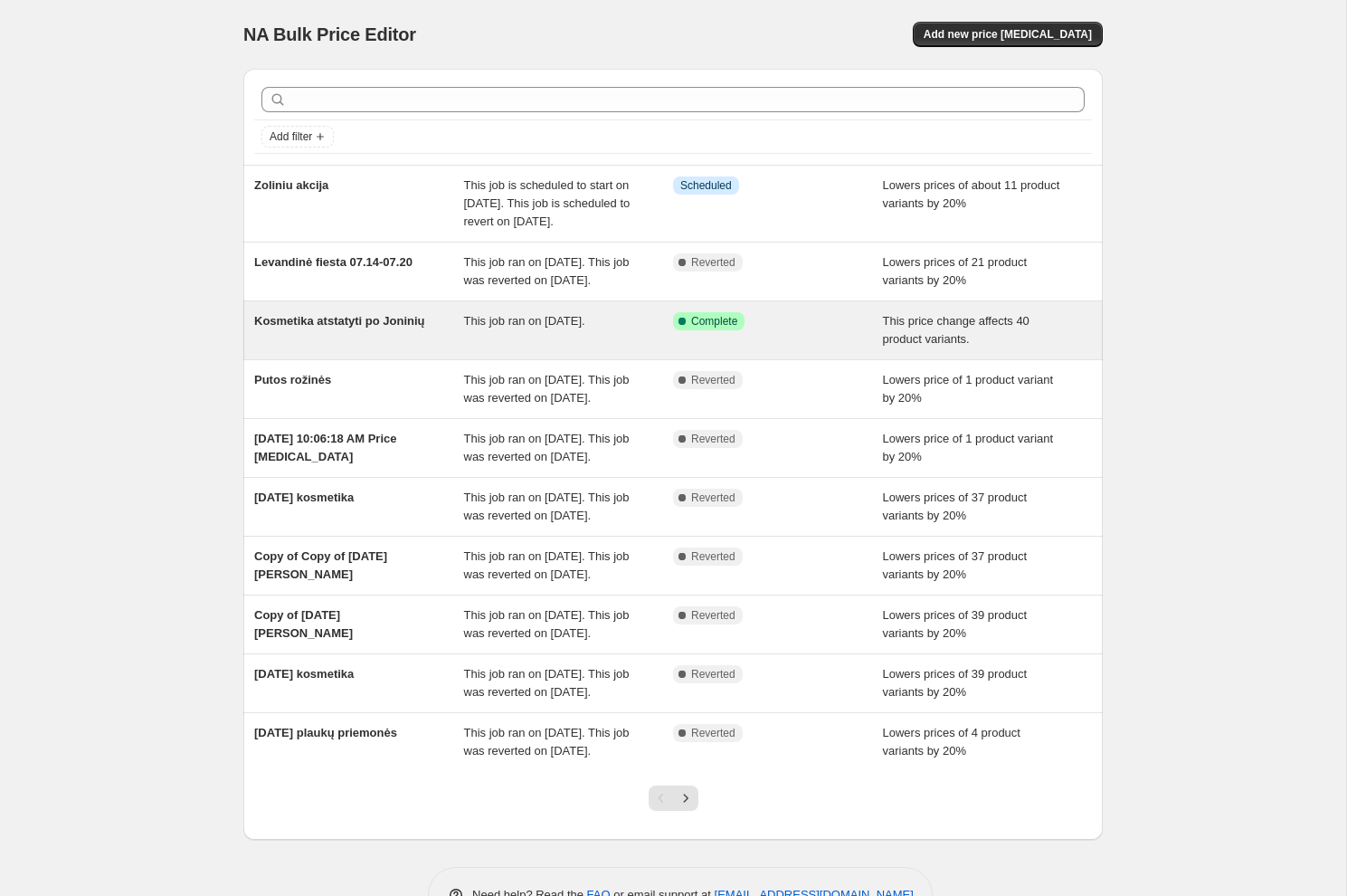
click at [614, 360] on div "Kosmetika atstatyti po Joninių This job ran on [DATE]. Success Complete Complet…" at bounding box center [673, 330] width 860 height 58
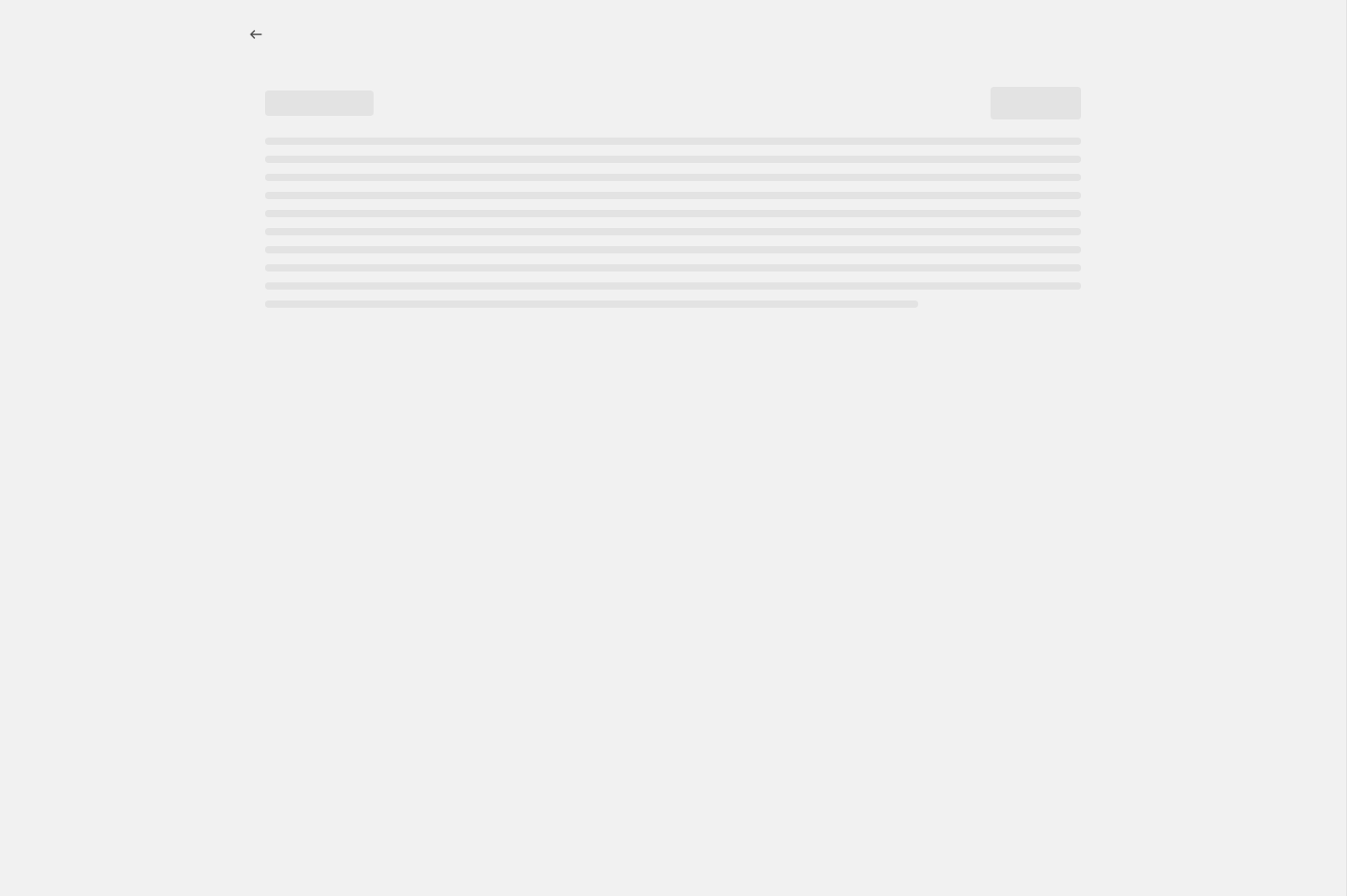
select select "ecap"
select select "remove"
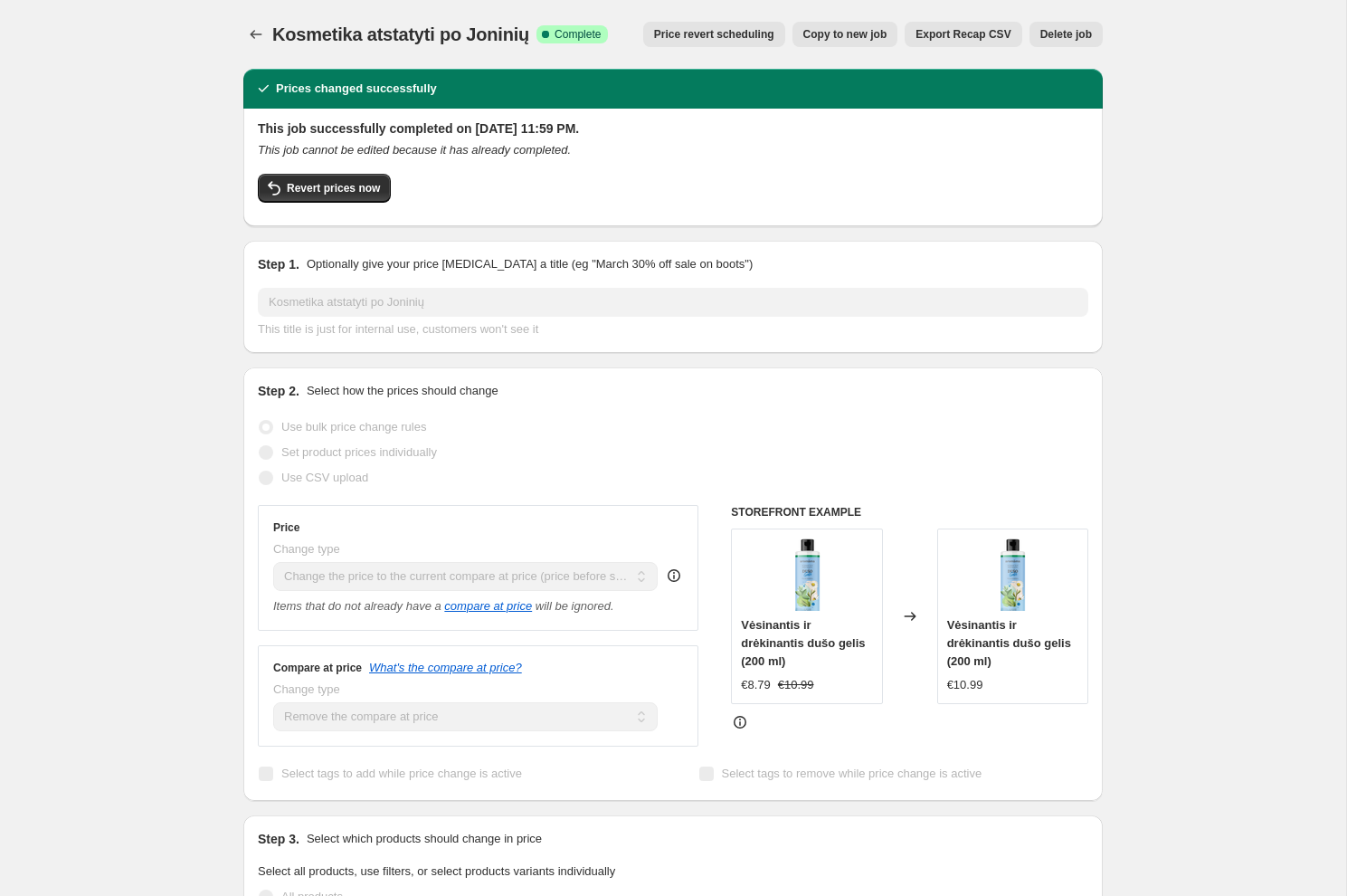
click at [253, 32] on icon "Price change jobs" at bounding box center [256, 34] width 18 height 18
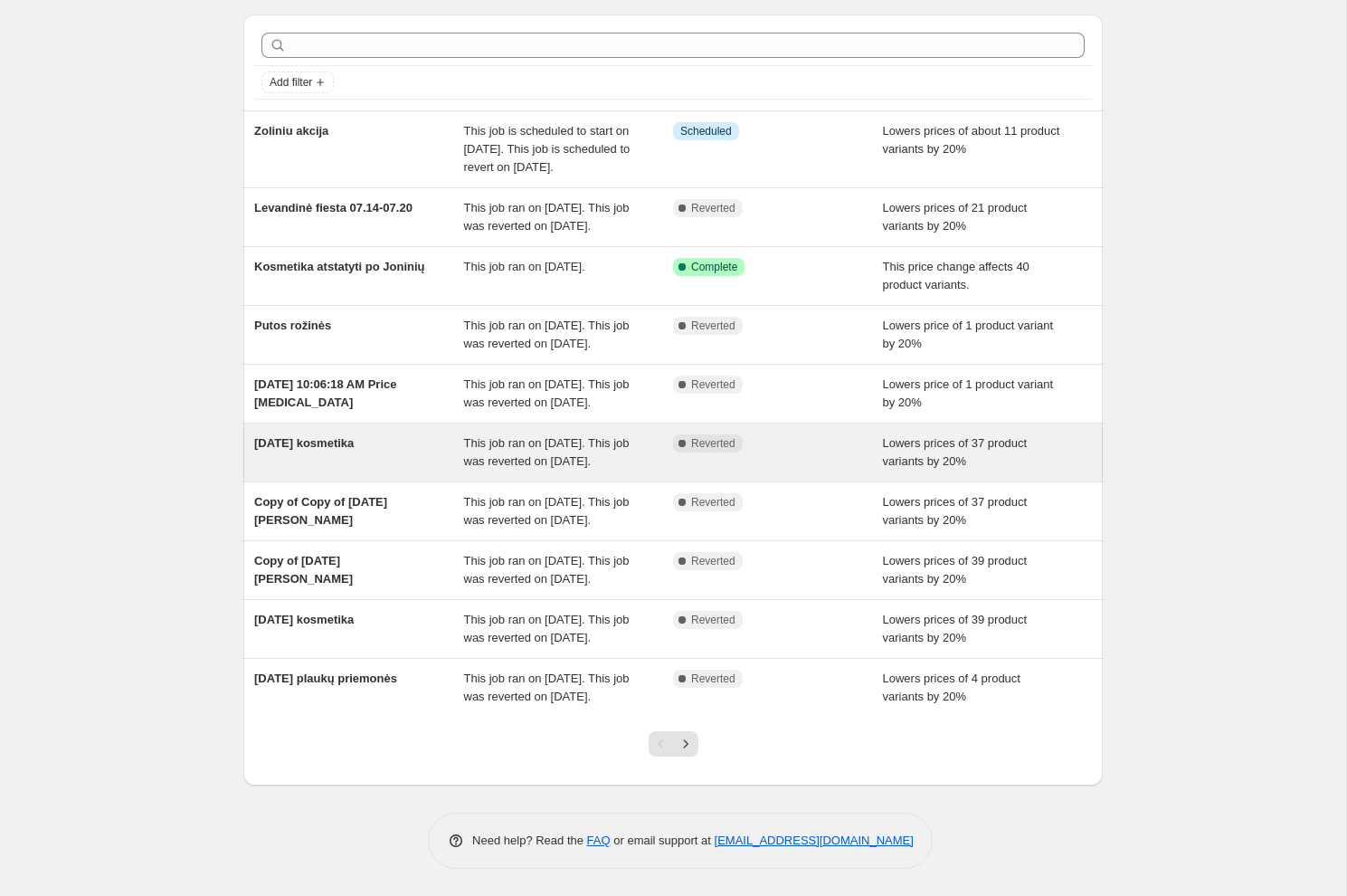
scroll to position [211, 0]
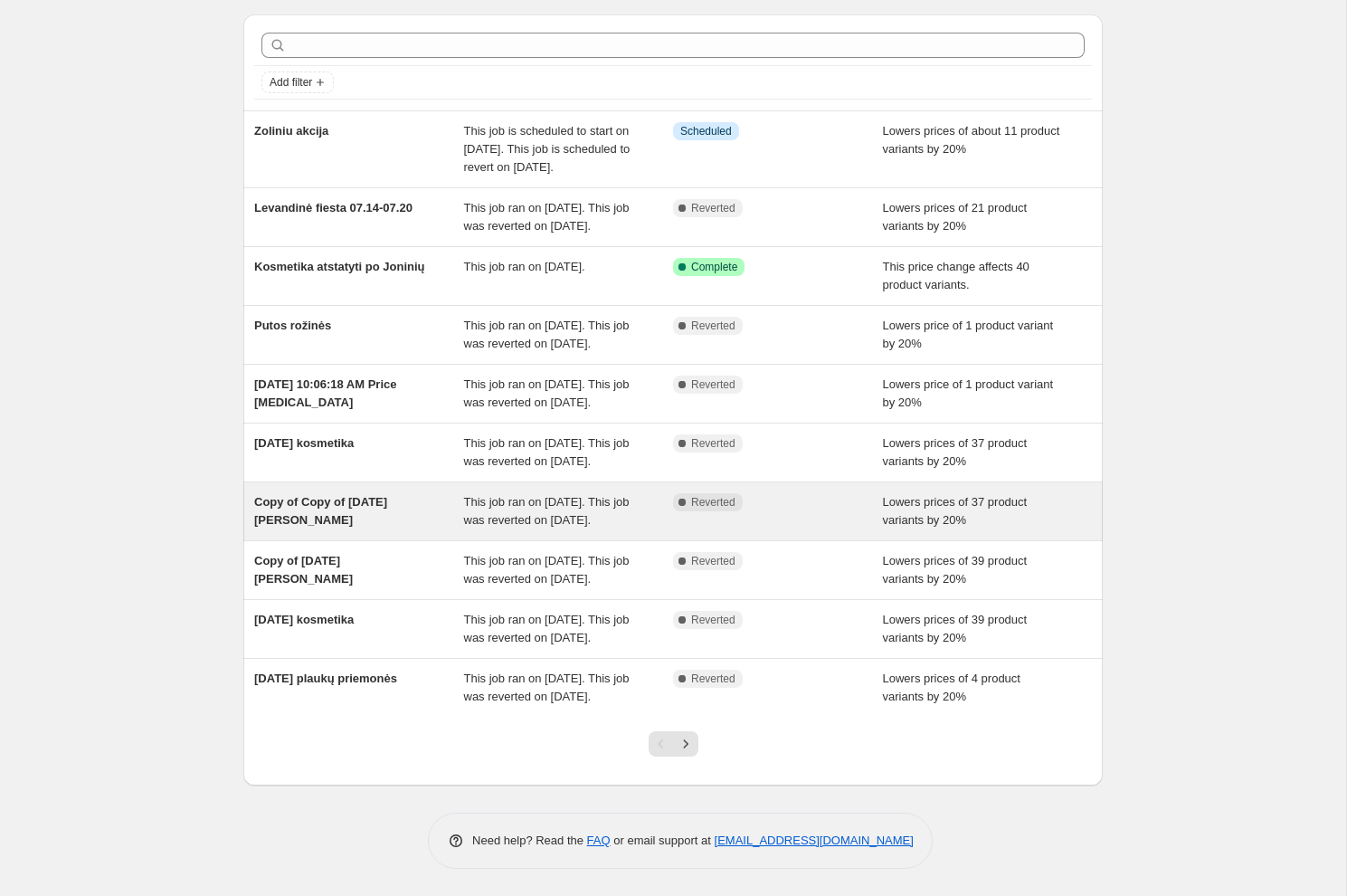
click at [549, 495] on span "This job ran on [DATE]. This job was reverted on [DATE]." at bounding box center [547, 510] width 165 height 32
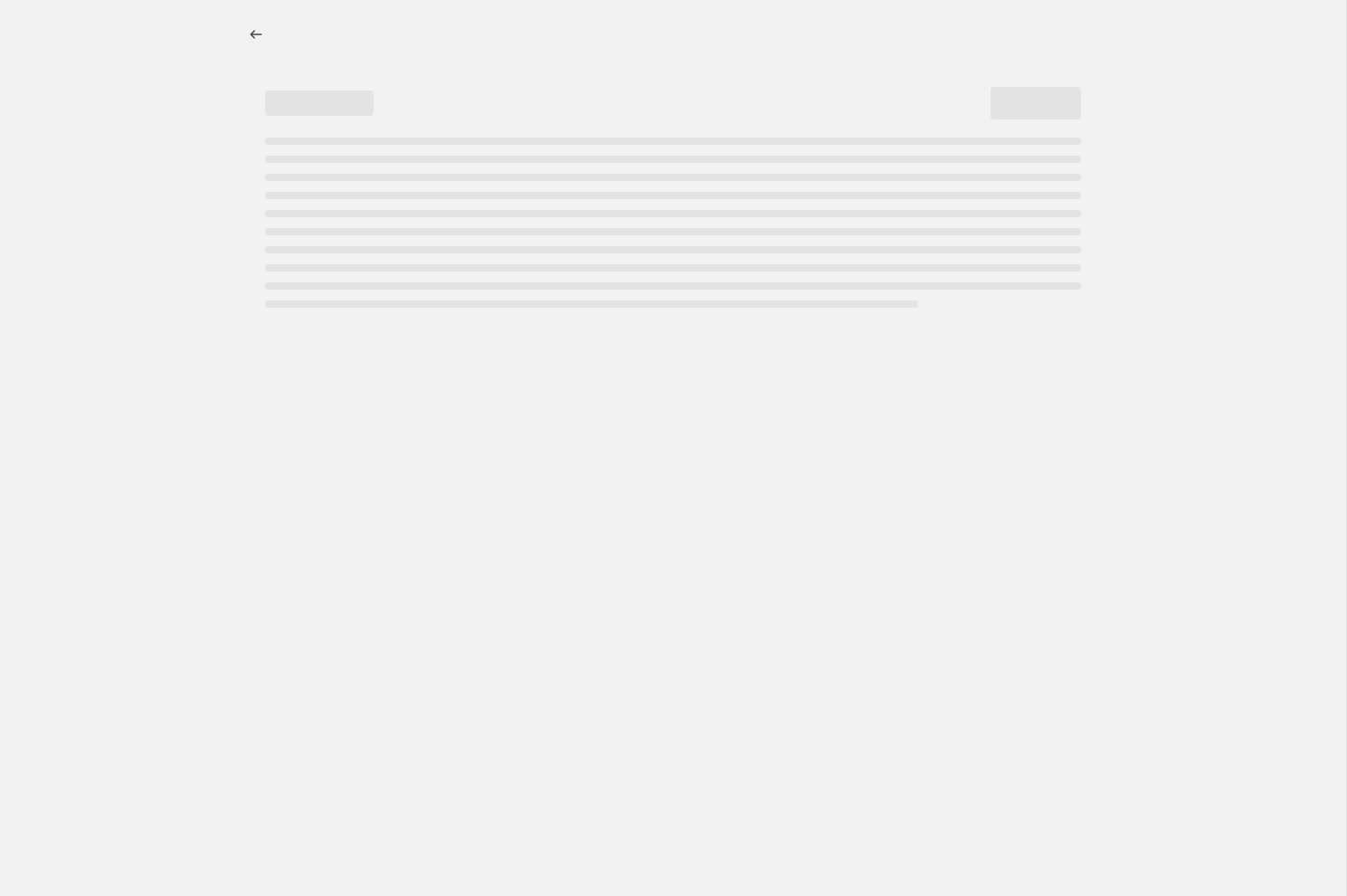
select select "percentage"
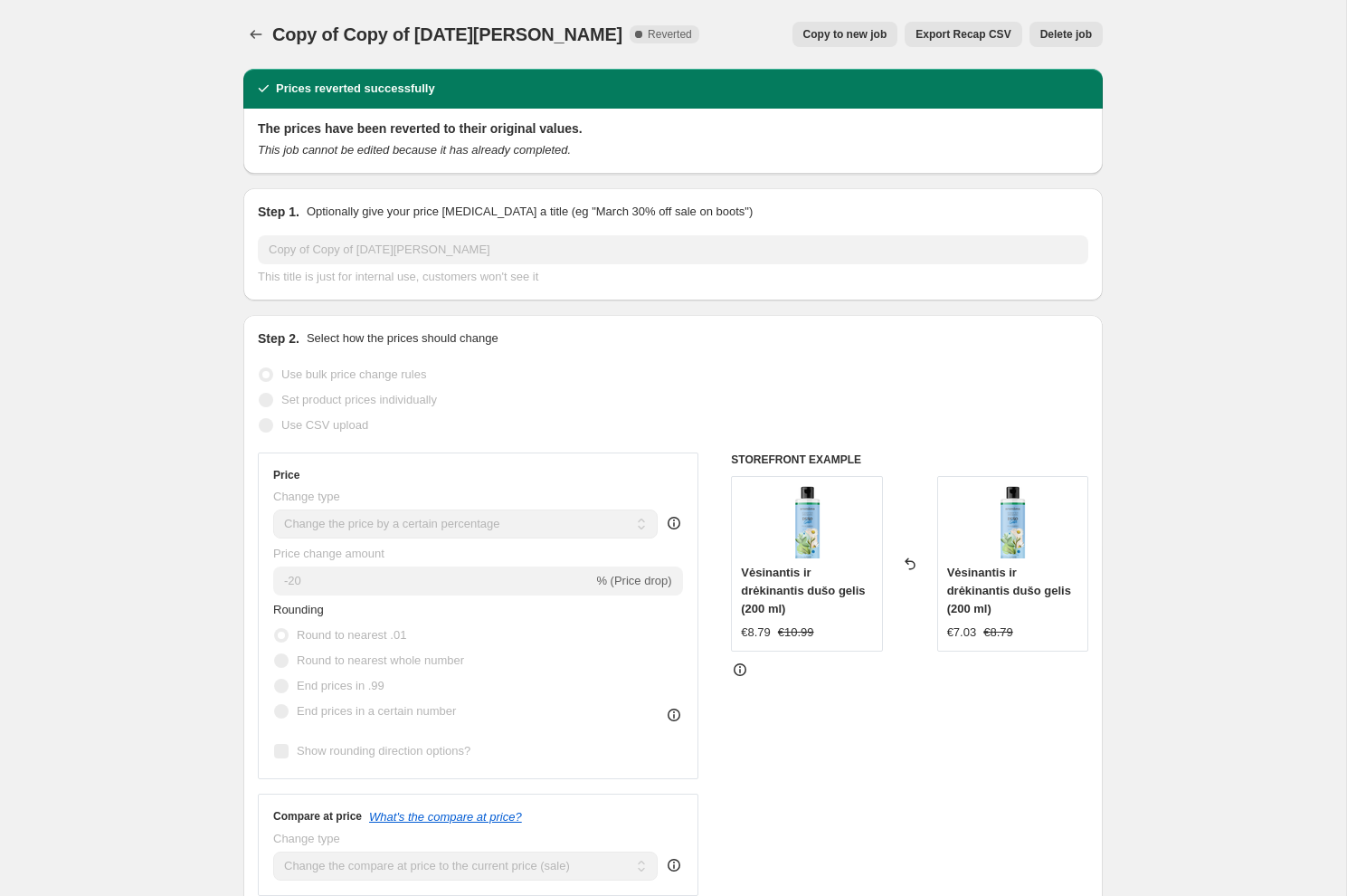
click at [1068, 34] on span "Delete job" at bounding box center [1066, 34] width 52 height 14
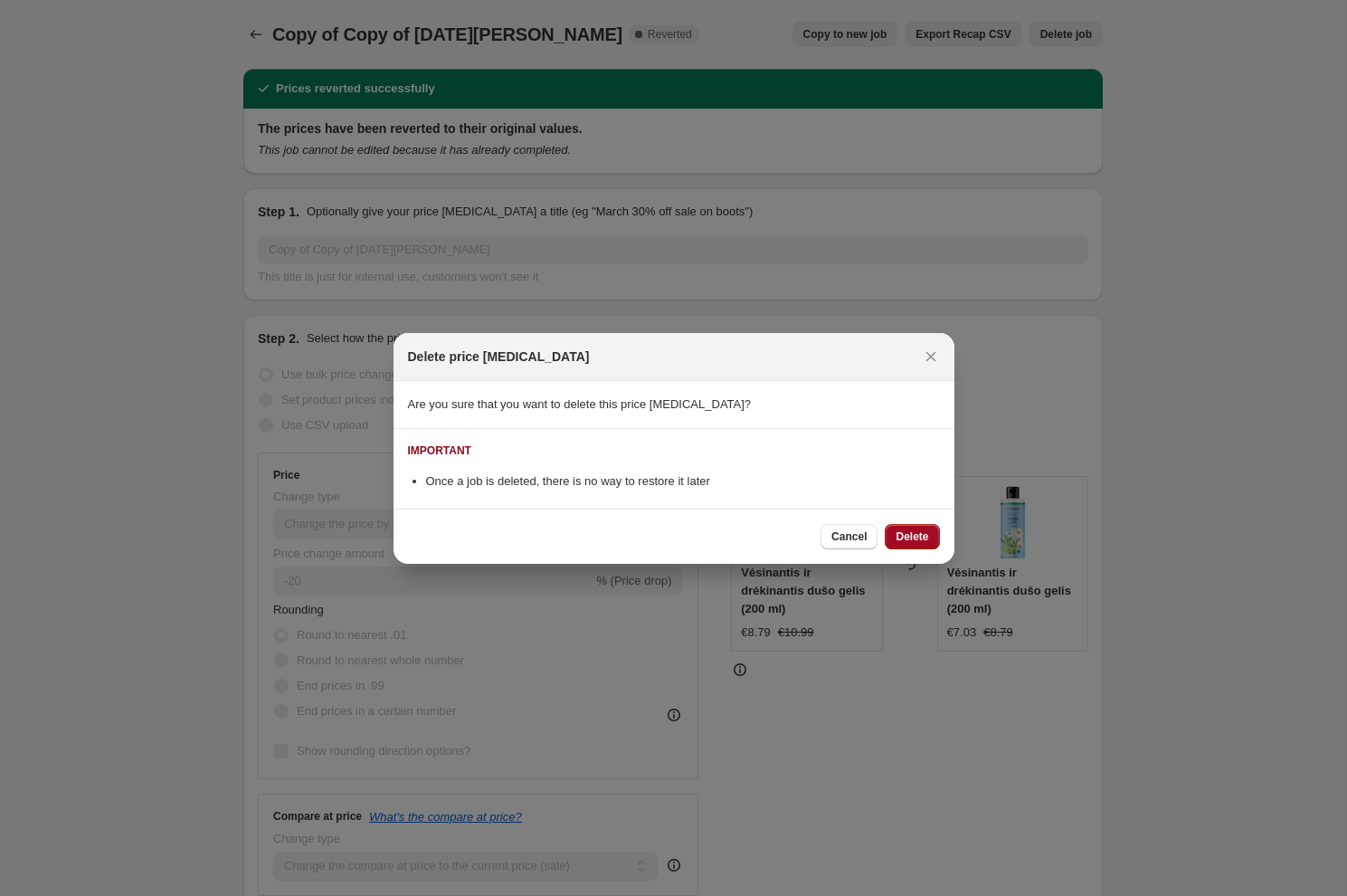
click at [922, 533] on span "Delete" at bounding box center [912, 536] width 33 height 14
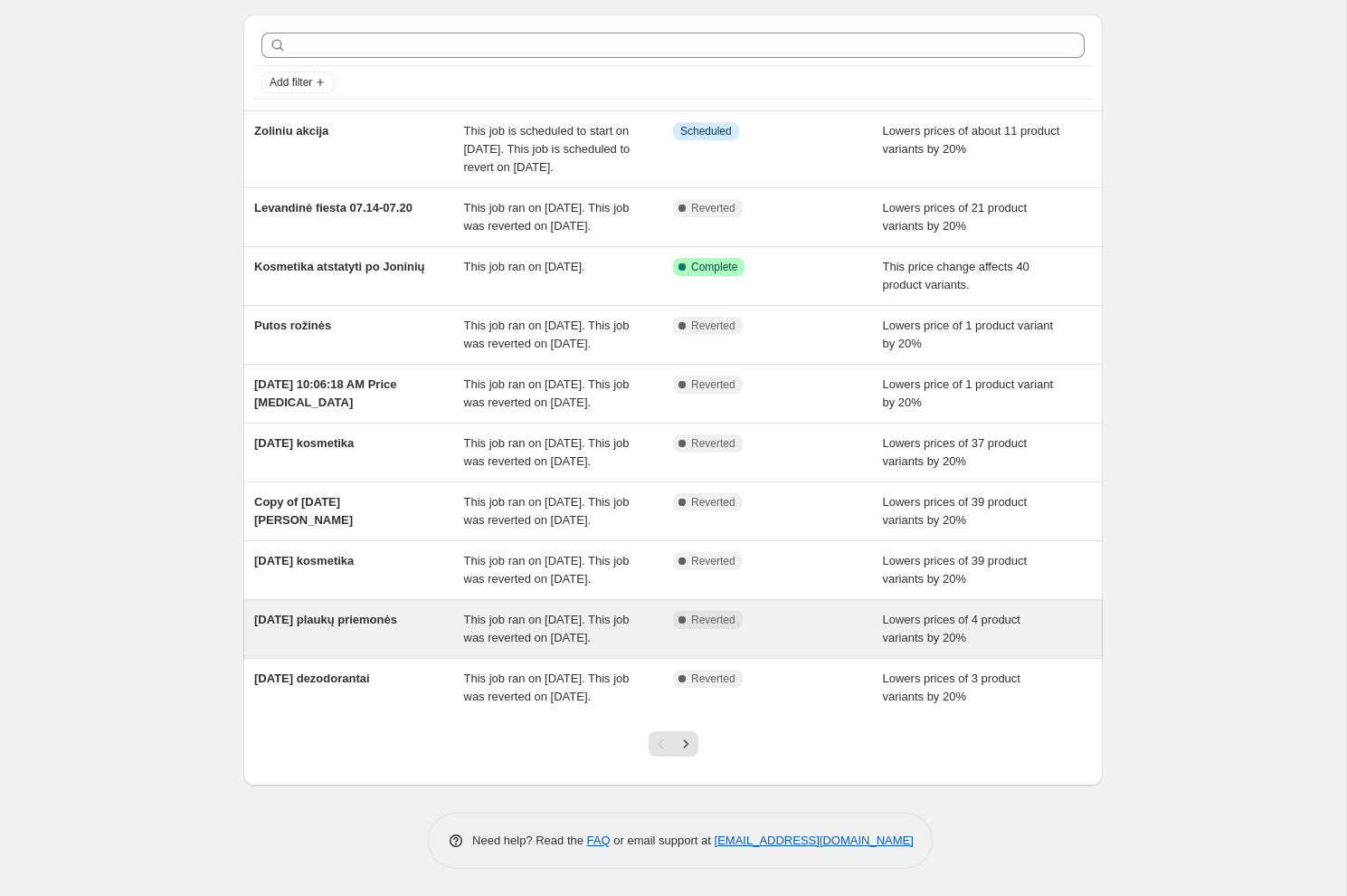
scroll to position [211, 0]
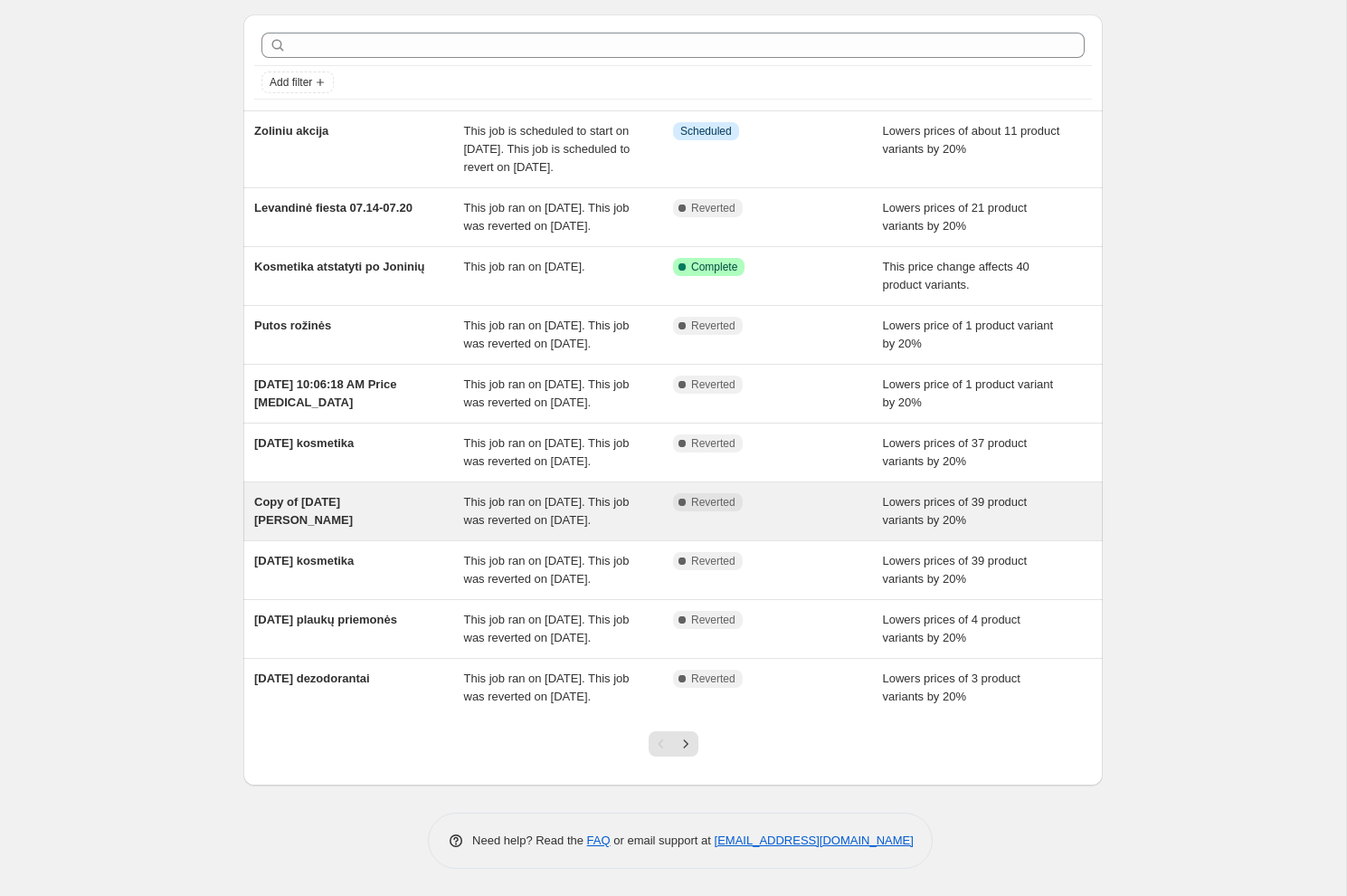
click at [559, 493] on div "This job ran on [DATE]. This job was reverted on [DATE]." at bounding box center [569, 511] width 210 height 37
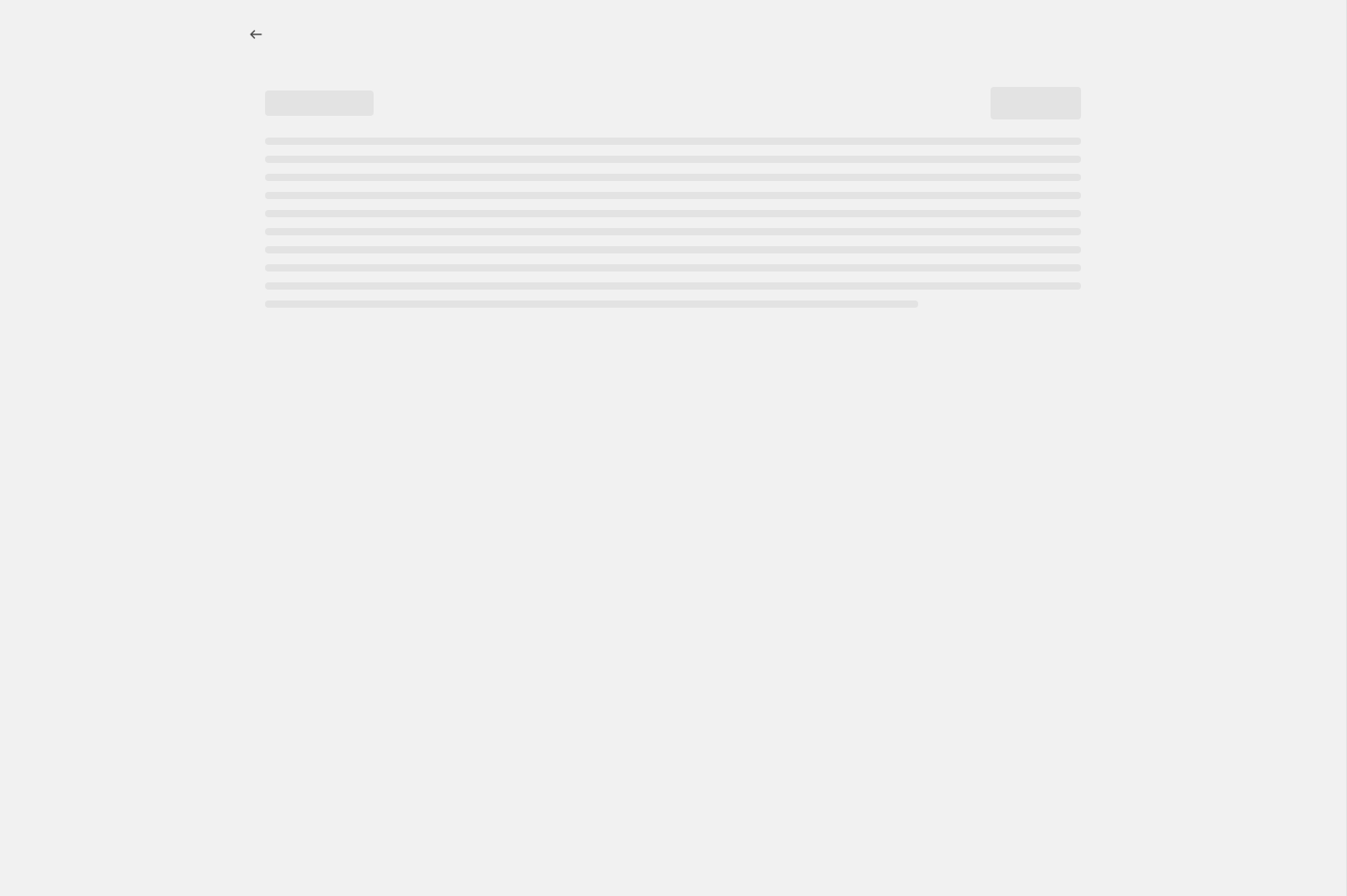
select select "percentage"
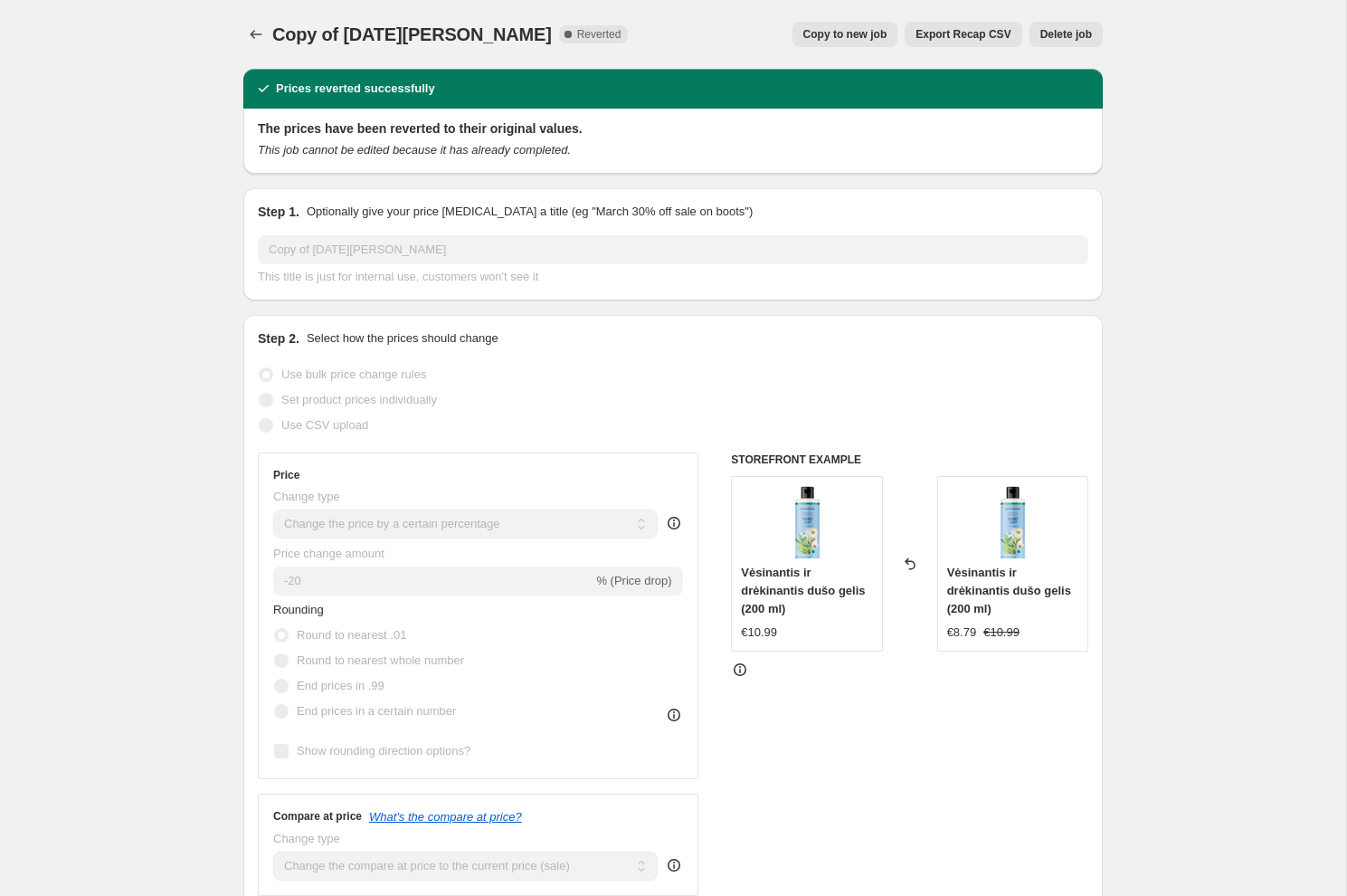
click at [1085, 30] on span "Delete job" at bounding box center [1066, 34] width 52 height 14
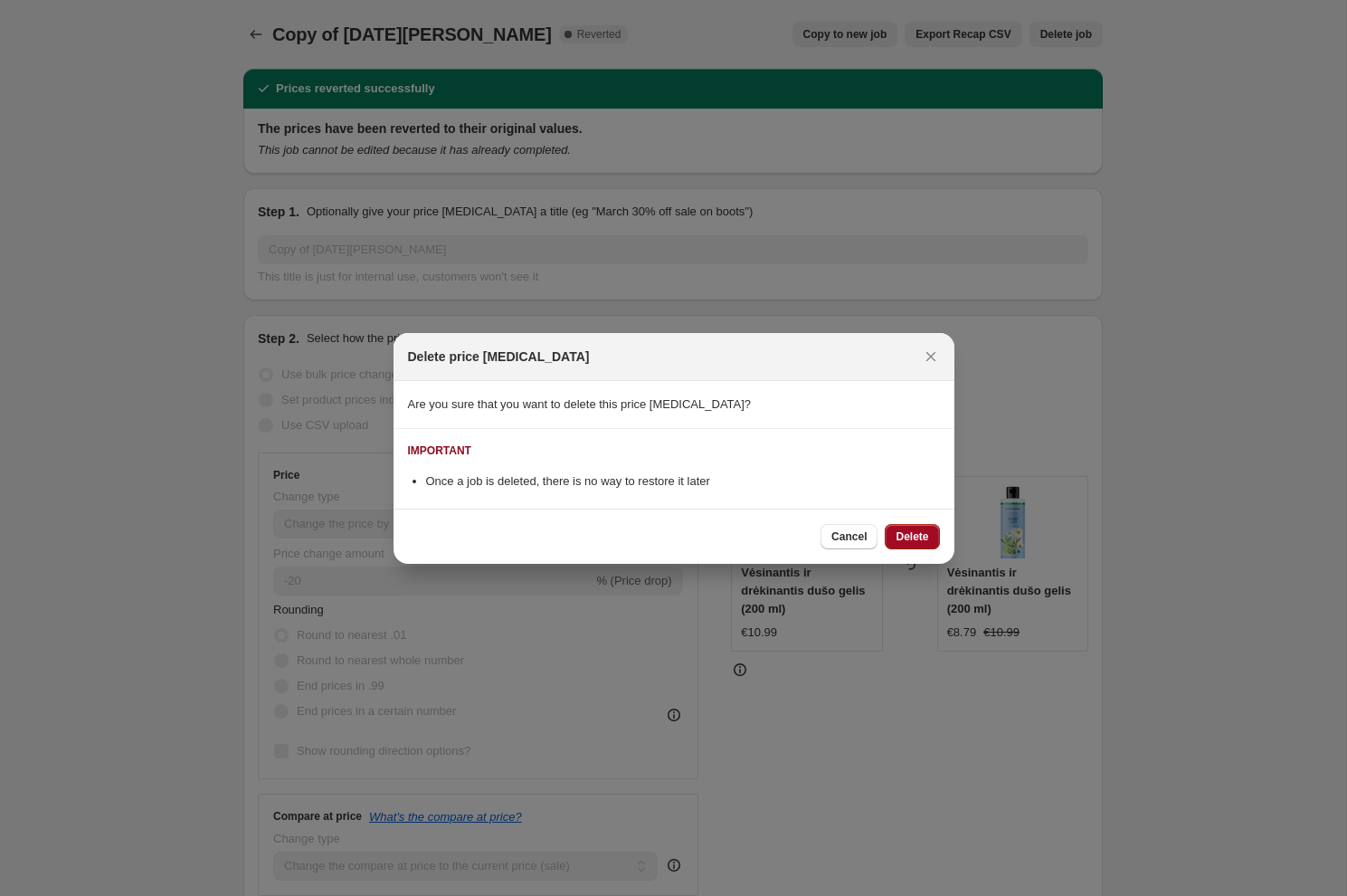
click at [906, 524] on button "Delete" at bounding box center [911, 536] width 54 height 25
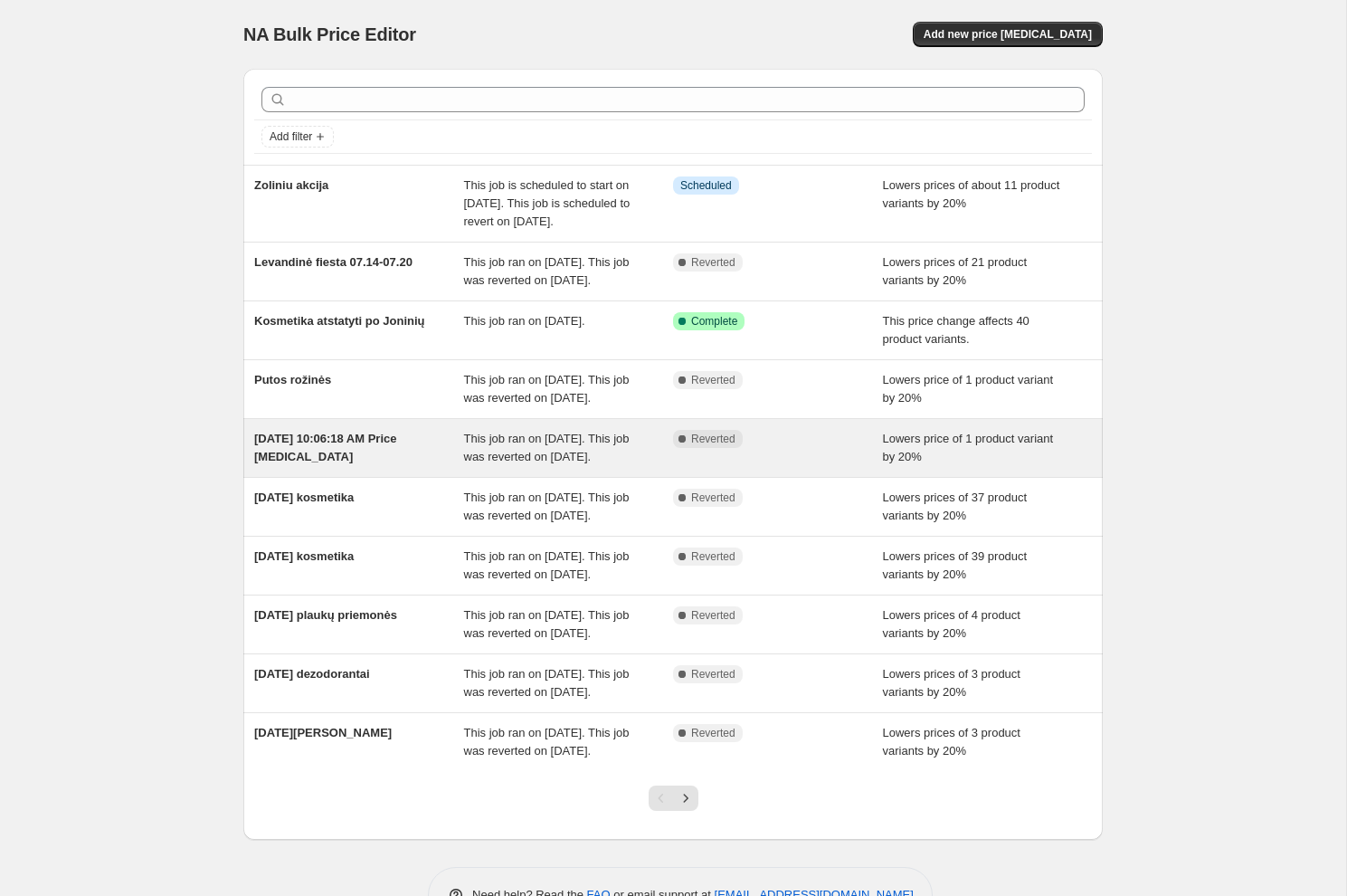
scroll to position [211, 0]
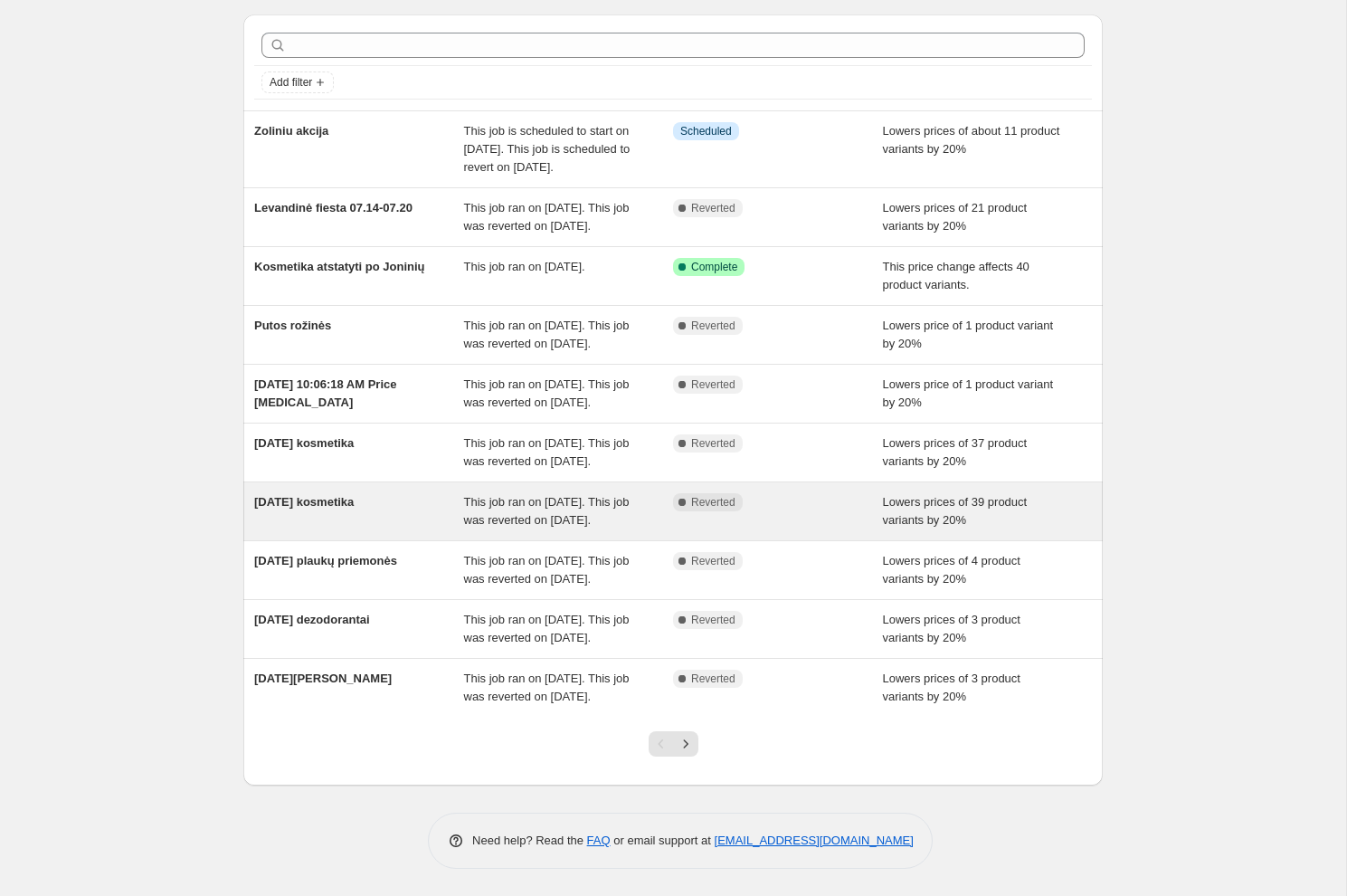
click at [670, 493] on div "This job ran on [DATE]. This job was reverted on [DATE]." at bounding box center [569, 511] width 210 height 37
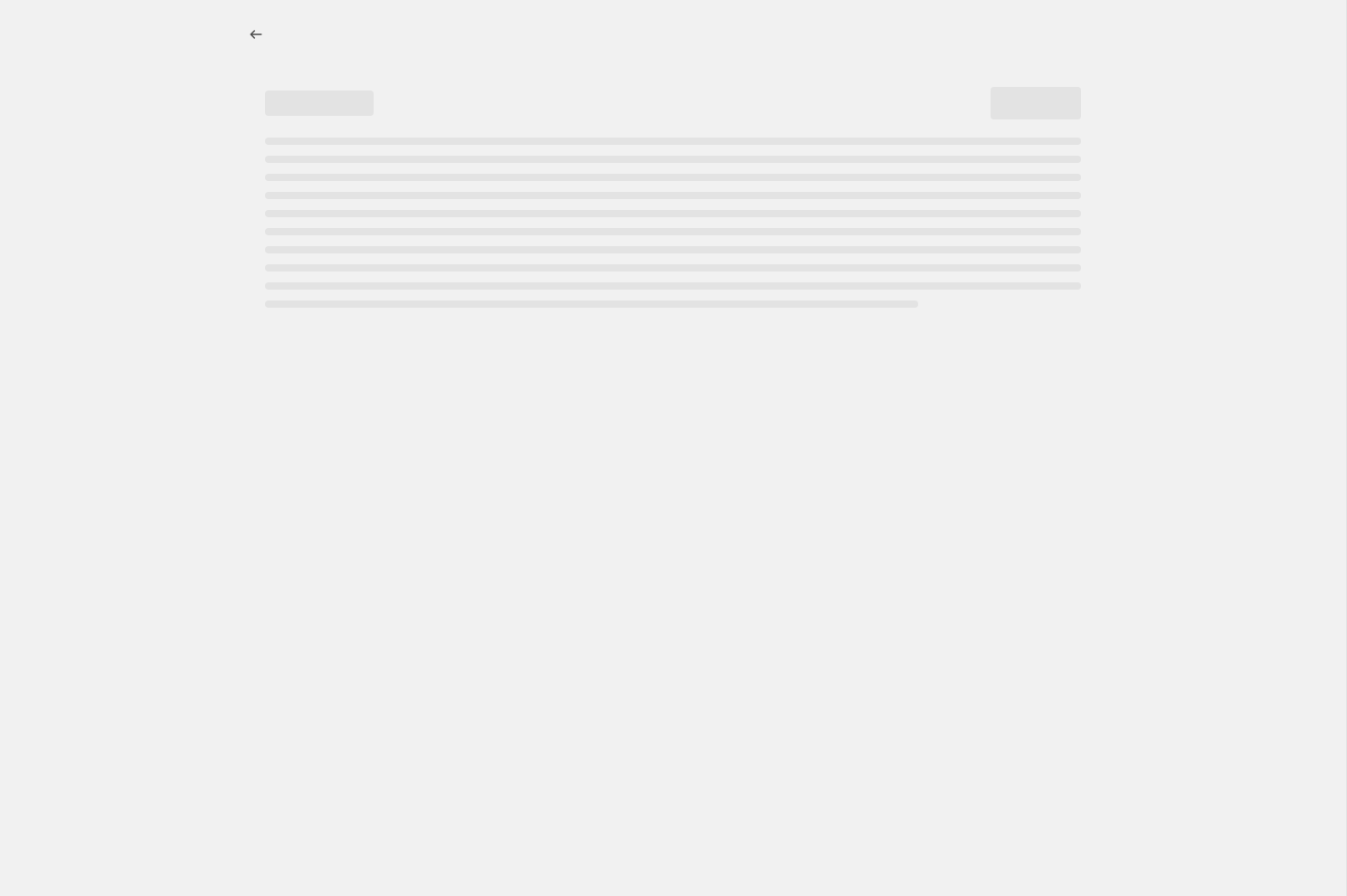
select select "percentage"
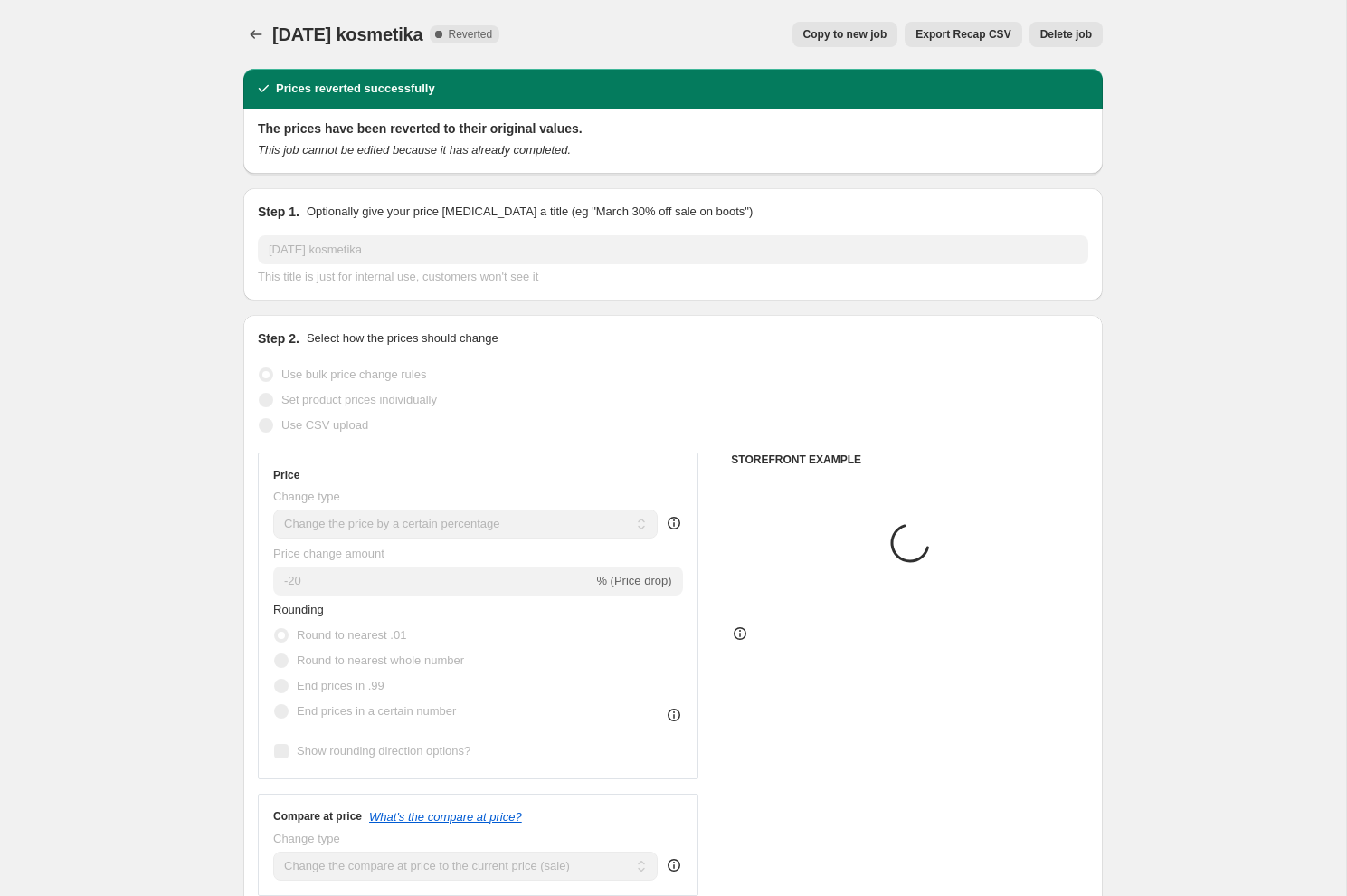
click at [1081, 28] on span "Delete job" at bounding box center [1066, 34] width 52 height 14
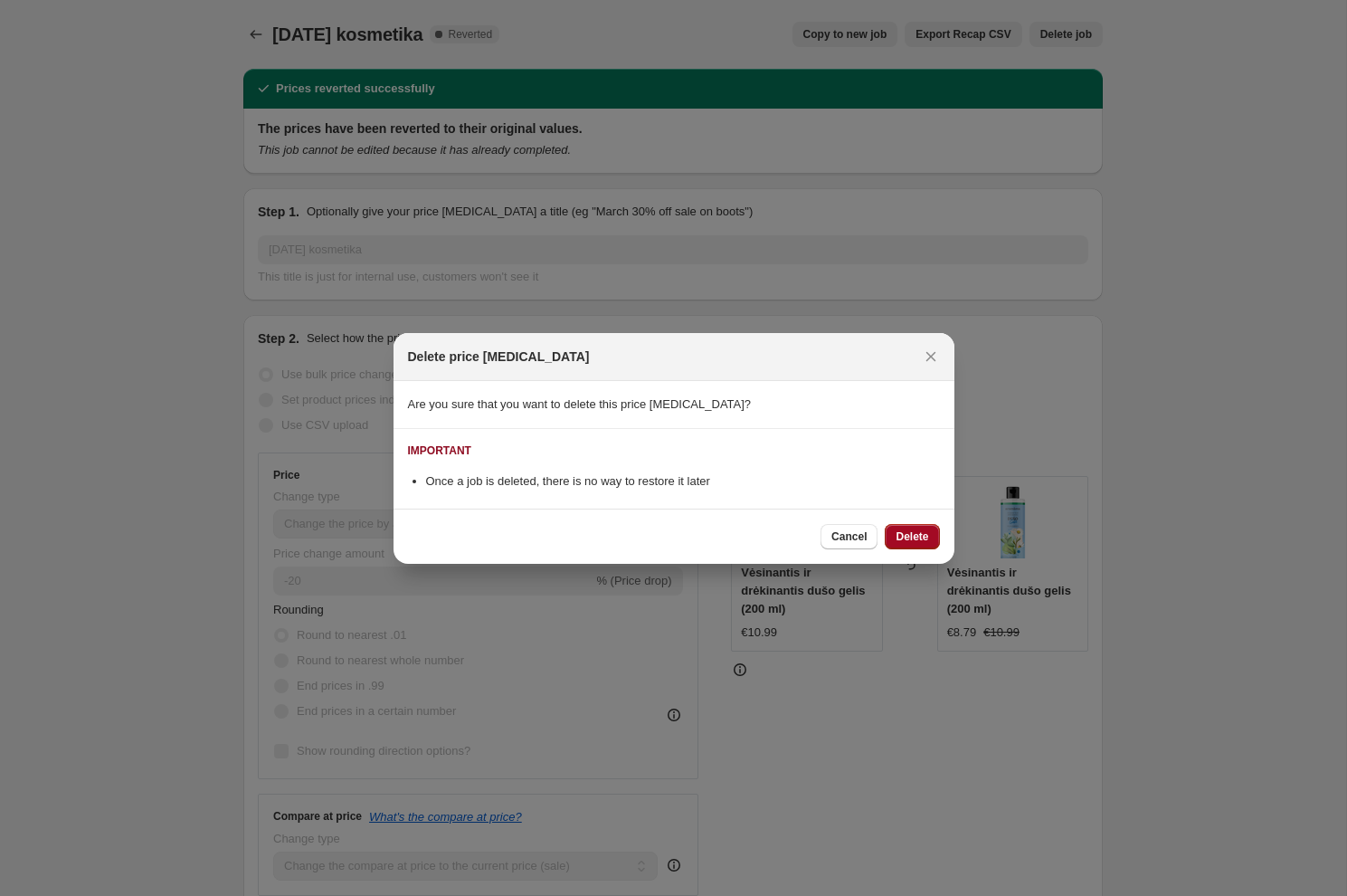
click at [914, 534] on span "Delete" at bounding box center [912, 536] width 33 height 14
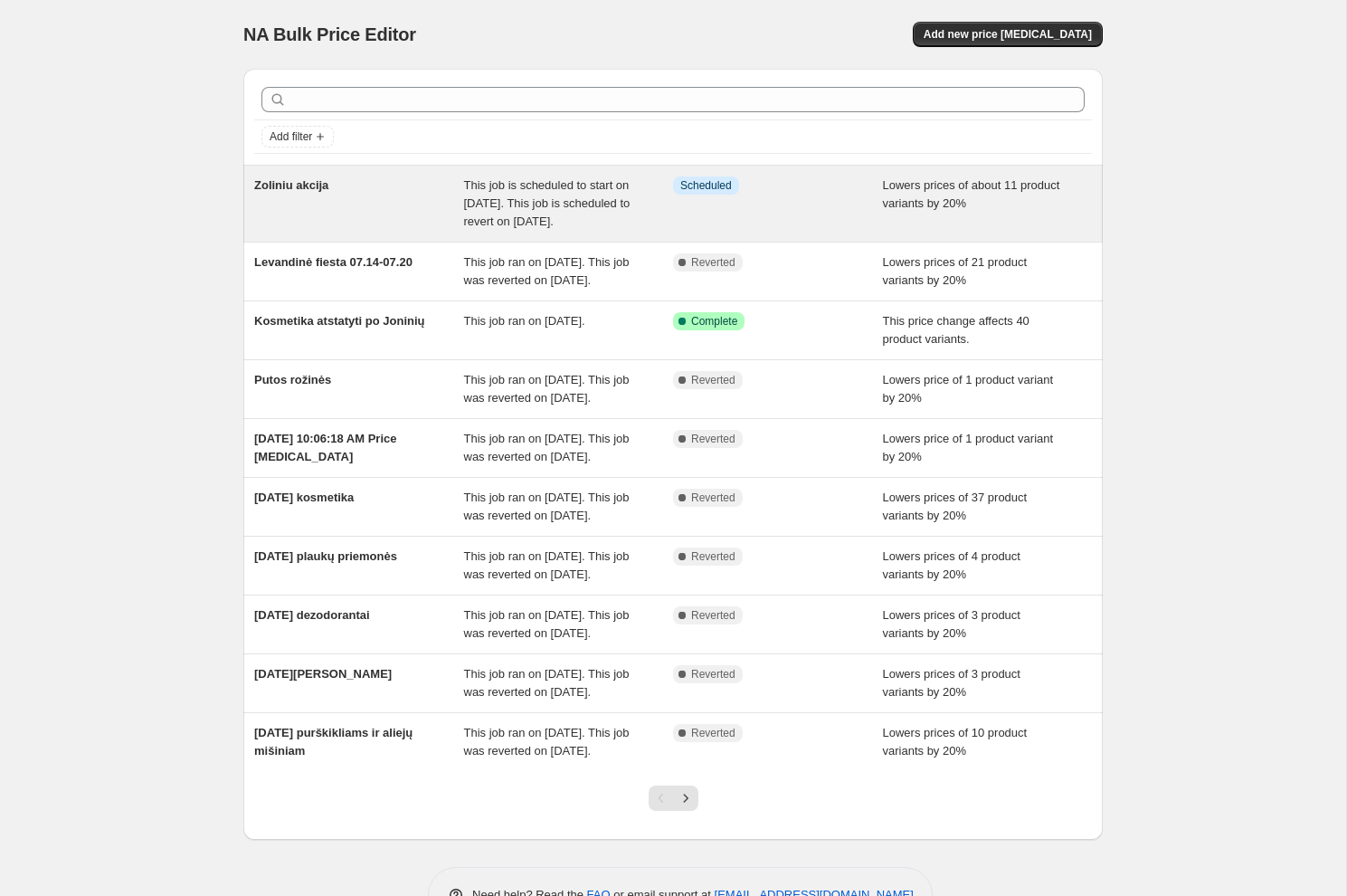
click at [966, 224] on div "Lowers prices of about 11 product variants by 20%" at bounding box center [988, 204] width 210 height 54
select select "percentage"
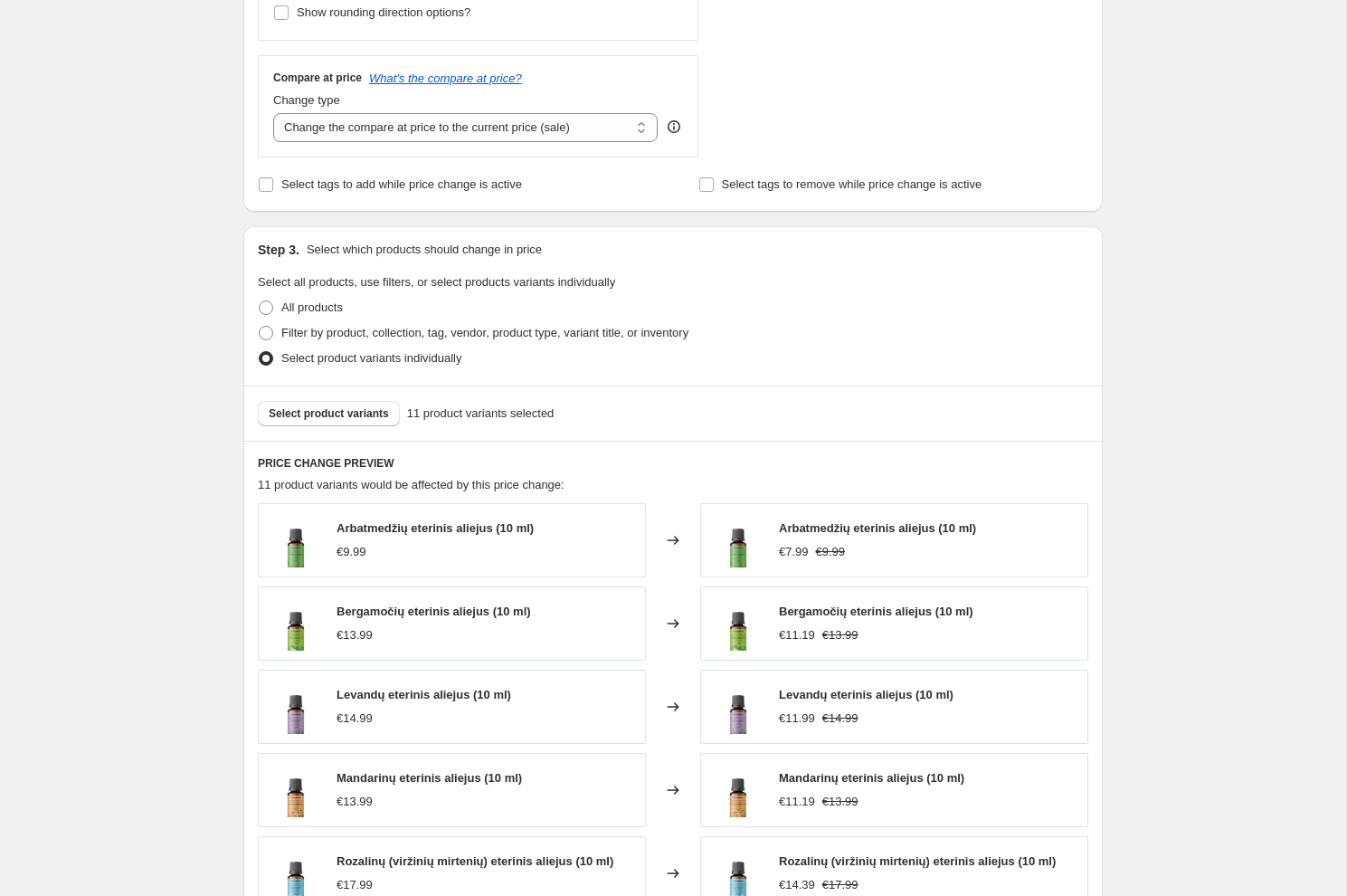
scroll to position [945, 0]
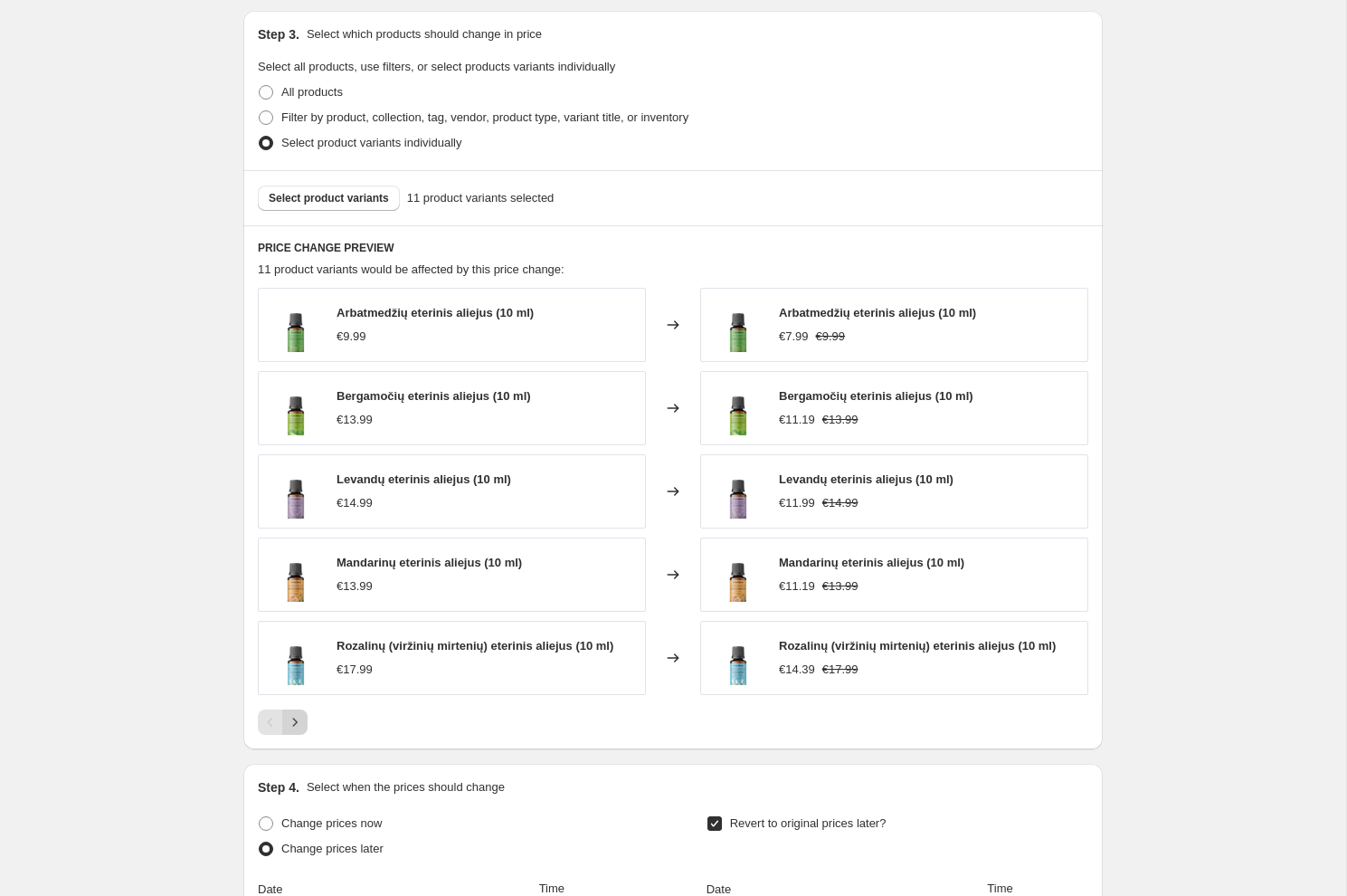
click at [296, 709] on button "Next" at bounding box center [295, 722] width 25 height 25
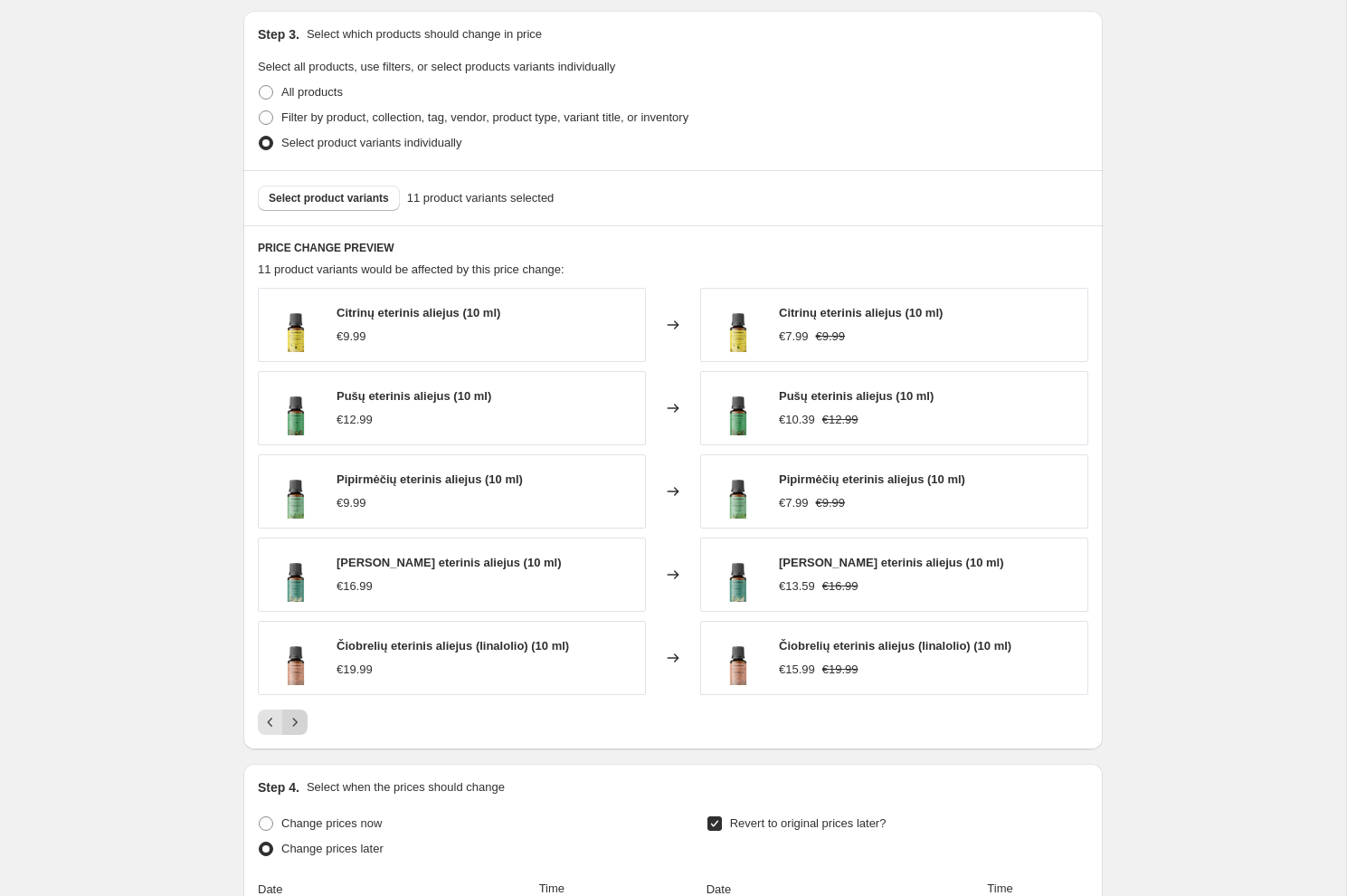
click at [296, 709] on button "Next" at bounding box center [295, 722] width 25 height 25
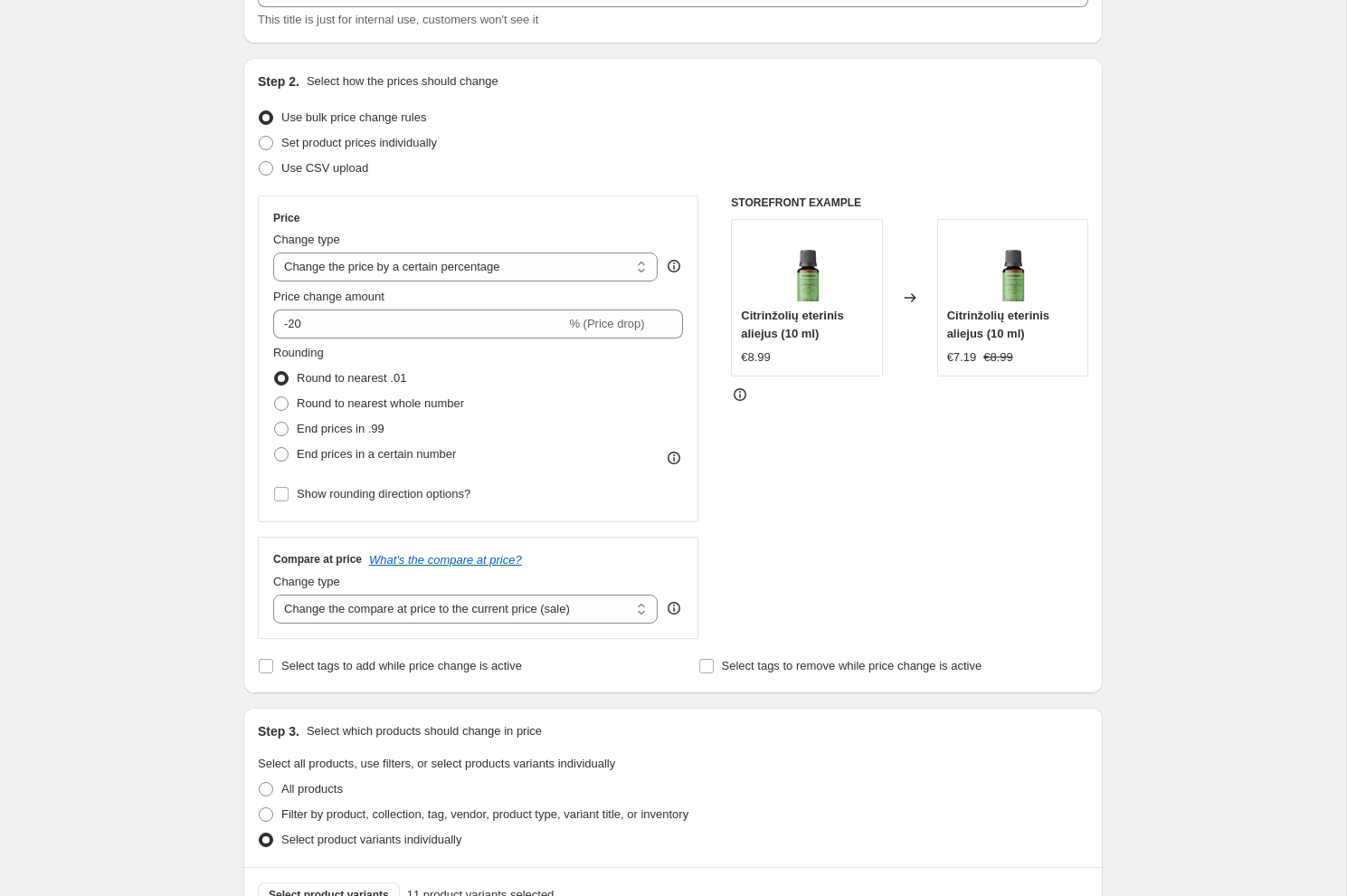
scroll to position [300, 0]
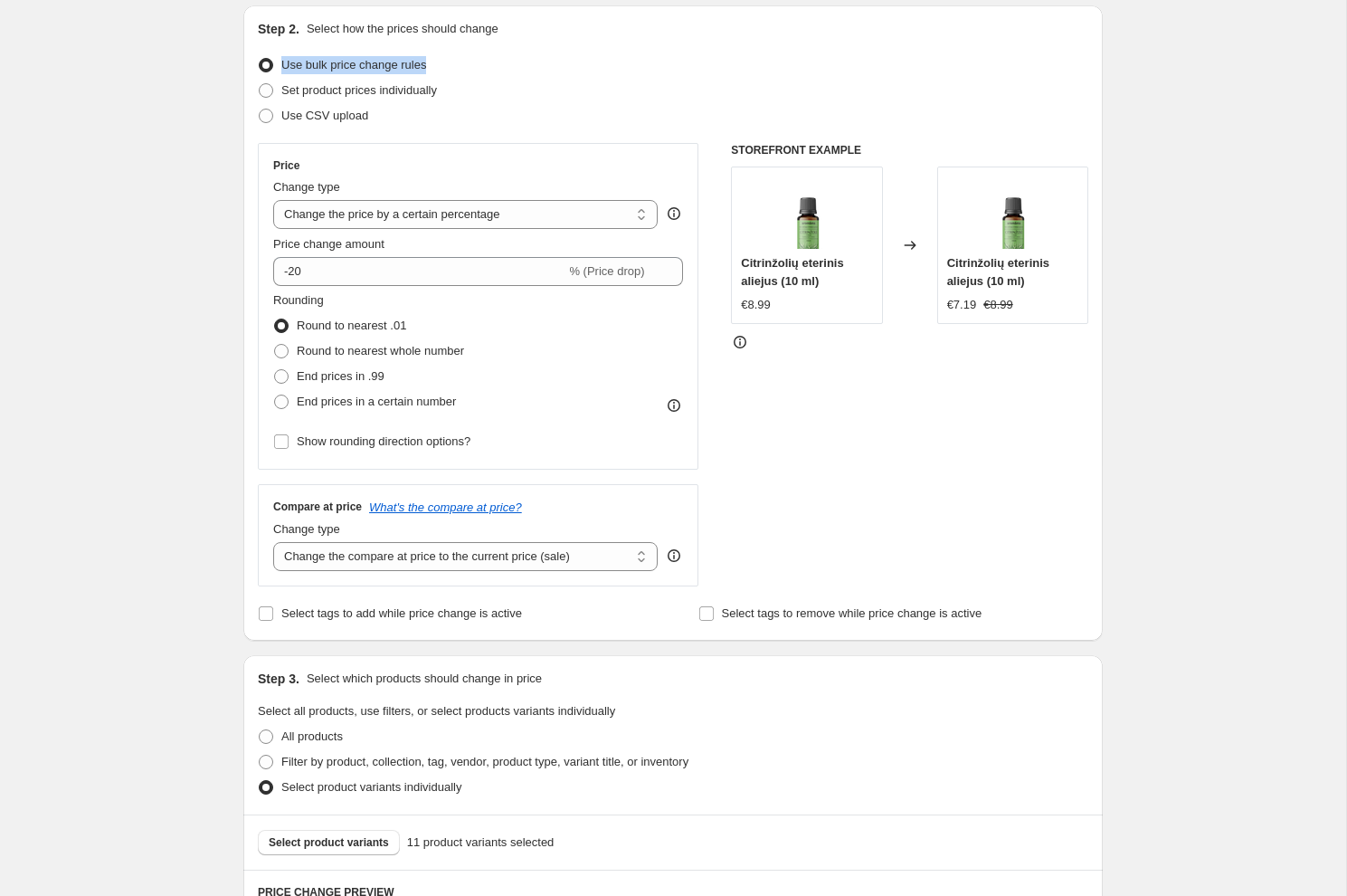
drag, startPoint x: 454, startPoint y: 62, endPoint x: 279, endPoint y: 68, distance: 175.1
click at [279, 68] on div "Use bulk price change rules" at bounding box center [673, 65] width 831 height 25
click at [362, 89] on span "Set product prices individually" at bounding box center [360, 90] width 156 height 13
click at [260, 85] on input "Set product prices individually" at bounding box center [259, 84] width 1 height 1
radio input "true"
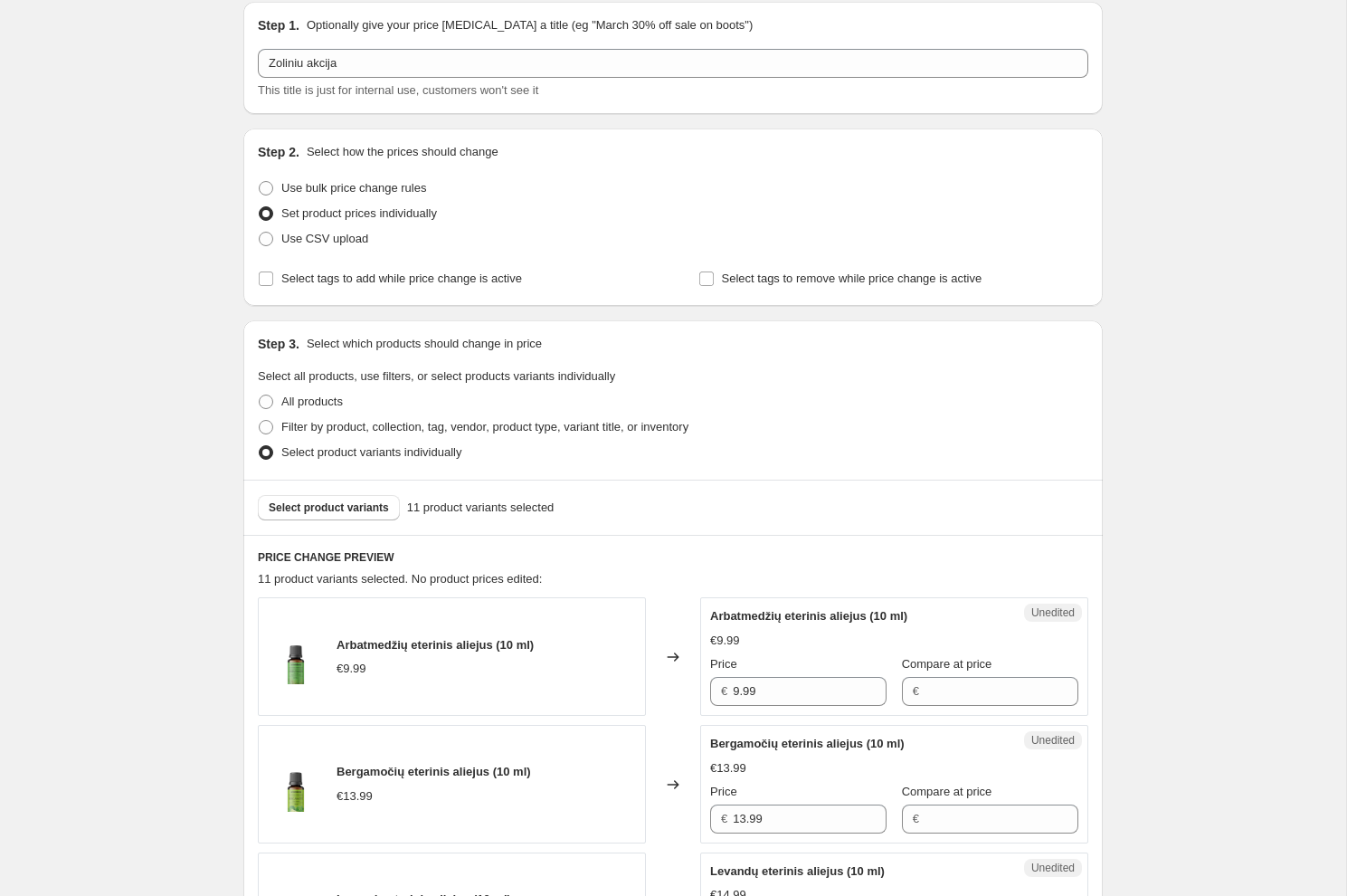
scroll to position [0, 0]
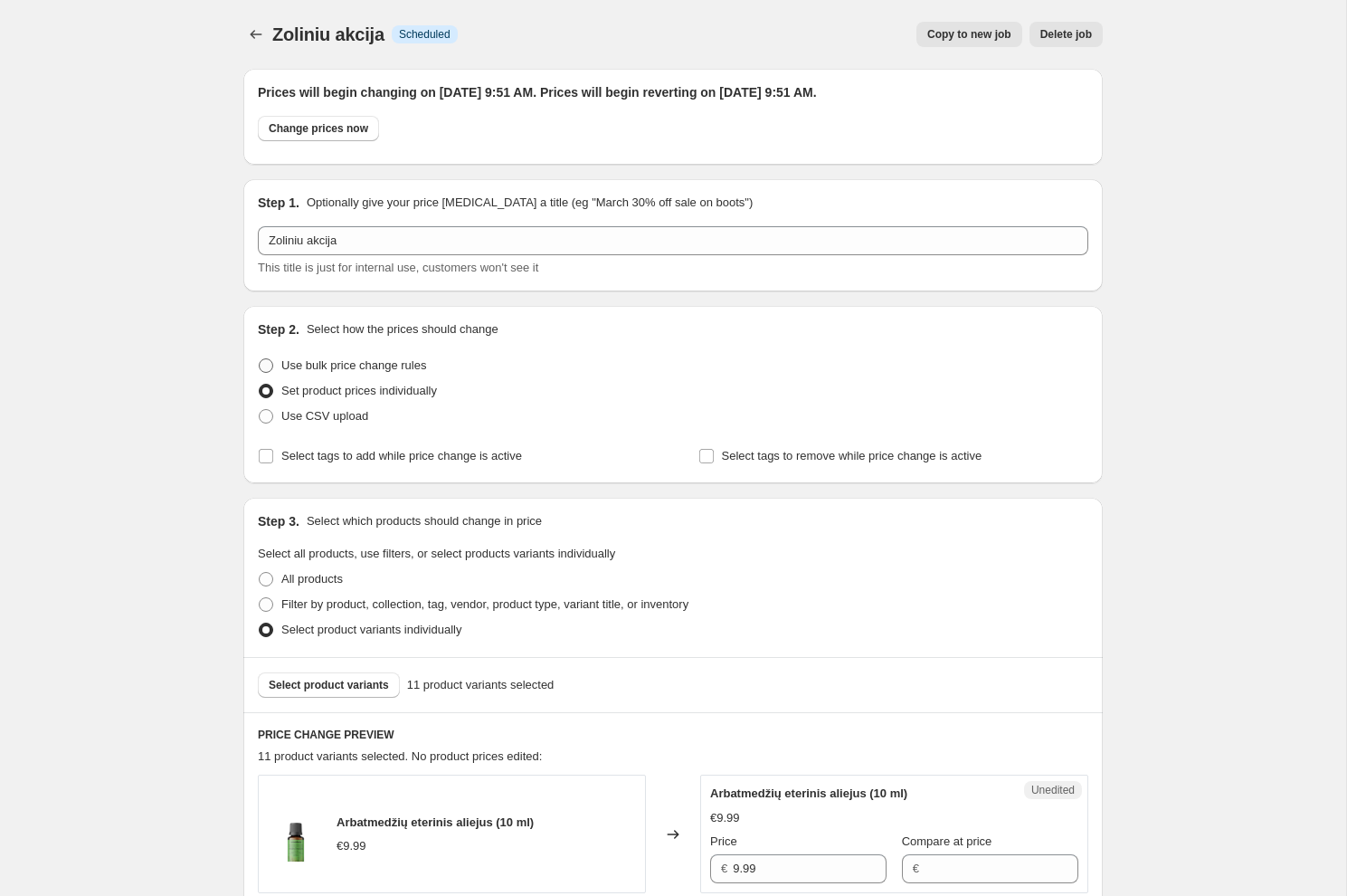
click at [353, 361] on span "Use bulk price change rules" at bounding box center [354, 365] width 145 height 13
click at [260, 360] on input "Use bulk price change rules" at bounding box center [259, 359] width 1 height 1
radio input "true"
select select "percentage"
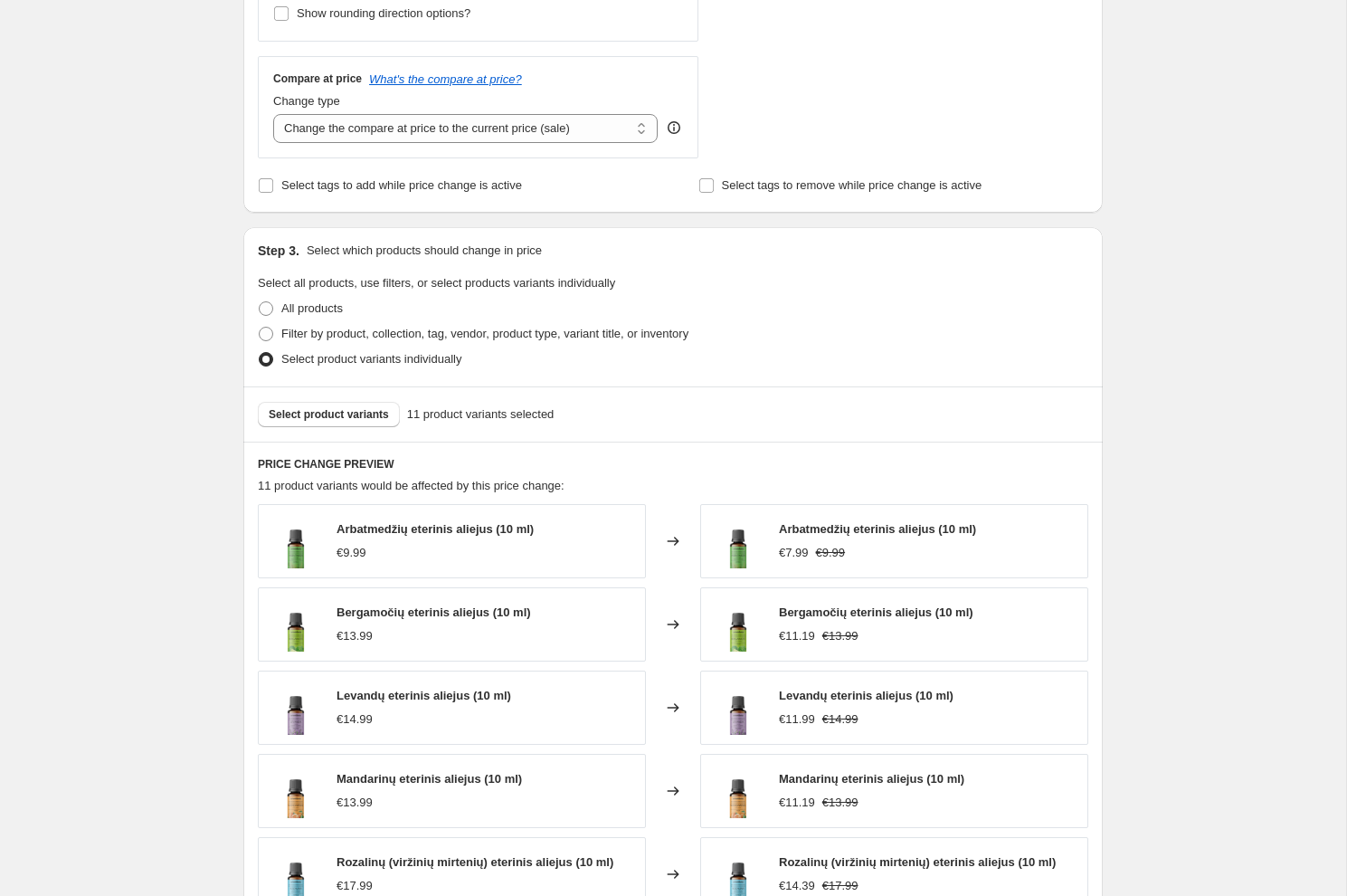
scroll to position [896, 0]
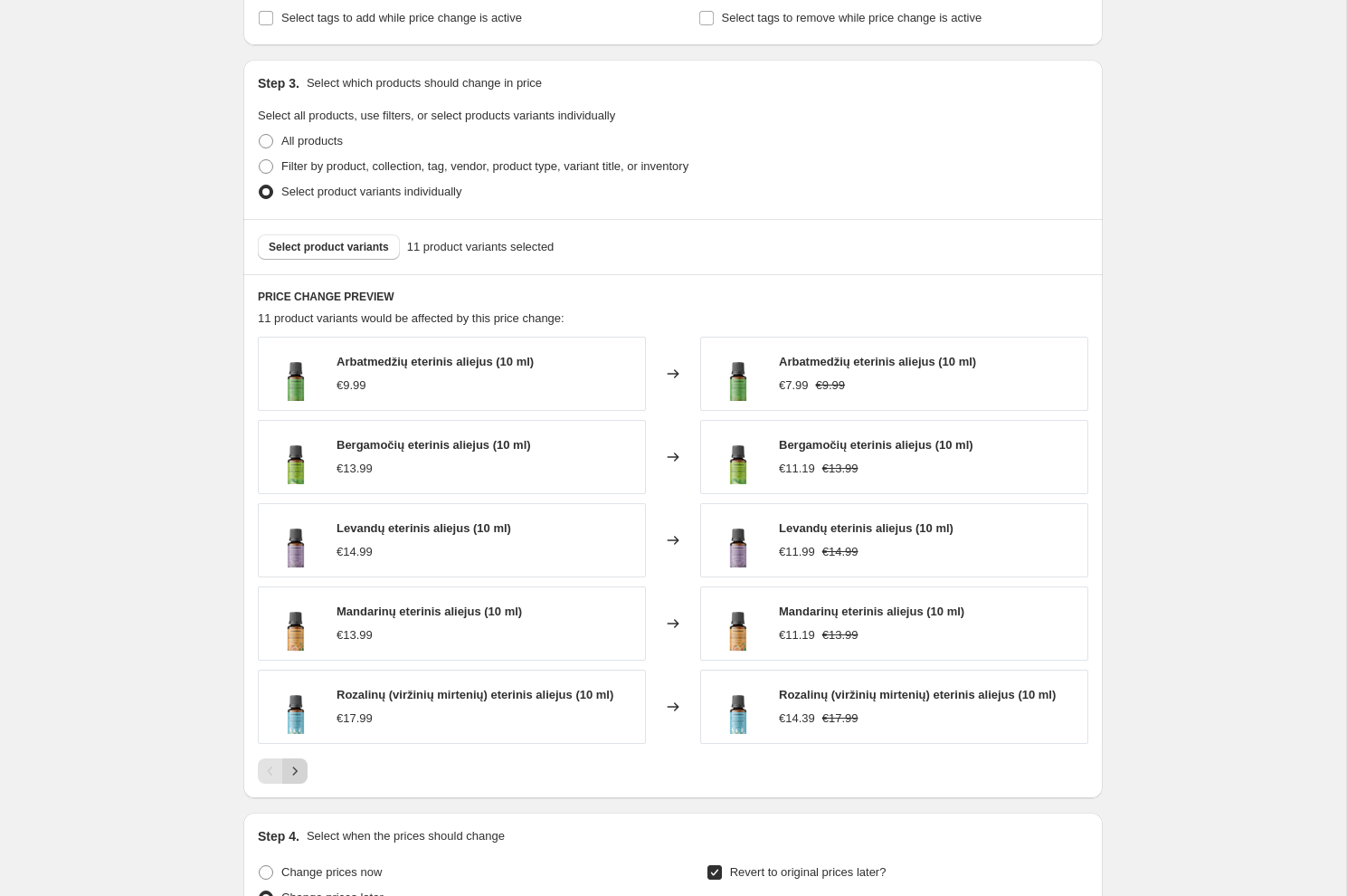
click at [288, 766] on icon "Next" at bounding box center [294, 770] width 18 height 18
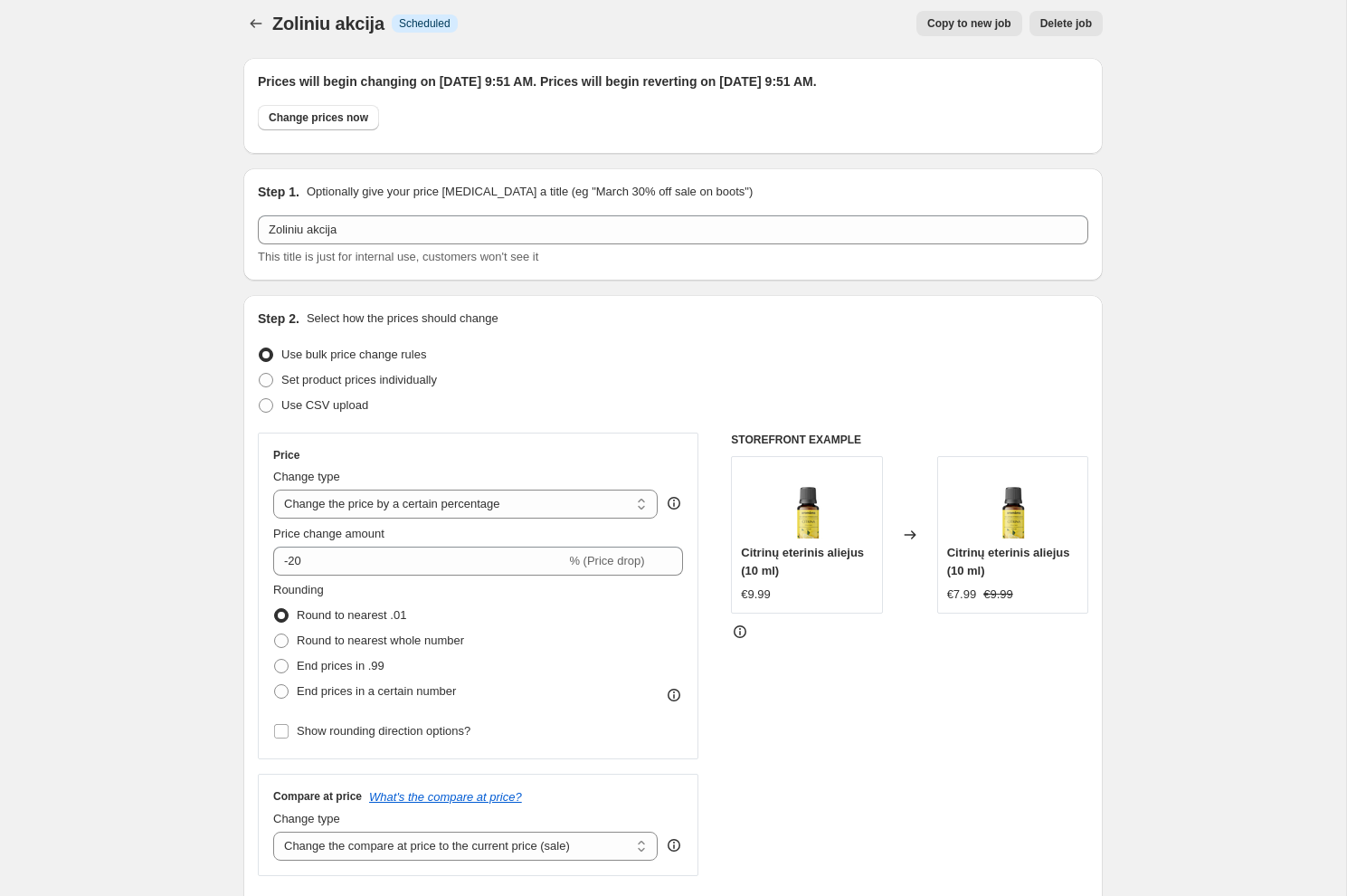
scroll to position [0, 0]
